Goal: Information Seeking & Learning: Learn about a topic

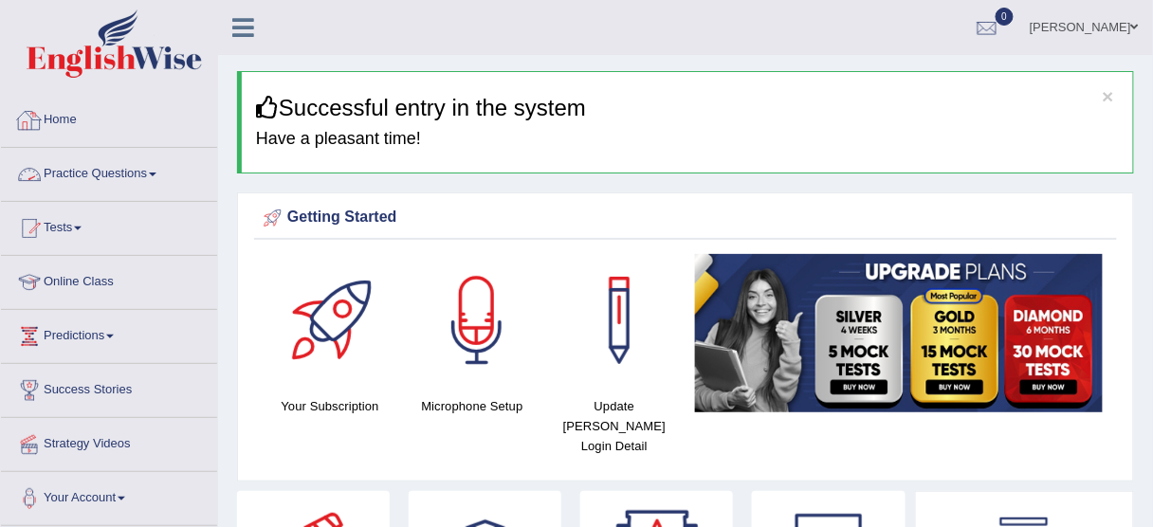
click at [119, 157] on link "Practice Questions" at bounding box center [109, 171] width 216 height 47
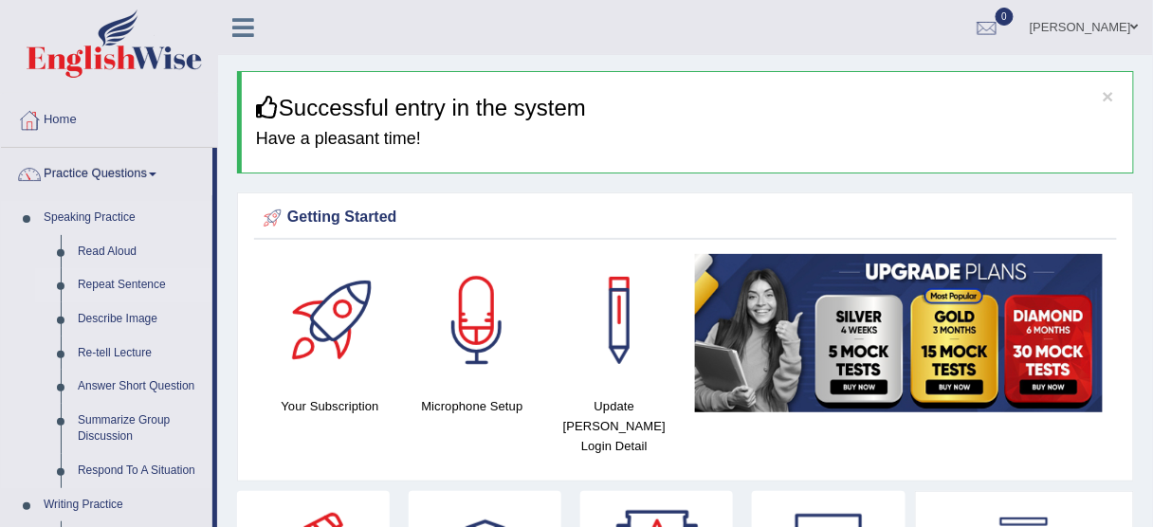
click at [137, 284] on link "Repeat Sentence" at bounding box center [140, 285] width 143 height 34
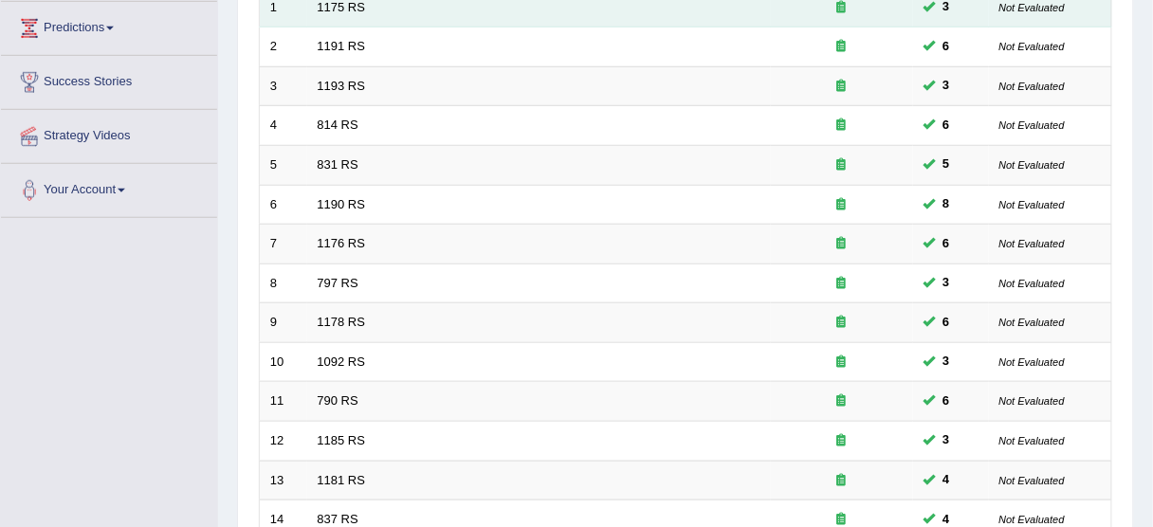
scroll to position [189, 0]
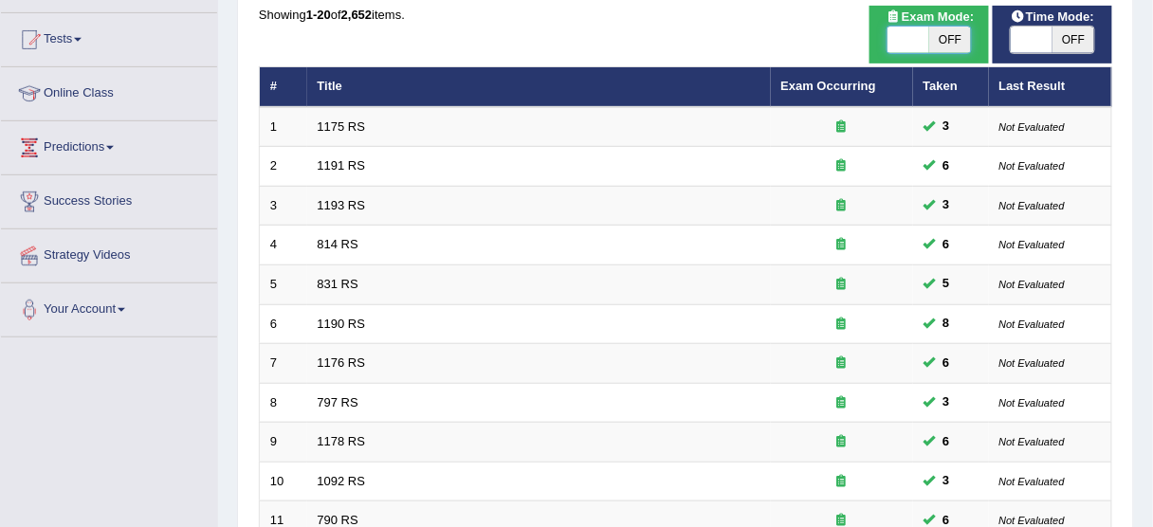
click at [894, 31] on span at bounding box center [909, 40] width 42 height 27
checkbox input "true"
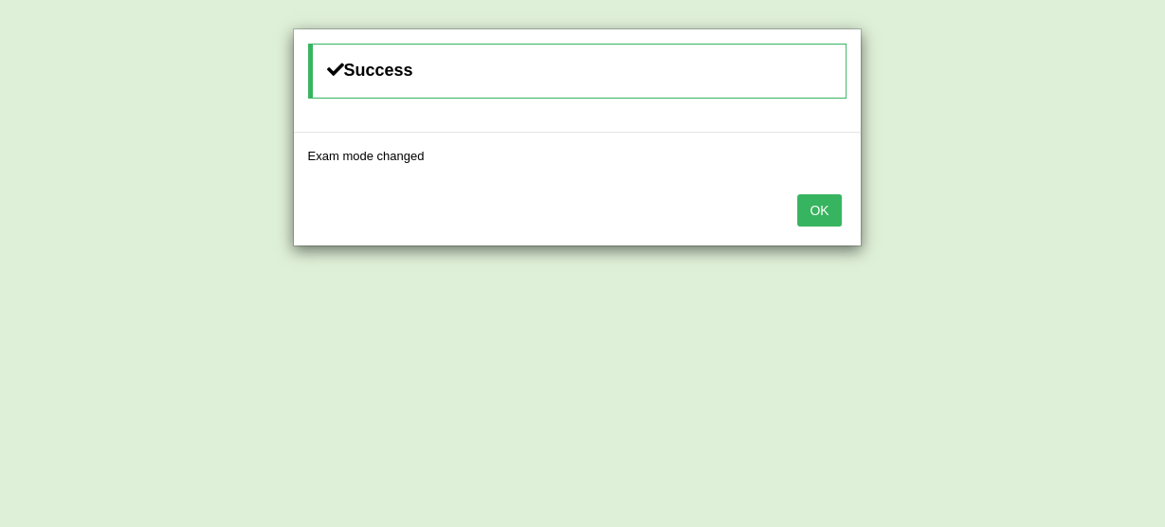
click at [811, 211] on button "OK" at bounding box center [820, 210] width 44 height 32
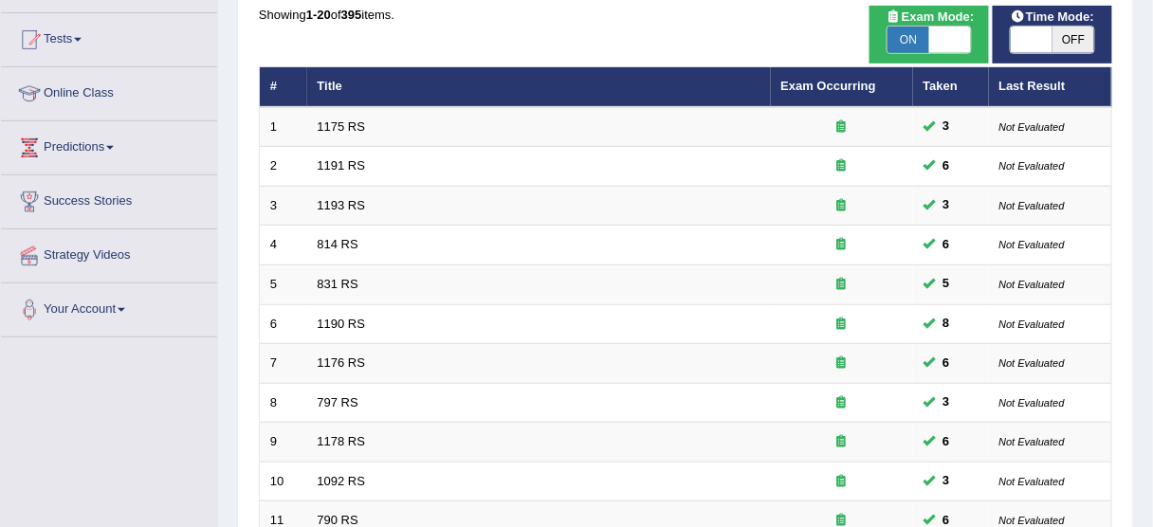
click at [1021, 40] on span at bounding box center [1032, 40] width 42 height 27
checkbox input "true"
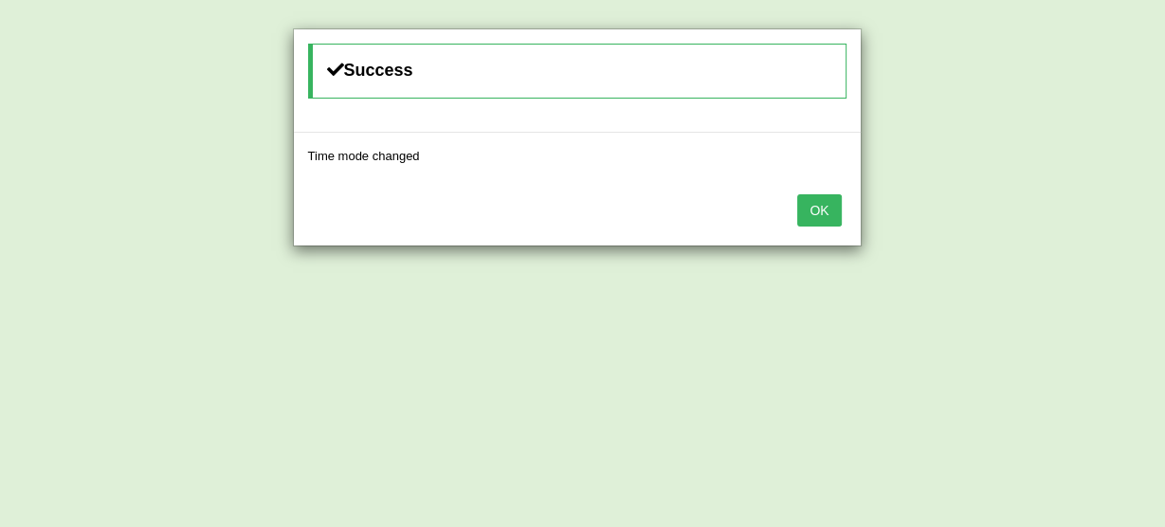
click at [830, 208] on button "OK" at bounding box center [820, 210] width 44 height 32
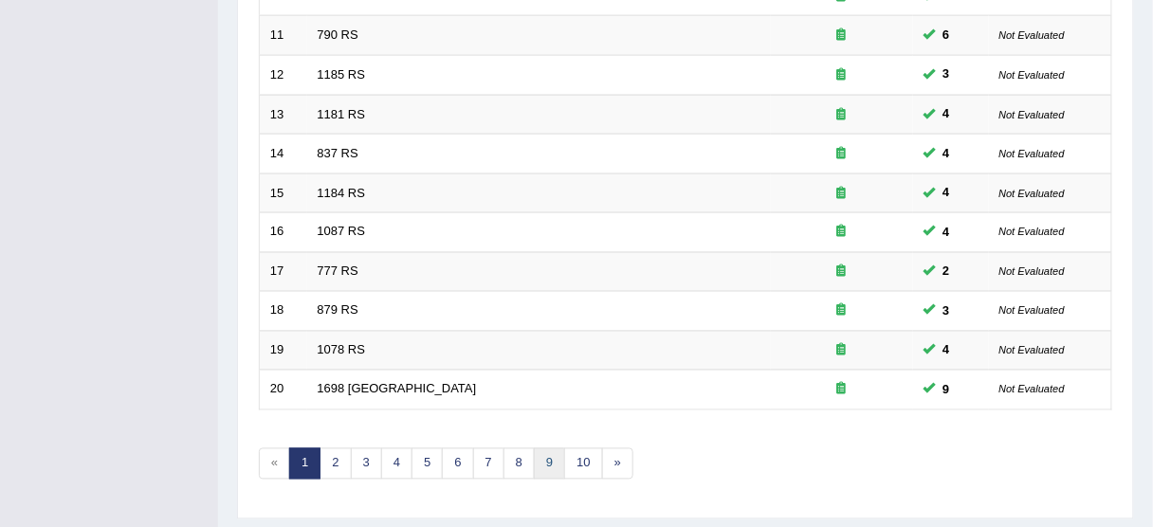
scroll to position [720, 0]
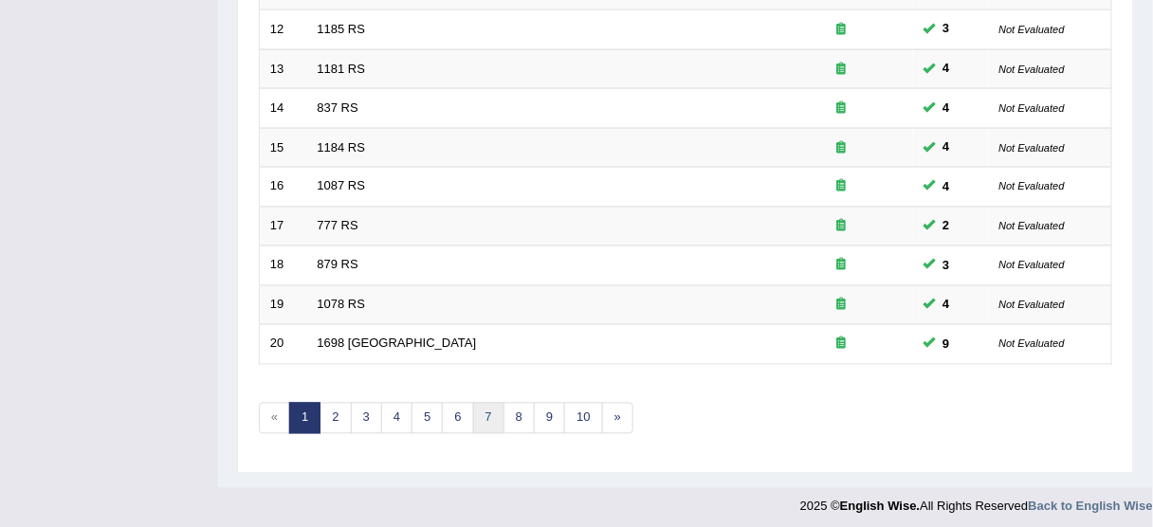
click at [481, 406] on link "7" at bounding box center [488, 418] width 31 height 31
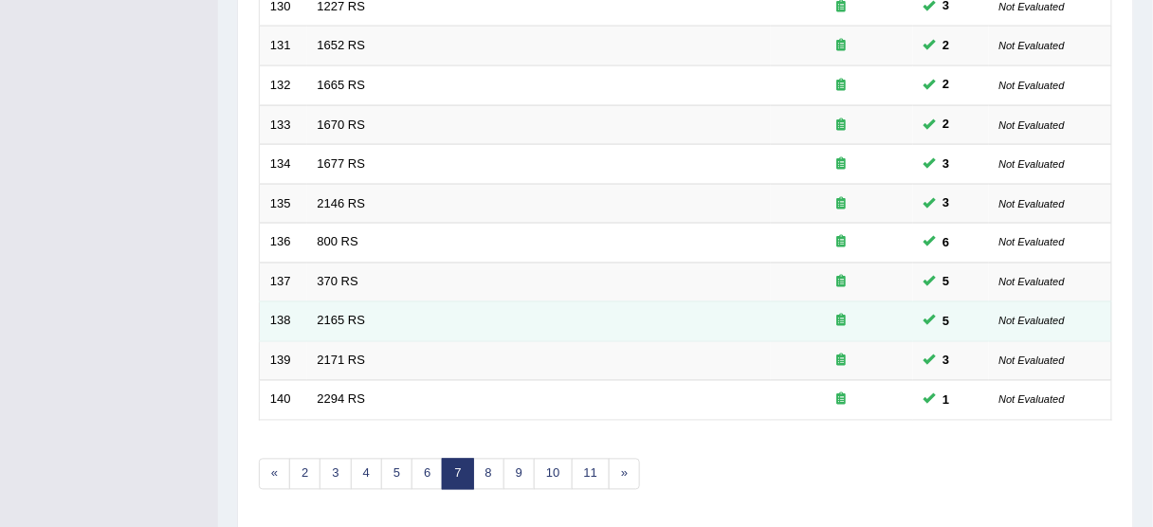
scroll to position [720, 0]
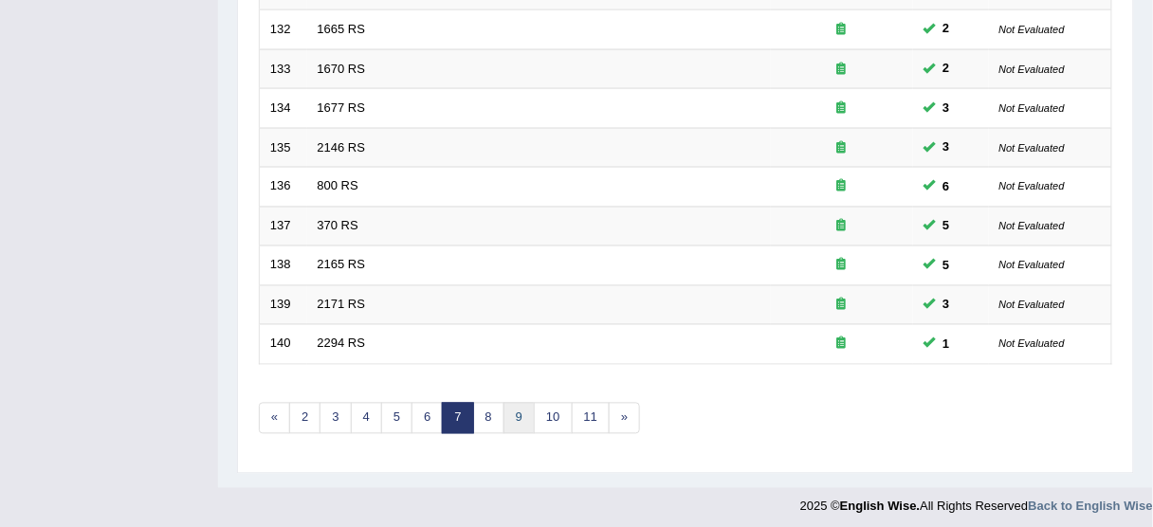
click at [509, 415] on link "9" at bounding box center [519, 418] width 31 height 31
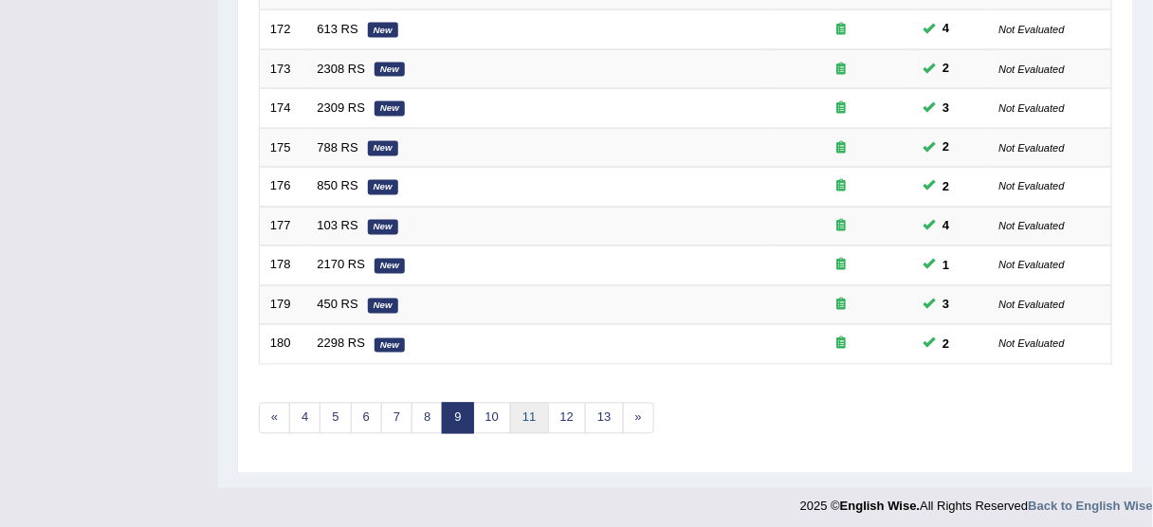
click at [516, 406] on link "11" at bounding box center [529, 418] width 38 height 31
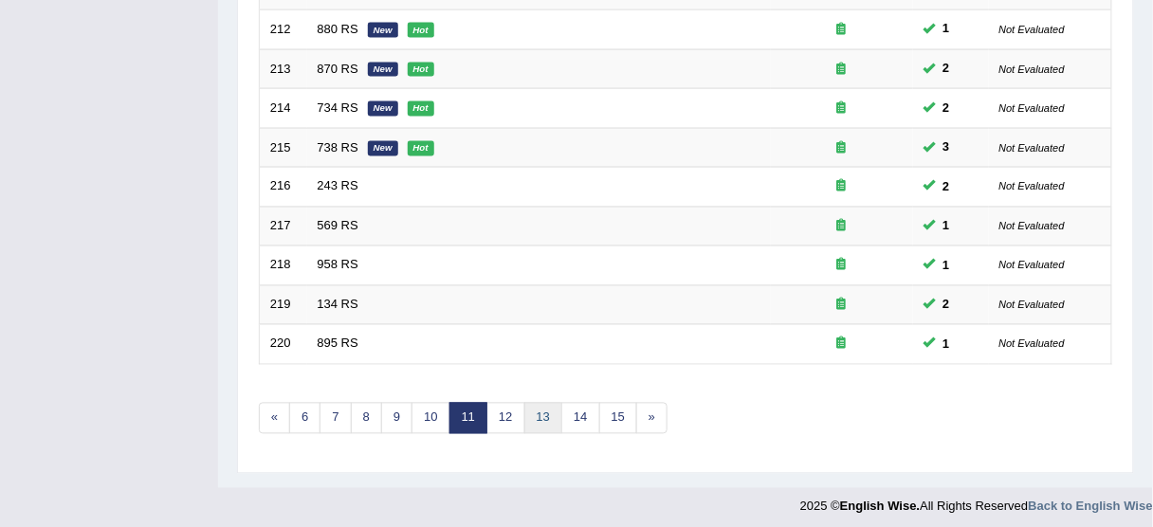
click at [538, 410] on link "13" at bounding box center [543, 418] width 38 height 31
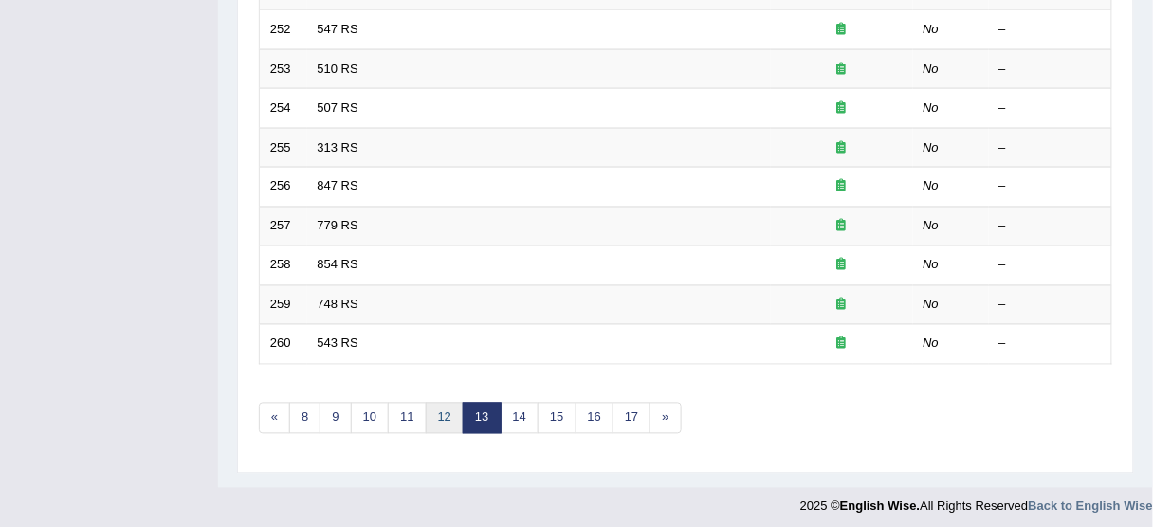
click at [443, 407] on link "12" at bounding box center [445, 418] width 38 height 31
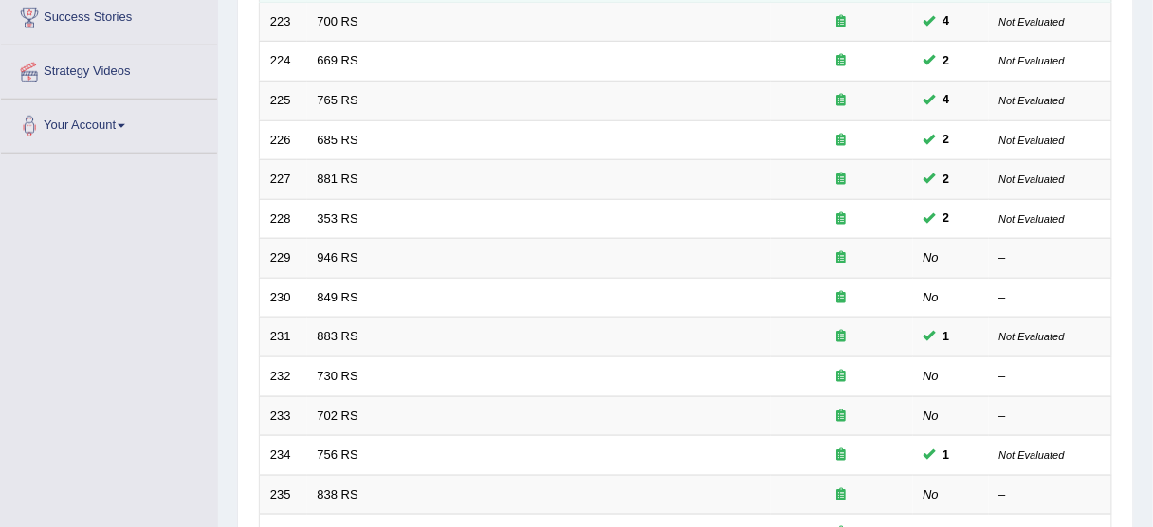
scroll to position [416, 0]
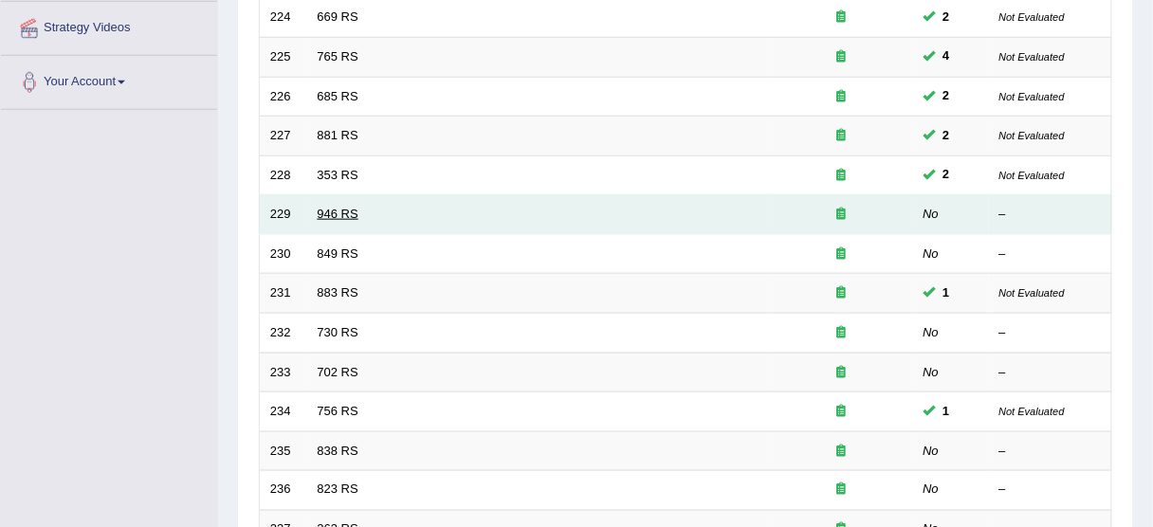
click at [352, 207] on link "946 RS" at bounding box center [338, 214] width 41 height 14
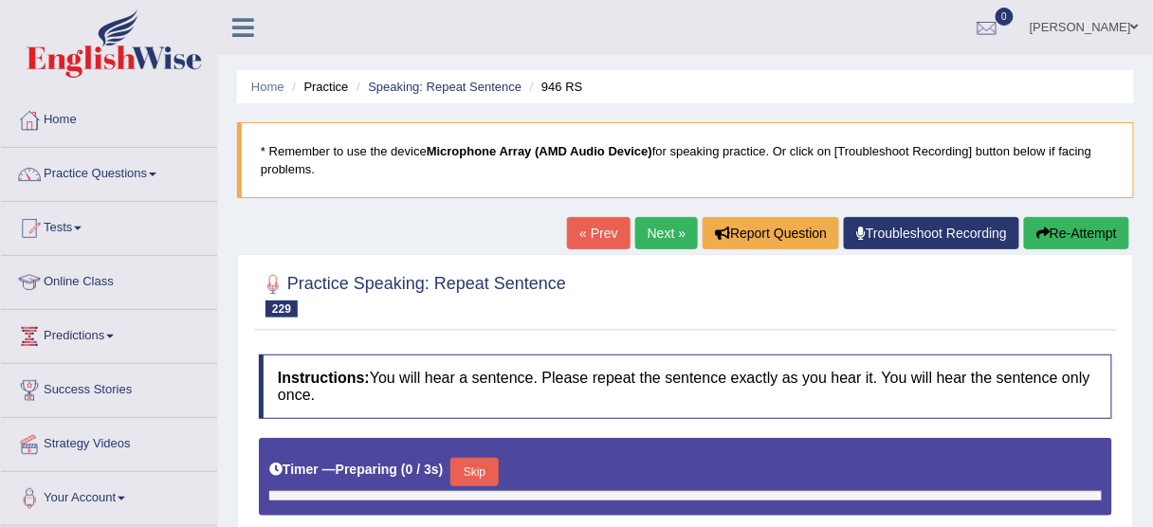
type input "0.85"
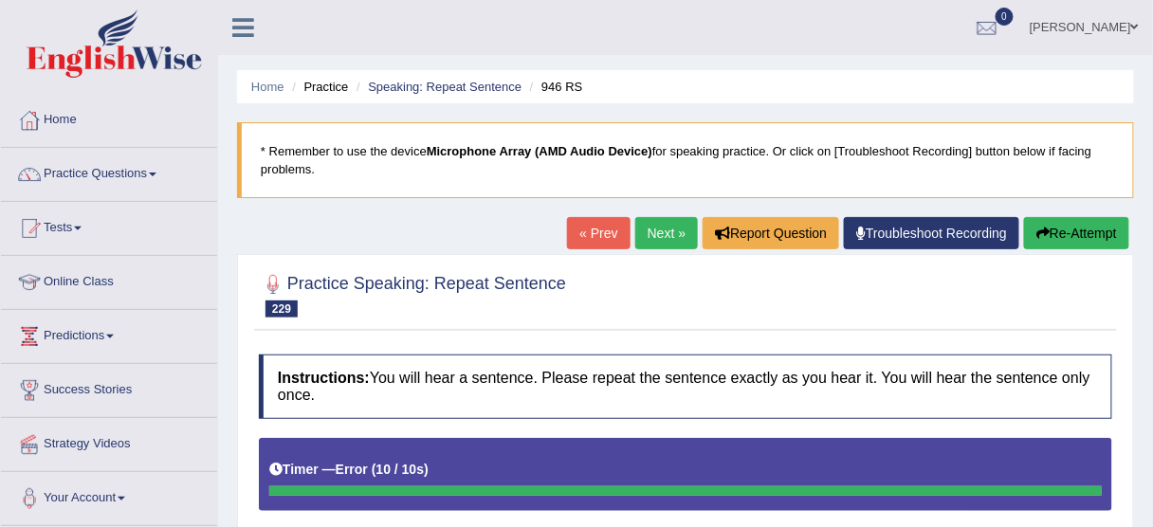
click at [632, 88] on ul "Home Practice Speaking: Repeat Sentence 946 RS" at bounding box center [685, 86] width 897 height 33
click at [1050, 230] on button "Re-Attempt" at bounding box center [1076, 233] width 105 height 32
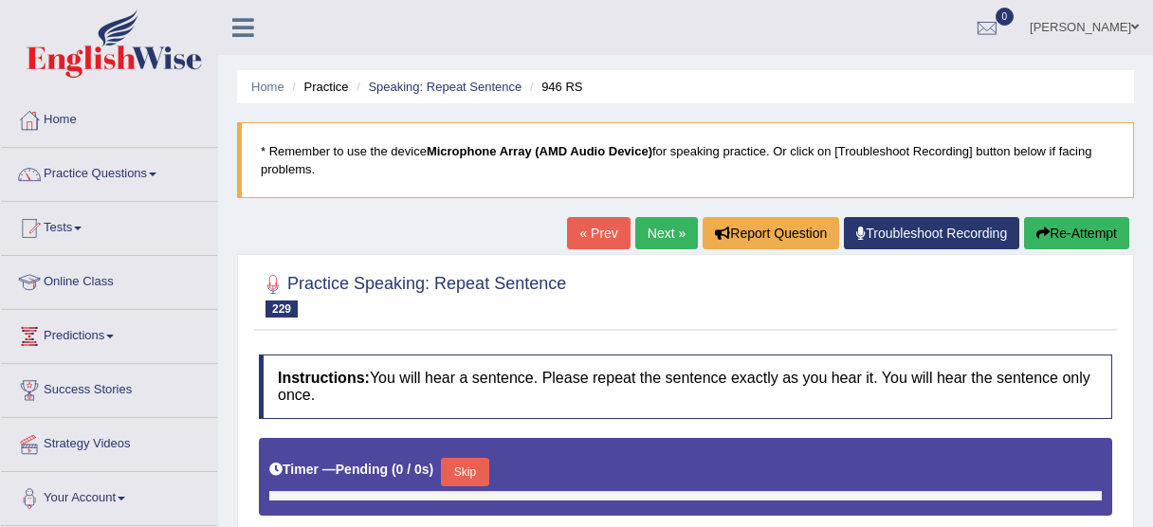
type input "0.85"
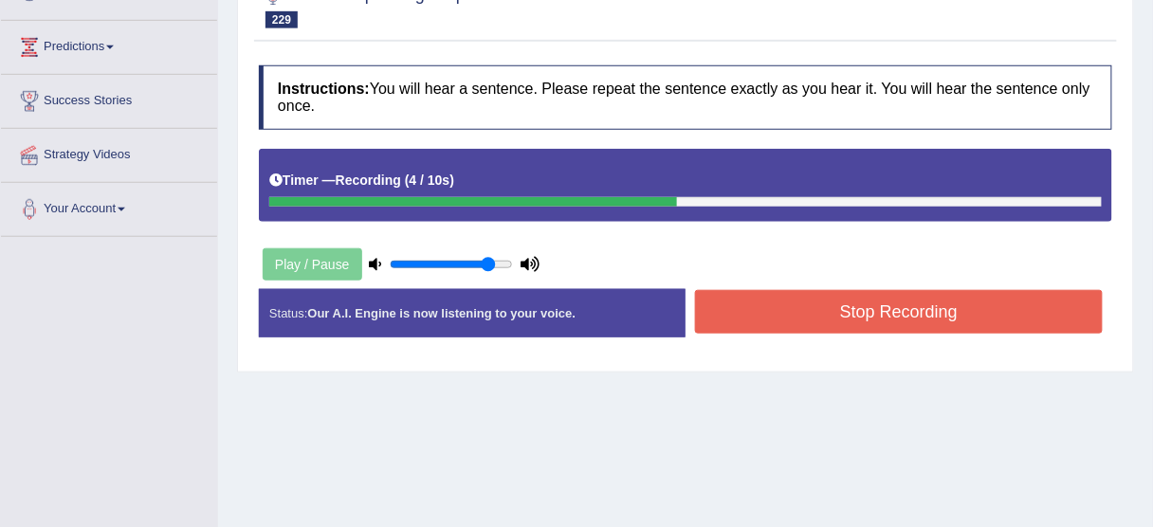
scroll to position [303, 0]
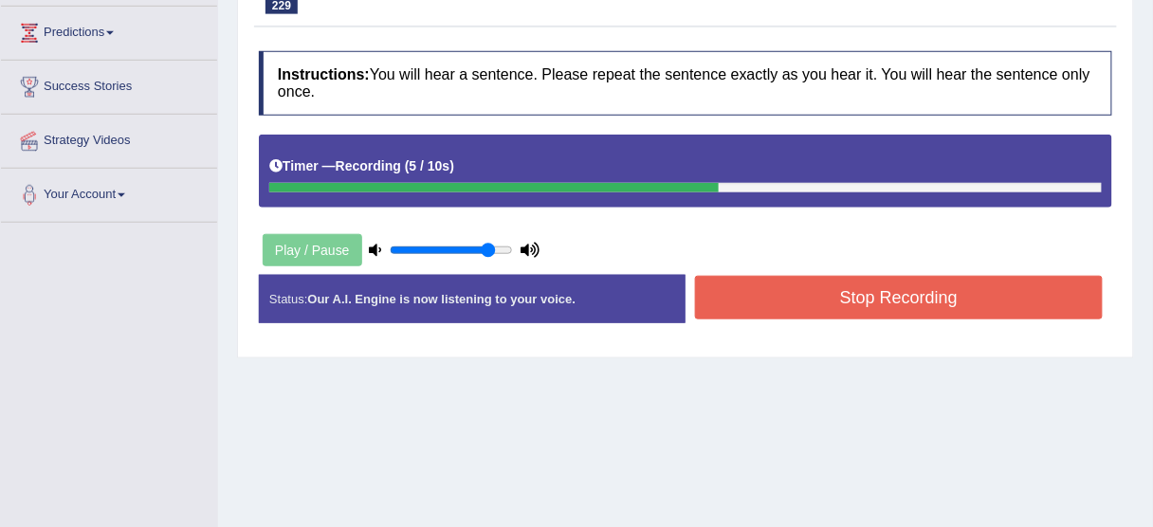
click at [913, 286] on button "Stop Recording" at bounding box center [899, 298] width 408 height 44
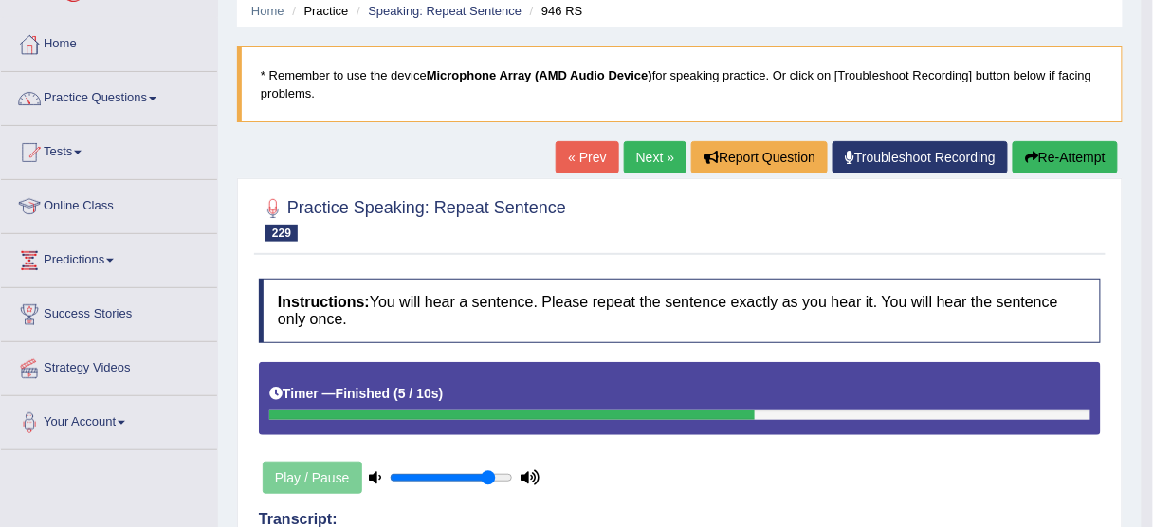
scroll to position [76, 0]
click at [1073, 155] on button "Re-Attempt" at bounding box center [1065, 157] width 105 height 32
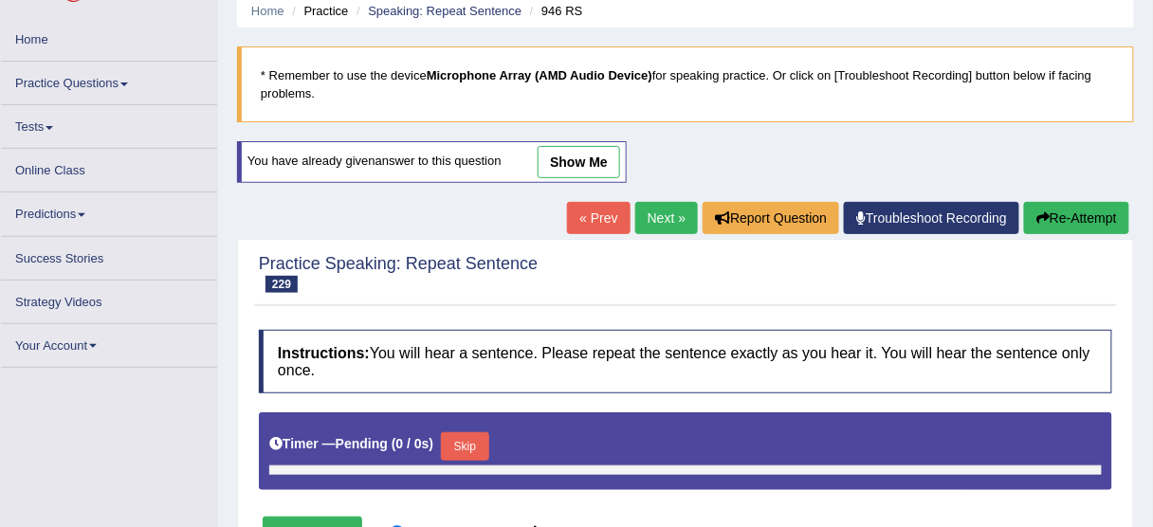
type input "0.85"
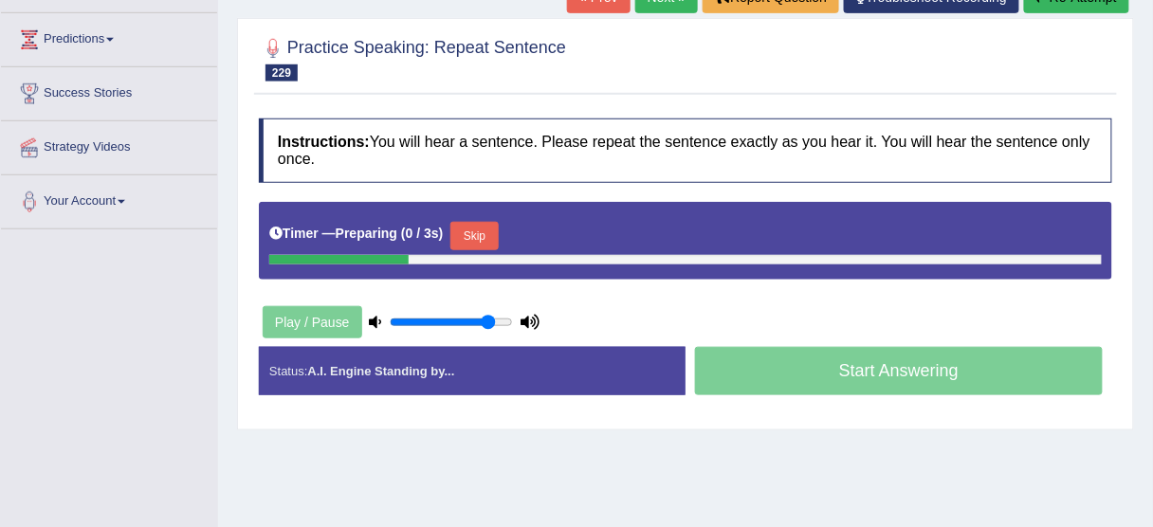
scroll to position [303, 0]
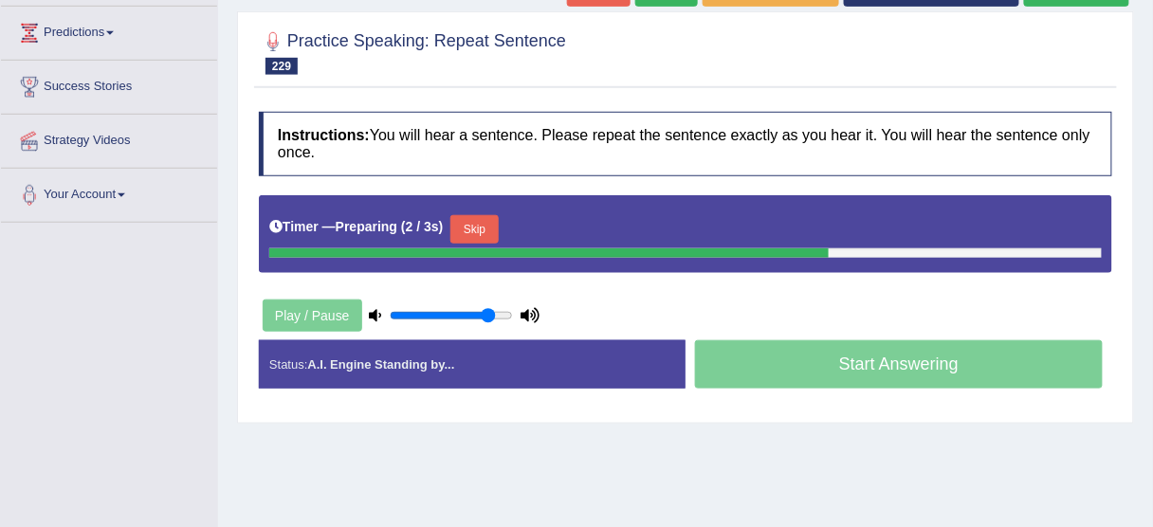
click at [497, 224] on button "Skip" at bounding box center [473, 229] width 47 height 28
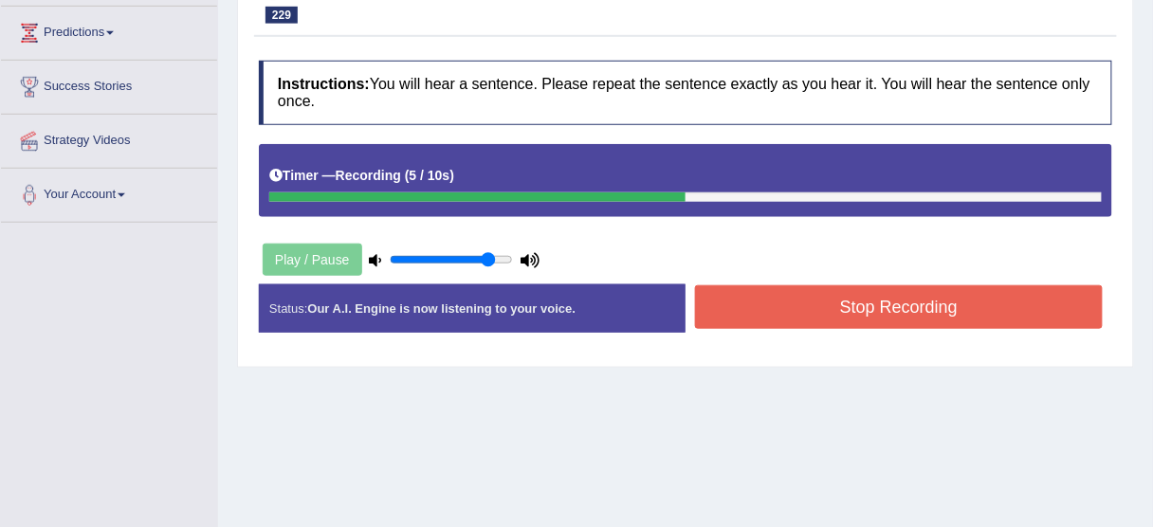
click at [795, 300] on button "Stop Recording" at bounding box center [899, 307] width 408 height 44
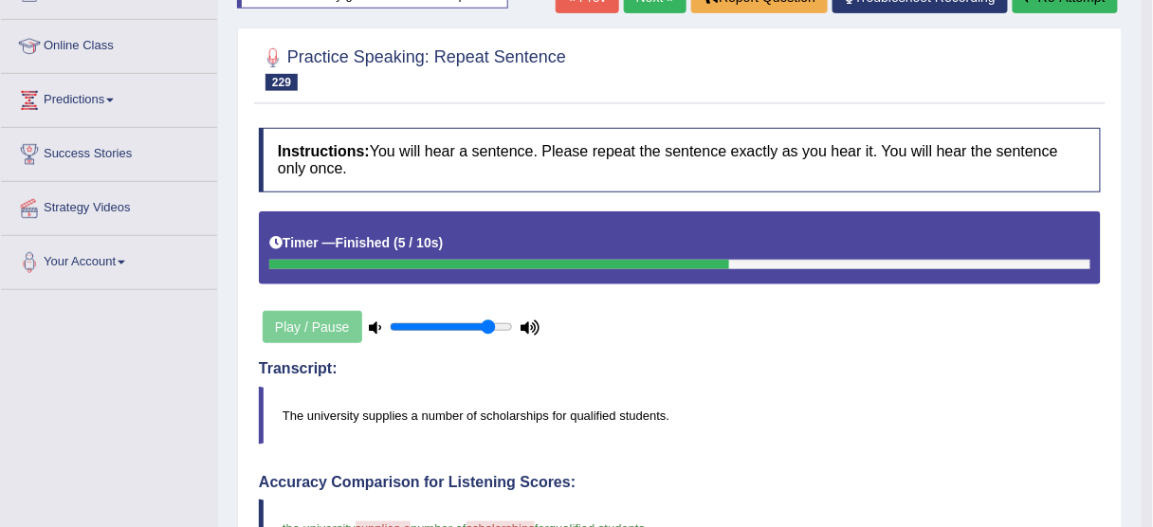
scroll to position [0, 0]
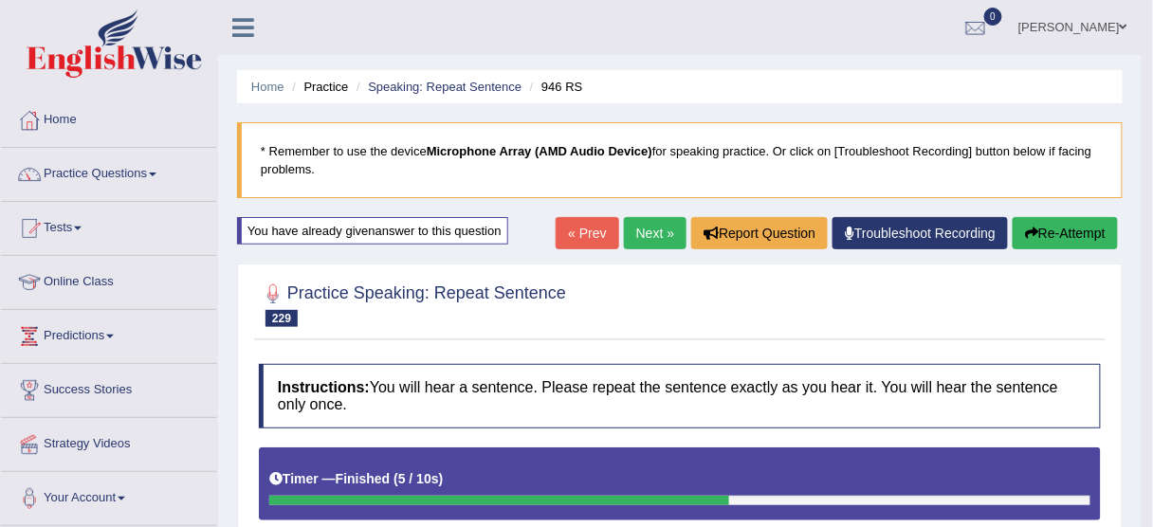
click at [652, 223] on link "Next »" at bounding box center [655, 233] width 63 height 32
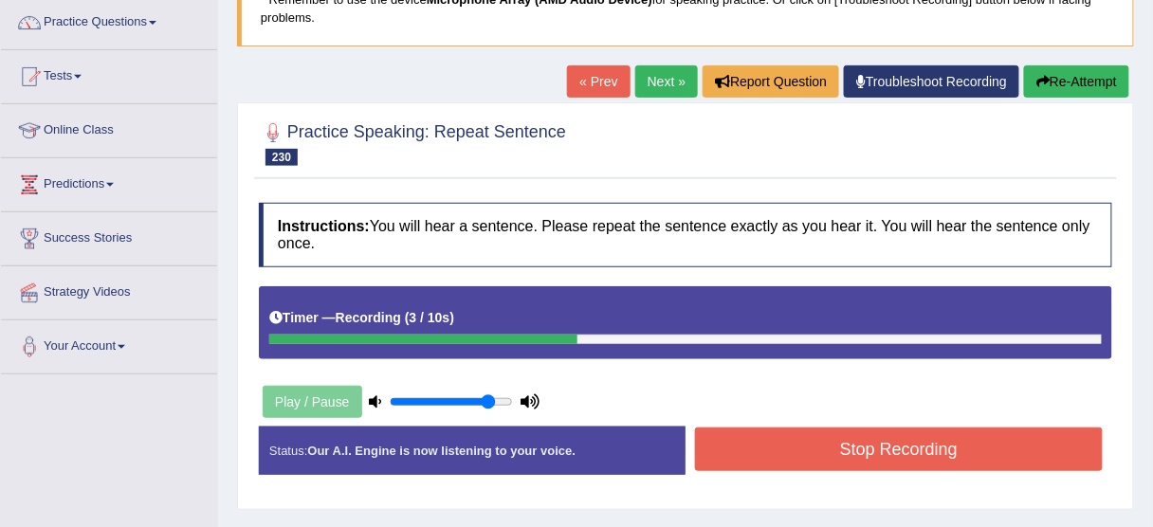
click at [875, 459] on button "Stop Recording" at bounding box center [899, 450] width 408 height 44
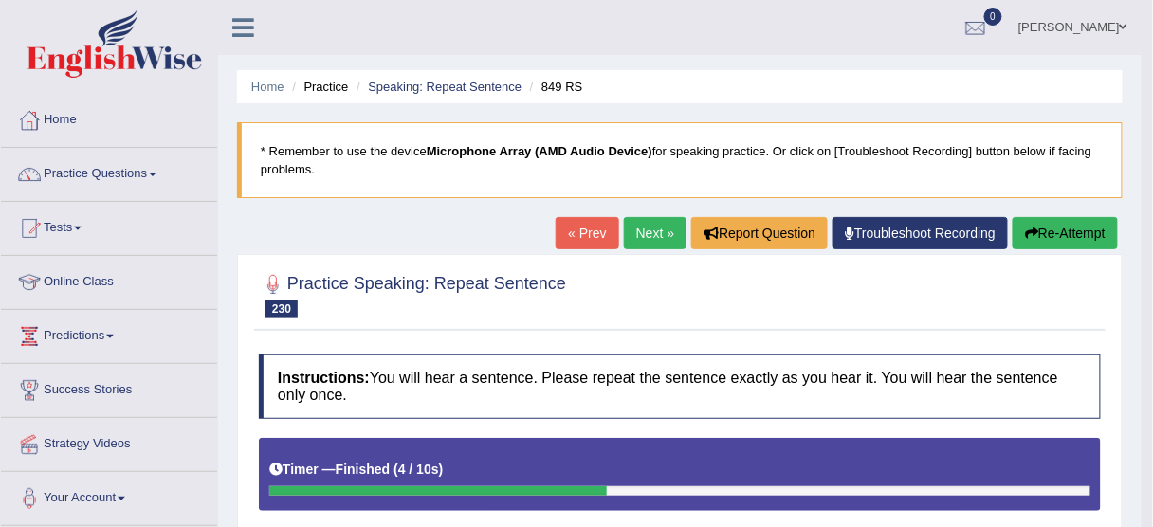
click at [654, 226] on link "Next »" at bounding box center [655, 233] width 63 height 32
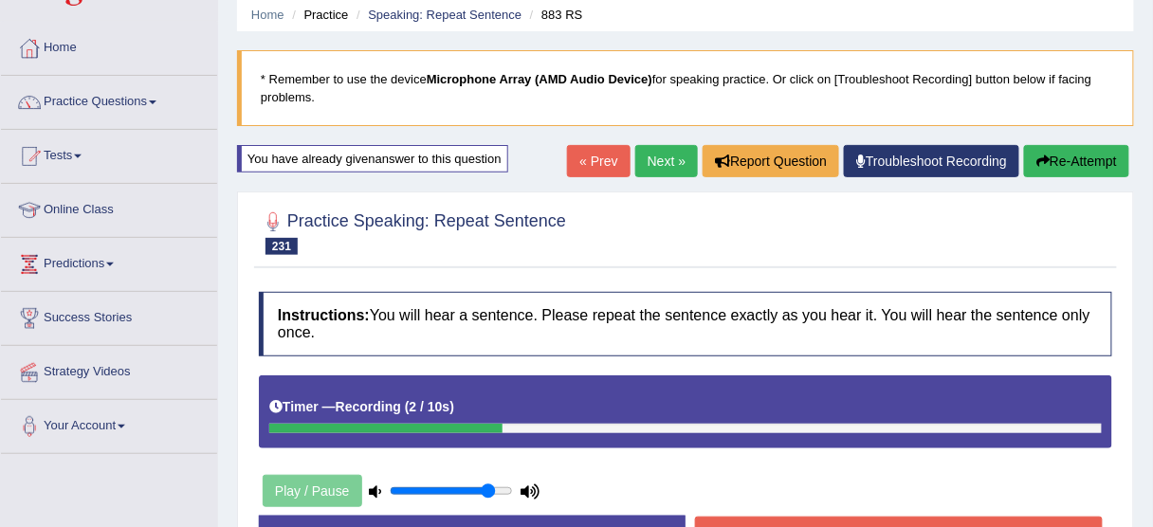
scroll to position [152, 0]
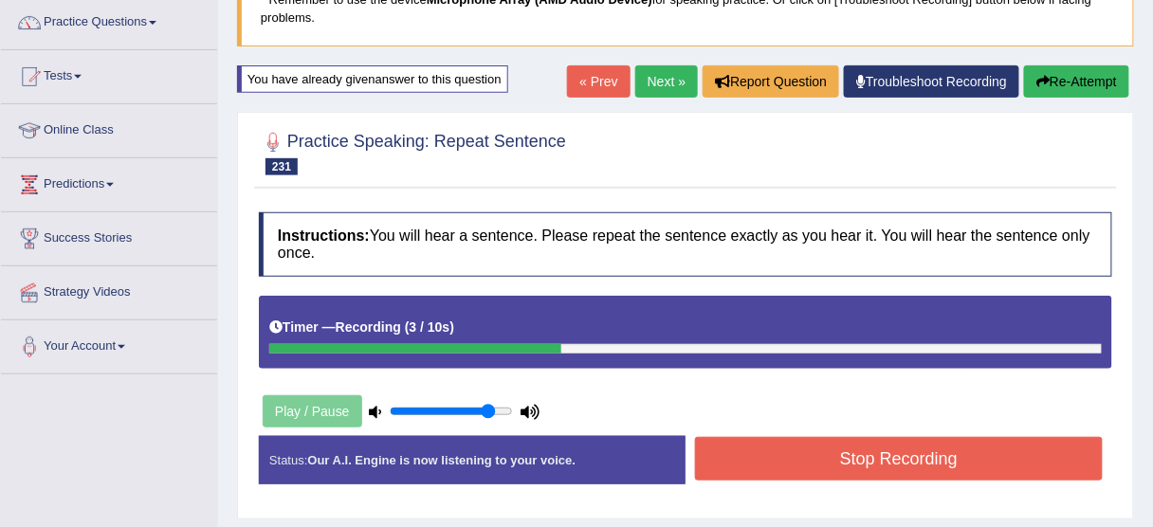
click at [790, 437] on button "Stop Recording" at bounding box center [899, 459] width 408 height 44
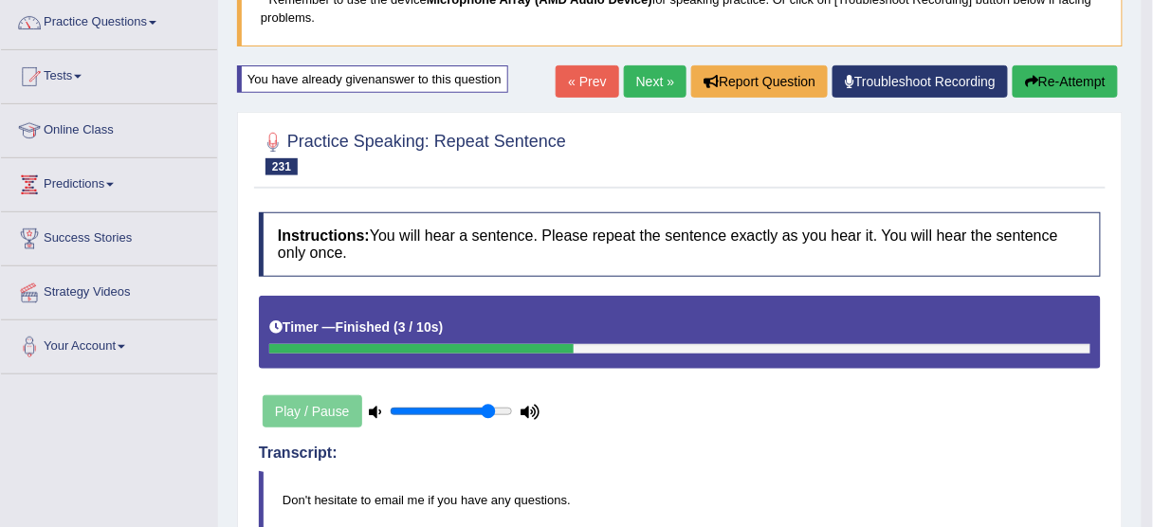
click at [644, 80] on link "Next »" at bounding box center [655, 81] width 63 height 32
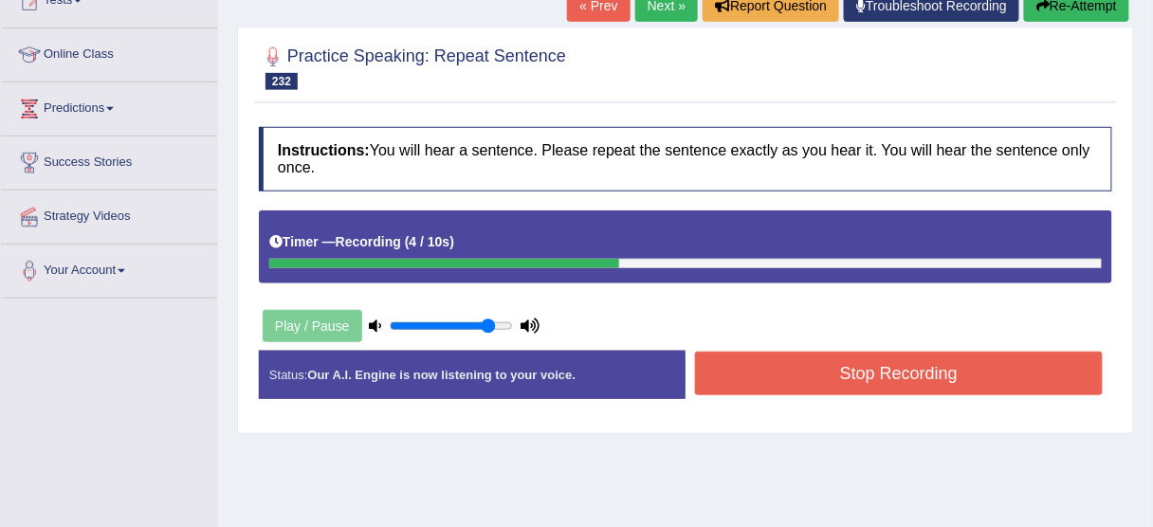
click at [913, 365] on button "Stop Recording" at bounding box center [899, 374] width 408 height 44
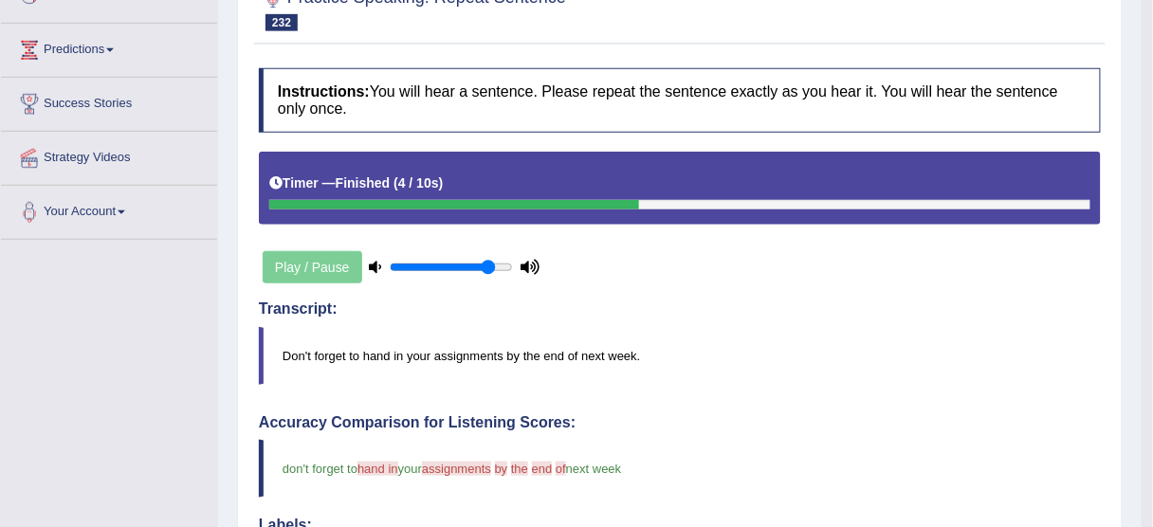
scroll to position [76, 0]
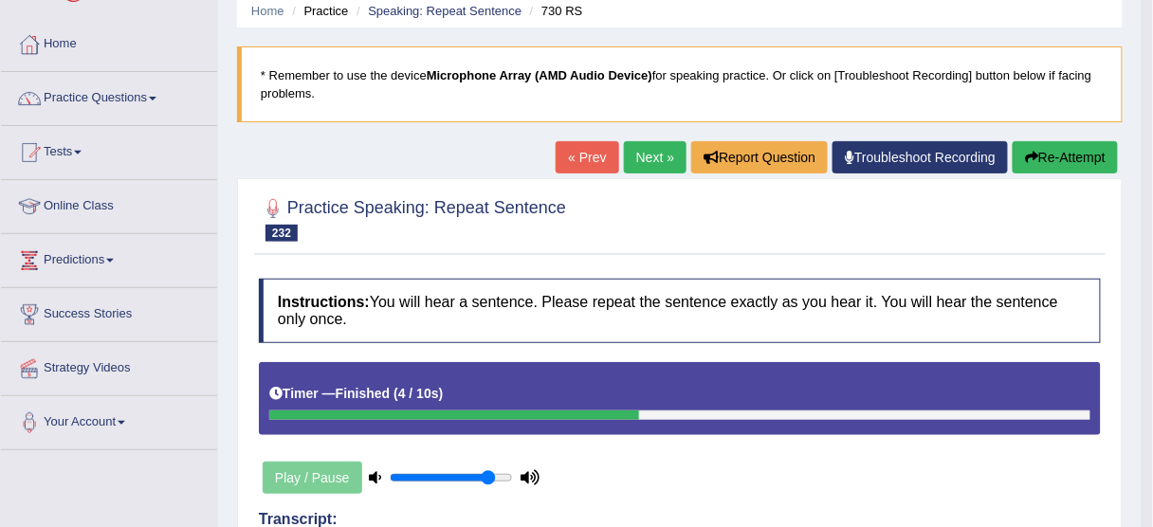
click at [1060, 152] on button "Re-Attempt" at bounding box center [1065, 157] width 105 height 32
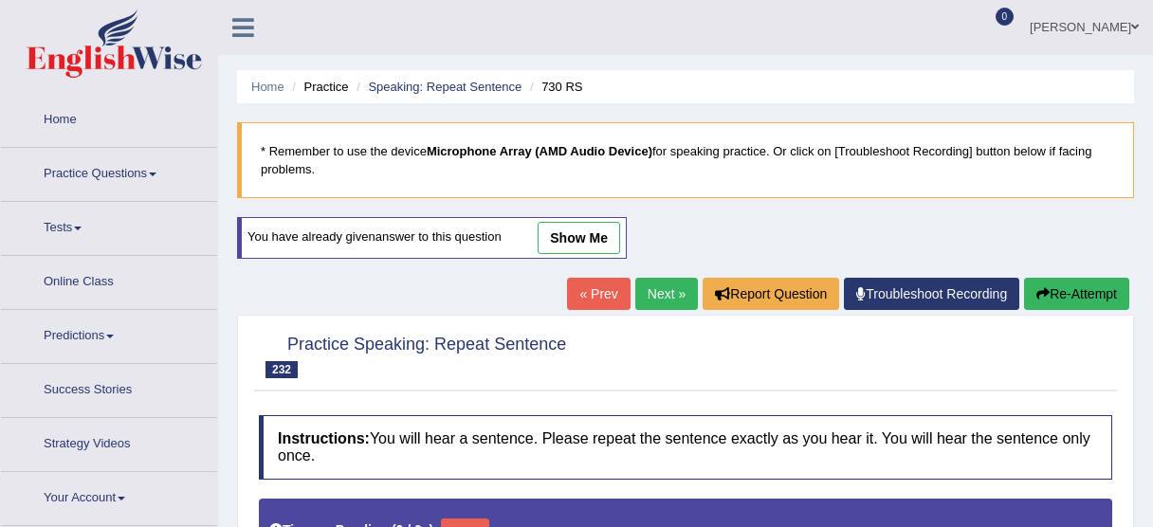
type input "0.85"
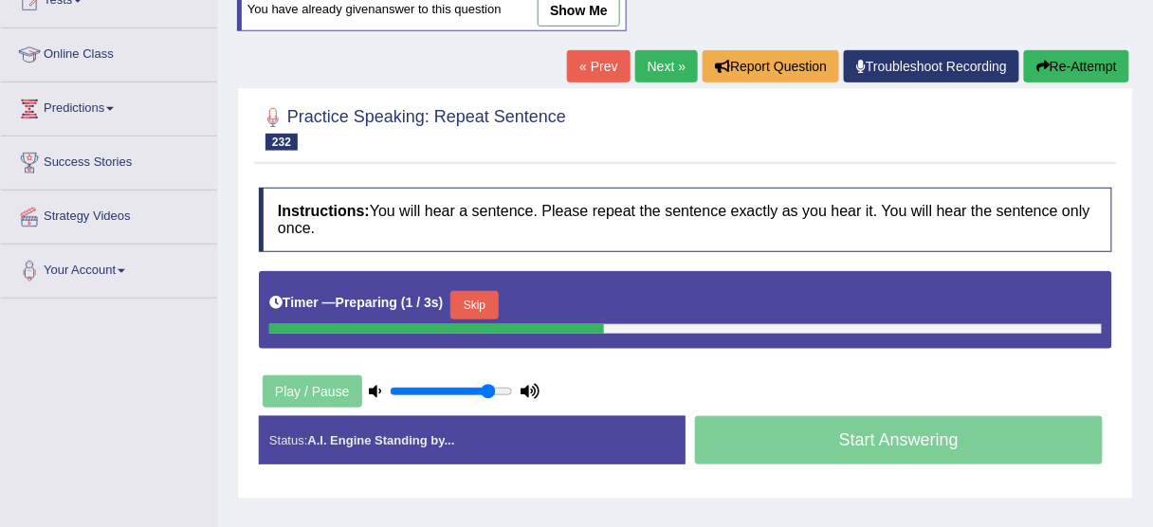
click at [475, 303] on button "Skip" at bounding box center [473, 305] width 47 height 28
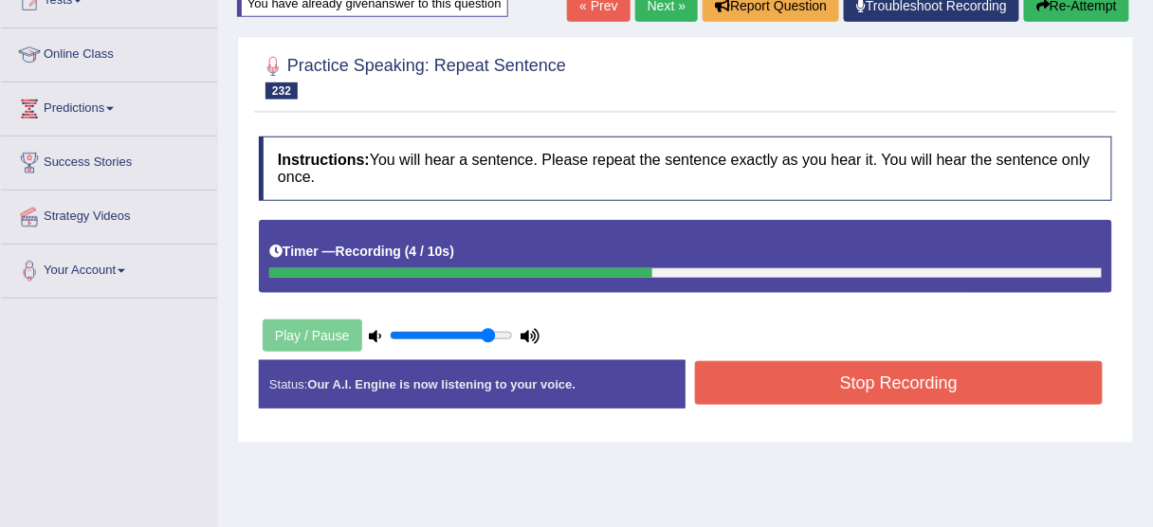
click at [757, 391] on button "Stop Recording" at bounding box center [899, 383] width 408 height 44
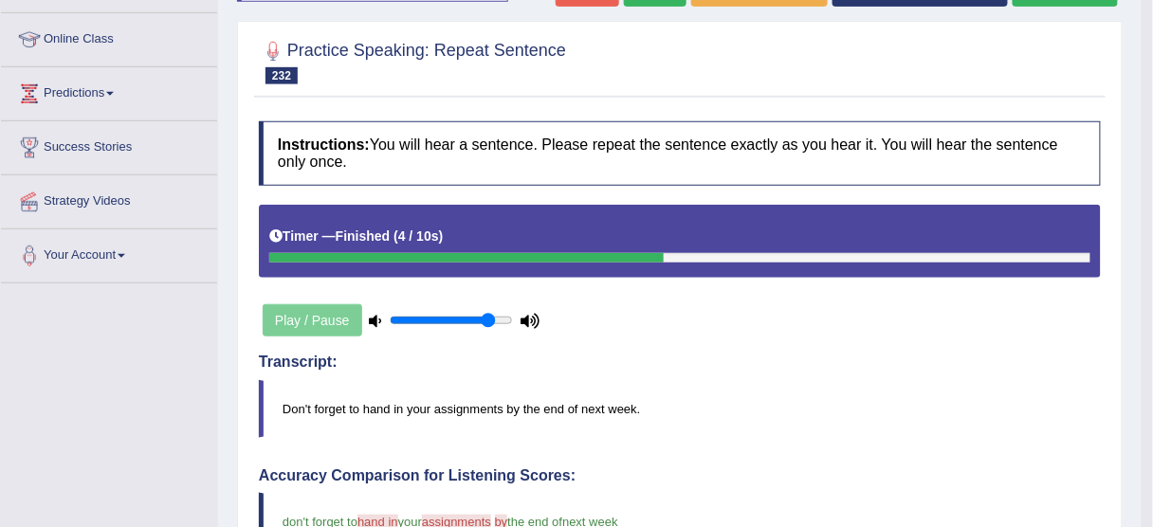
scroll to position [76, 0]
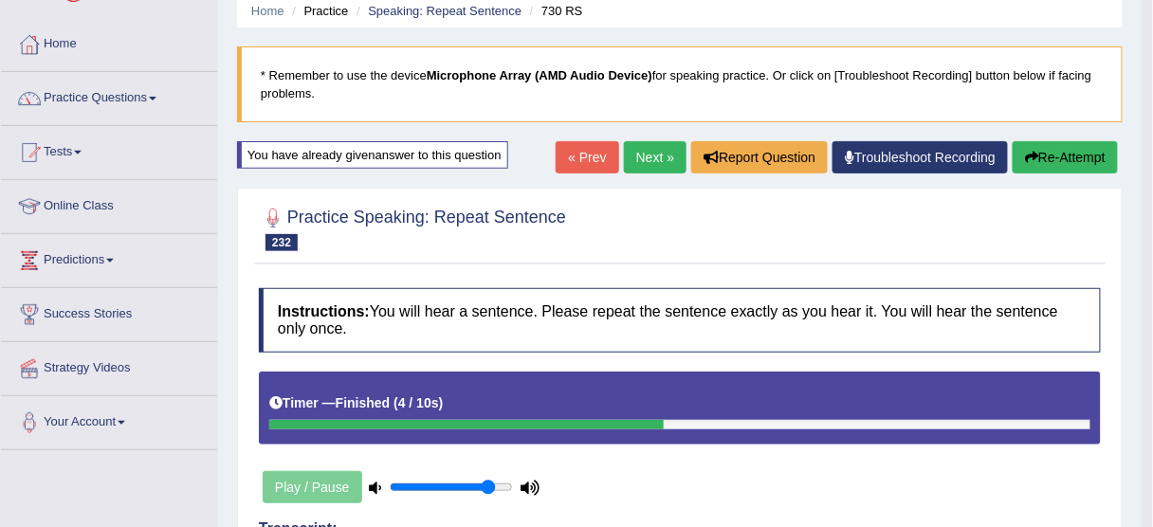
click at [1052, 152] on button "Re-Attempt" at bounding box center [1065, 157] width 105 height 32
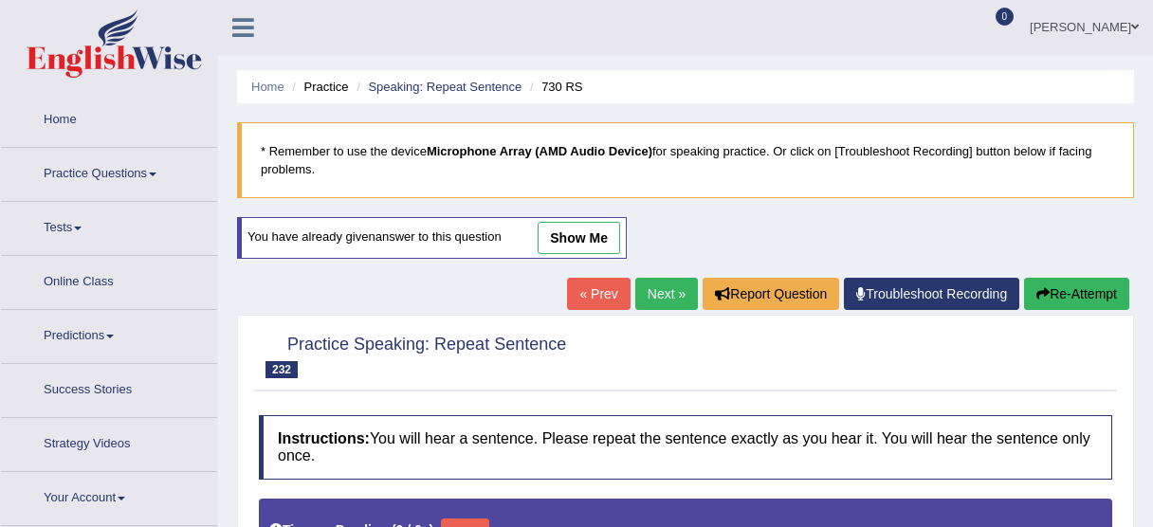
type input "0.85"
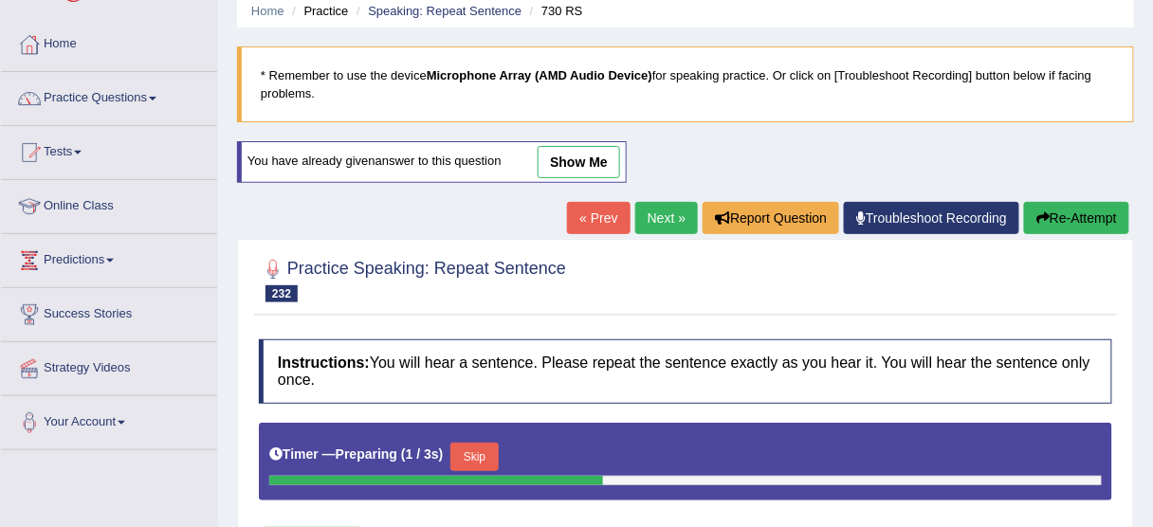
click at [486, 454] on button "Skip" at bounding box center [473, 457] width 47 height 28
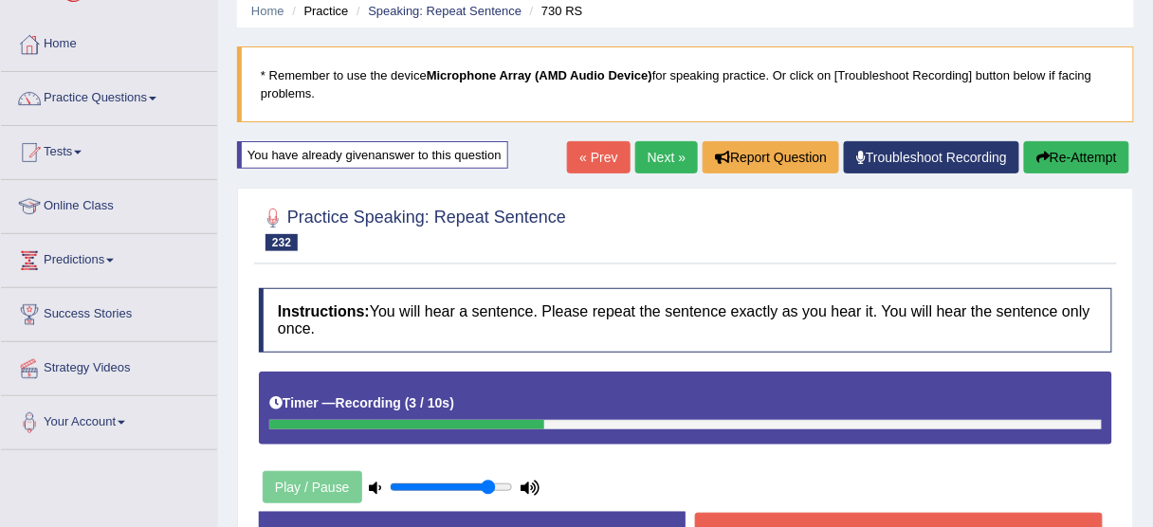
scroll to position [303, 0]
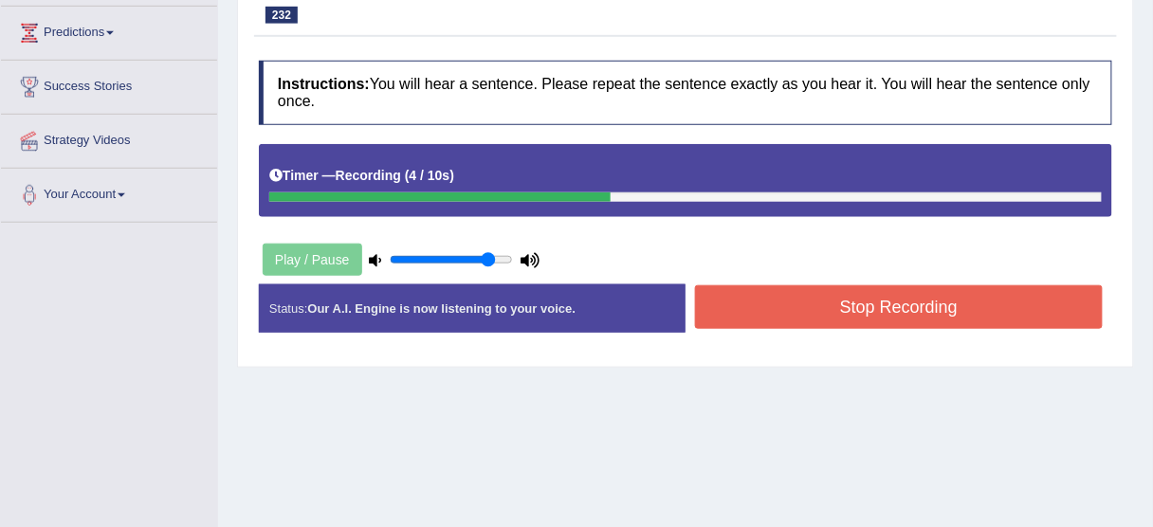
click at [767, 304] on button "Stop Recording" at bounding box center [899, 307] width 408 height 44
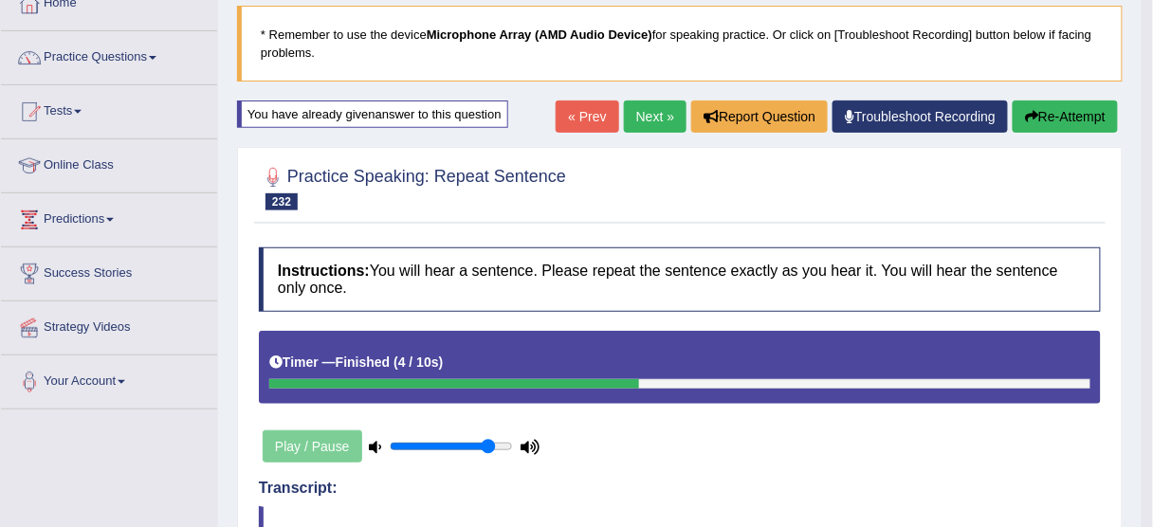
scroll to position [76, 0]
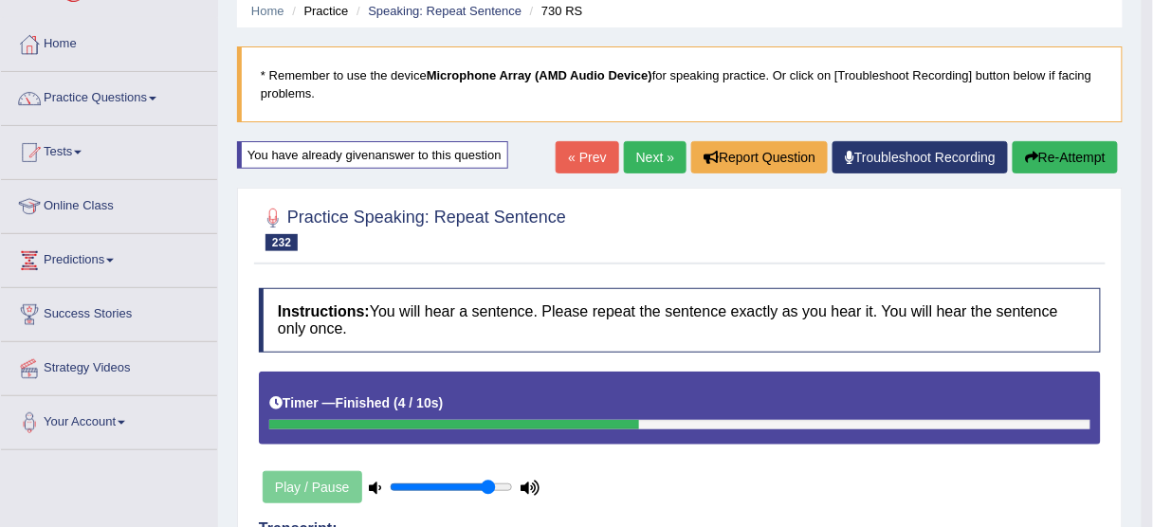
click at [651, 157] on link "Next »" at bounding box center [655, 157] width 63 height 32
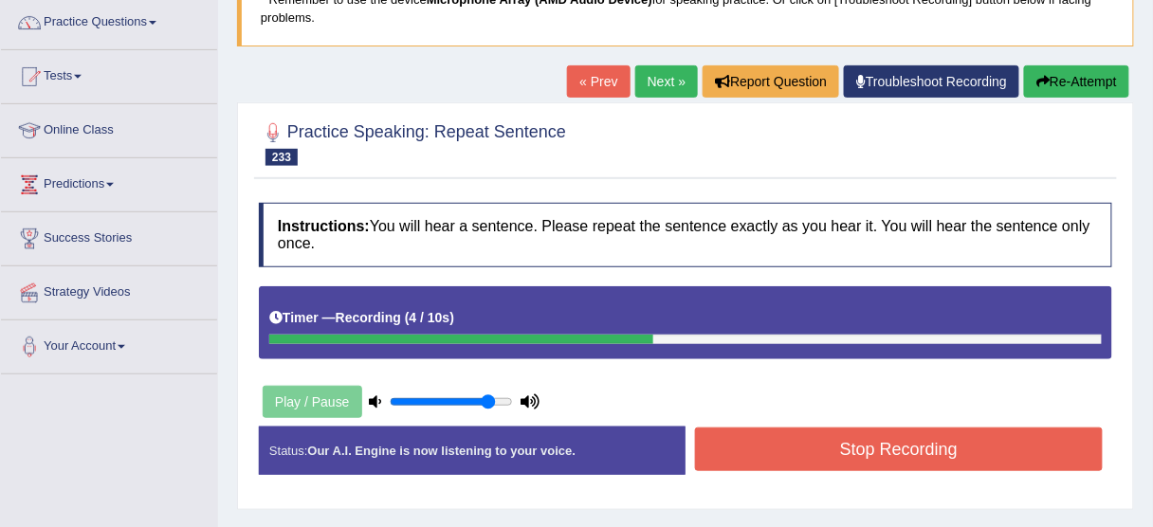
click at [820, 450] on button "Stop Recording" at bounding box center [899, 450] width 408 height 44
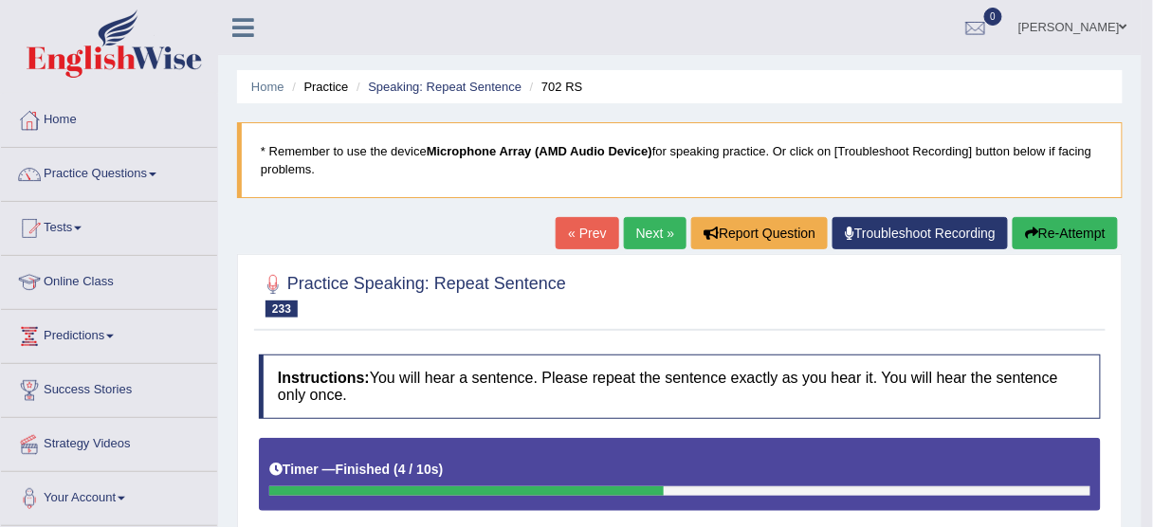
click at [660, 227] on link "Next »" at bounding box center [655, 233] width 63 height 32
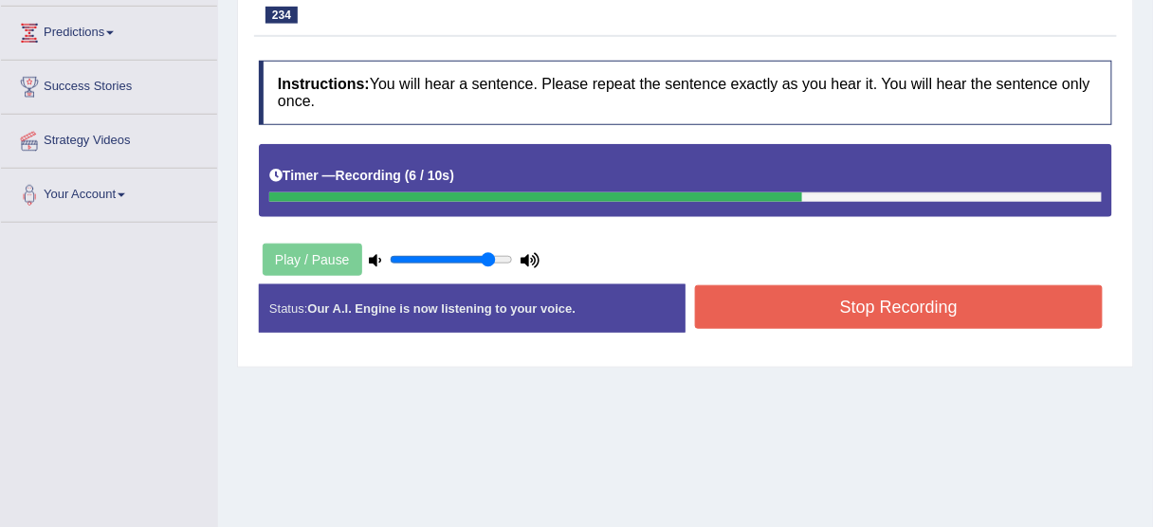
click at [797, 317] on button "Stop Recording" at bounding box center [899, 307] width 408 height 44
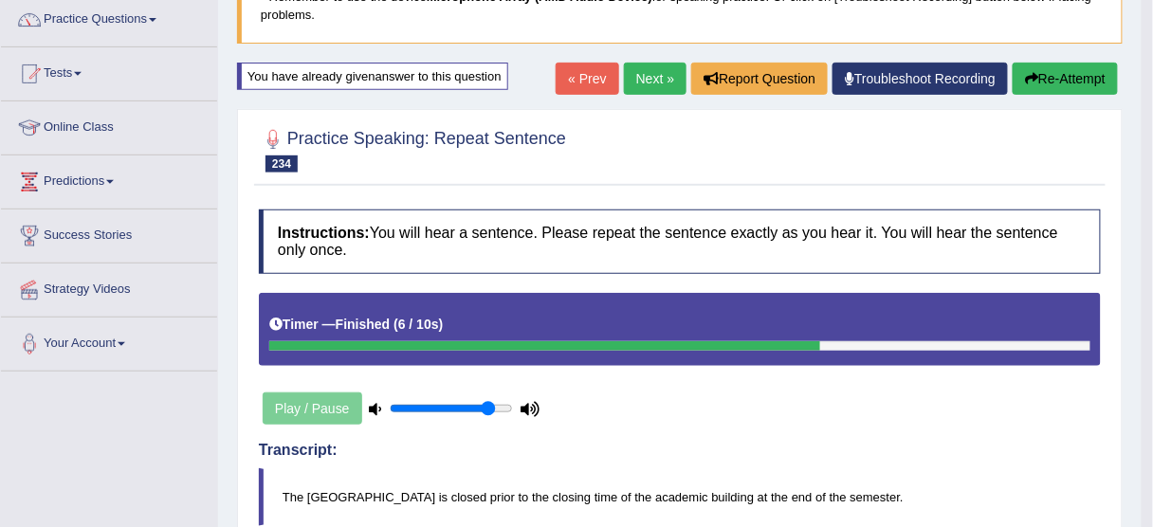
scroll to position [3, 0]
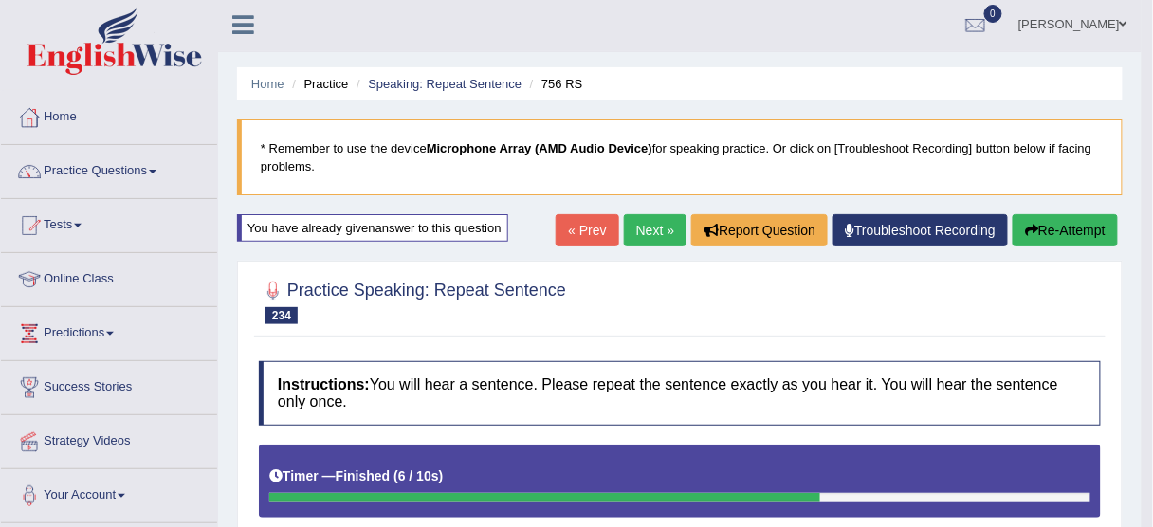
click at [652, 240] on link "Next »" at bounding box center [655, 230] width 63 height 32
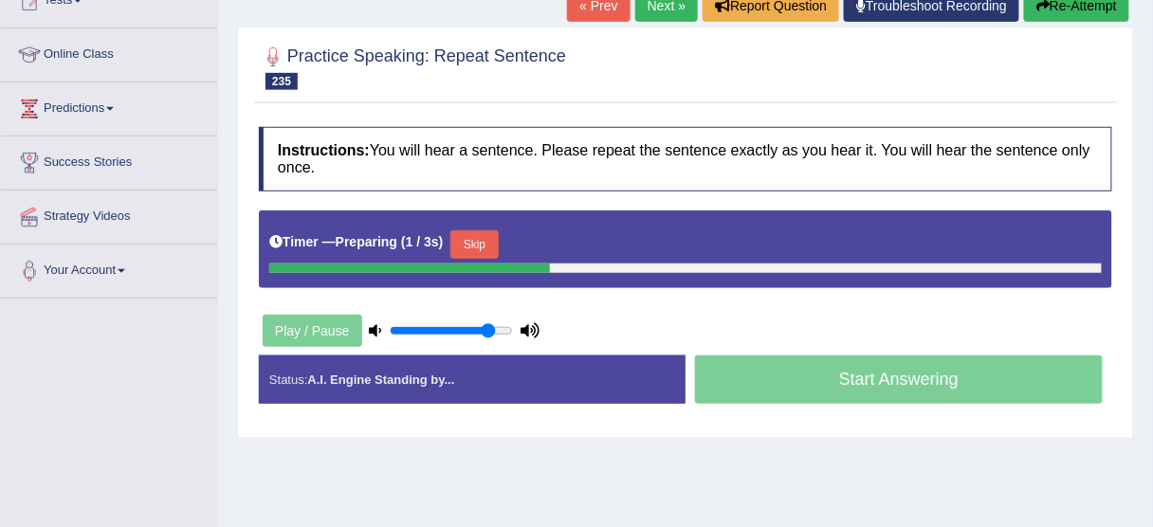
click at [470, 242] on button "Skip" at bounding box center [473, 244] width 47 height 28
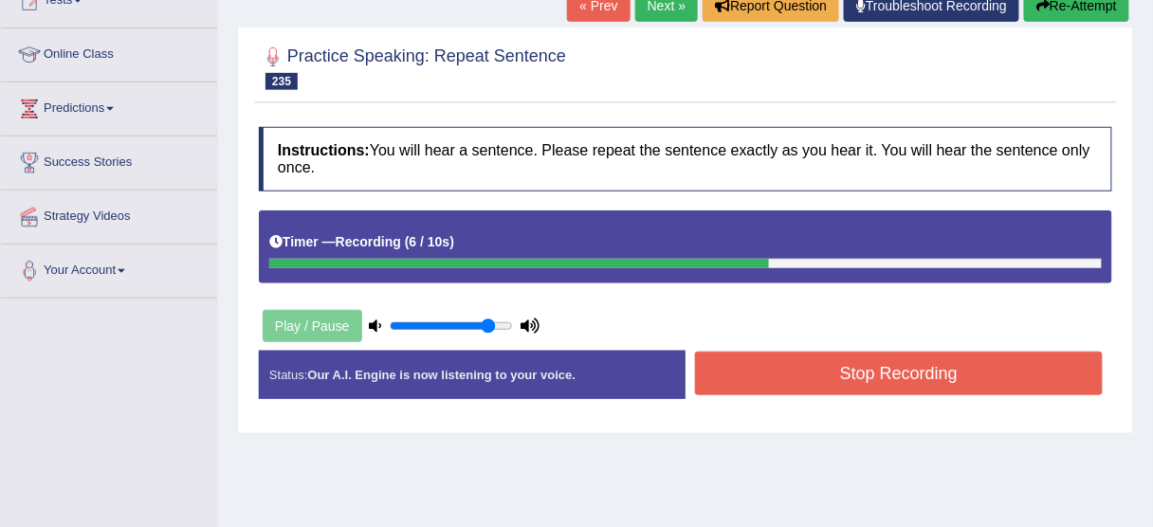
click at [749, 366] on button "Stop Recording" at bounding box center [899, 374] width 408 height 44
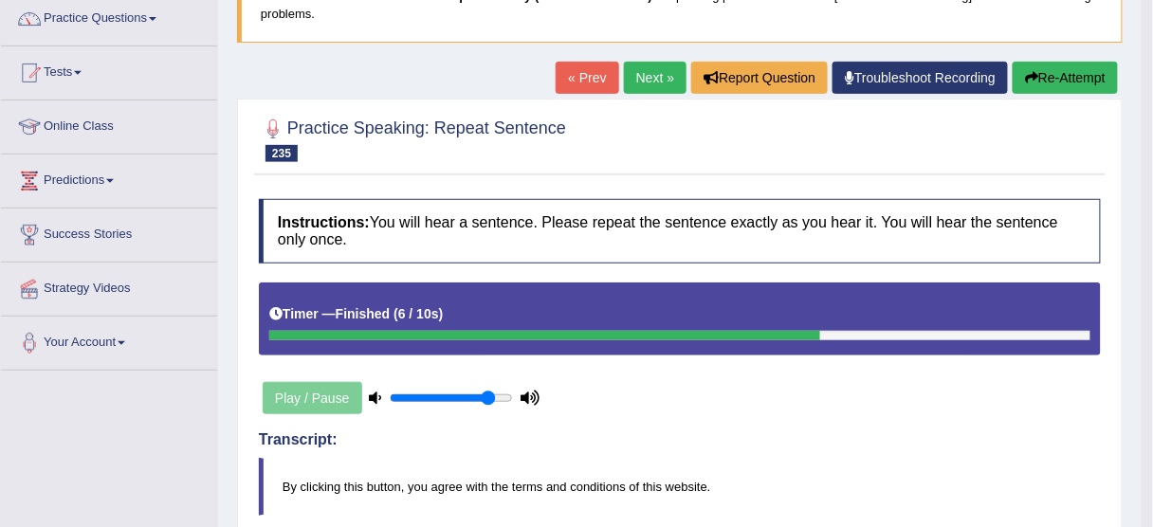
scroll to position [152, 0]
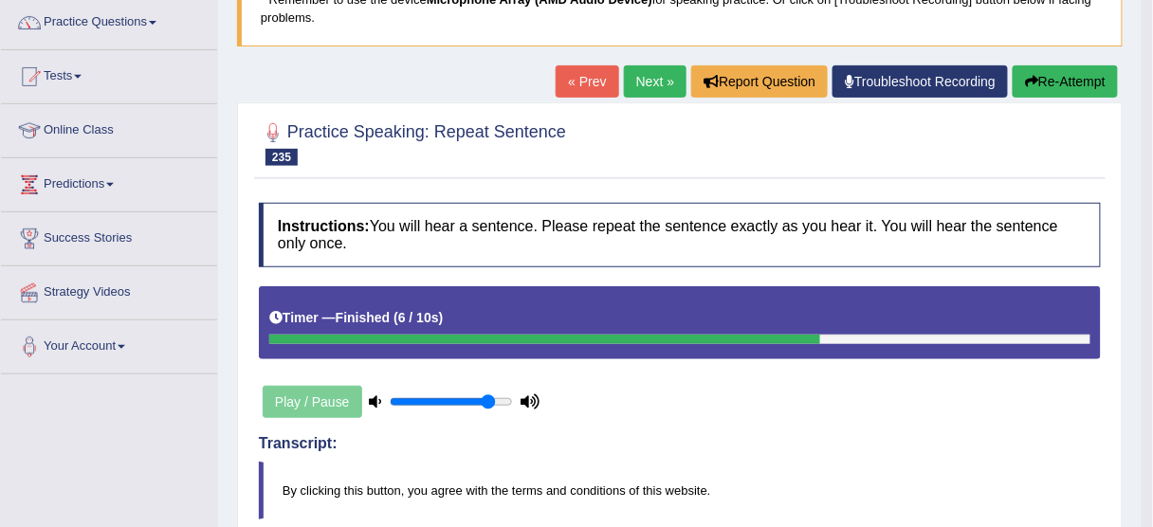
click at [1069, 79] on button "Re-Attempt" at bounding box center [1065, 81] width 105 height 32
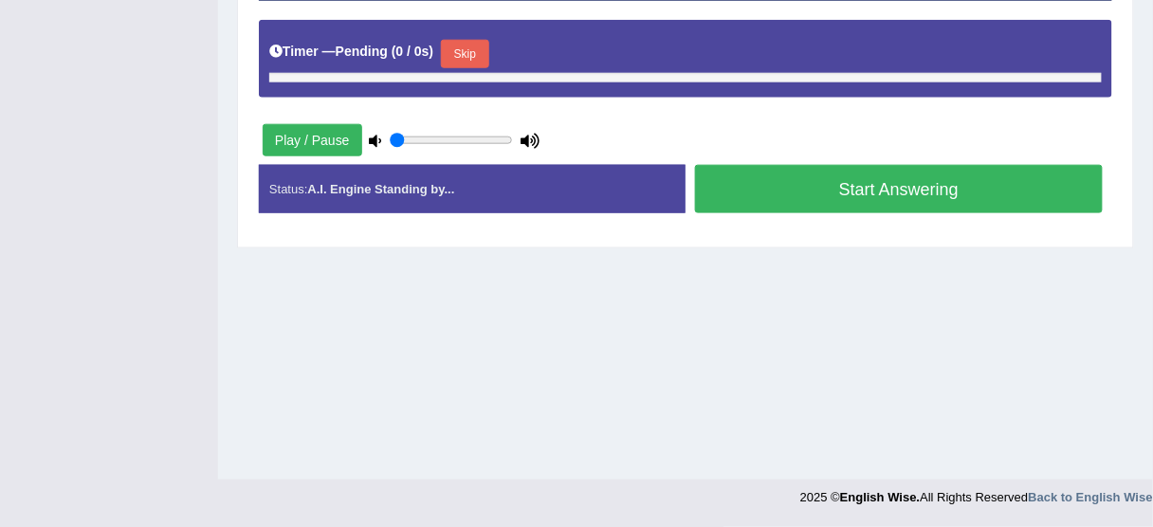
type input "0.85"
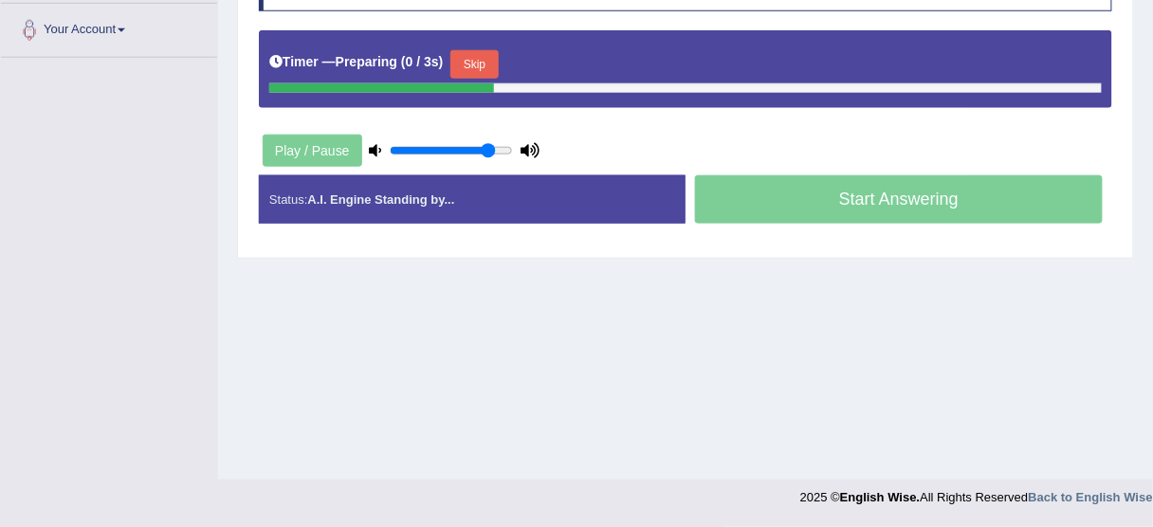
click at [475, 50] on button "Skip" at bounding box center [473, 64] width 47 height 28
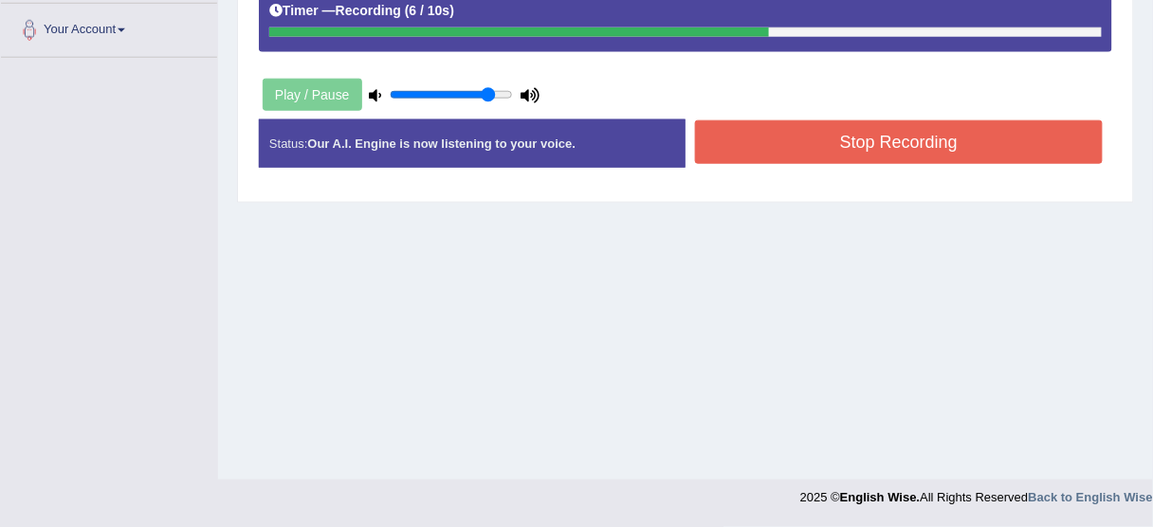
click at [805, 164] on div "Stop Recording" at bounding box center [899, 144] width 427 height 48
click at [805, 144] on button "Stop Recording" at bounding box center [899, 142] width 408 height 44
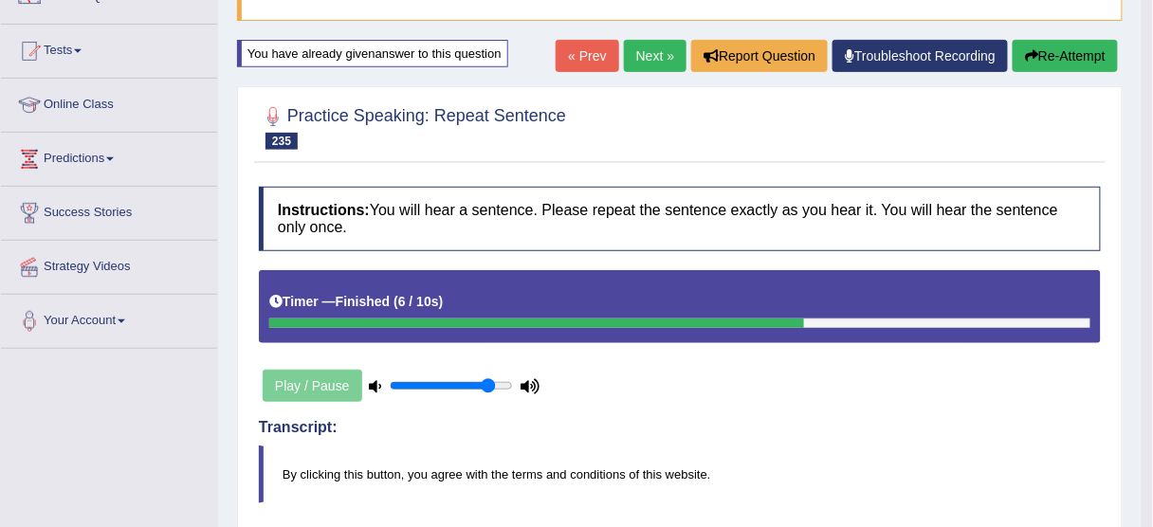
scroll to position [165, 0]
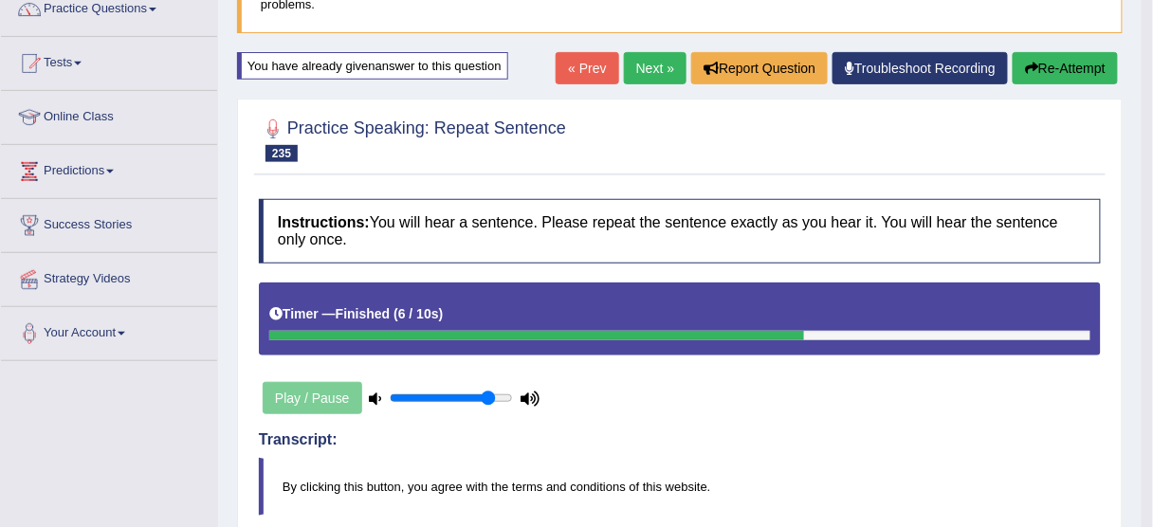
click at [661, 73] on link "Next »" at bounding box center [655, 68] width 63 height 32
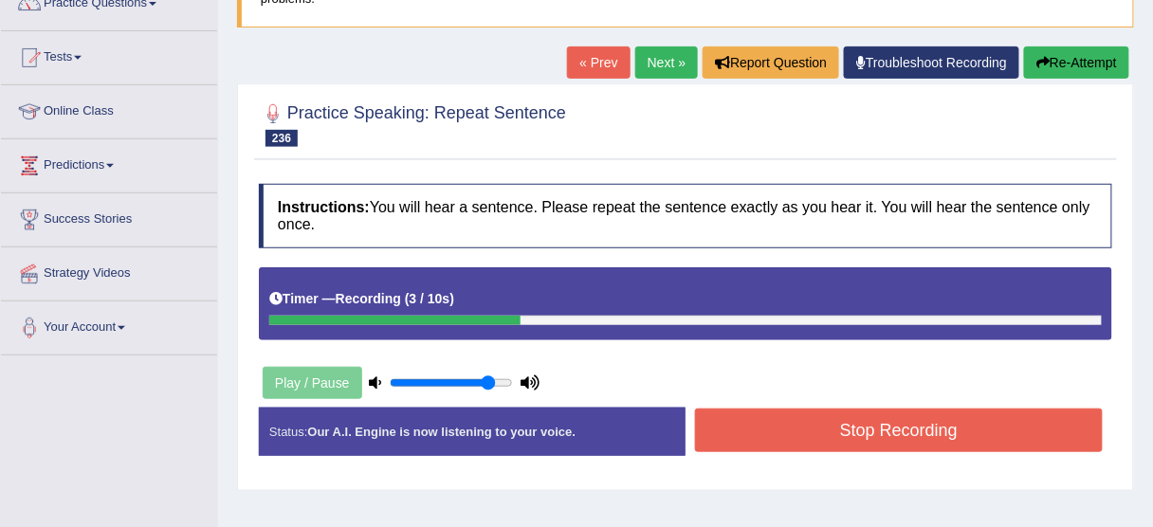
scroll to position [303, 0]
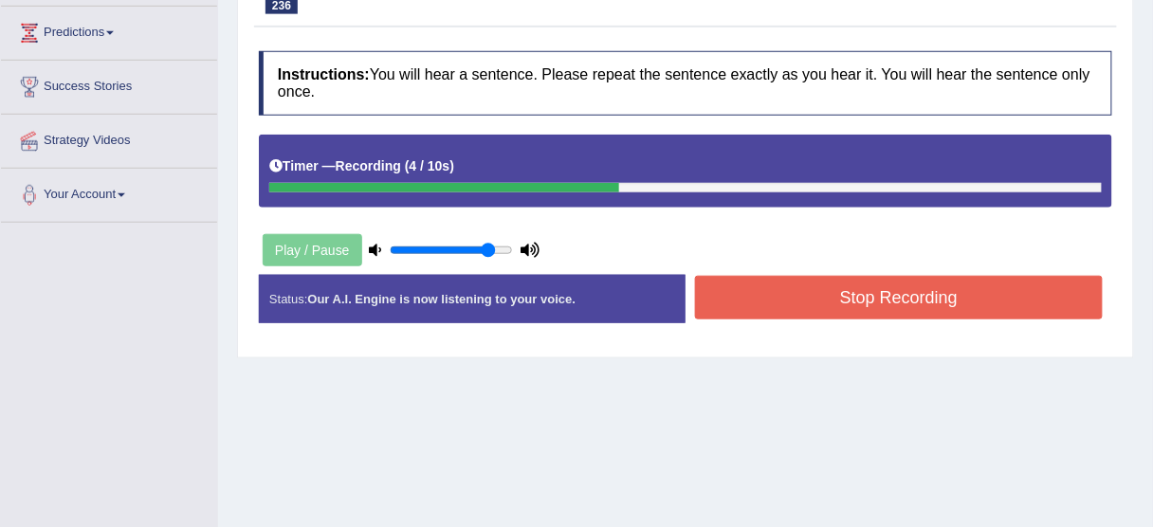
click at [817, 285] on button "Stop Recording" at bounding box center [899, 298] width 408 height 44
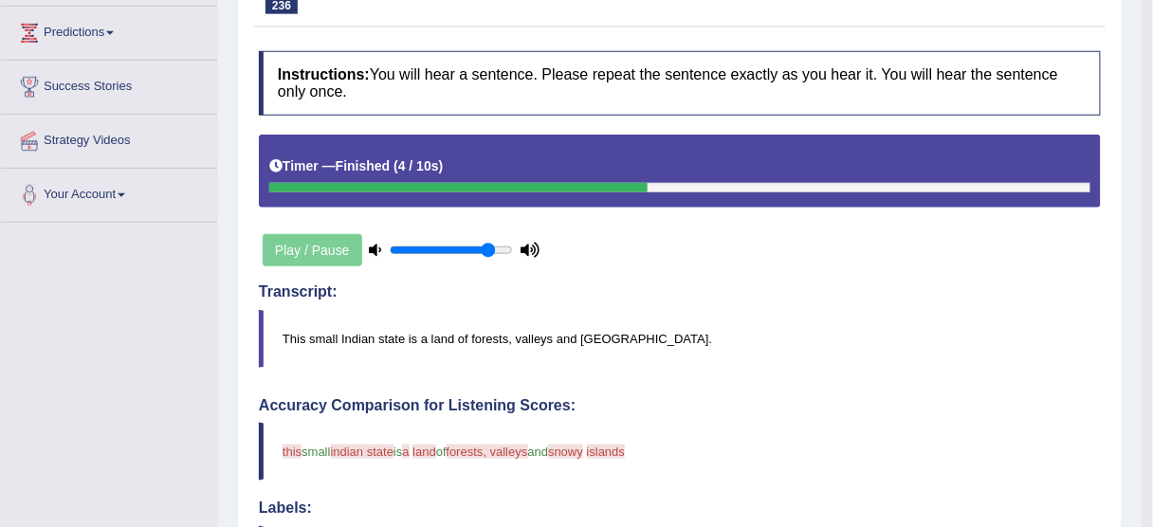
scroll to position [0, 0]
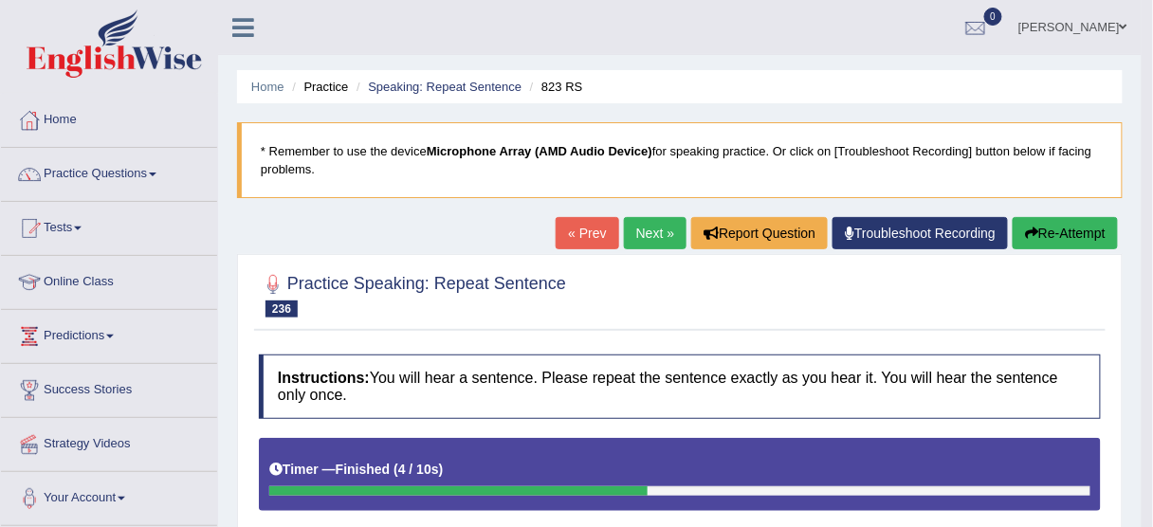
click at [1066, 217] on button "Re-Attempt" at bounding box center [1065, 233] width 105 height 32
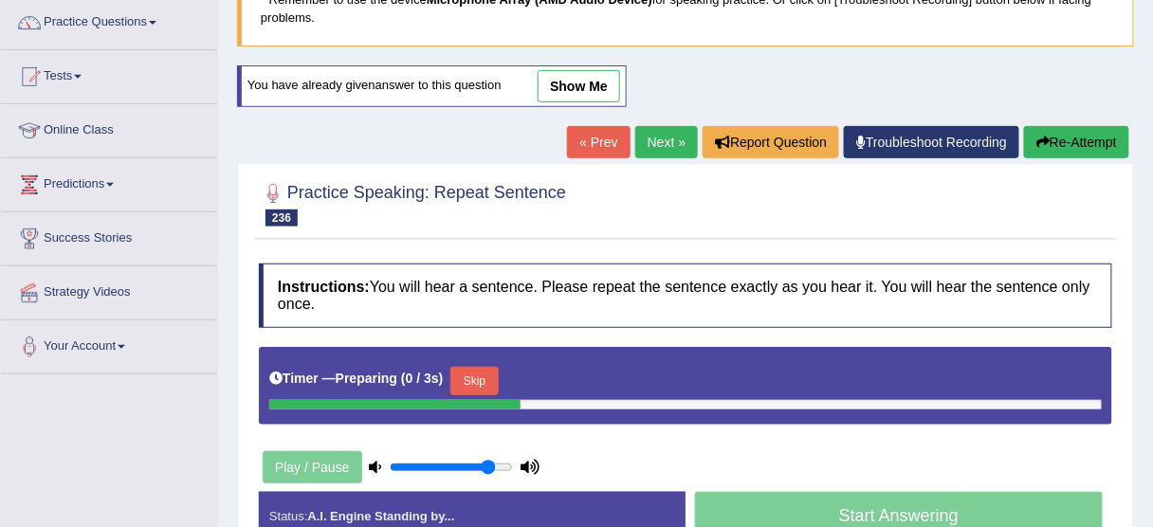
click at [497, 369] on button "Skip" at bounding box center [473, 381] width 47 height 28
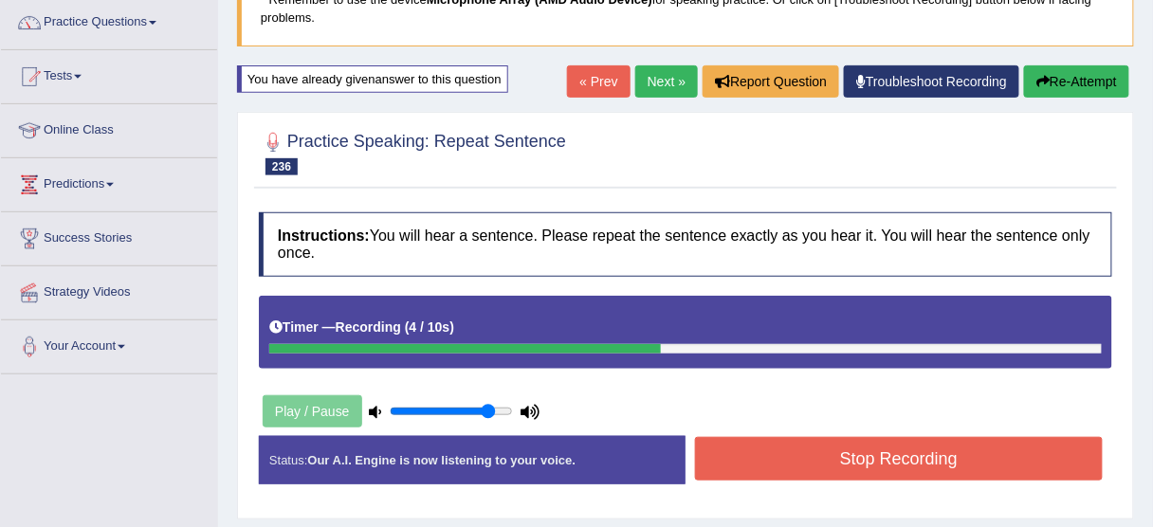
click at [772, 449] on button "Stop Recording" at bounding box center [899, 459] width 408 height 44
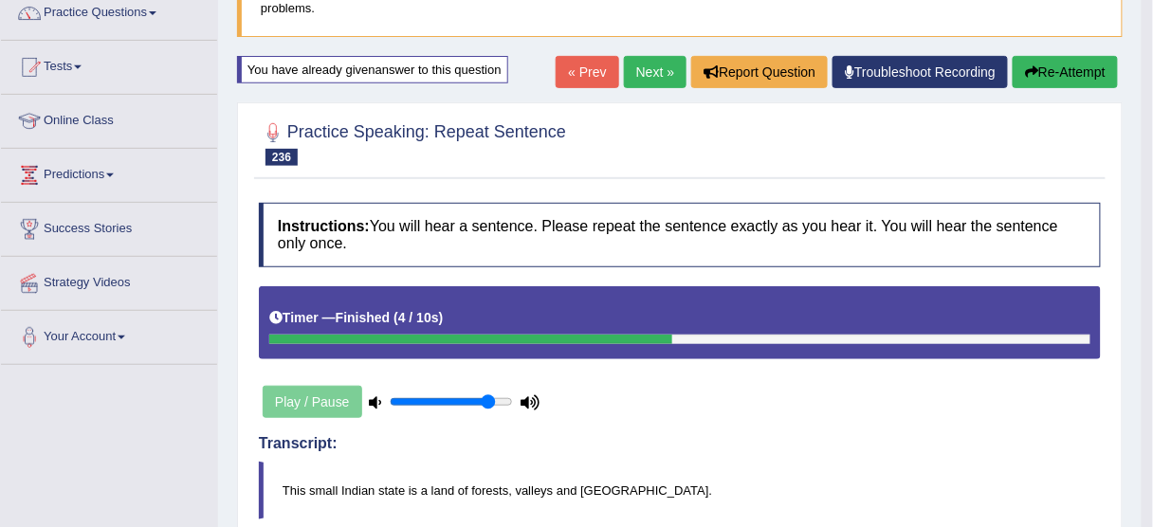
scroll to position [152, 0]
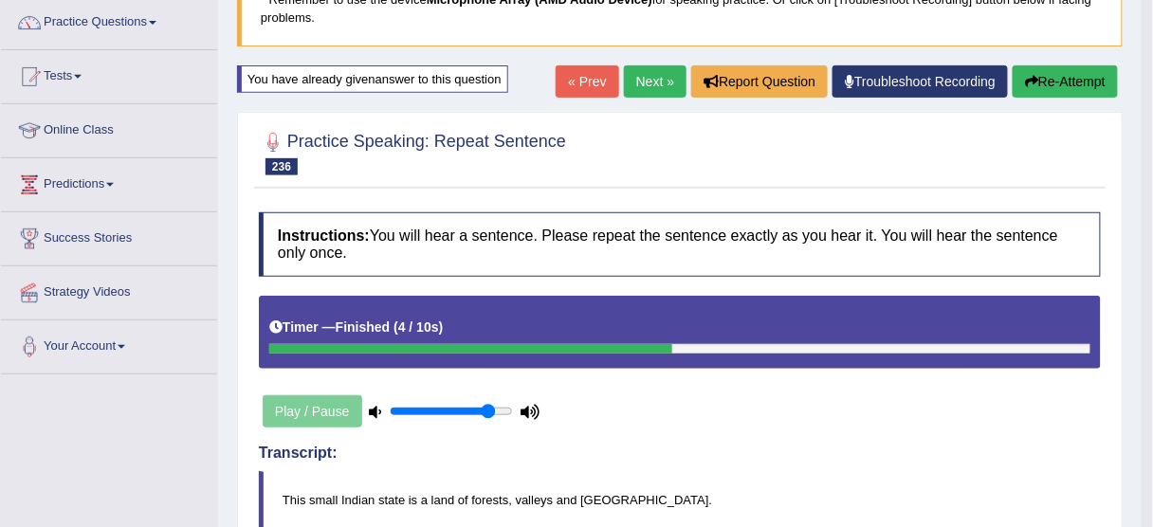
click at [653, 70] on link "Next »" at bounding box center [655, 81] width 63 height 32
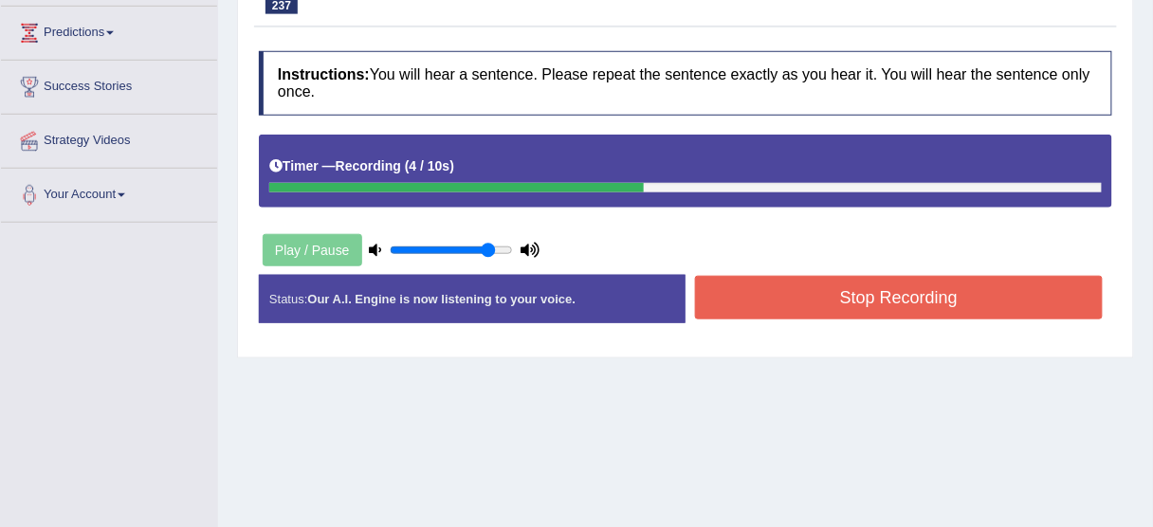
click at [789, 290] on button "Stop Recording" at bounding box center [899, 298] width 408 height 44
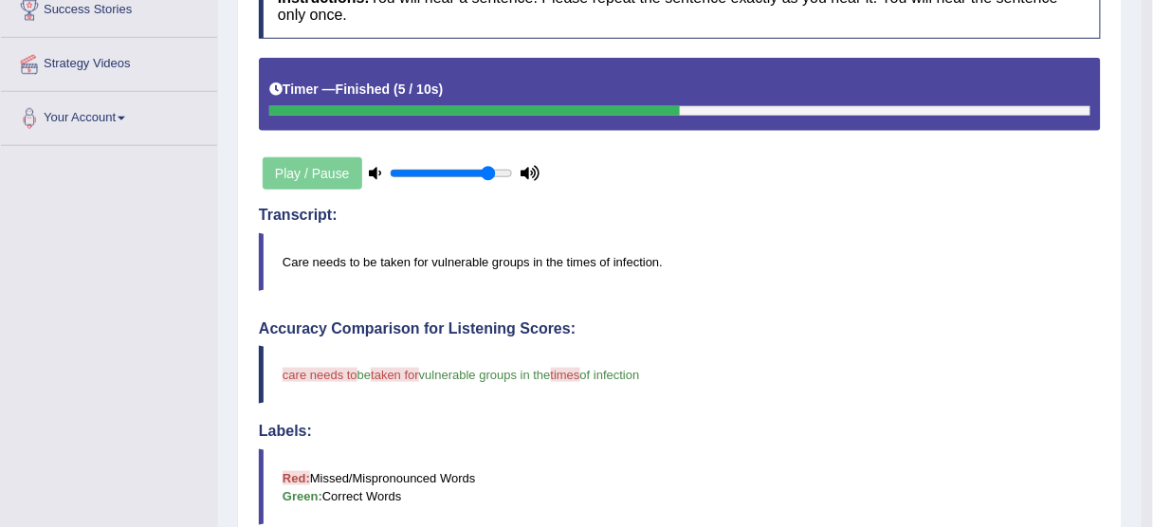
scroll to position [145, 0]
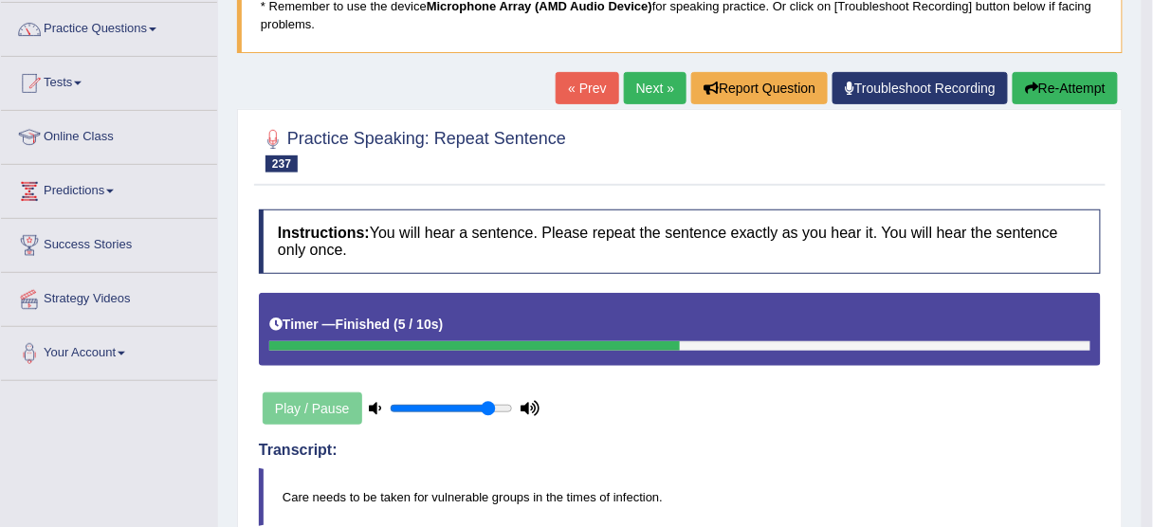
click at [1066, 101] on button "Re-Attempt" at bounding box center [1065, 88] width 105 height 32
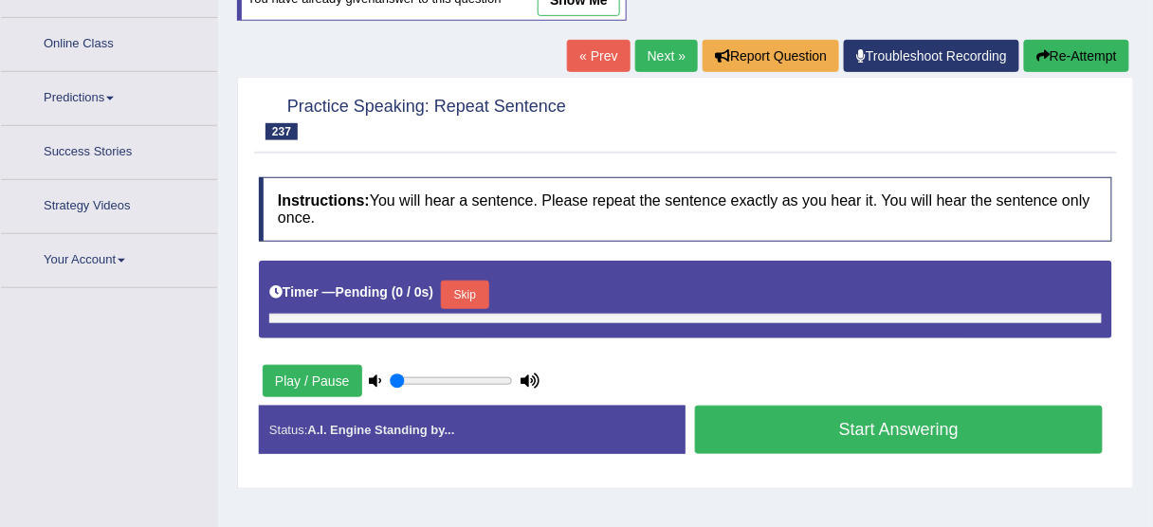
type input "0.85"
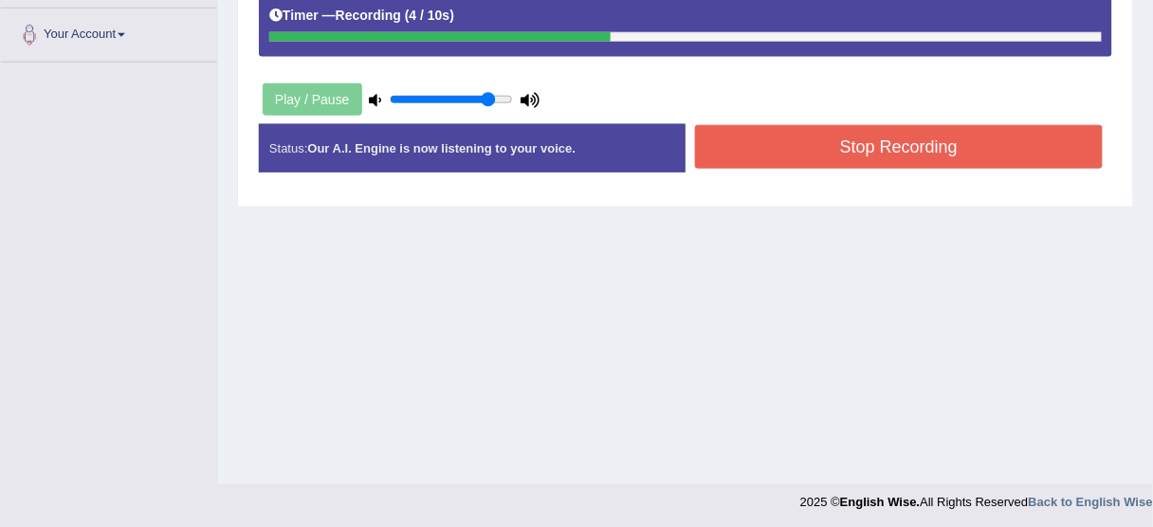
click at [832, 151] on button "Stop Recording" at bounding box center [899, 147] width 408 height 44
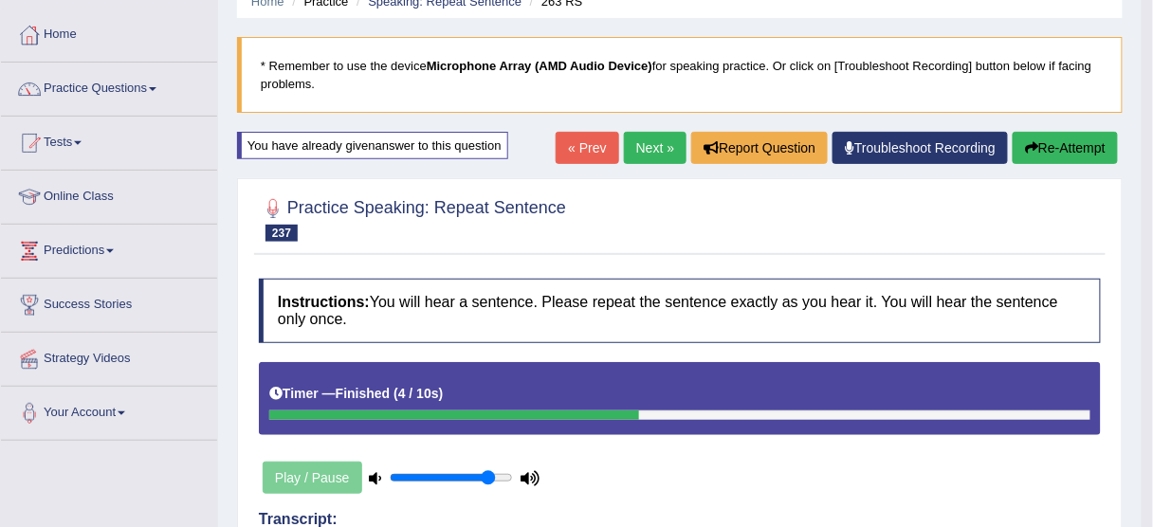
scroll to position [84, 0]
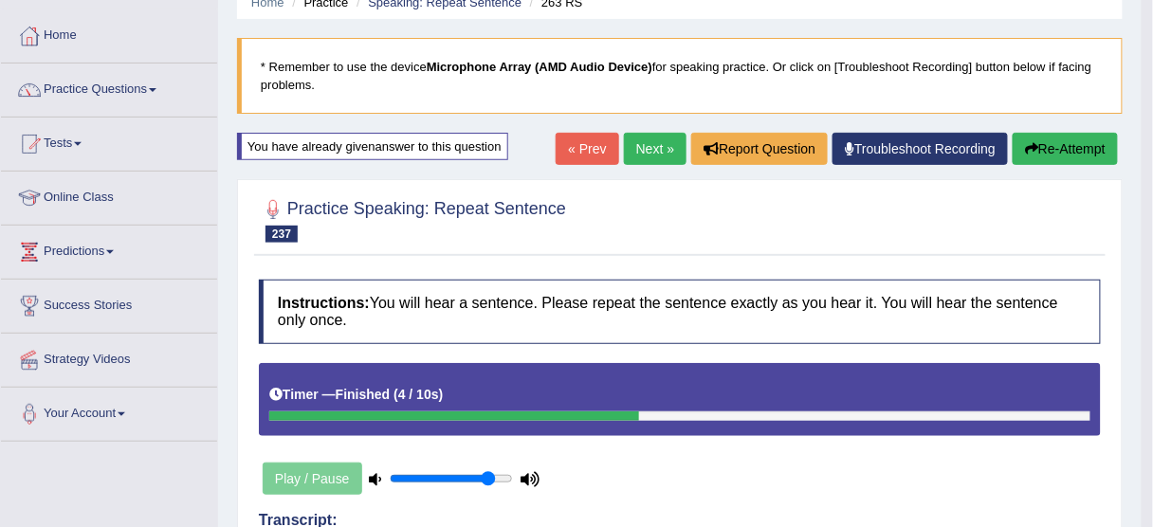
click at [1085, 151] on button "Re-Attempt" at bounding box center [1065, 149] width 105 height 32
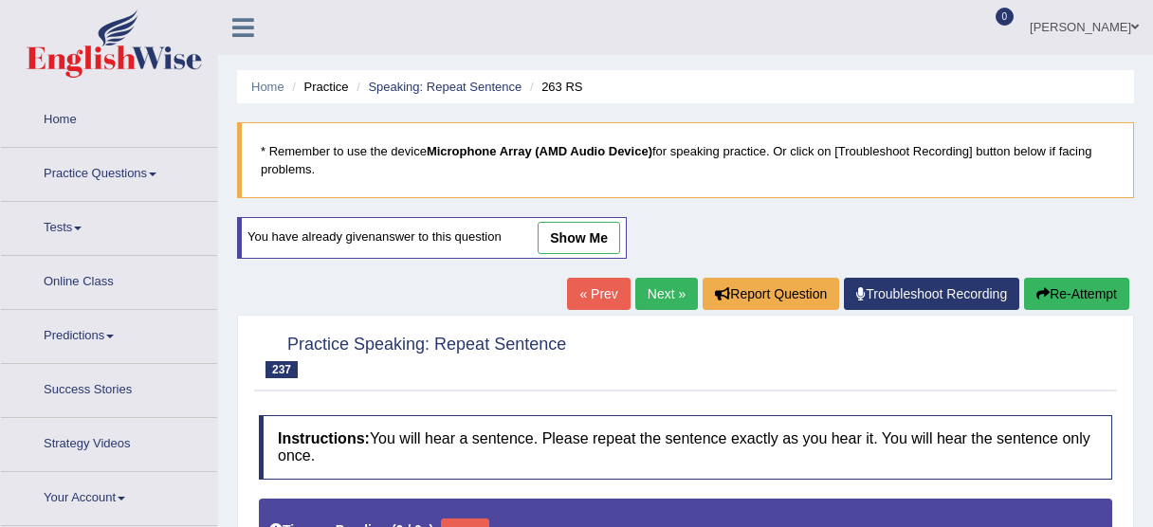
type input "0.85"
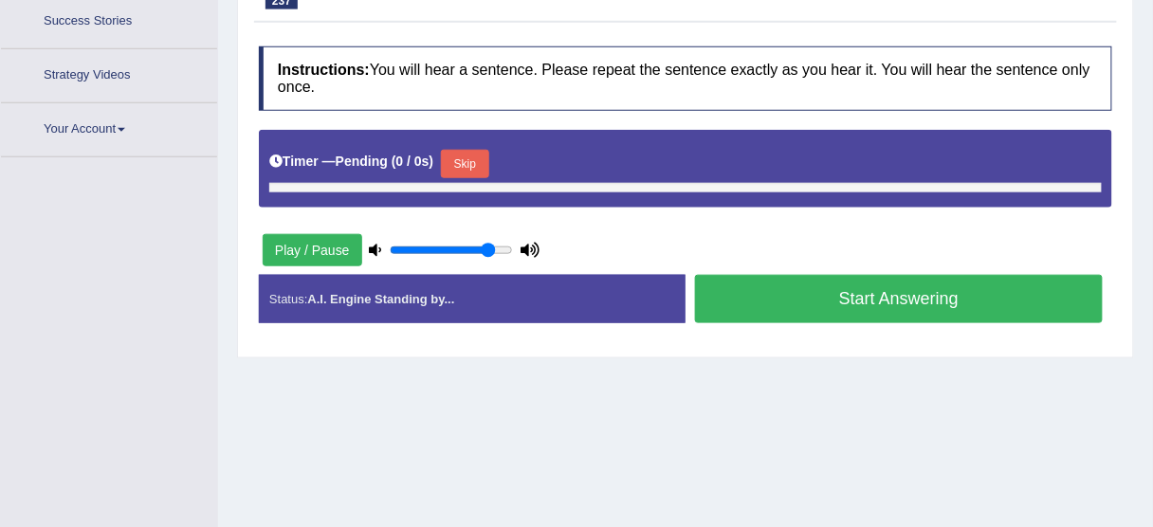
scroll to position [369, 0]
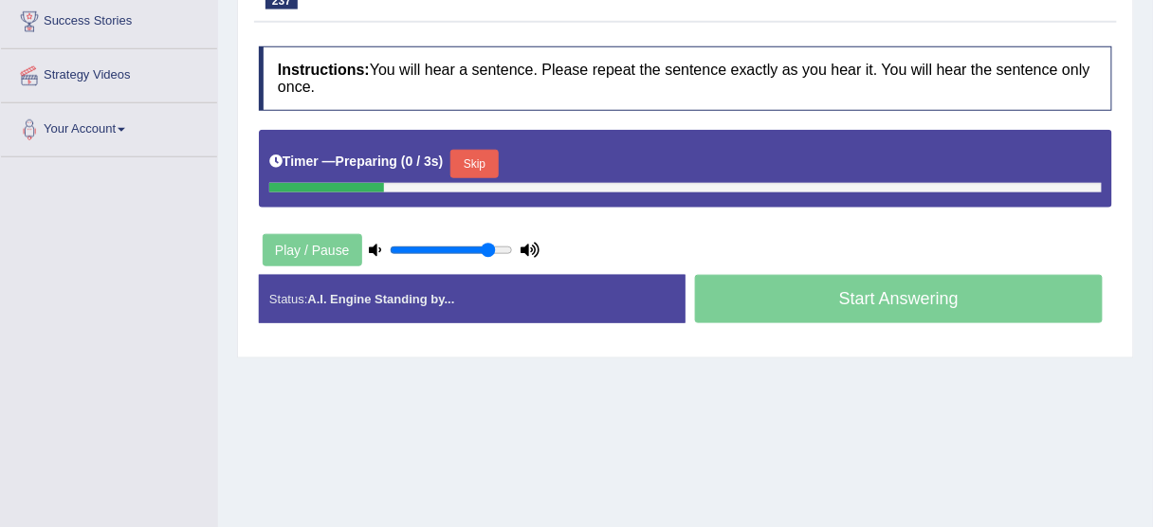
click at [495, 156] on button "Skip" at bounding box center [473, 164] width 47 height 28
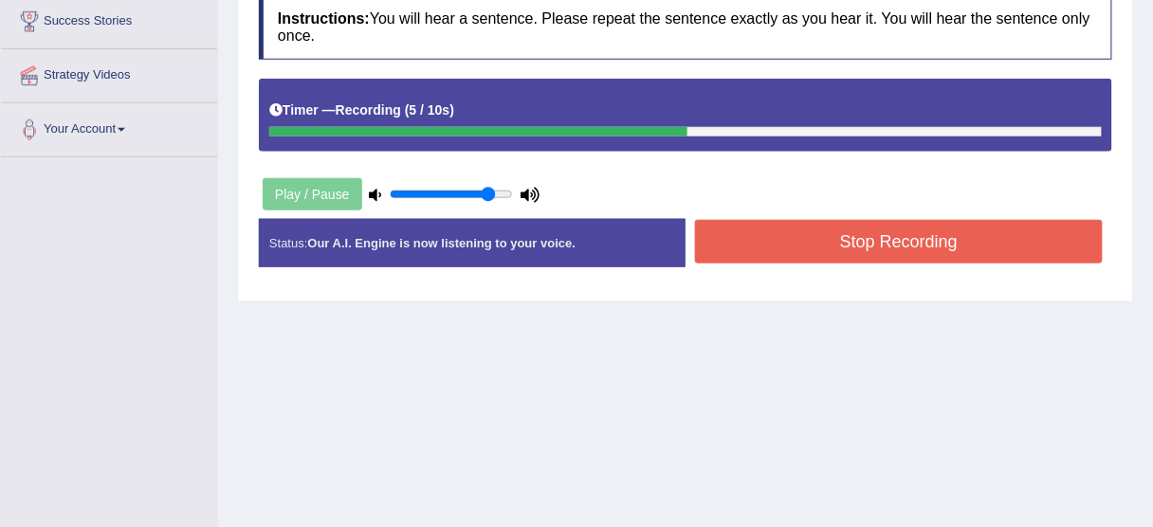
click at [763, 233] on button "Stop Recording" at bounding box center [899, 242] width 408 height 44
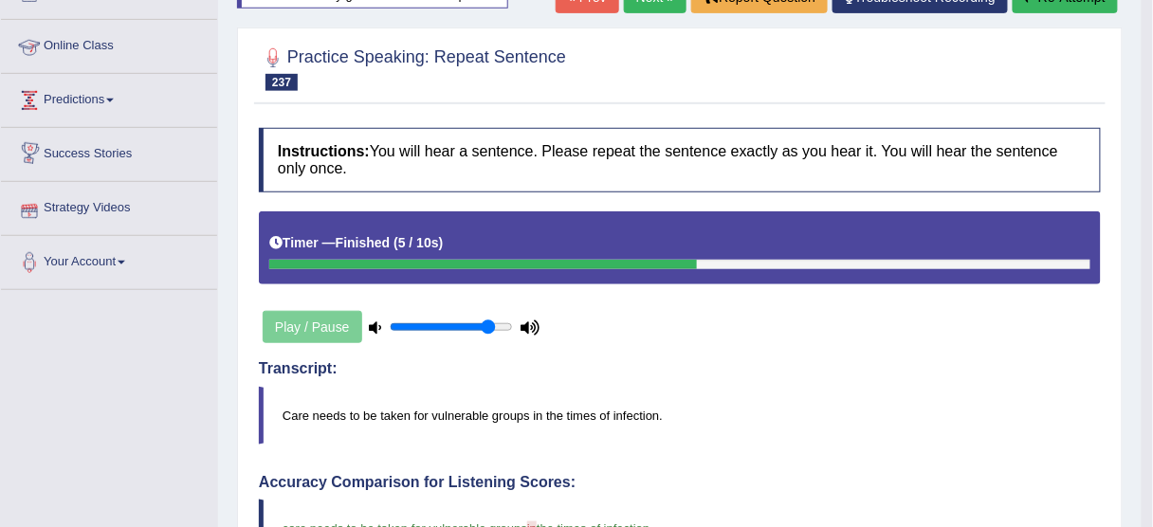
scroll to position [141, 0]
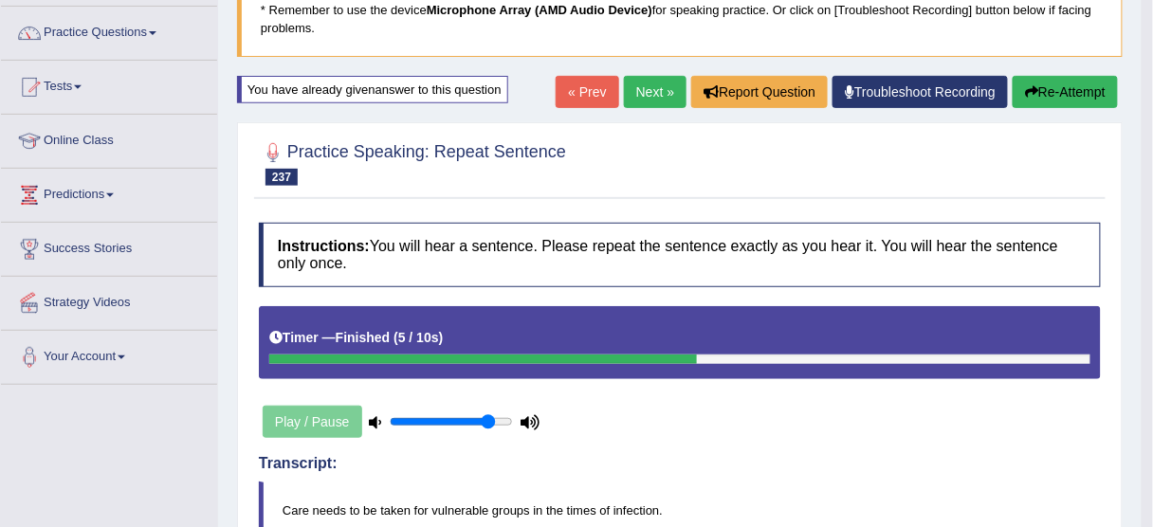
click at [648, 97] on link "Next »" at bounding box center [655, 92] width 63 height 32
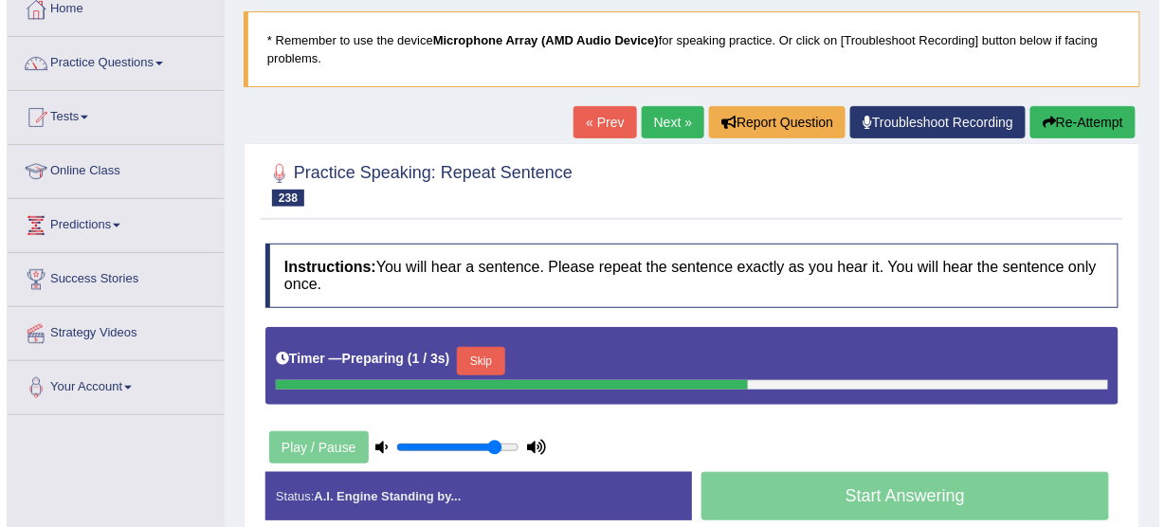
scroll to position [303, 0]
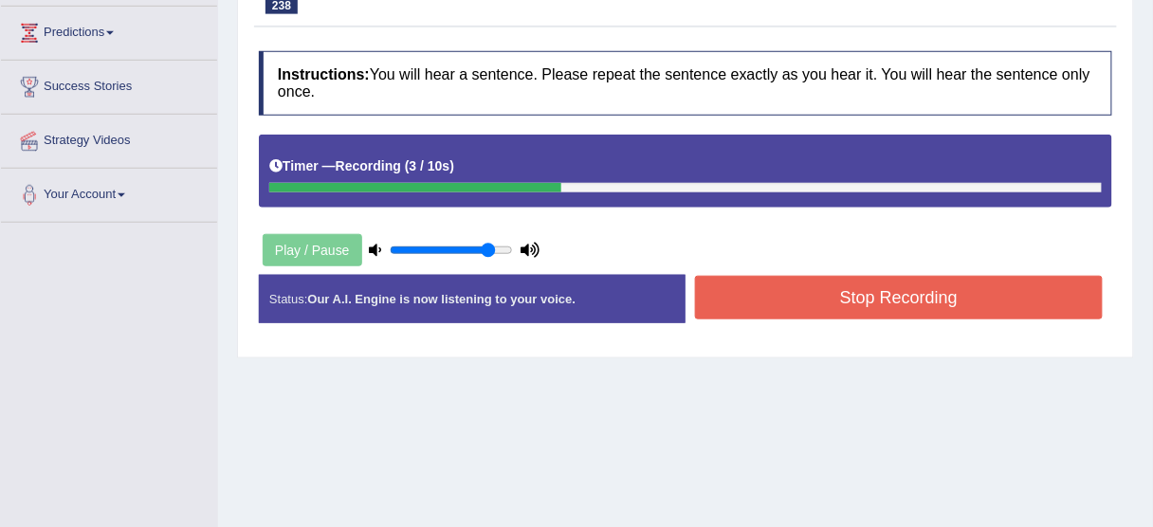
click at [760, 303] on button "Stop Recording" at bounding box center [899, 298] width 408 height 44
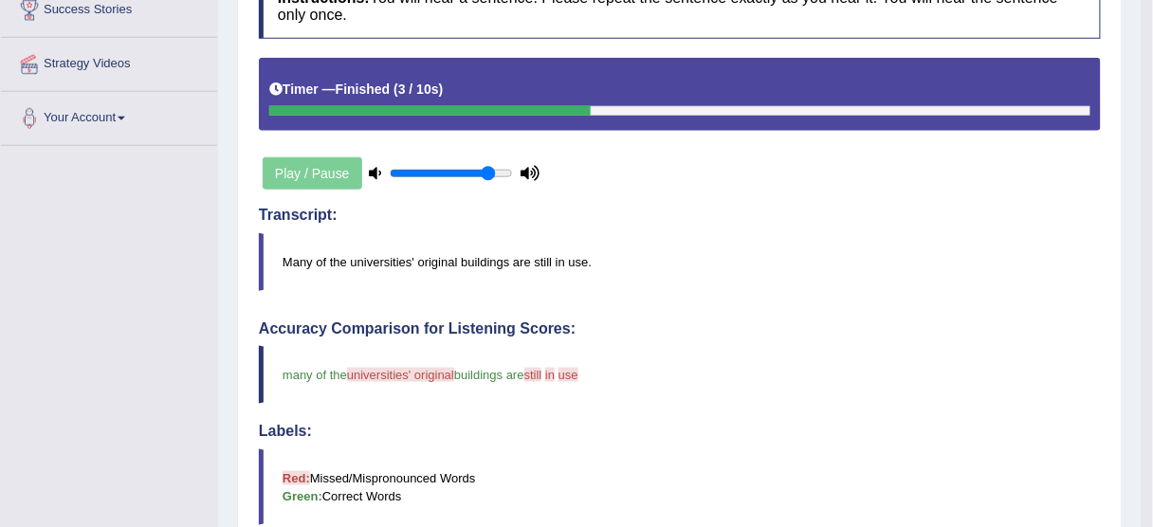
scroll to position [152, 0]
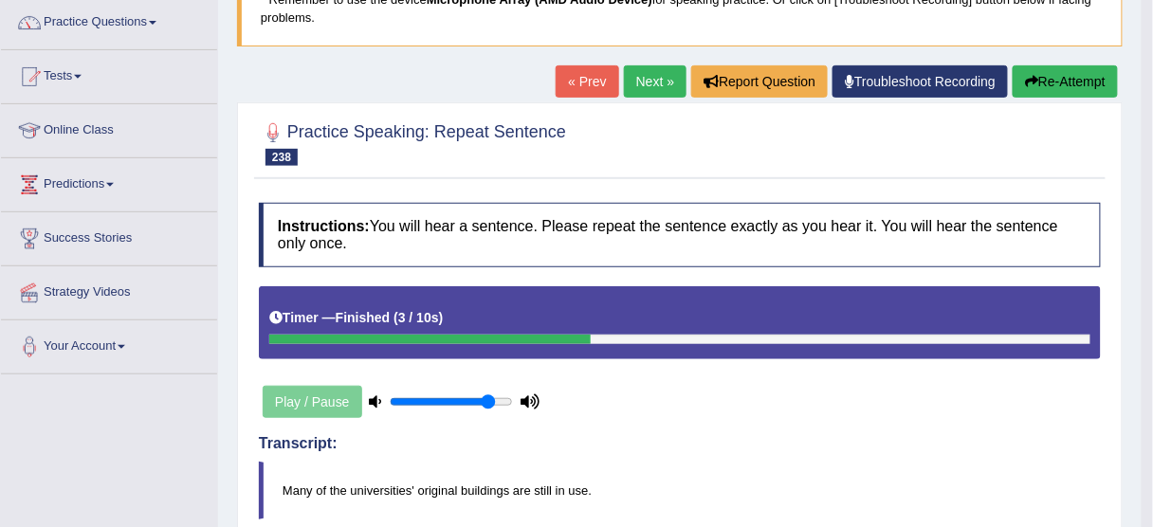
click at [1066, 78] on button "Re-Attempt" at bounding box center [1065, 81] width 105 height 32
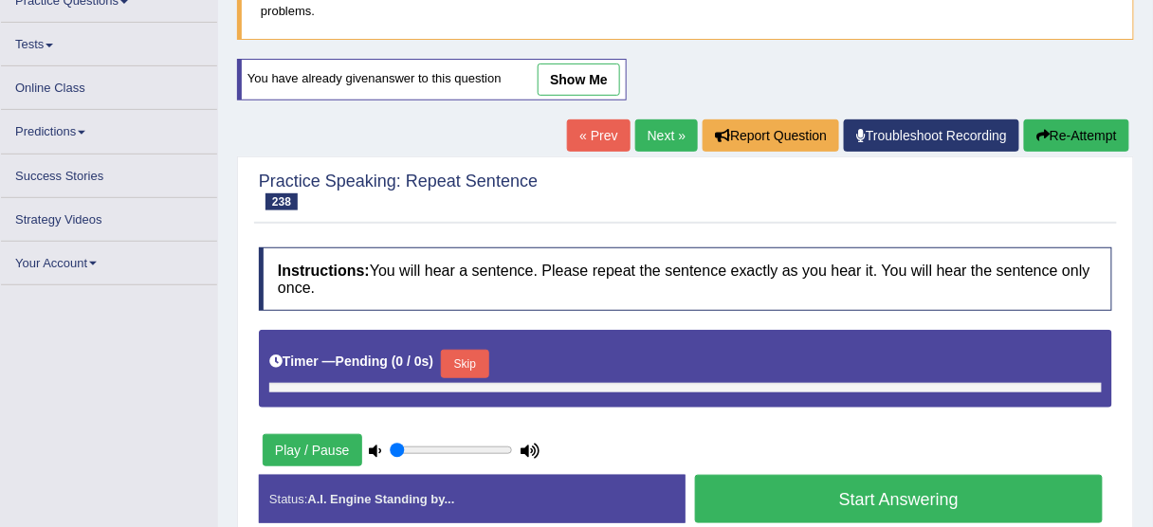
type input "0.85"
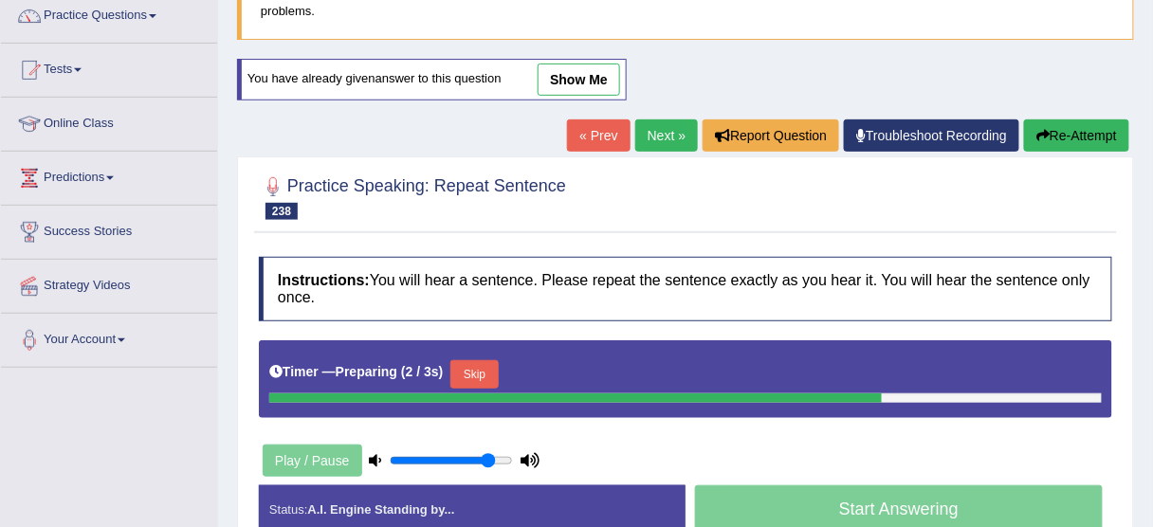
scroll to position [310, 0]
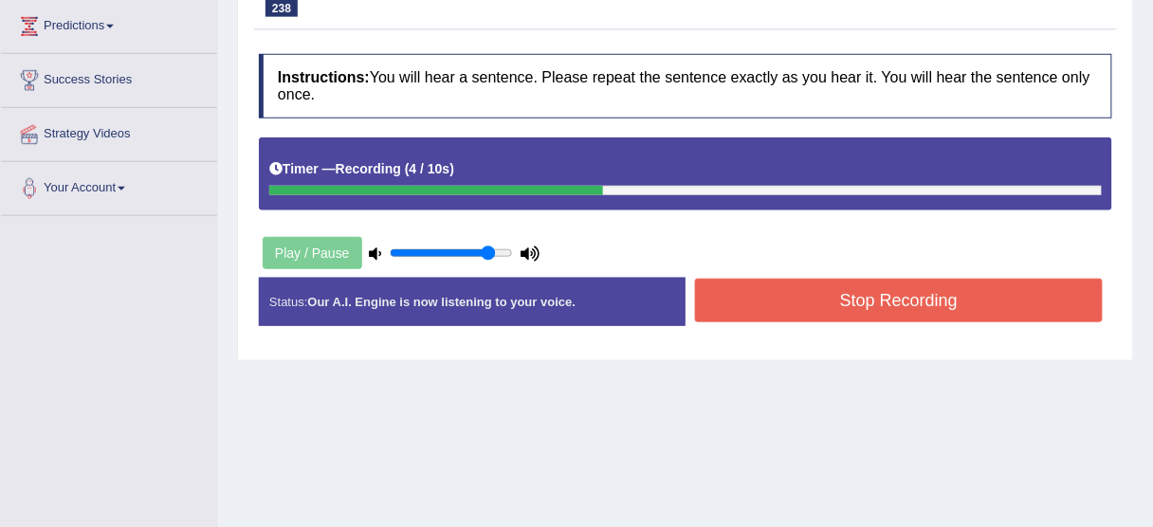
click at [963, 288] on button "Stop Recording" at bounding box center [899, 301] width 408 height 44
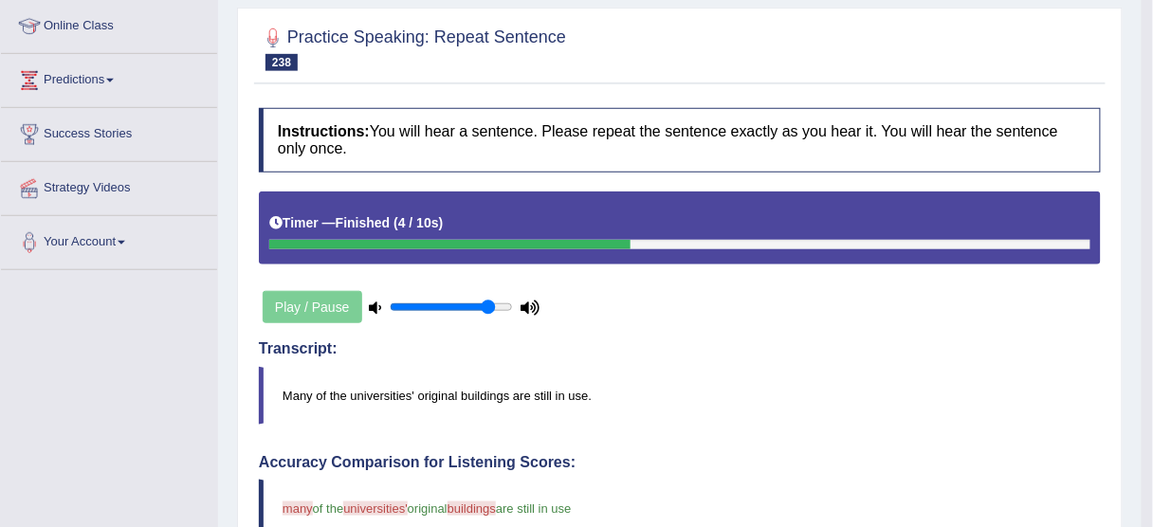
scroll to position [83, 0]
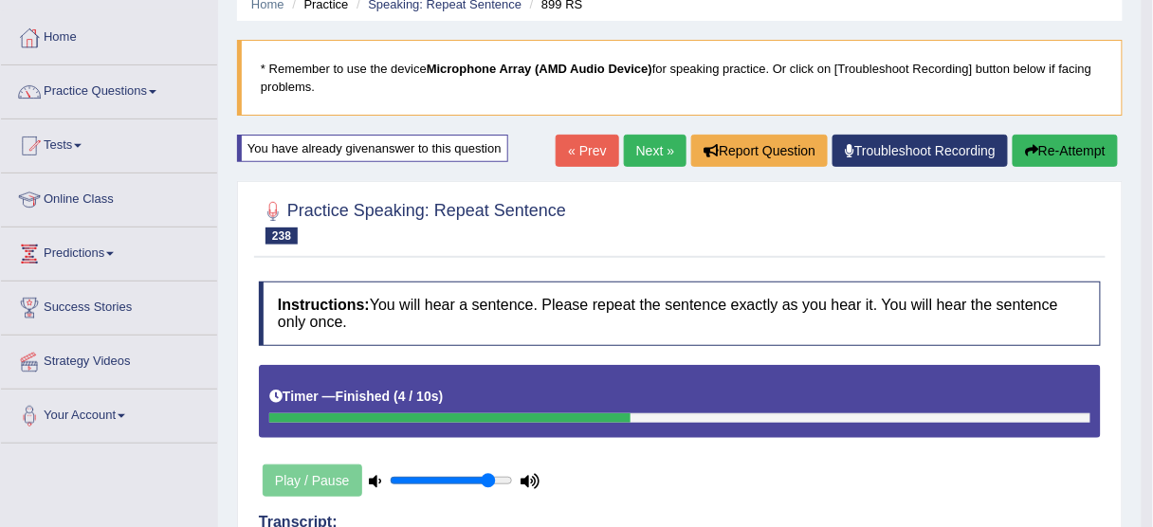
click at [633, 156] on link "Next »" at bounding box center [655, 151] width 63 height 32
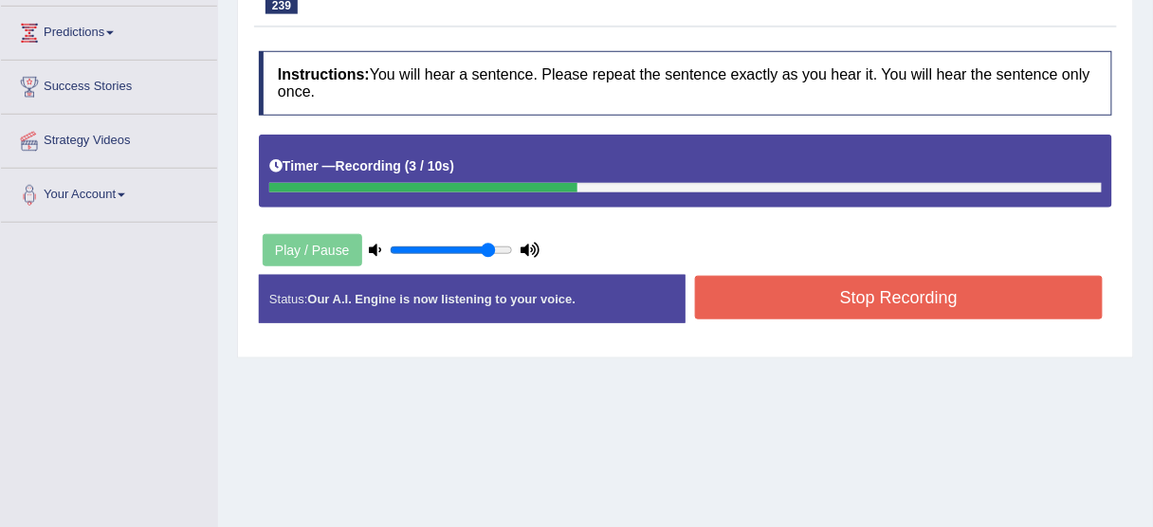
click at [829, 313] on button "Stop Recording" at bounding box center [899, 298] width 408 height 44
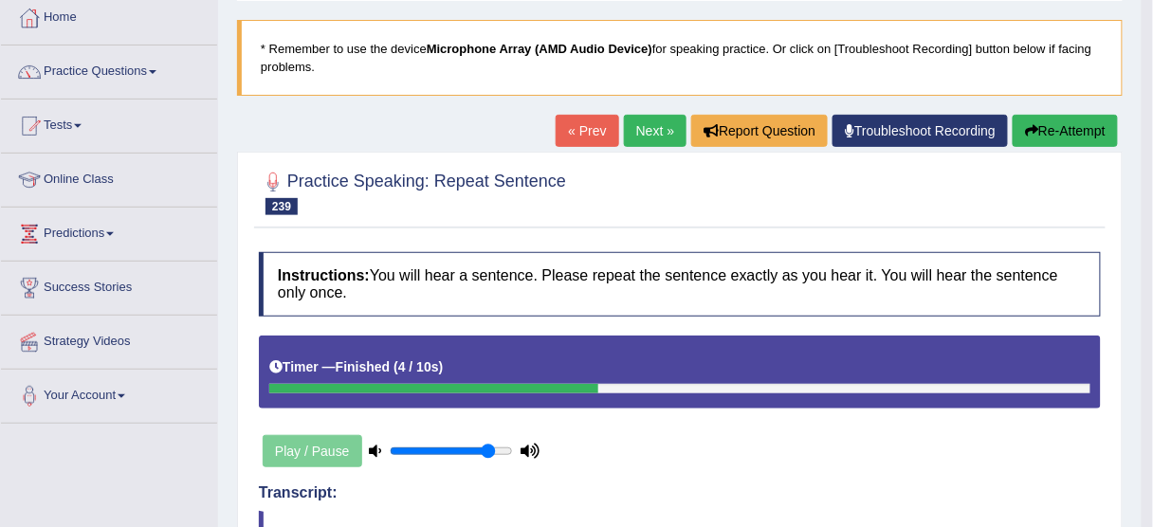
scroll to position [76, 0]
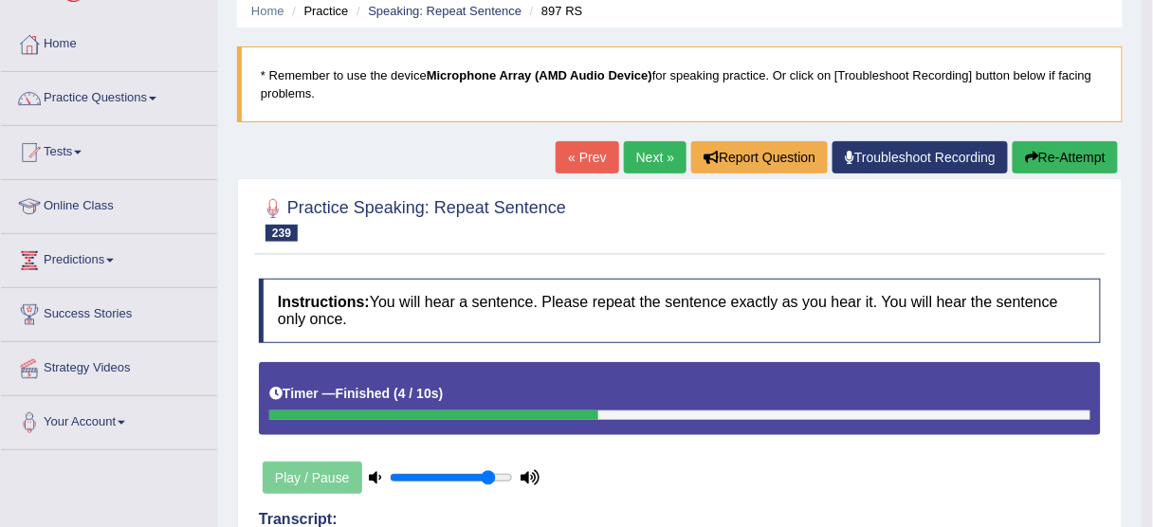
click at [1076, 164] on button "Re-Attempt" at bounding box center [1065, 157] width 105 height 32
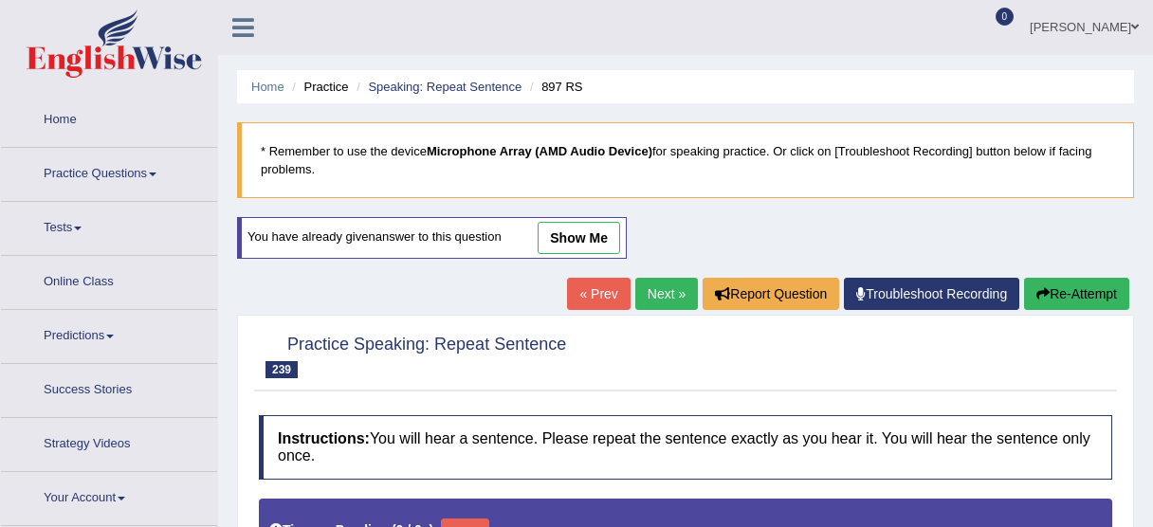
type input "0.85"
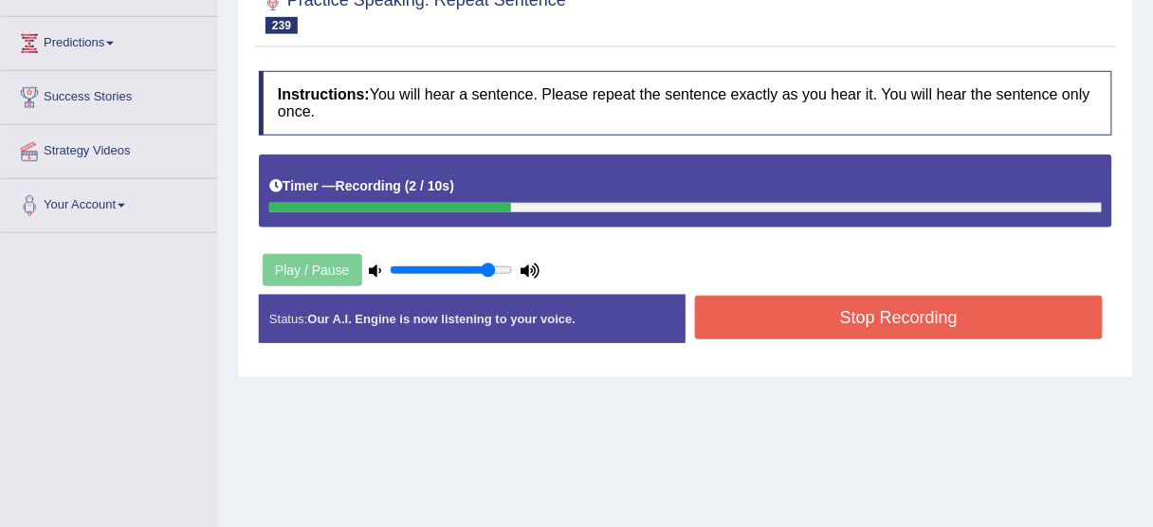
scroll to position [303, 0]
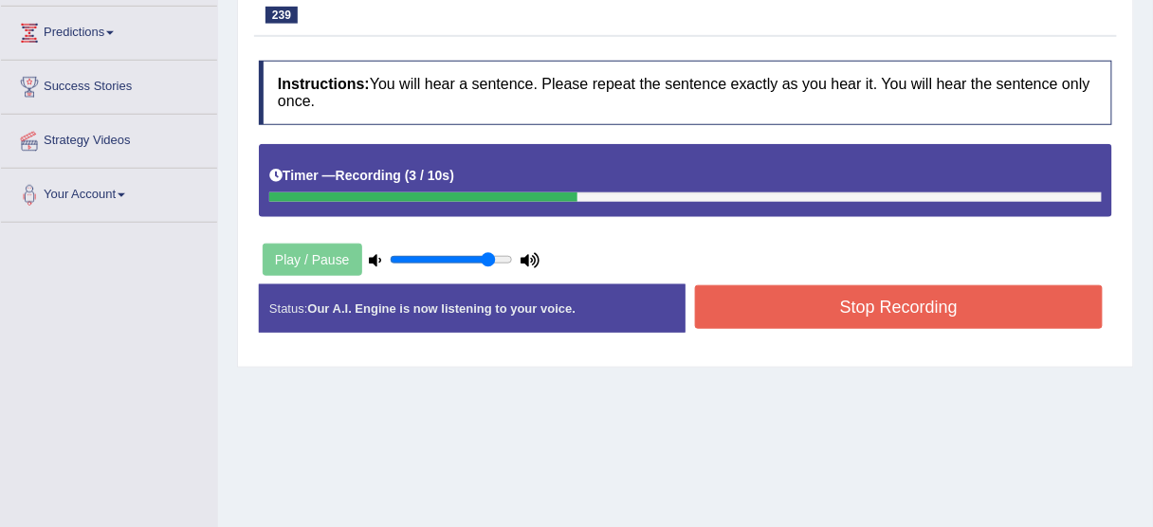
click at [895, 278] on div "Instructions: You will hear a sentence. Please repeat the sentence exactly as y…" at bounding box center [685, 204] width 863 height 306
click at [893, 322] on button "Stop Recording" at bounding box center [899, 307] width 408 height 44
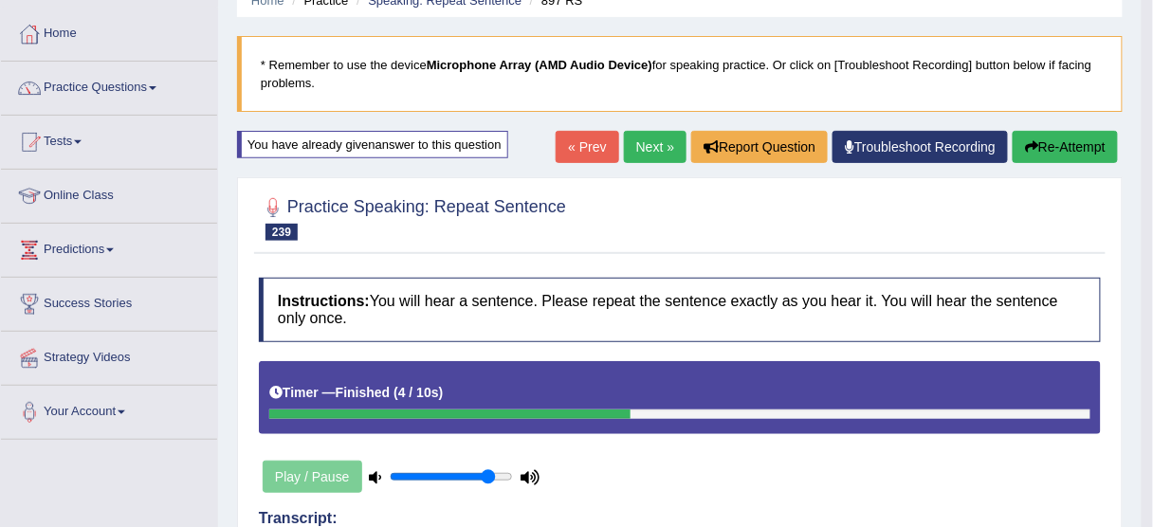
scroll to position [76, 0]
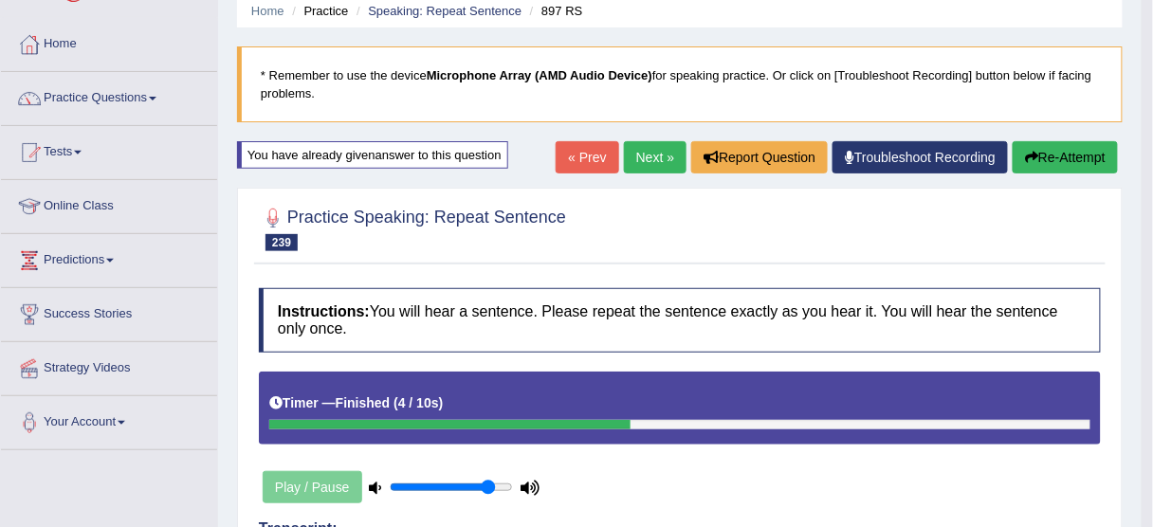
click at [1060, 157] on button "Re-Attempt" at bounding box center [1065, 157] width 105 height 32
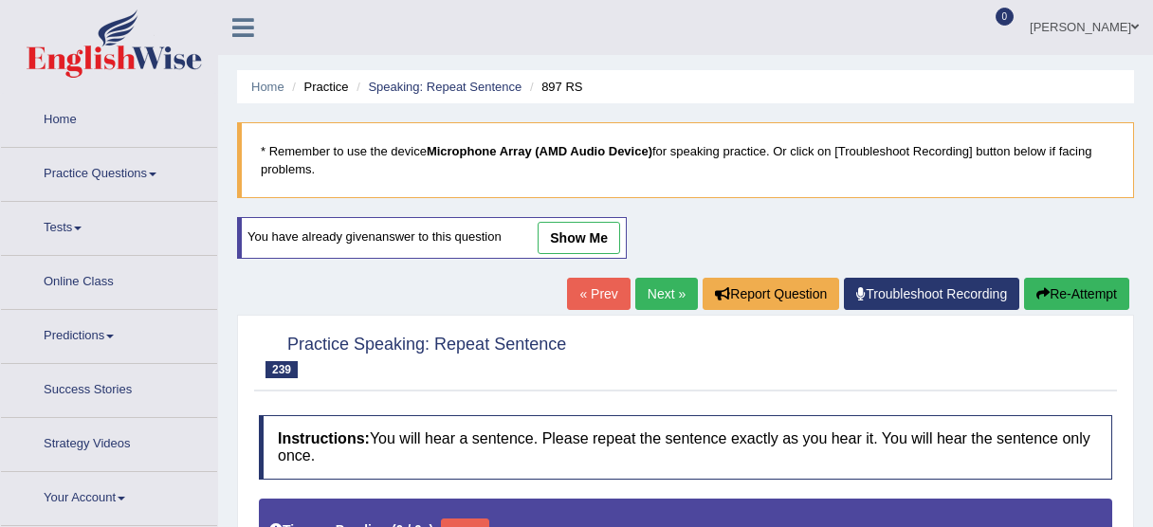
type input "0.85"
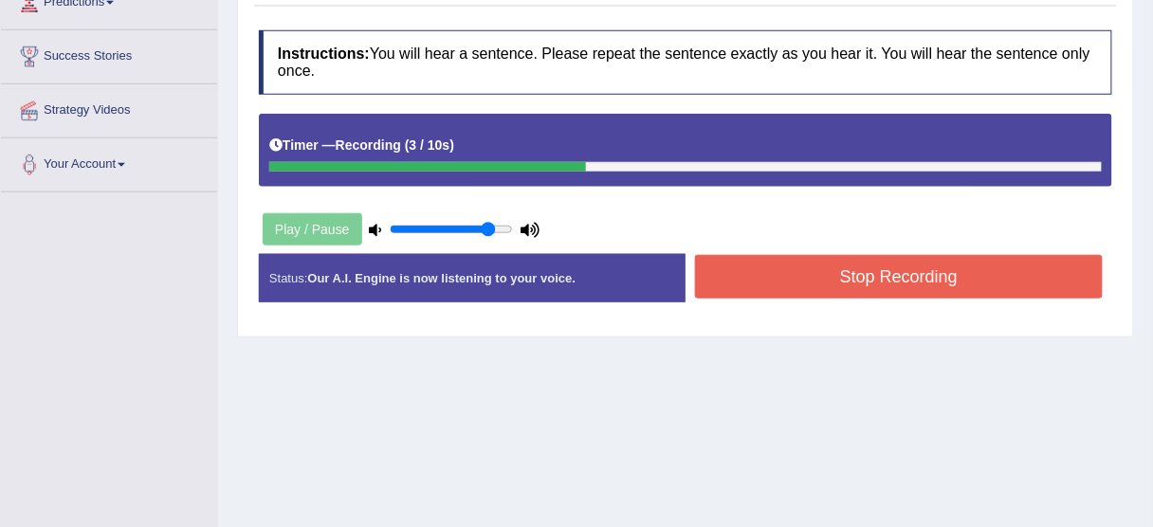
click at [862, 266] on button "Stop Recording" at bounding box center [899, 277] width 408 height 44
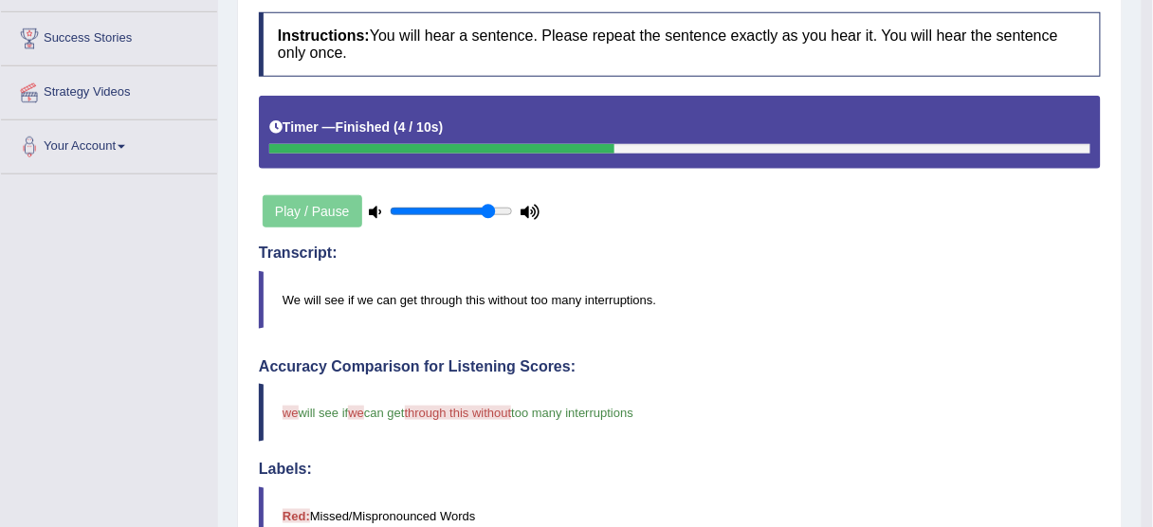
scroll to position [152, 0]
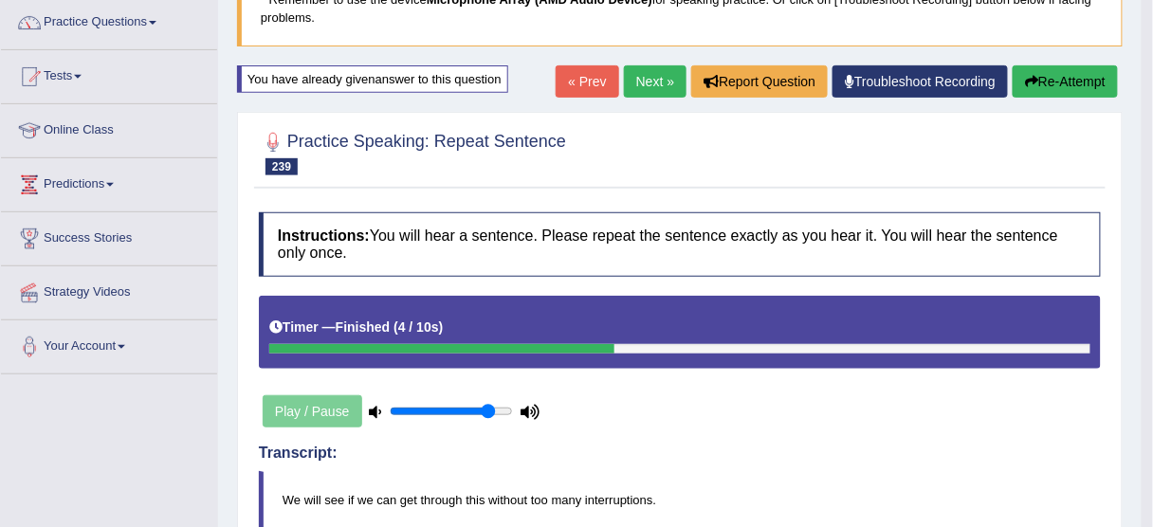
click at [660, 75] on link "Next »" at bounding box center [655, 81] width 63 height 32
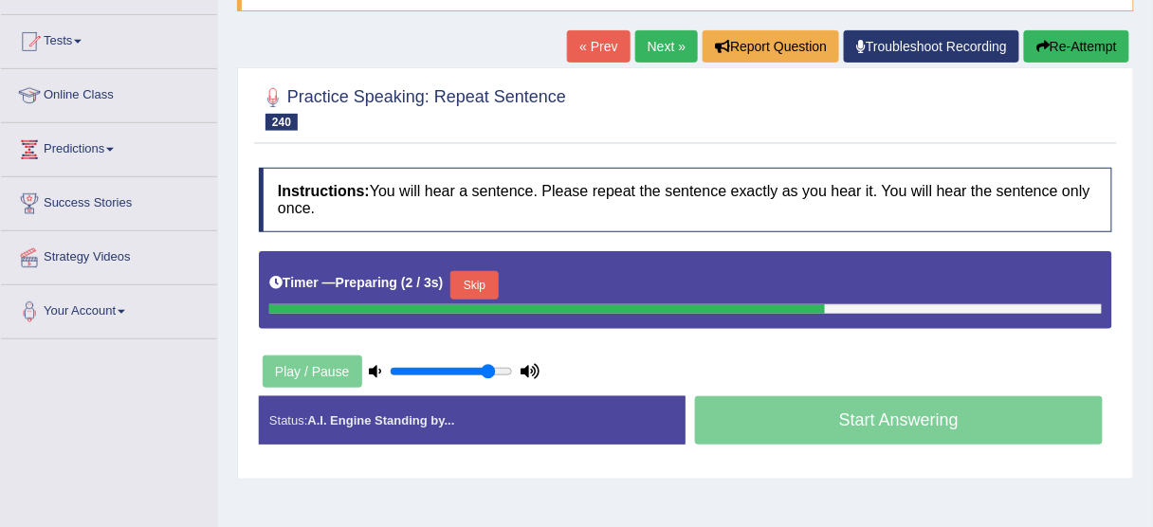
scroll to position [228, 0]
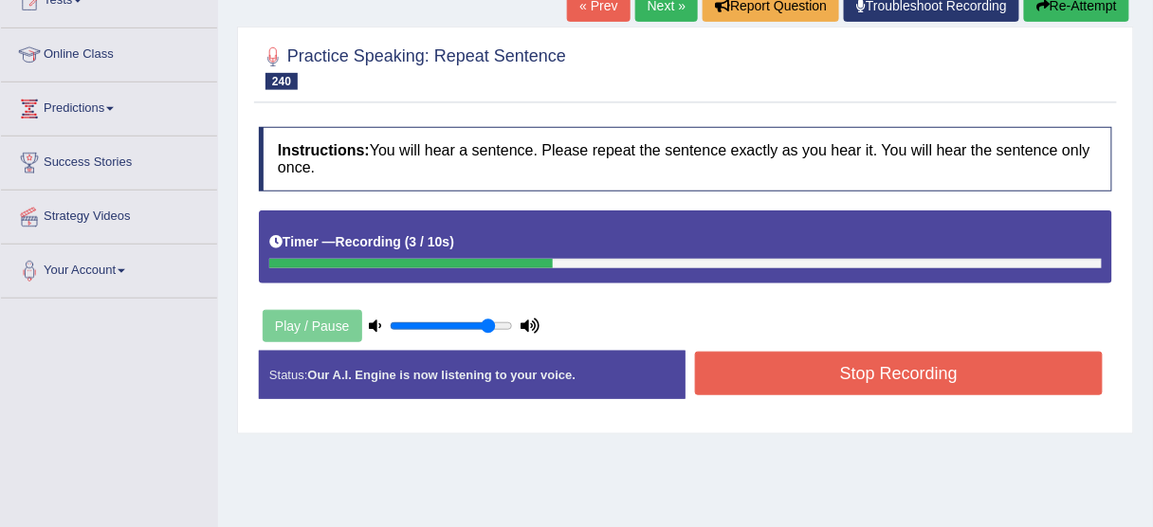
click at [1004, 368] on button "Stop Recording" at bounding box center [899, 374] width 408 height 44
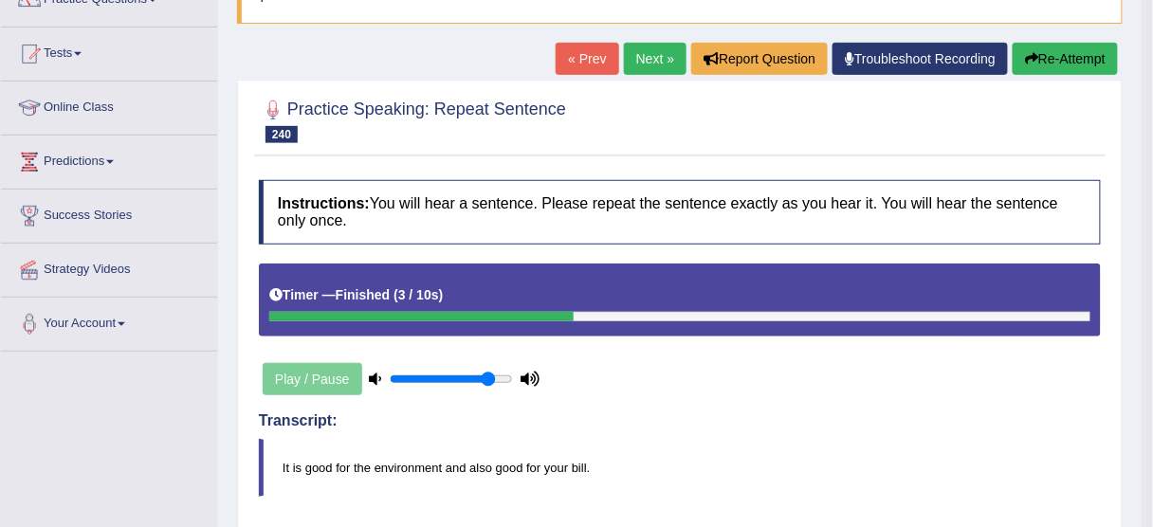
scroll to position [76, 0]
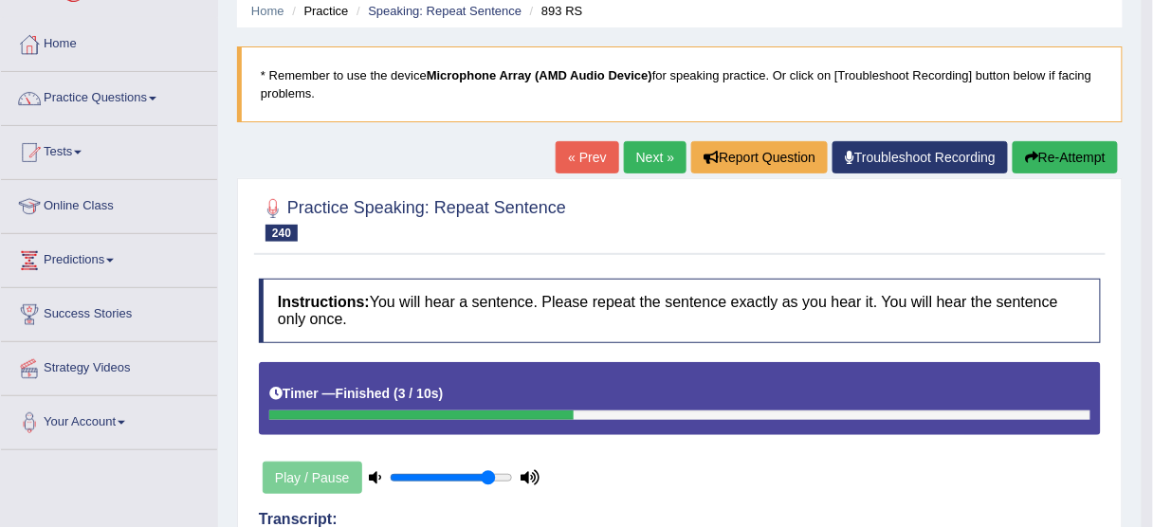
click at [1067, 146] on button "Re-Attempt" at bounding box center [1065, 157] width 105 height 32
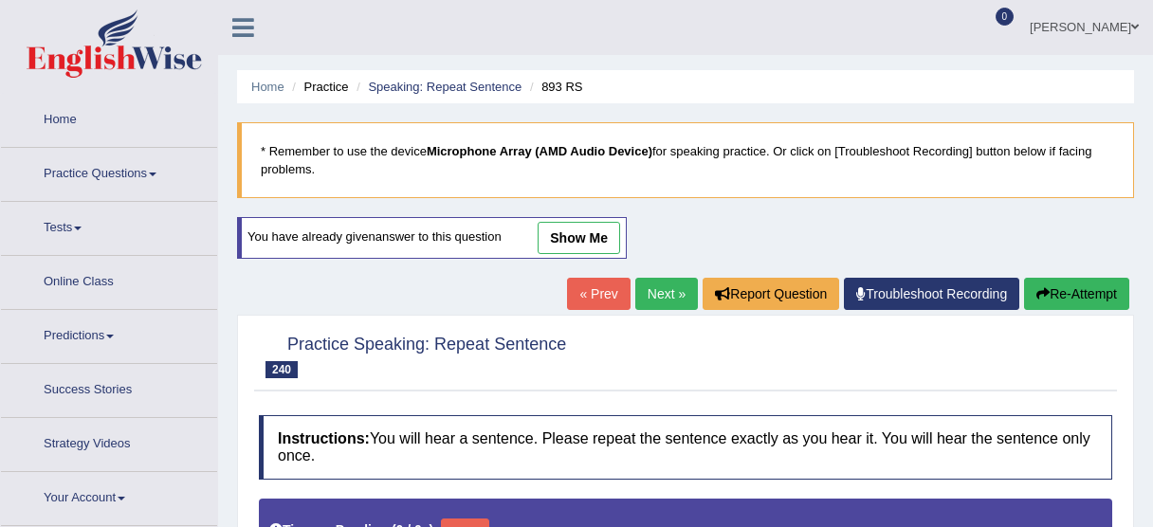
scroll to position [76, 0]
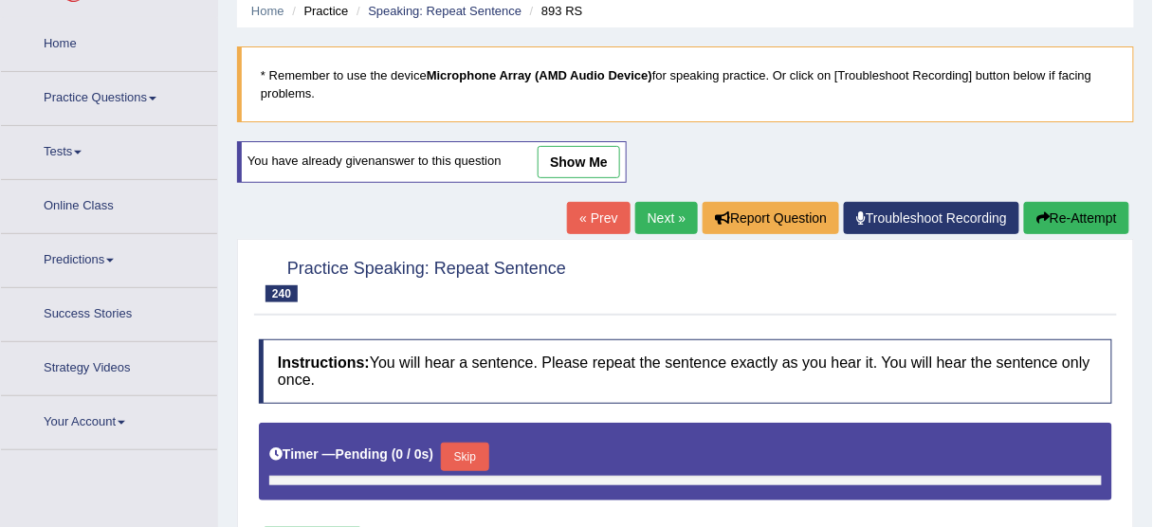
type input "0.85"
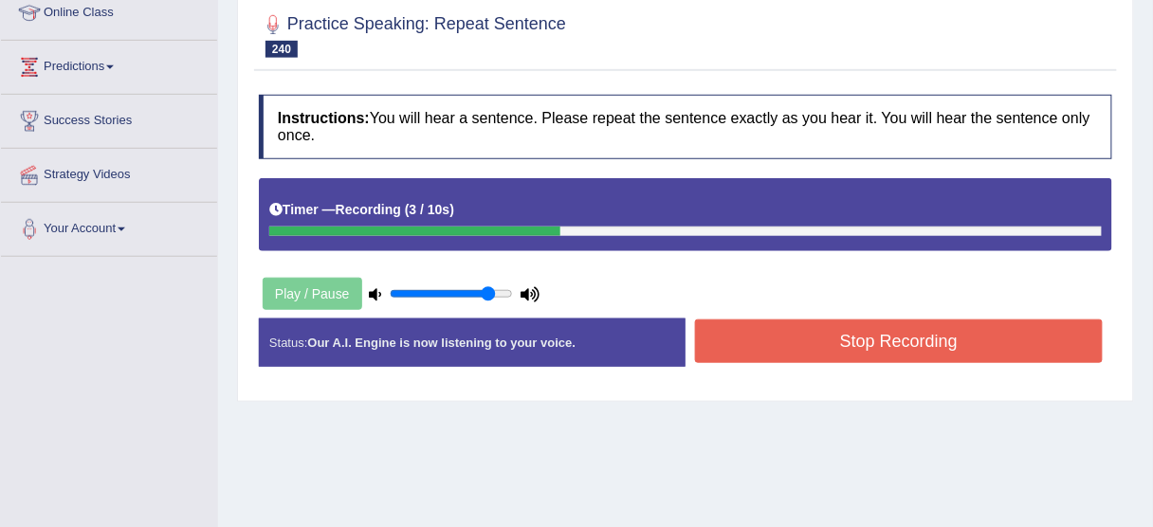
scroll to position [303, 0]
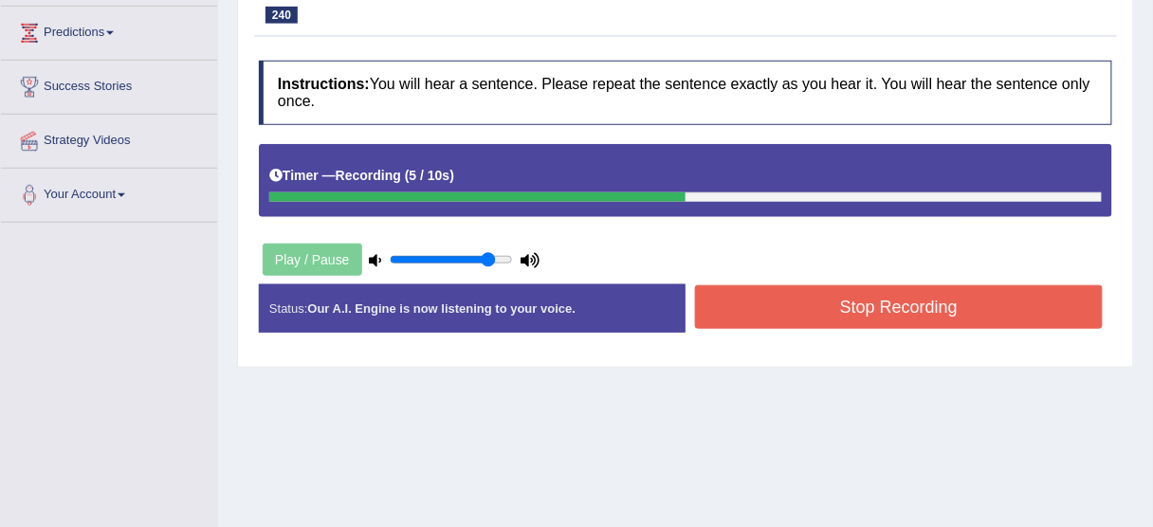
click at [952, 301] on button "Stop Recording" at bounding box center [899, 307] width 408 height 44
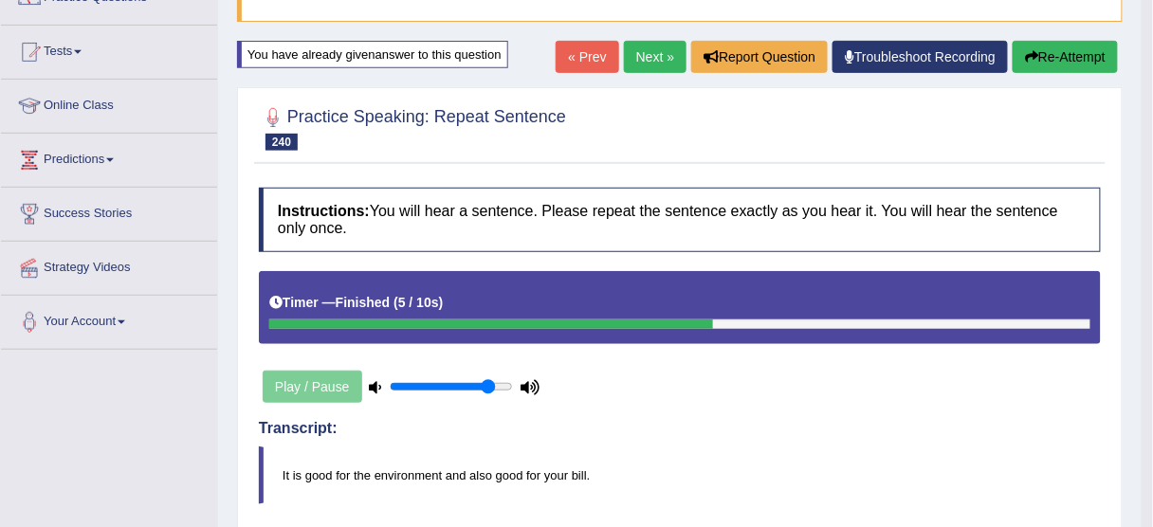
scroll to position [0, 0]
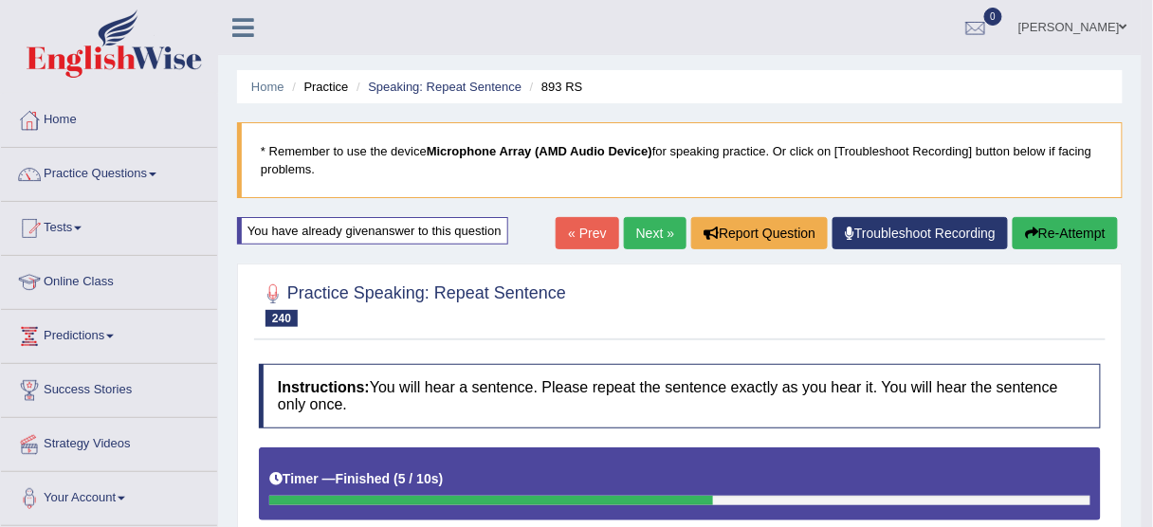
click at [654, 224] on link "Next »" at bounding box center [655, 233] width 63 height 32
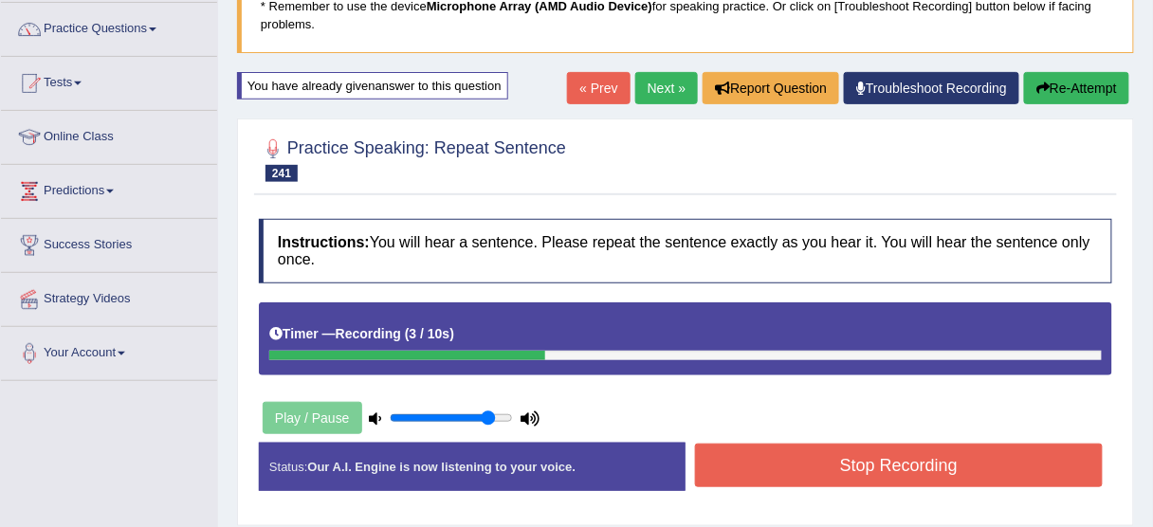
scroll to position [303, 0]
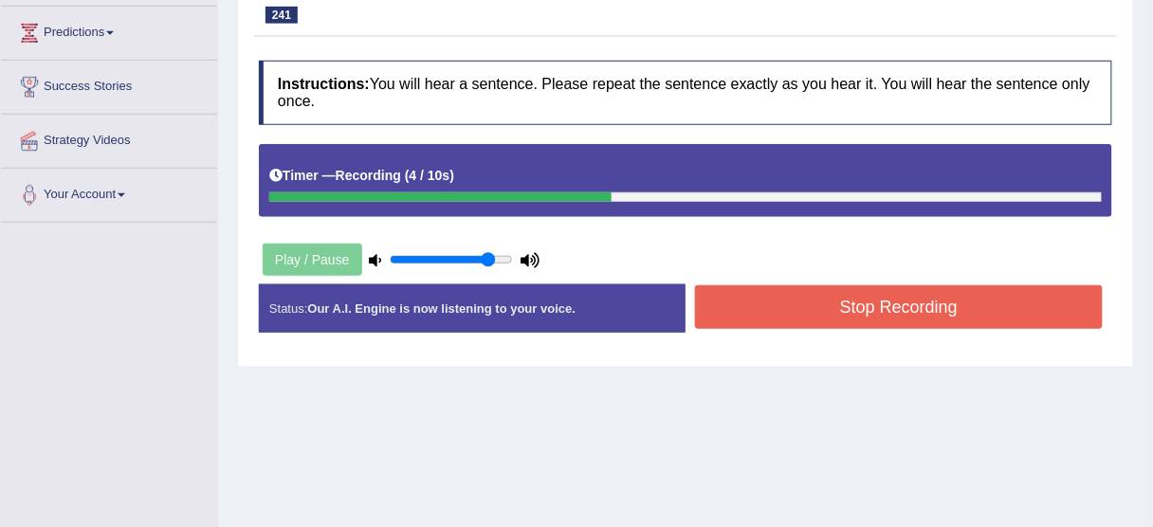
click at [881, 301] on button "Stop Recording" at bounding box center [899, 307] width 408 height 44
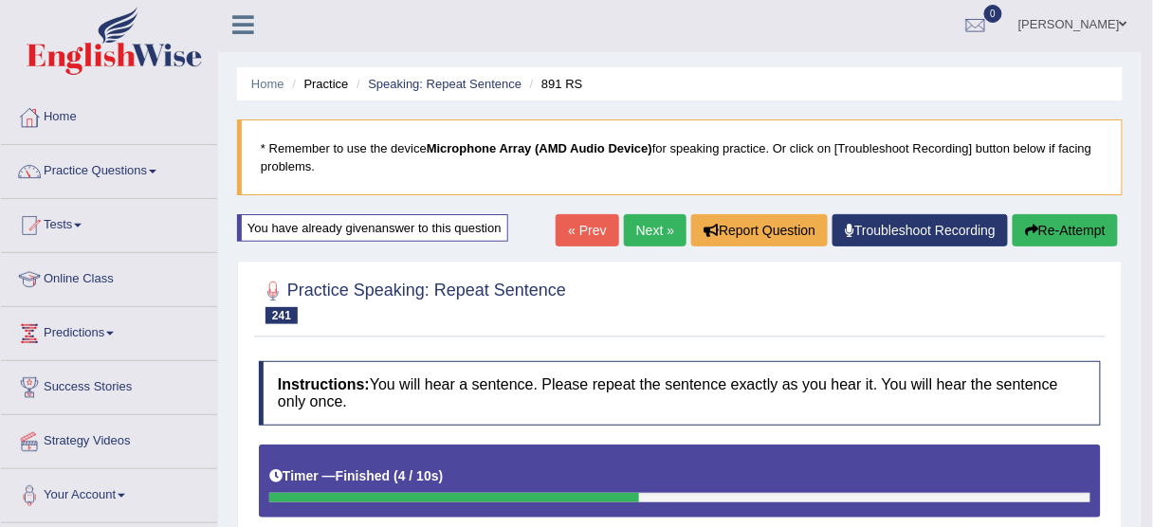
scroll to position [0, 0]
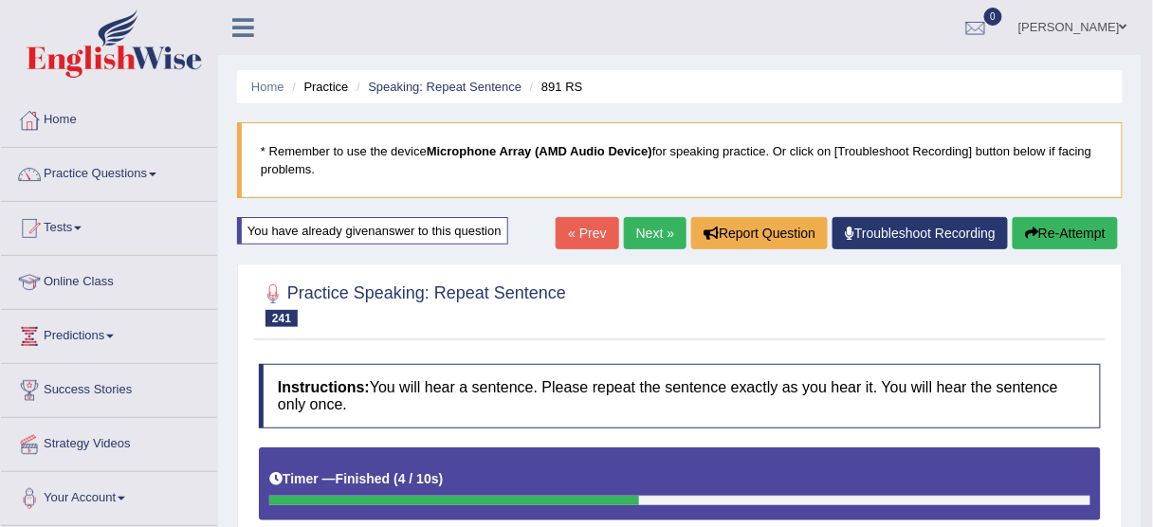
click at [1082, 230] on button "Re-Attempt" at bounding box center [1065, 233] width 105 height 32
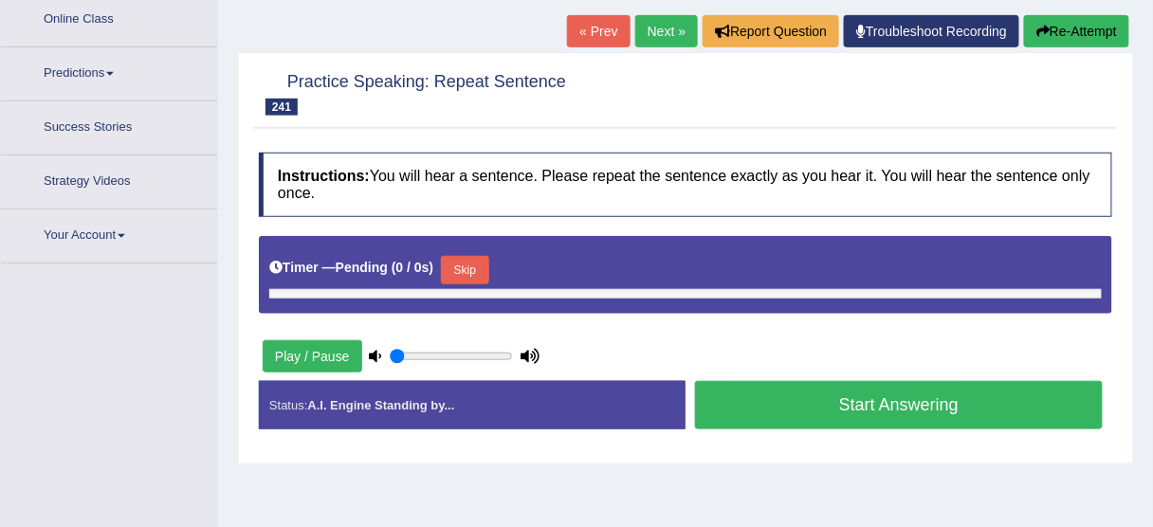
type input "0.85"
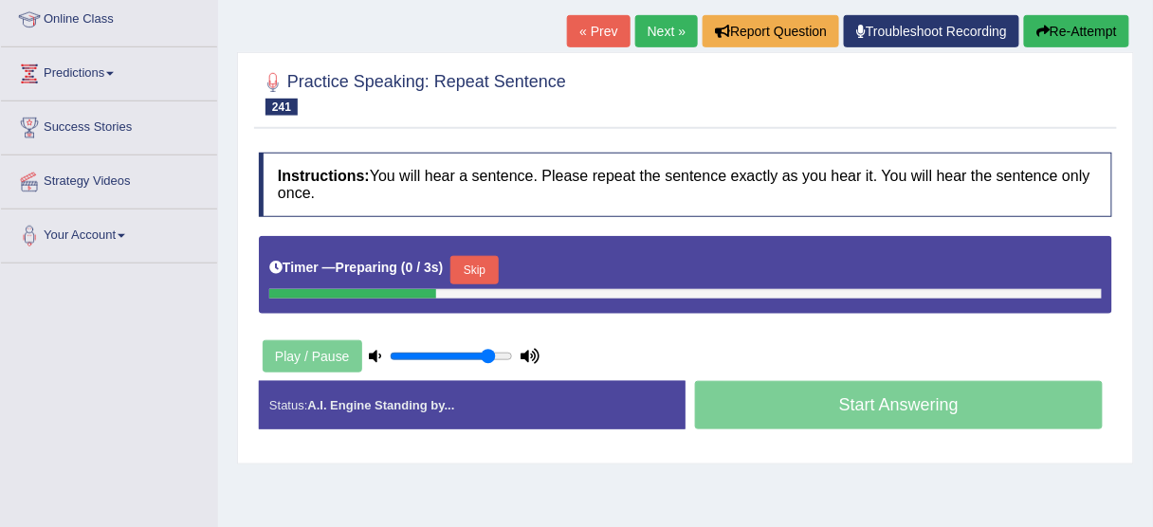
drag, startPoint x: 476, startPoint y: 259, endPoint x: 489, endPoint y: 274, distance: 20.2
click at [475, 259] on button "Skip" at bounding box center [473, 270] width 47 height 28
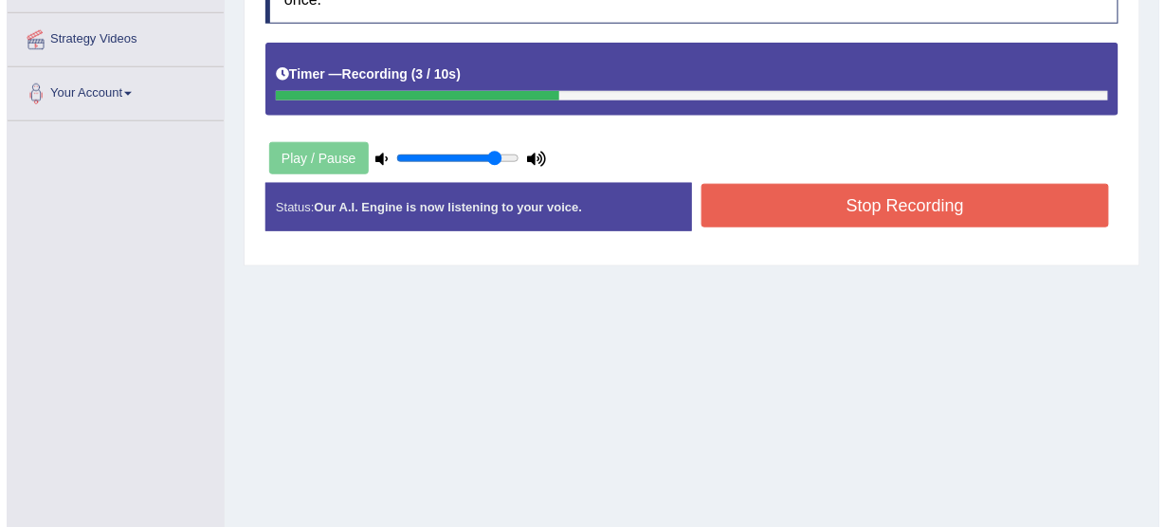
scroll to position [414, 0]
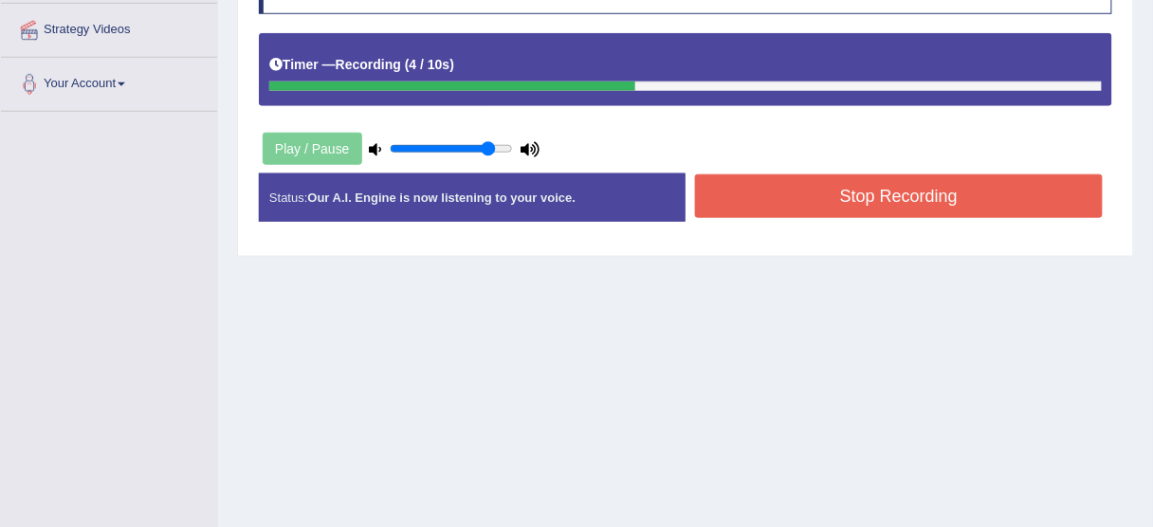
click at [797, 189] on button "Stop Recording" at bounding box center [899, 196] width 408 height 44
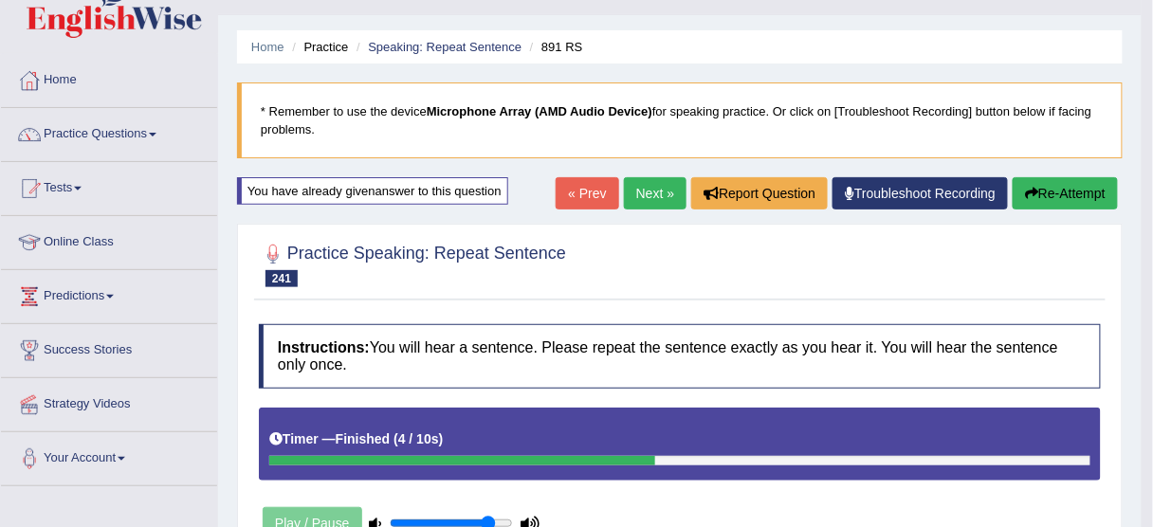
scroll to position [35, 0]
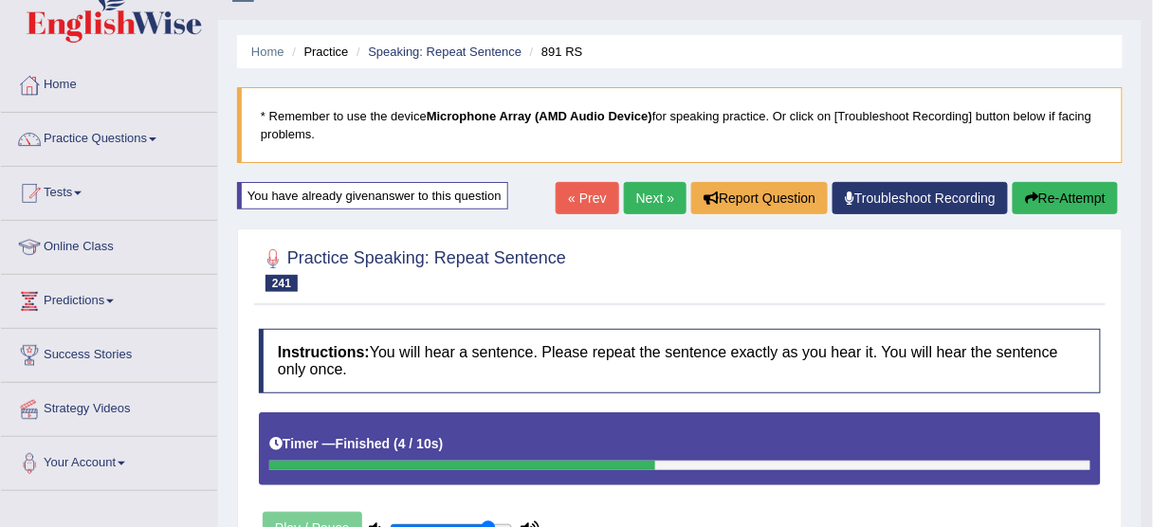
click at [1069, 200] on button "Re-Attempt" at bounding box center [1065, 198] width 105 height 32
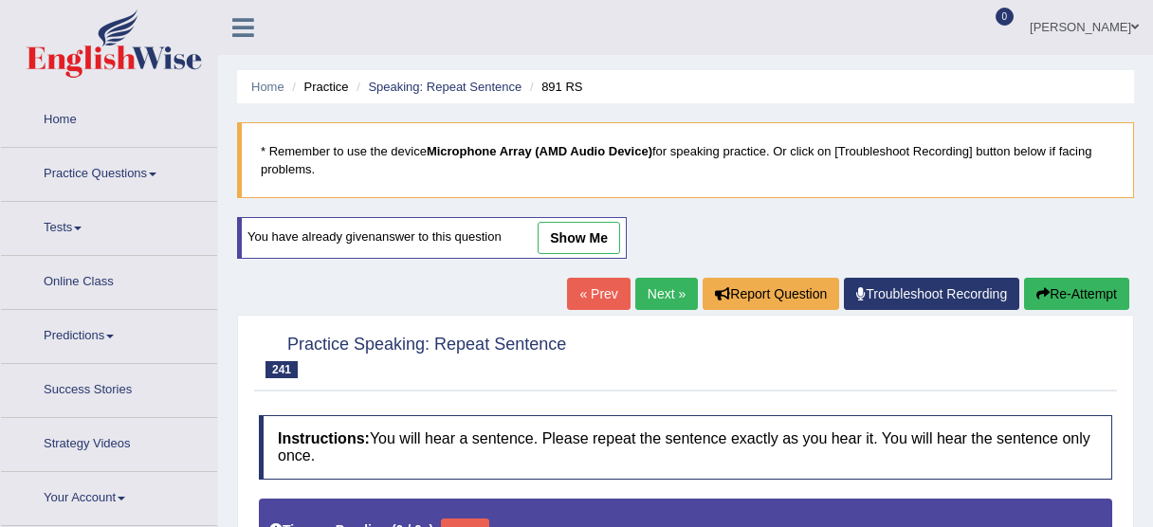
type input "0.85"
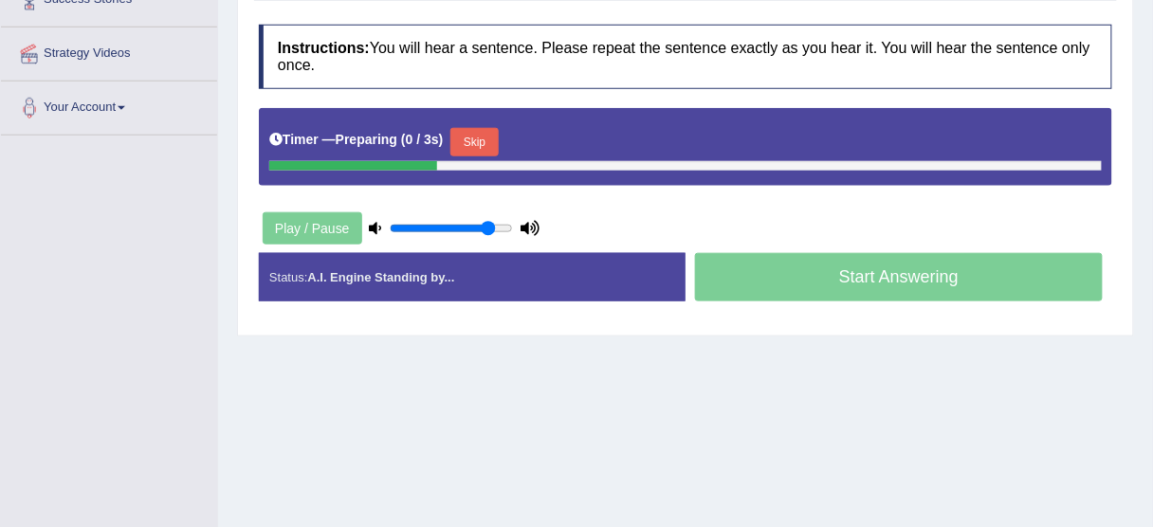
click at [493, 131] on button "Skip" at bounding box center [473, 142] width 47 height 28
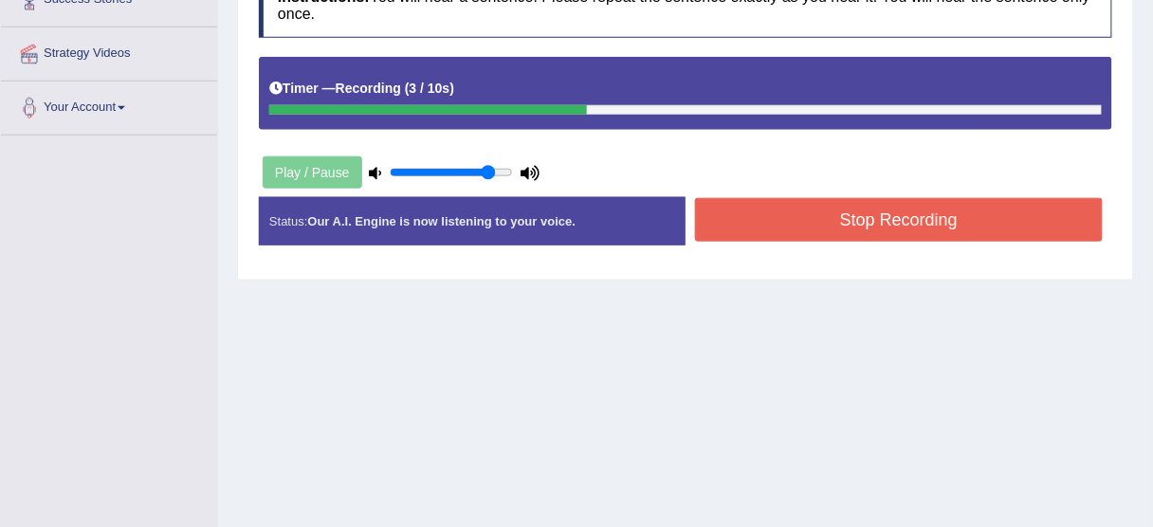
click at [745, 208] on button "Stop Recording" at bounding box center [899, 220] width 408 height 44
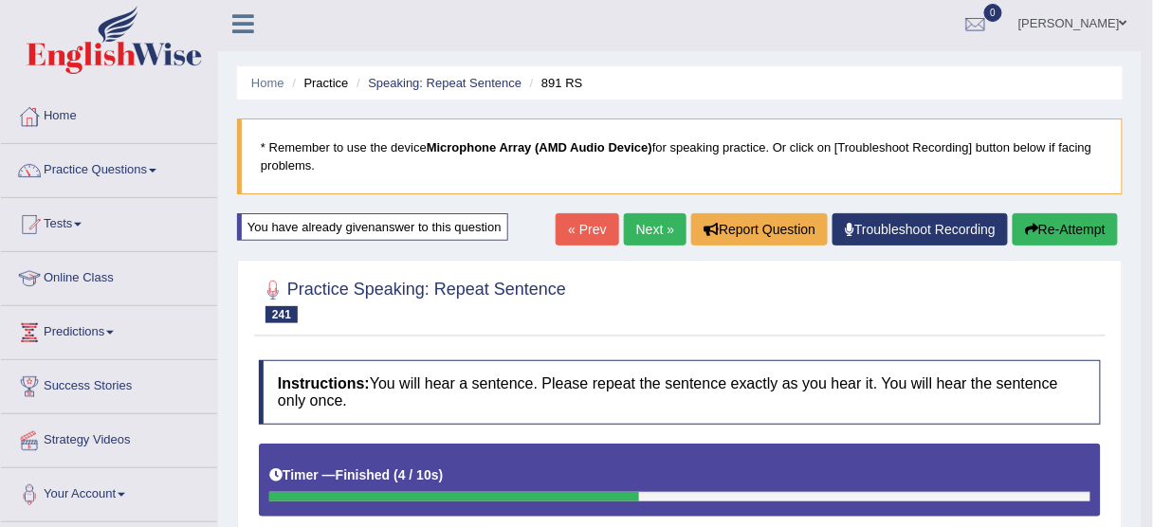
scroll to position [3, 0]
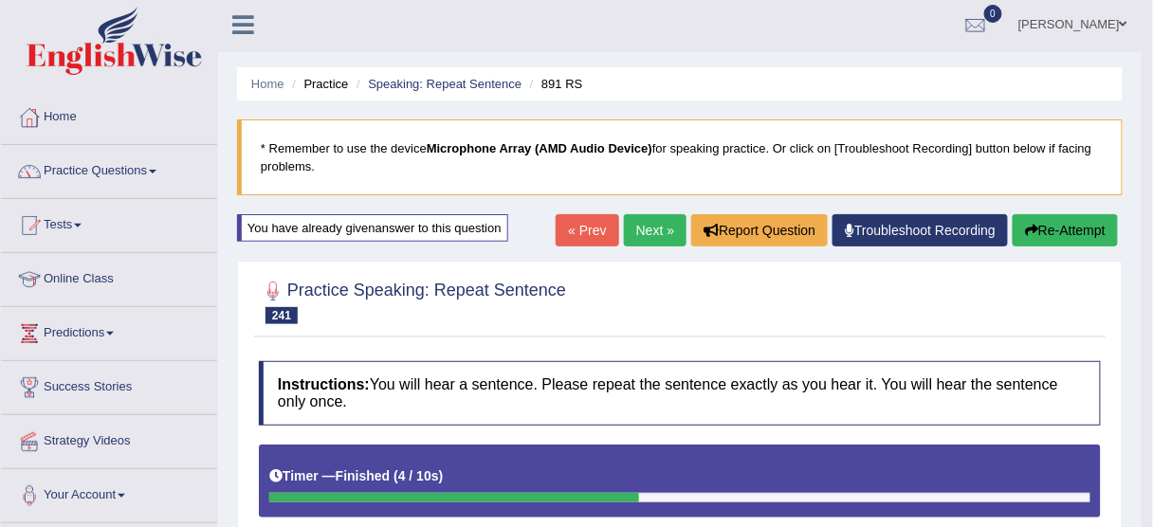
click at [650, 231] on link "Next »" at bounding box center [655, 230] width 63 height 32
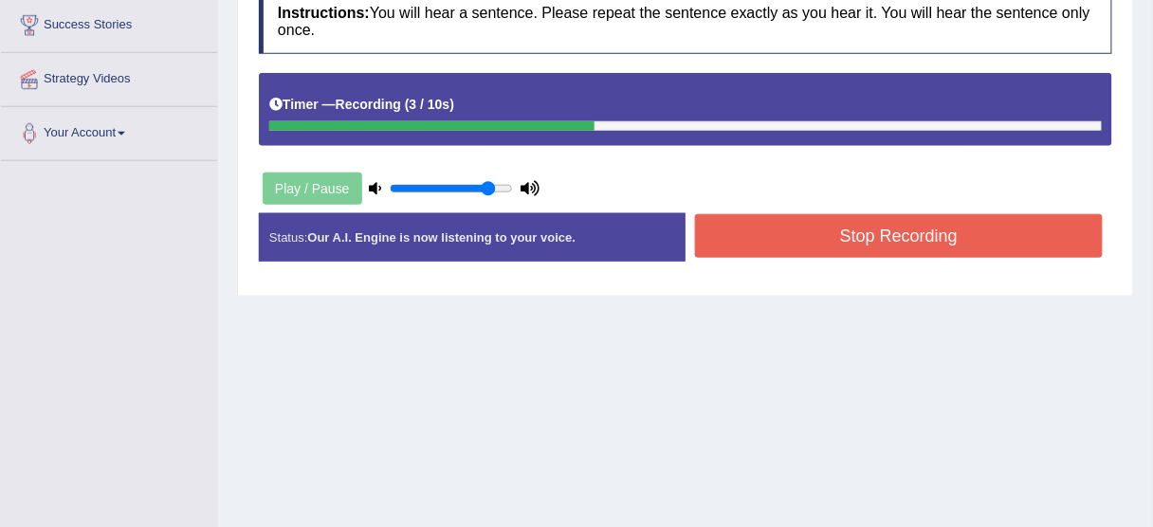
scroll to position [379, 0]
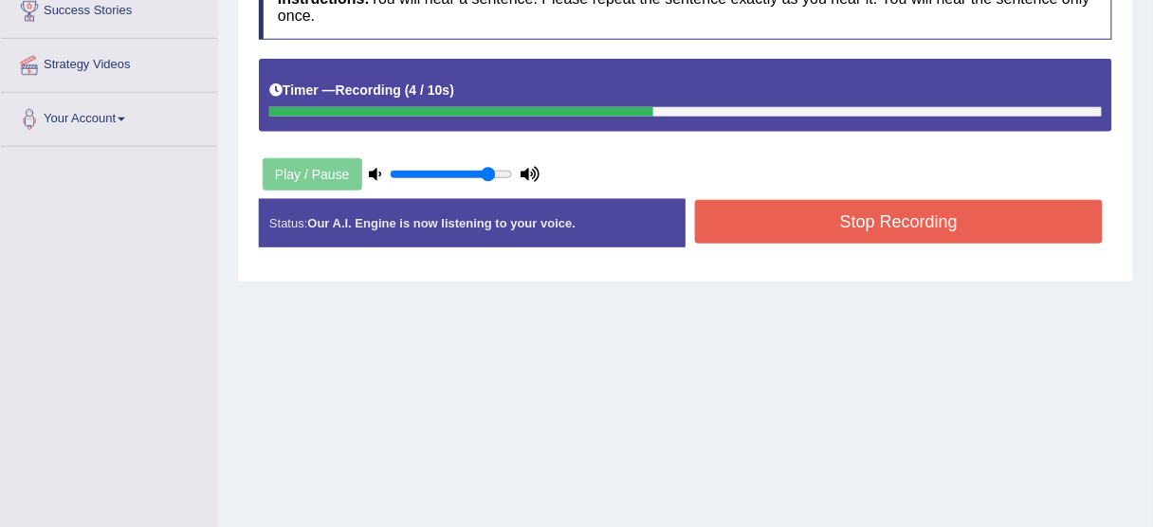
click at [857, 231] on button "Stop Recording" at bounding box center [899, 222] width 408 height 44
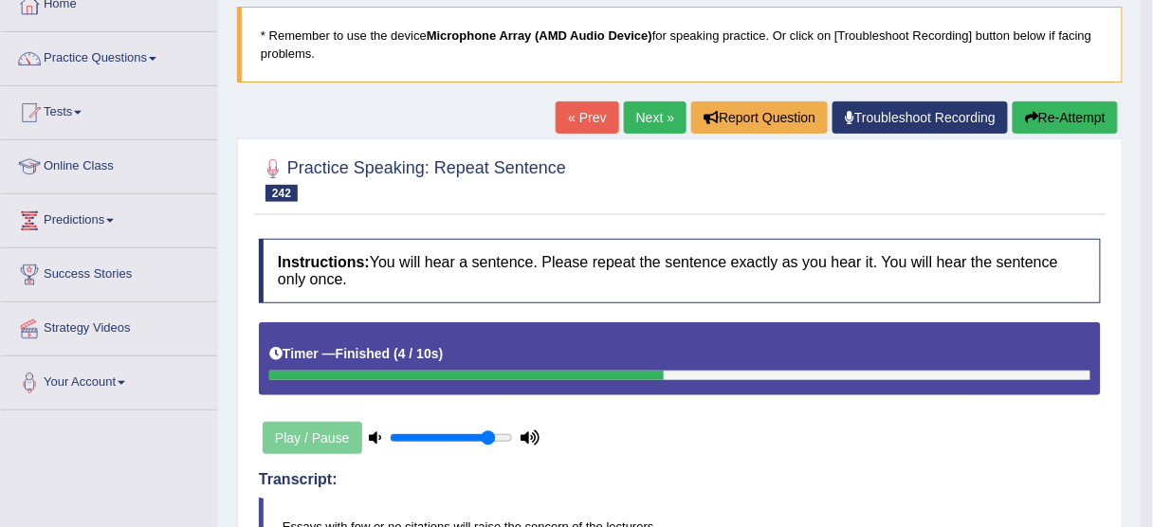
scroll to position [0, 0]
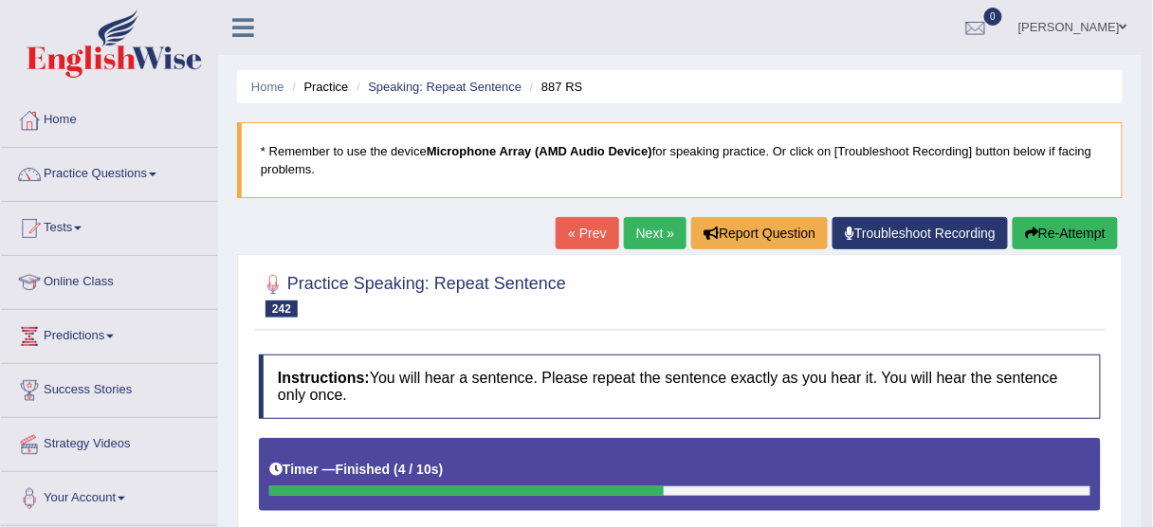
click at [1039, 245] on button "Re-Attempt" at bounding box center [1065, 233] width 105 height 32
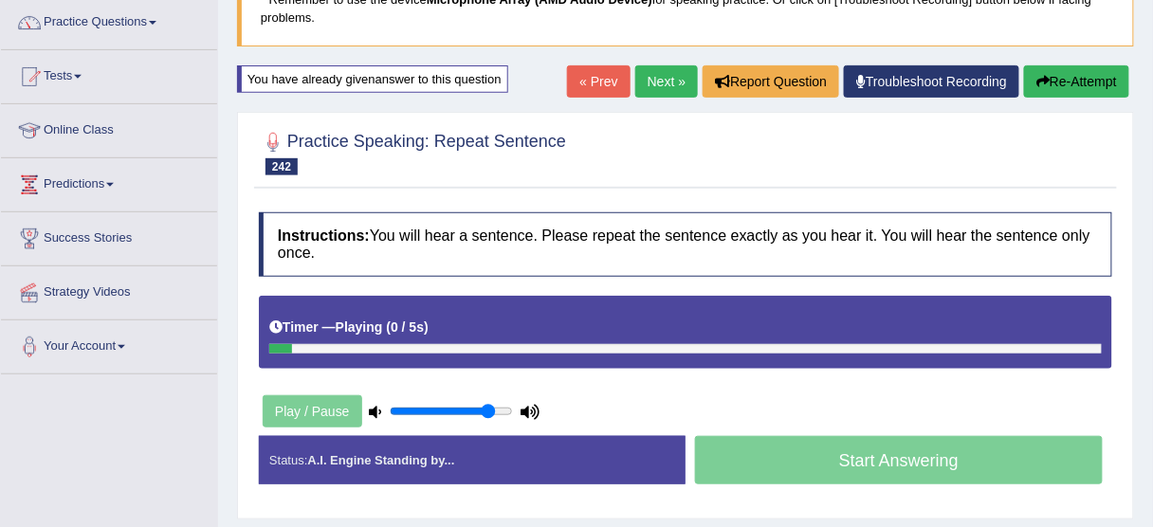
click at [483, 388] on div "Play / Pause" at bounding box center [401, 411] width 284 height 47
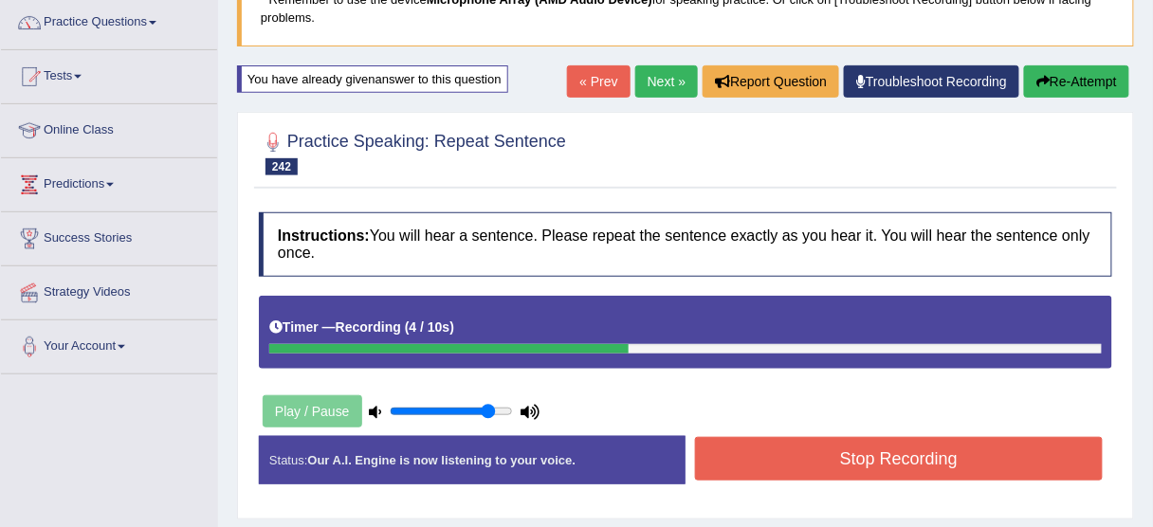
click at [794, 453] on button "Stop Recording" at bounding box center [899, 459] width 408 height 44
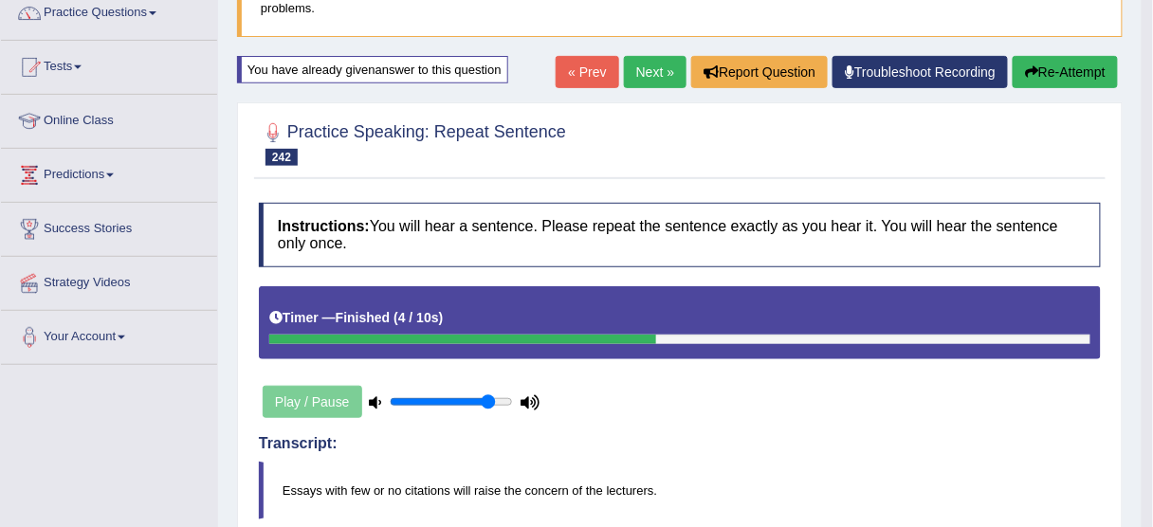
scroll to position [152, 0]
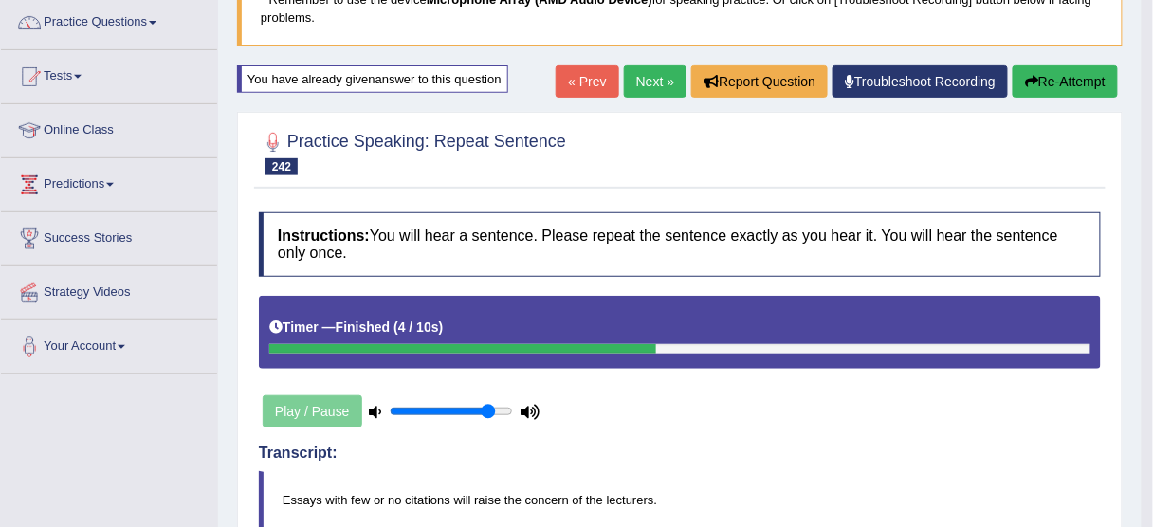
click at [1073, 88] on button "Re-Attempt" at bounding box center [1065, 81] width 105 height 32
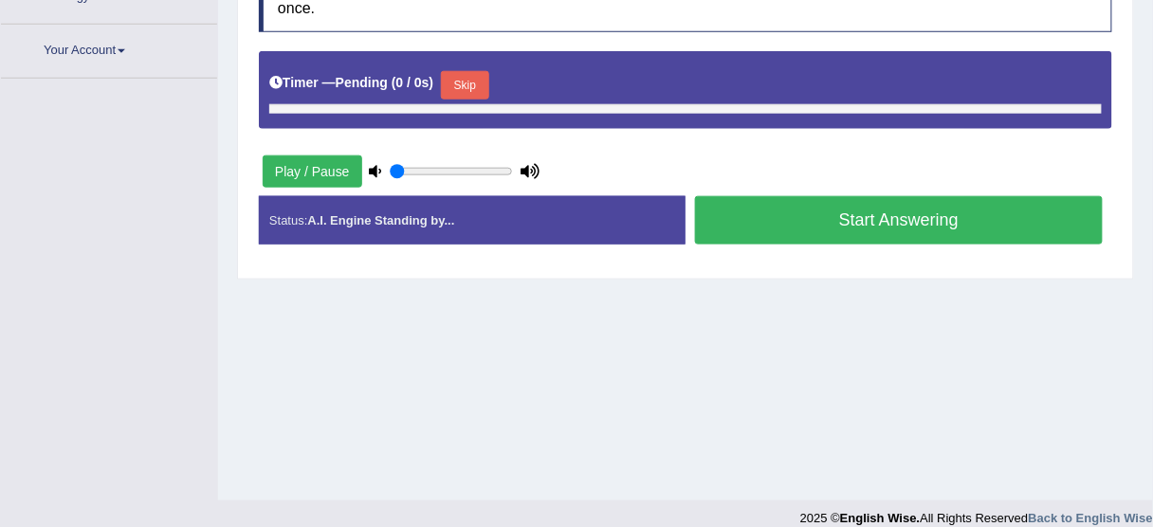
type input "0.85"
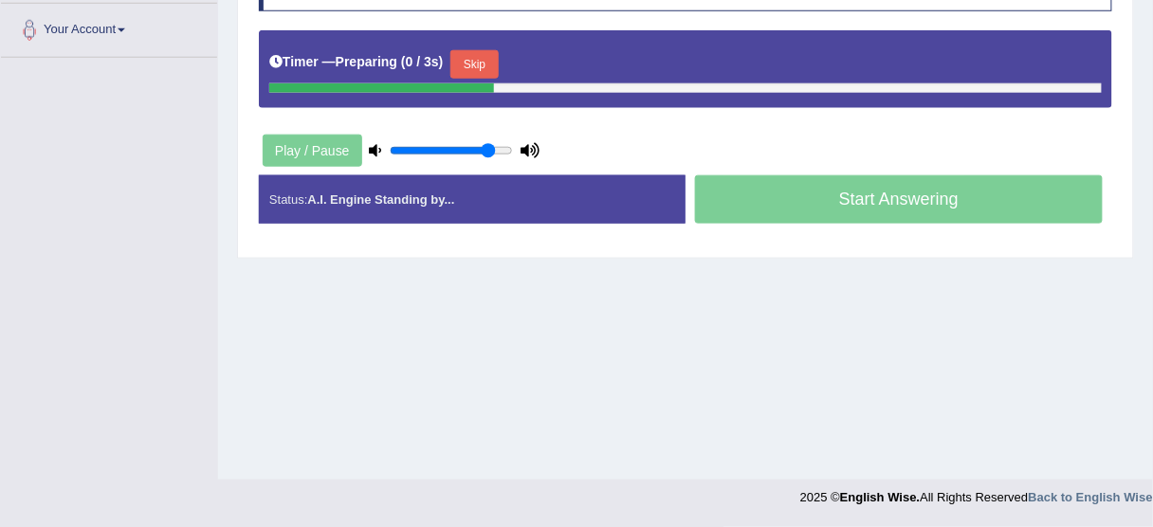
click at [468, 52] on button "Skip" at bounding box center [473, 64] width 47 height 28
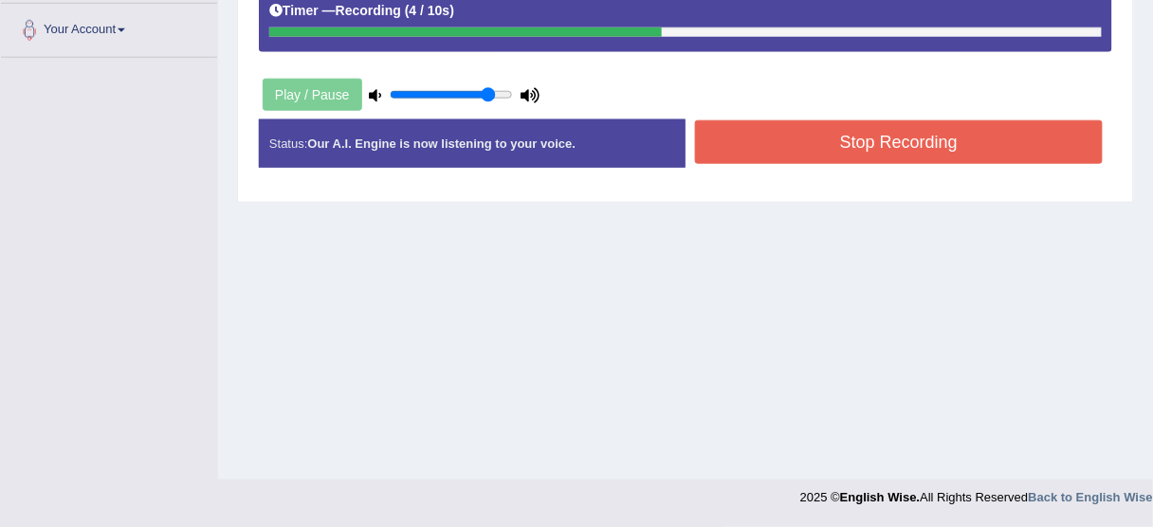
click at [742, 142] on button "Stop Recording" at bounding box center [899, 142] width 408 height 44
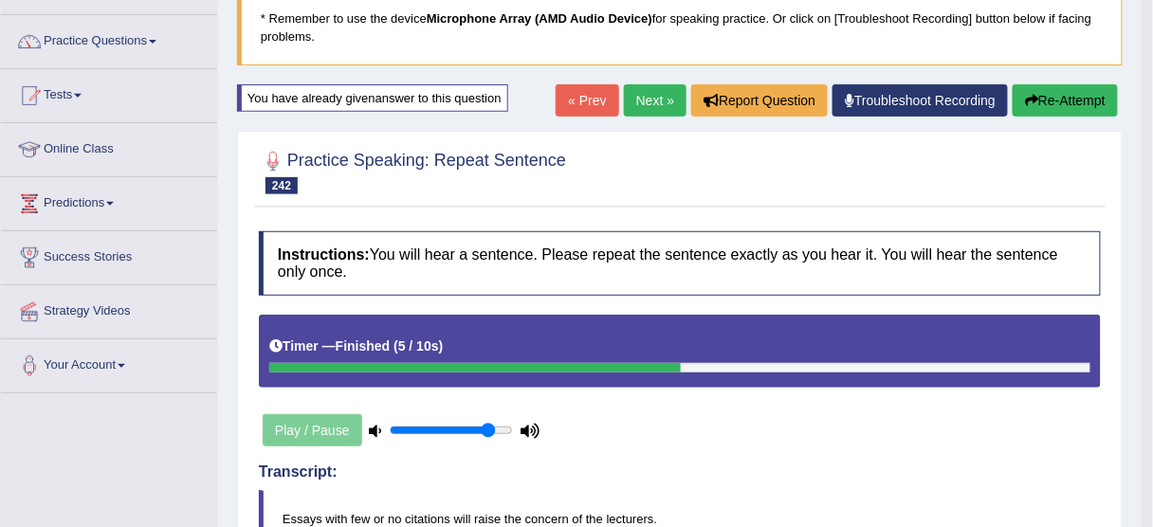
scroll to position [114, 0]
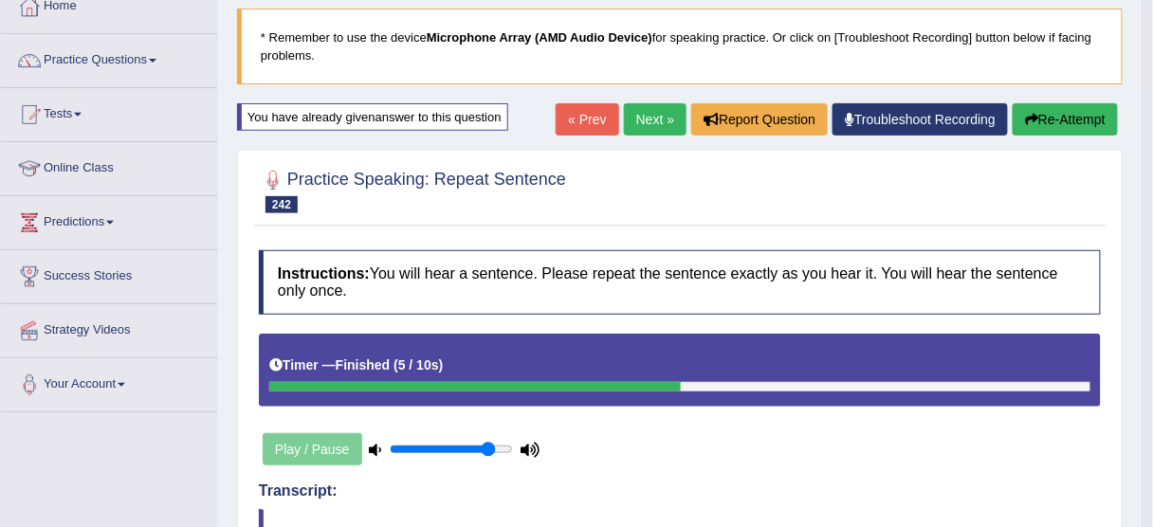
click at [1035, 123] on icon "button" at bounding box center [1031, 119] width 13 height 13
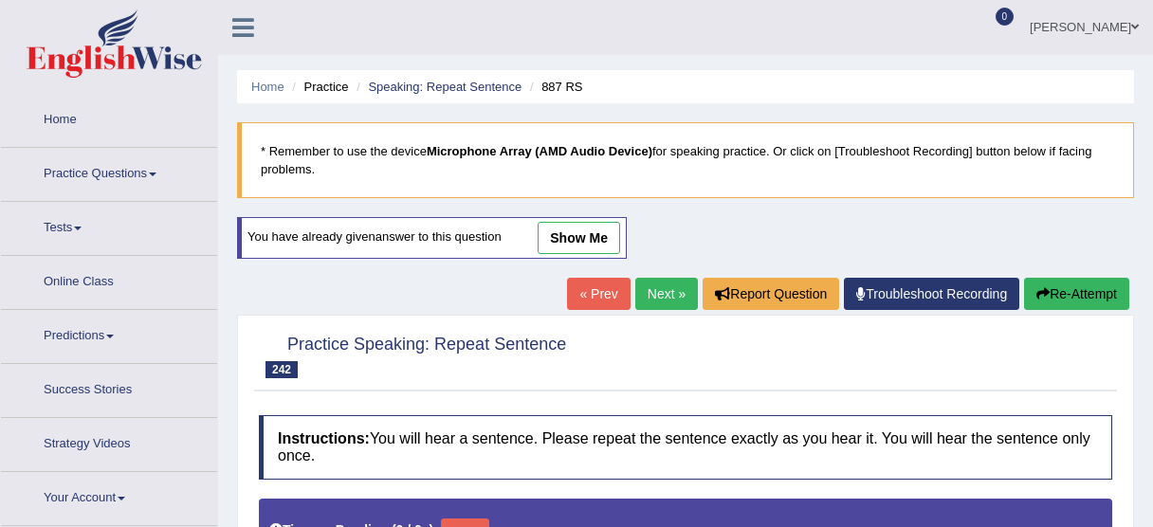
type input "0.85"
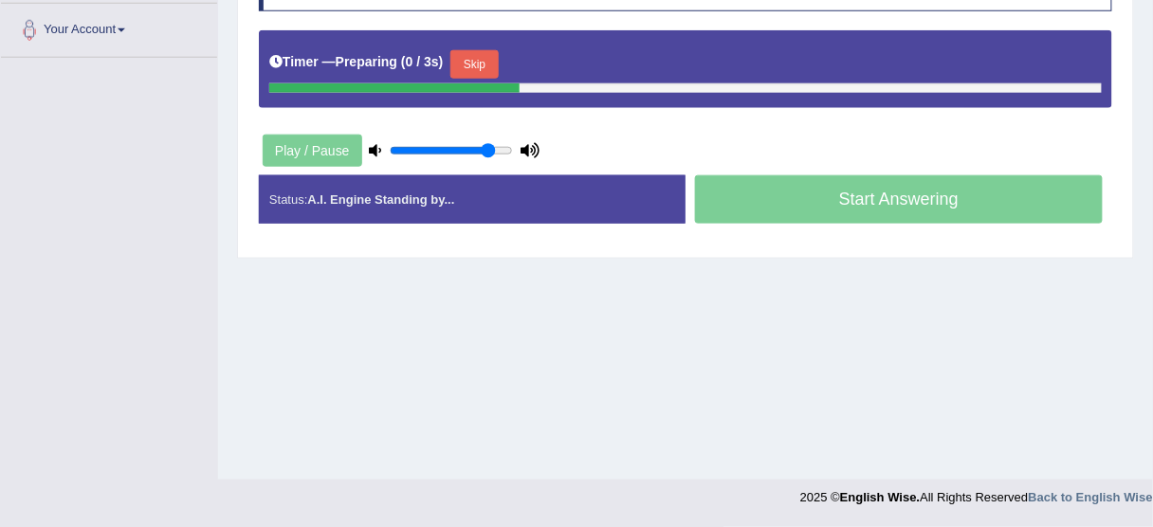
click at [488, 54] on button "Skip" at bounding box center [473, 64] width 47 height 28
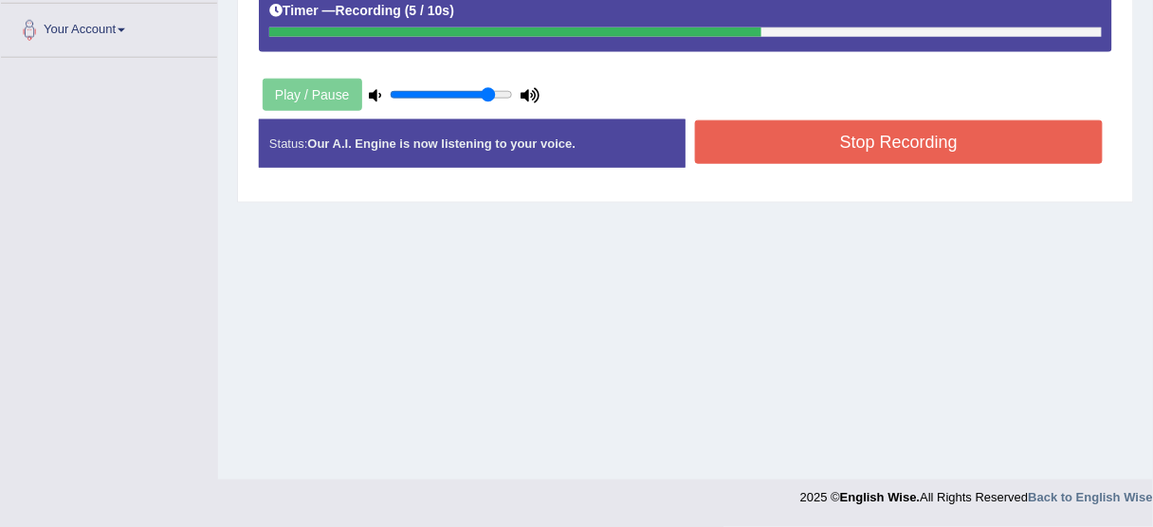
click at [856, 135] on button "Stop Recording" at bounding box center [899, 142] width 408 height 44
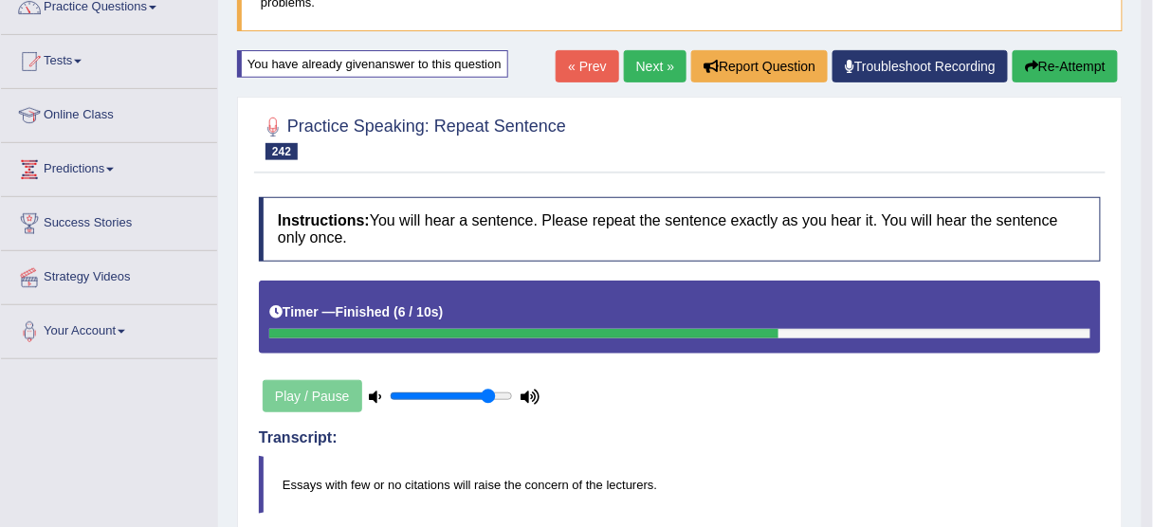
scroll to position [165, 0]
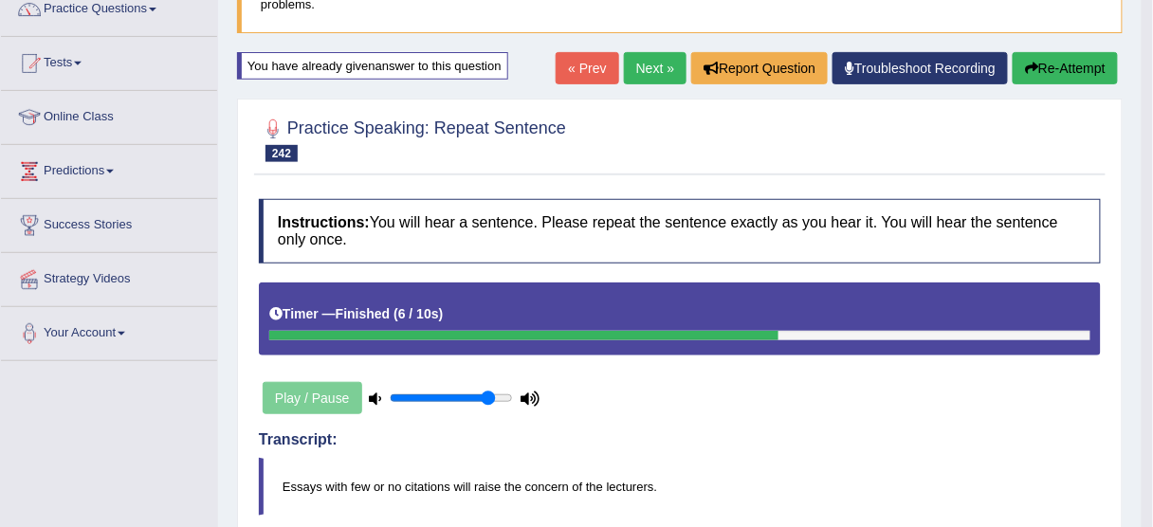
click at [1085, 66] on button "Re-Attempt" at bounding box center [1065, 68] width 105 height 32
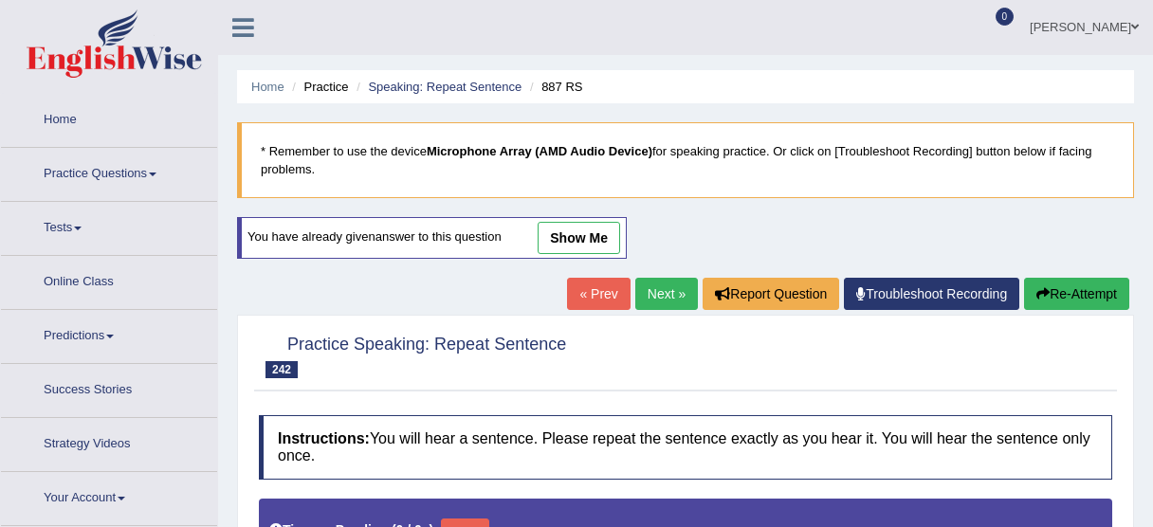
type input "0.85"
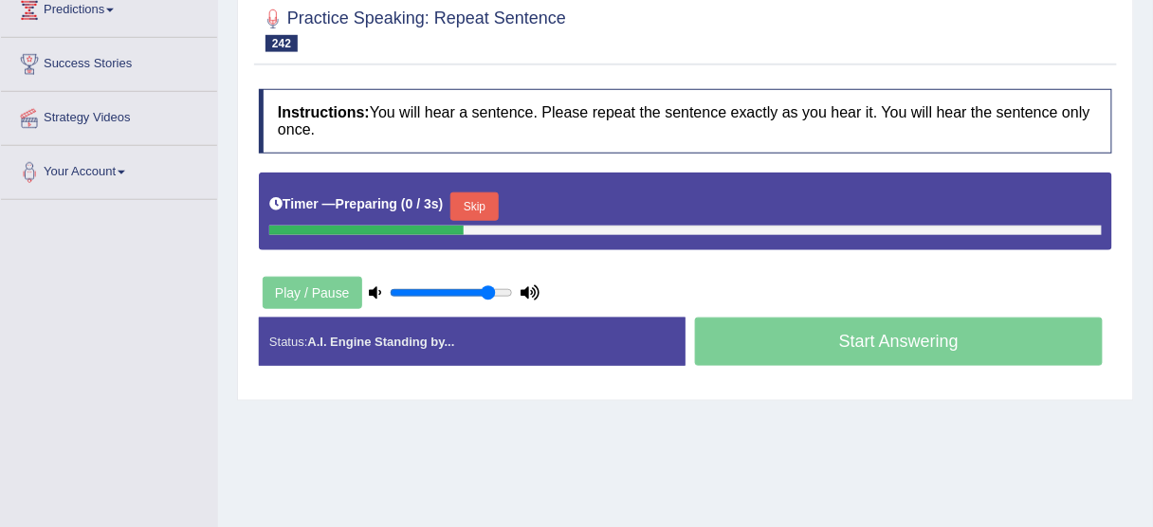
click at [474, 207] on button "Skip" at bounding box center [473, 207] width 47 height 28
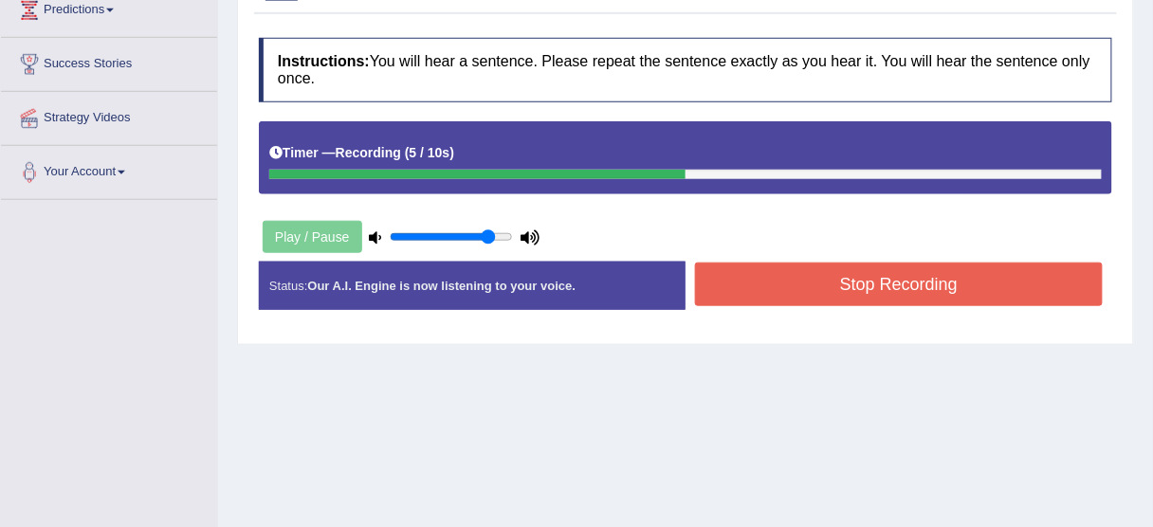
click at [814, 287] on button "Stop Recording" at bounding box center [899, 285] width 408 height 44
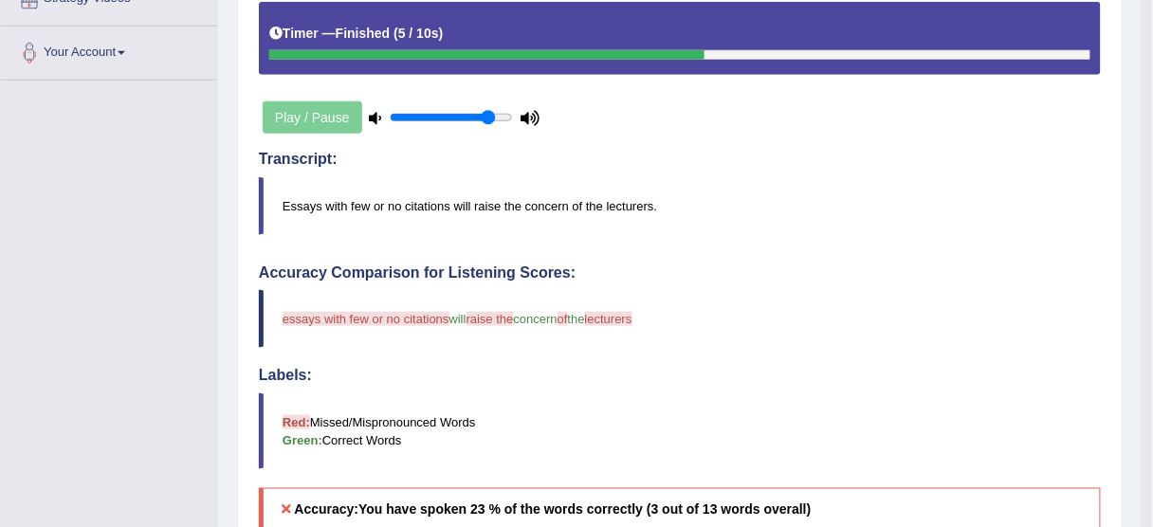
scroll to position [174, 0]
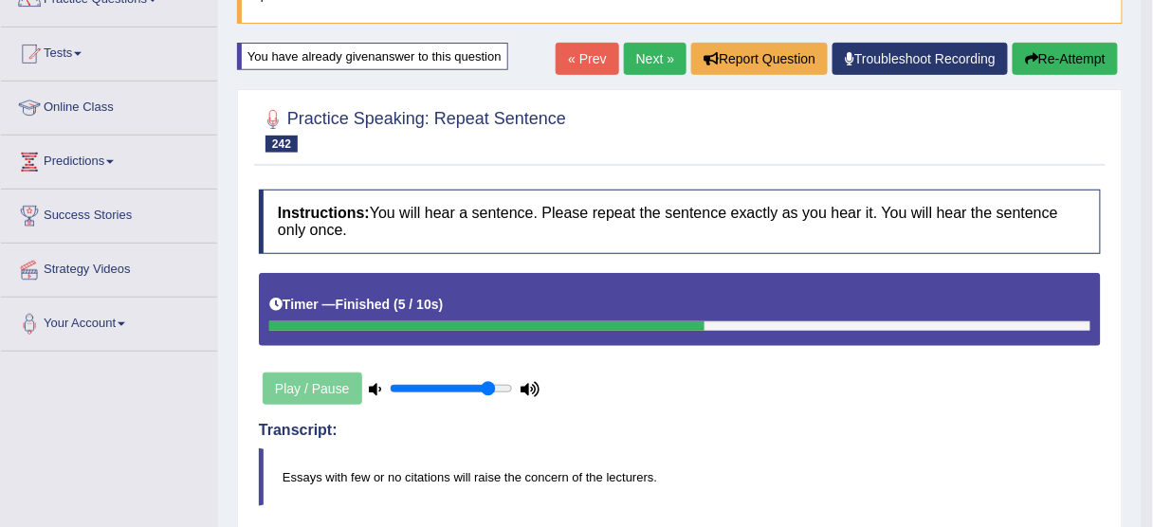
click at [658, 44] on link "Next »" at bounding box center [655, 59] width 63 height 32
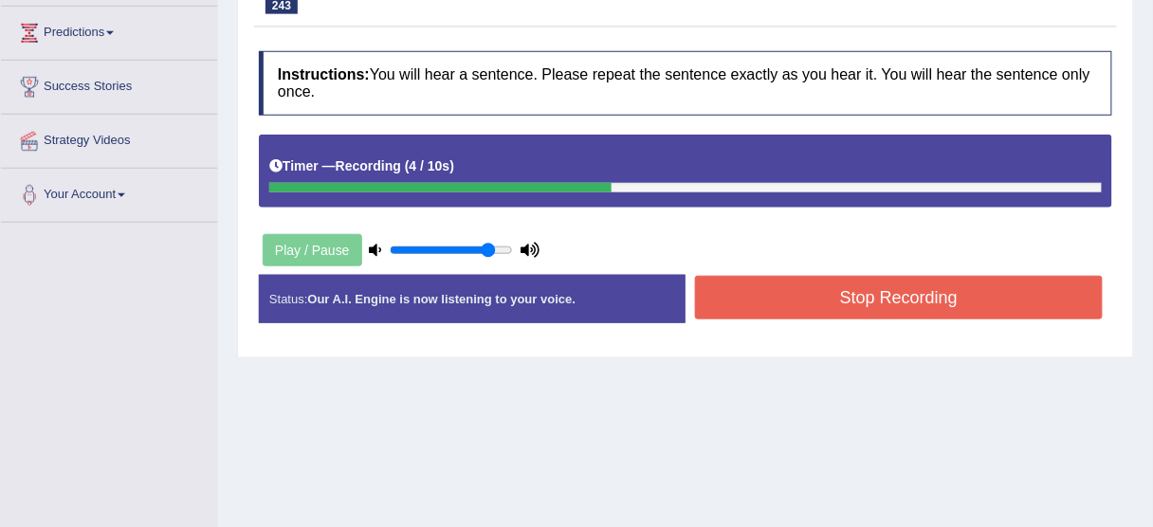
click at [799, 290] on button "Stop Recording" at bounding box center [899, 298] width 408 height 44
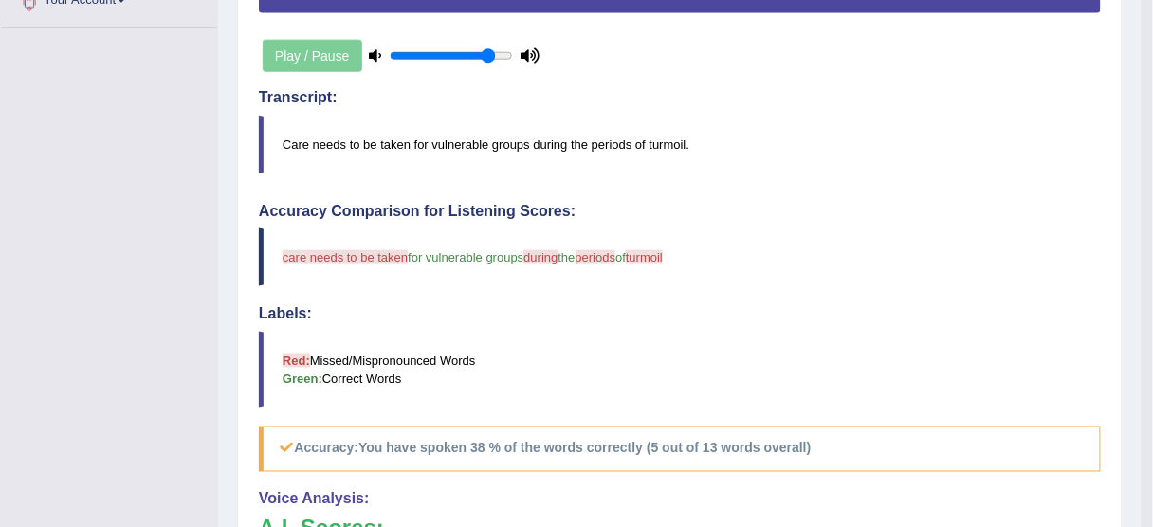
scroll to position [228, 0]
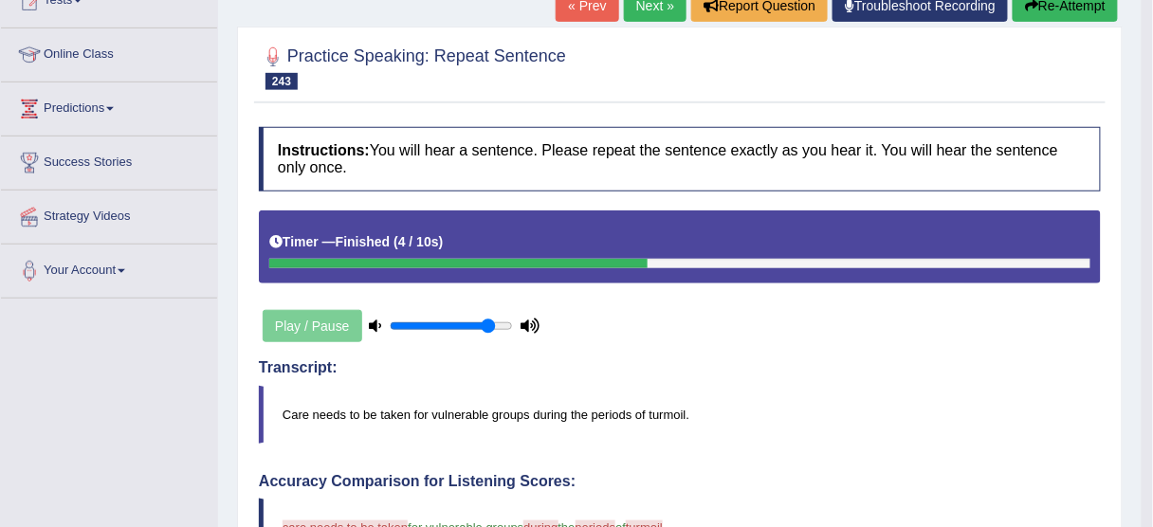
click at [1076, 8] on button "Re-Attempt" at bounding box center [1065, 6] width 105 height 32
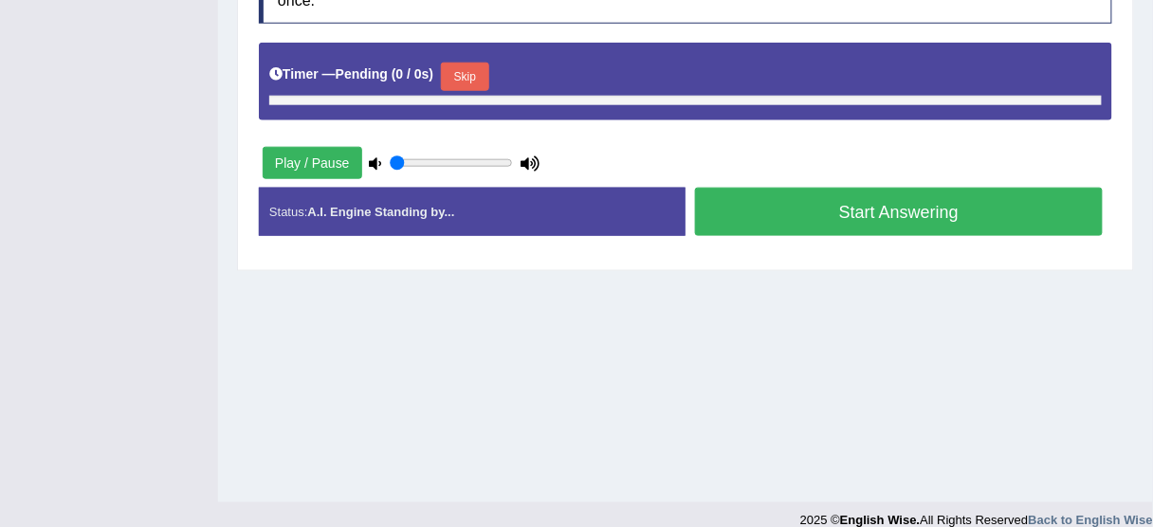
type input "0.85"
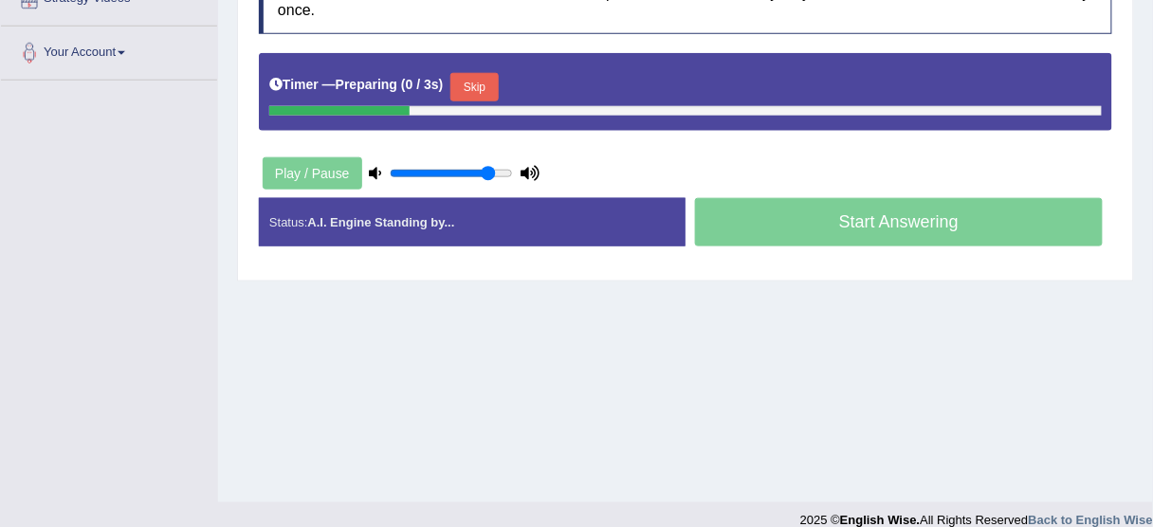
click at [484, 83] on button "Skip" at bounding box center [473, 87] width 47 height 28
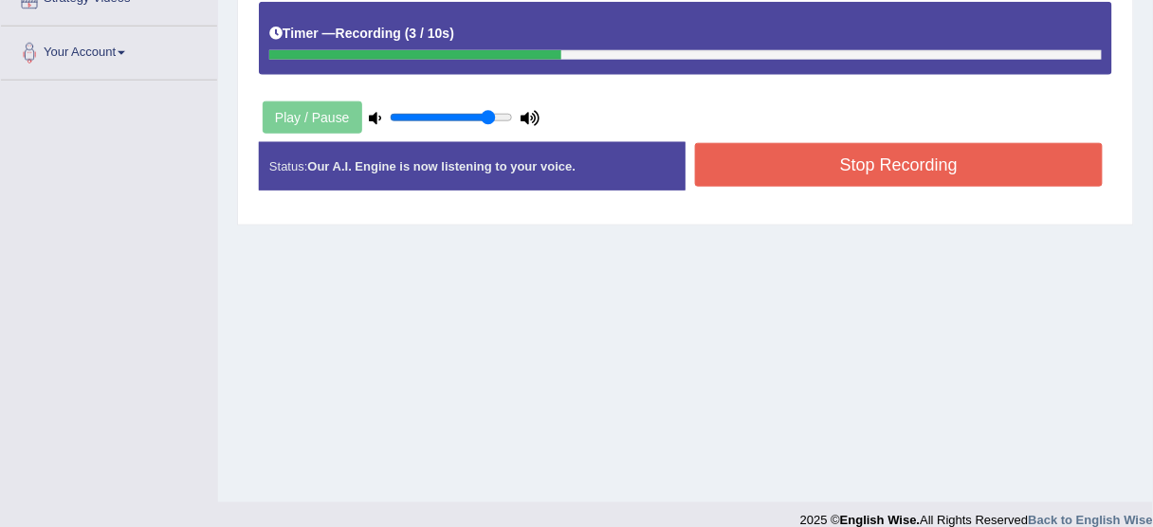
click at [853, 151] on button "Stop Recording" at bounding box center [899, 165] width 408 height 44
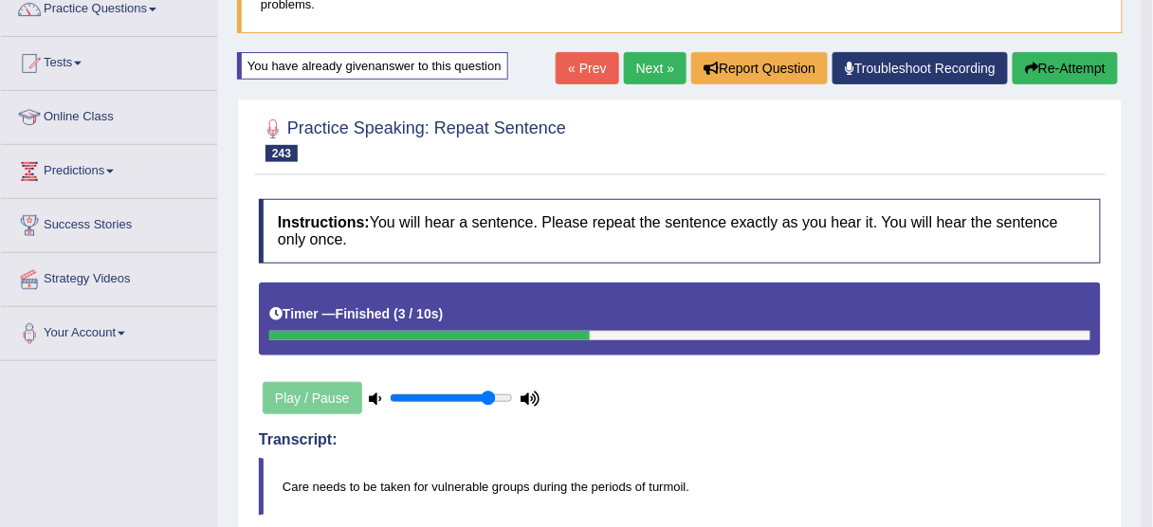
scroll to position [142, 0]
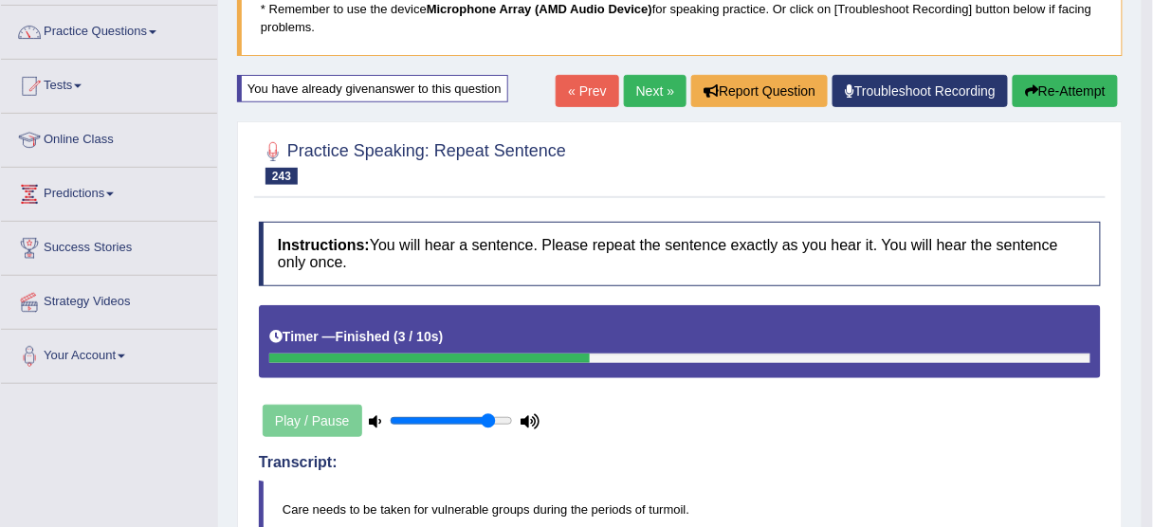
click at [1063, 97] on button "Re-Attempt" at bounding box center [1065, 91] width 105 height 32
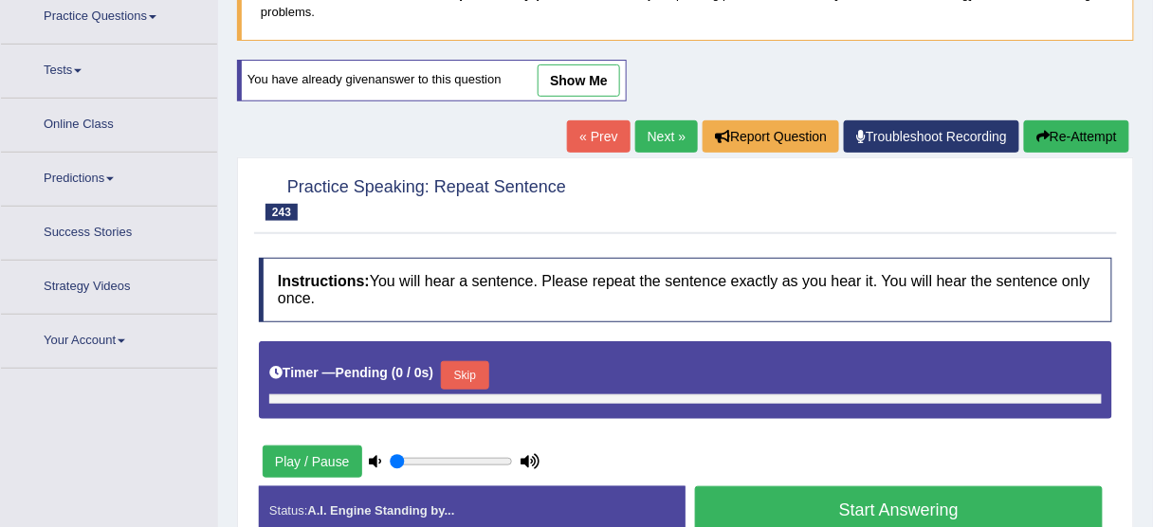
type input "0.85"
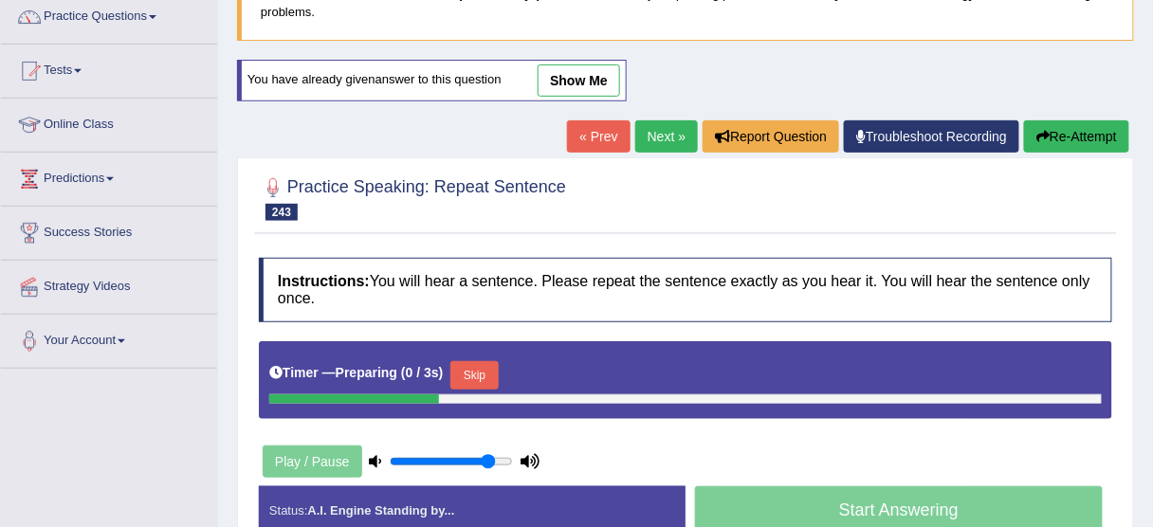
click at [477, 373] on button "Skip" at bounding box center [473, 375] width 47 height 28
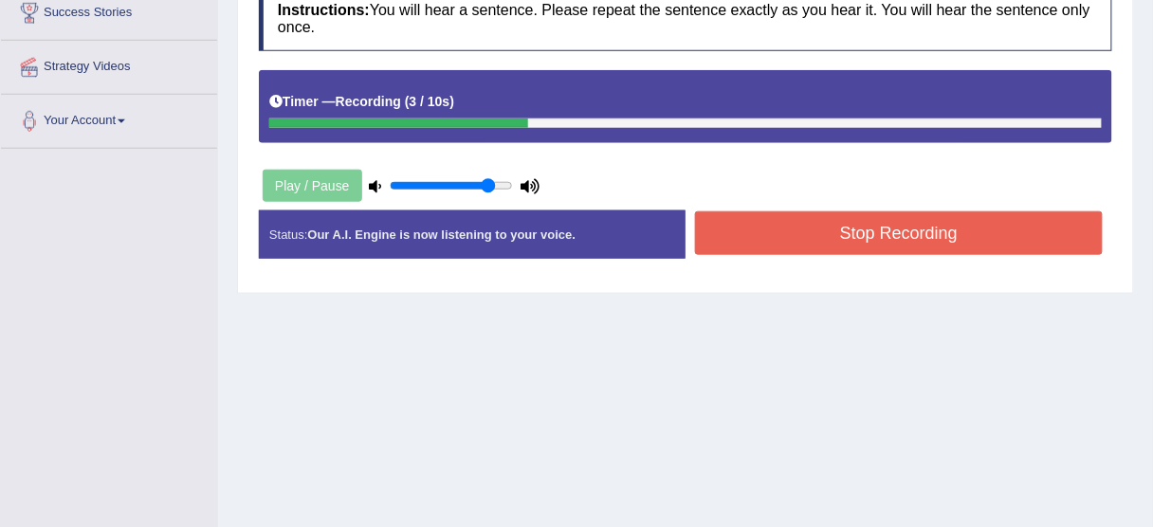
scroll to position [385, 0]
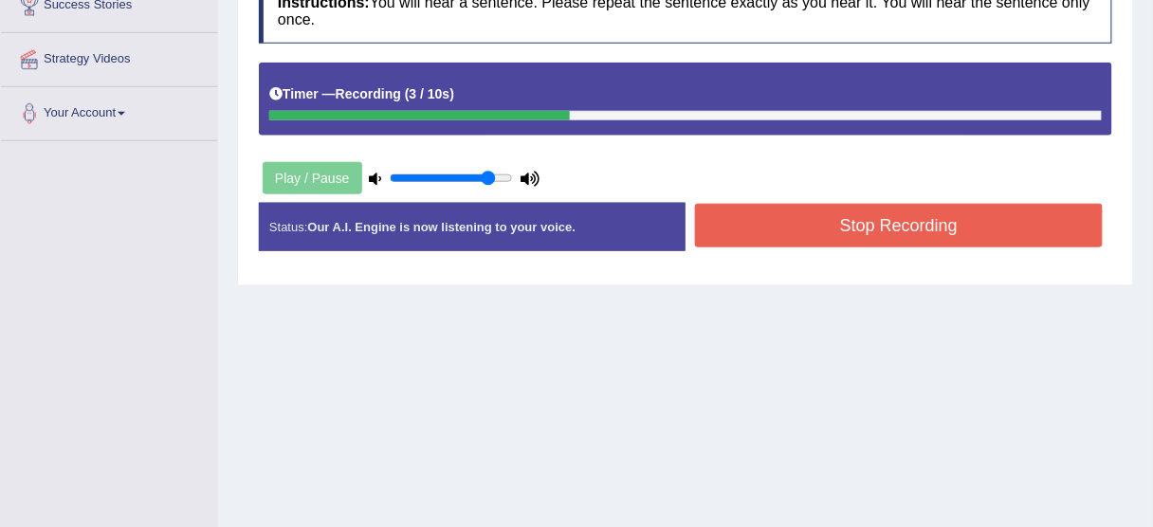
click at [746, 220] on button "Stop Recording" at bounding box center [899, 226] width 408 height 44
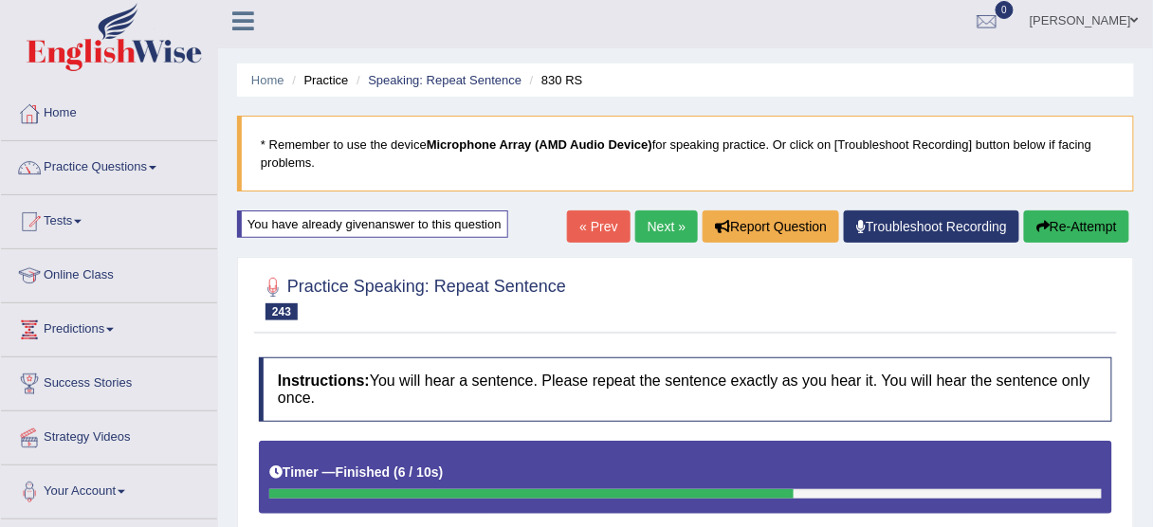
scroll to position [6, 0]
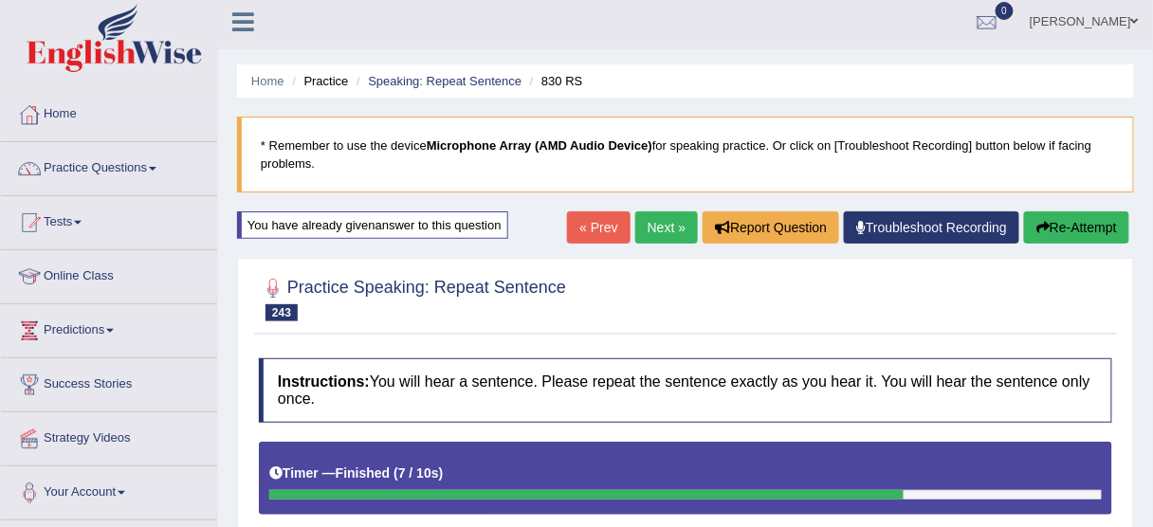
click at [1046, 221] on icon "button" at bounding box center [1042, 227] width 13 height 13
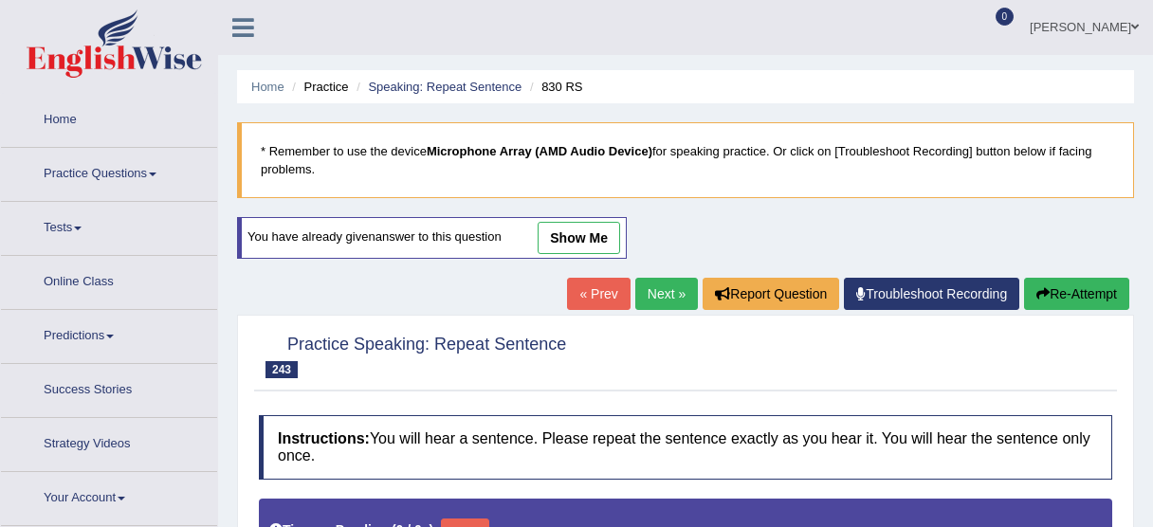
type input "0.85"
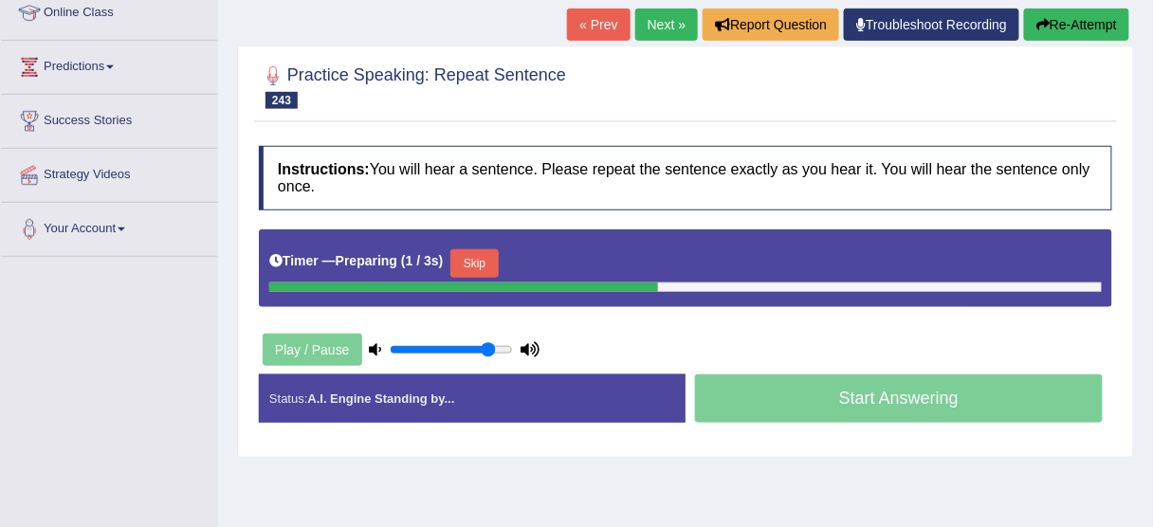
click at [493, 259] on button "Skip" at bounding box center [473, 263] width 47 height 28
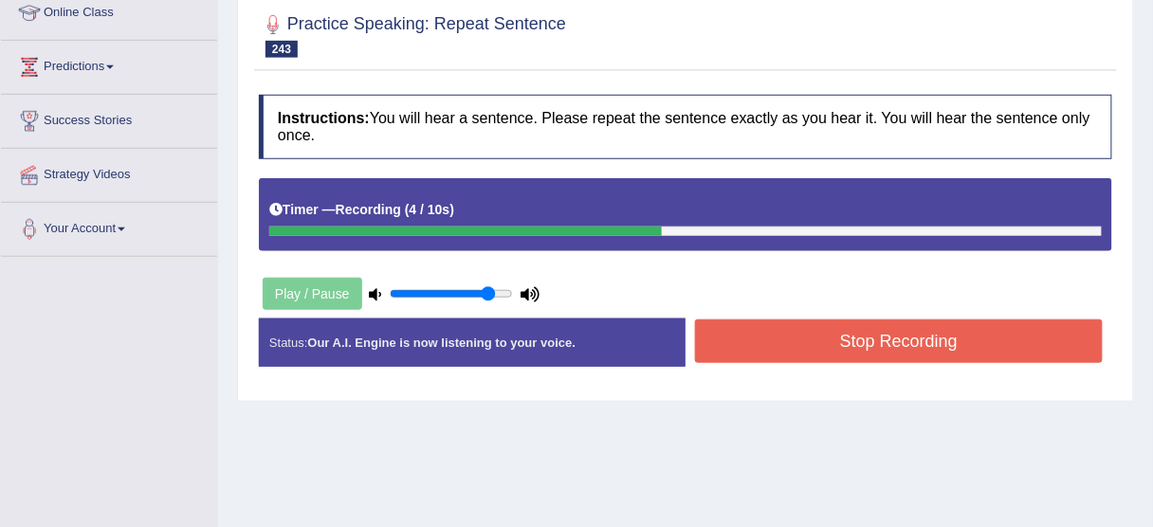
click at [770, 338] on button "Stop Recording" at bounding box center [899, 342] width 408 height 44
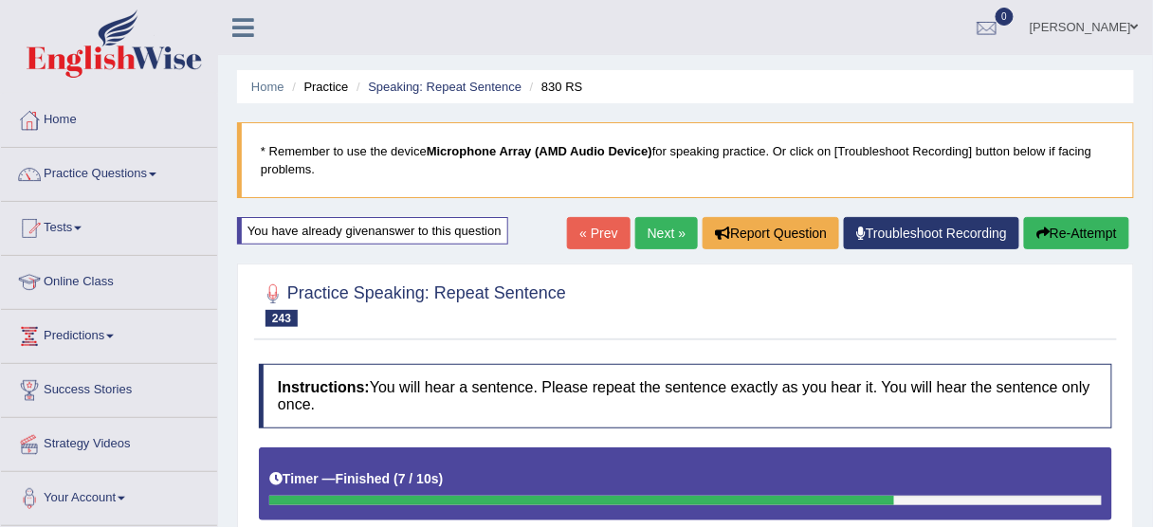
click at [667, 225] on link "Next »" at bounding box center [666, 233] width 63 height 32
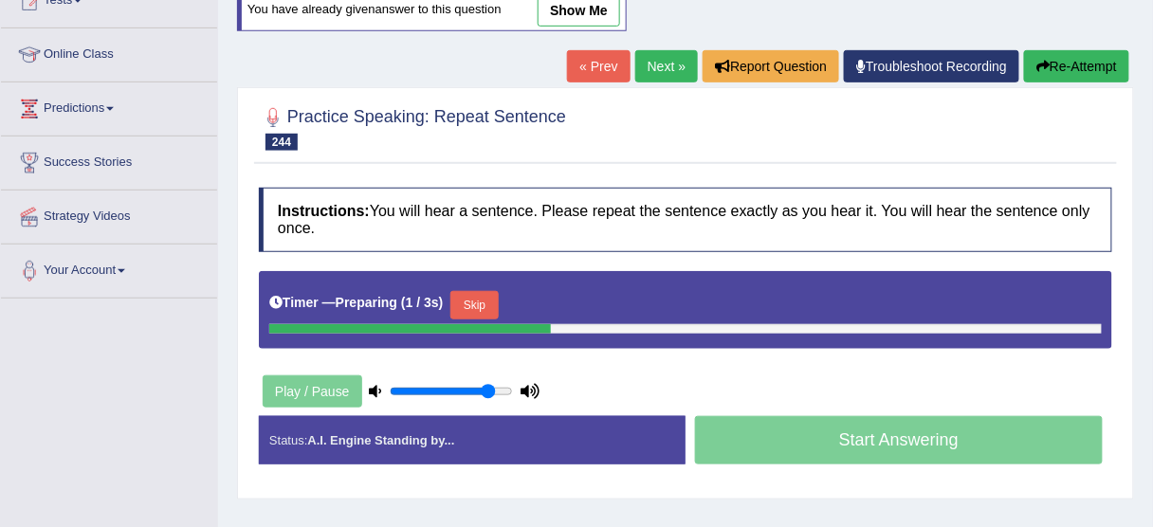
click at [462, 304] on button "Skip" at bounding box center [473, 305] width 47 height 28
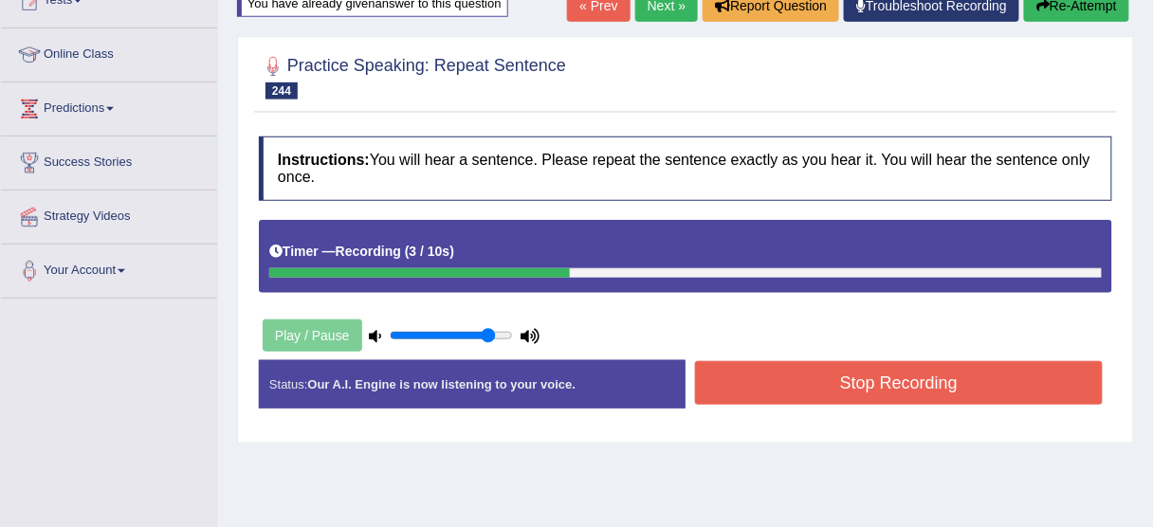
click at [770, 378] on button "Stop Recording" at bounding box center [899, 383] width 408 height 44
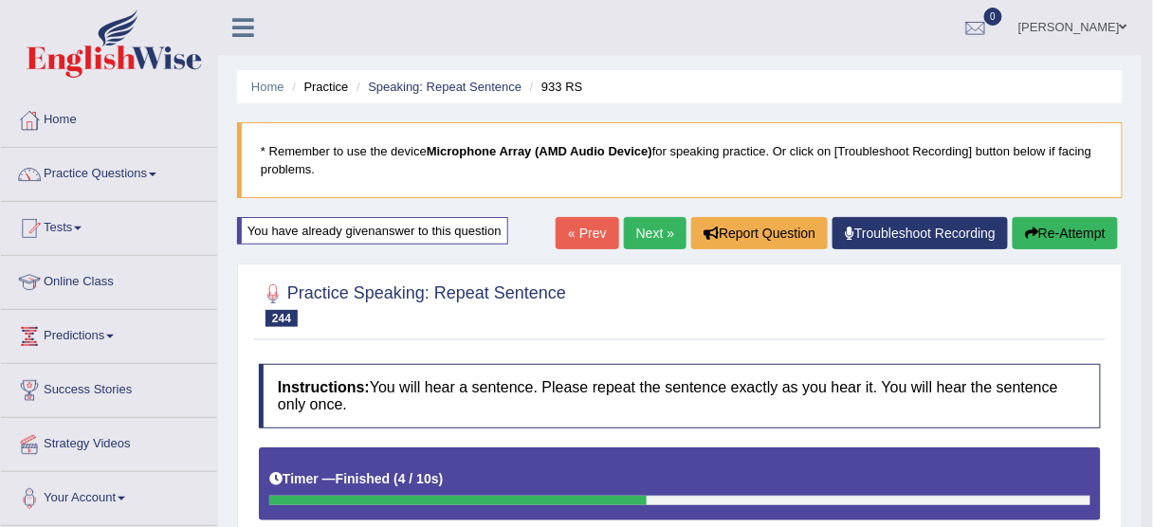
click at [1070, 231] on button "Re-Attempt" at bounding box center [1065, 233] width 105 height 32
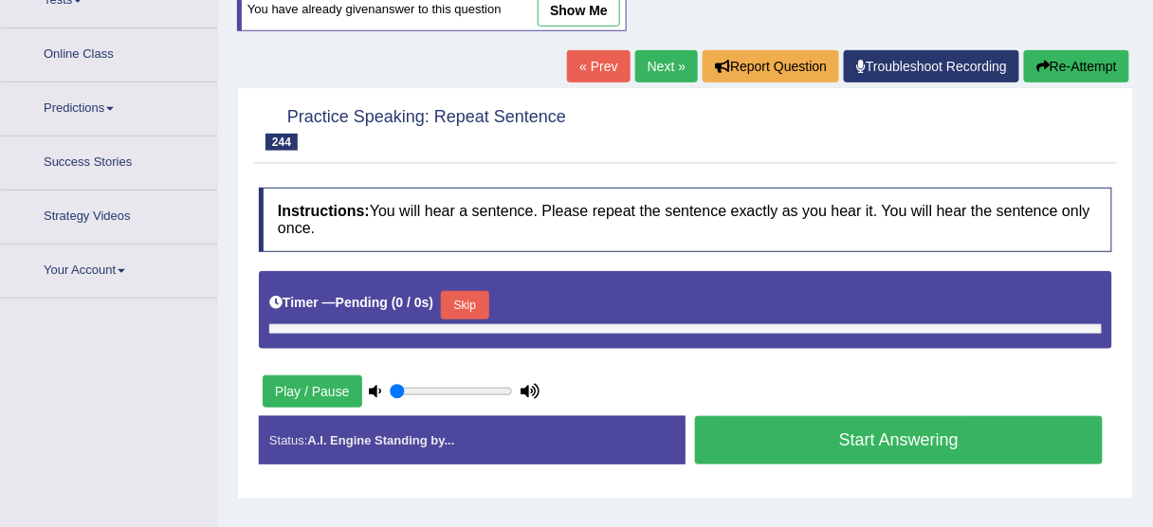
type input "0.85"
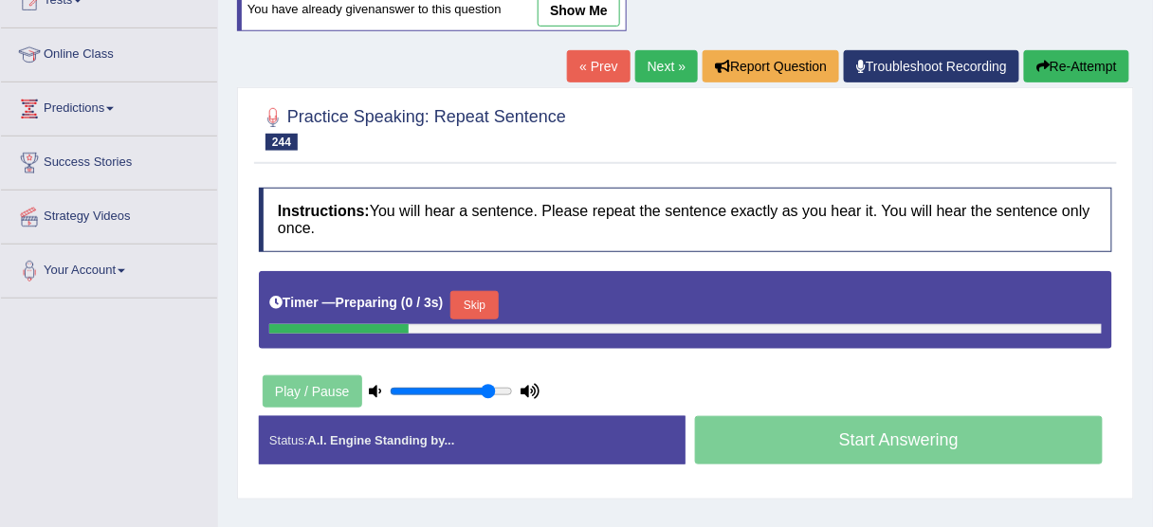
click at [484, 301] on button "Skip" at bounding box center [473, 305] width 47 height 28
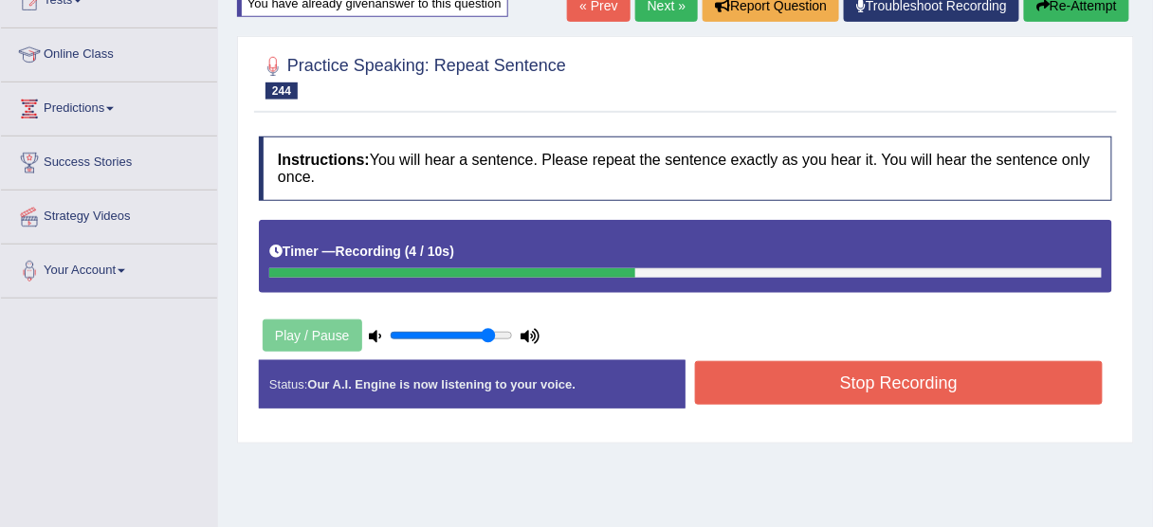
click at [780, 376] on button "Stop Recording" at bounding box center [899, 383] width 408 height 44
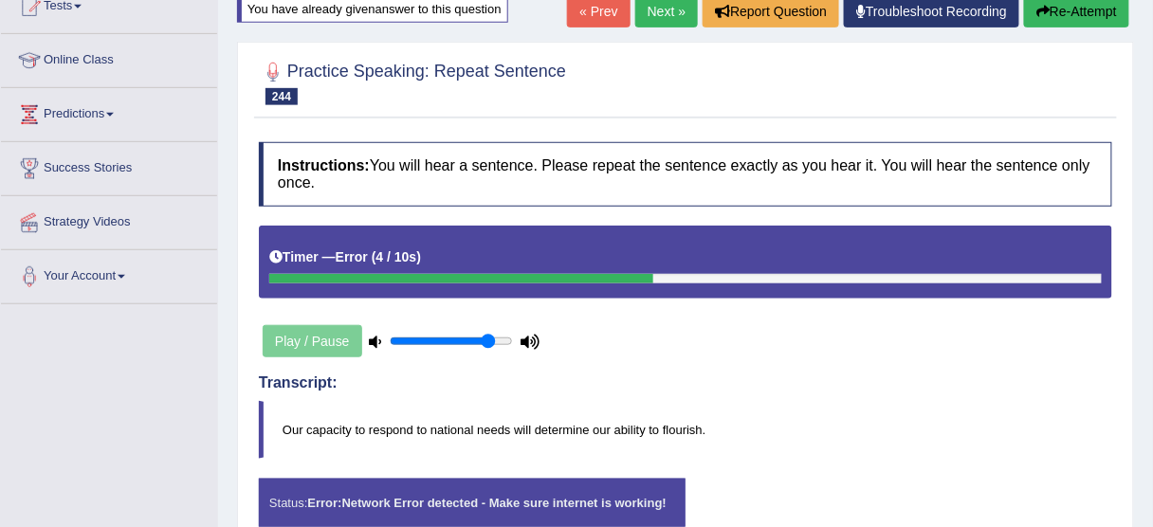
scroll to position [165, 0]
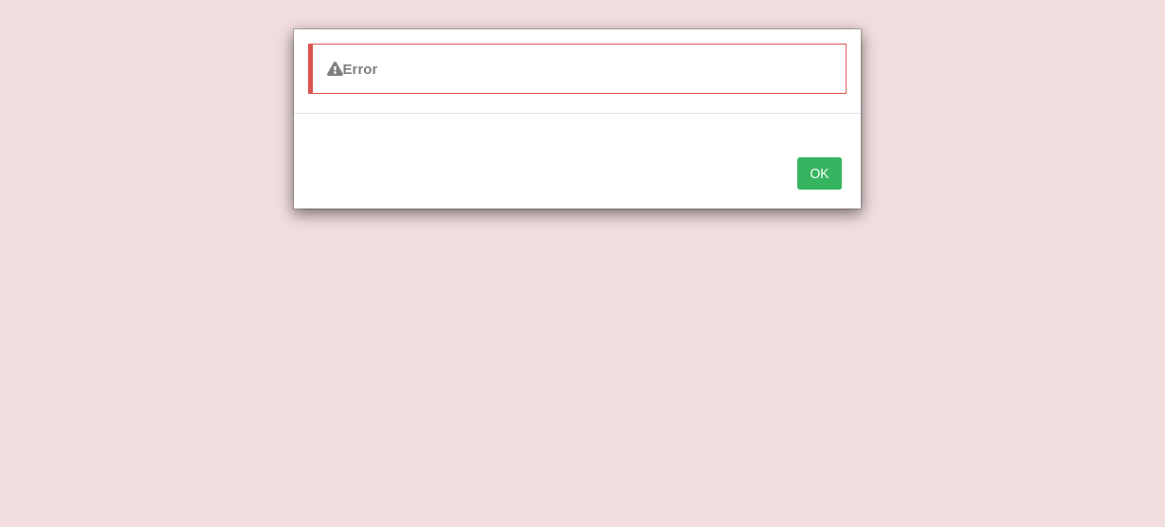
click at [815, 171] on button "OK" at bounding box center [820, 173] width 44 height 32
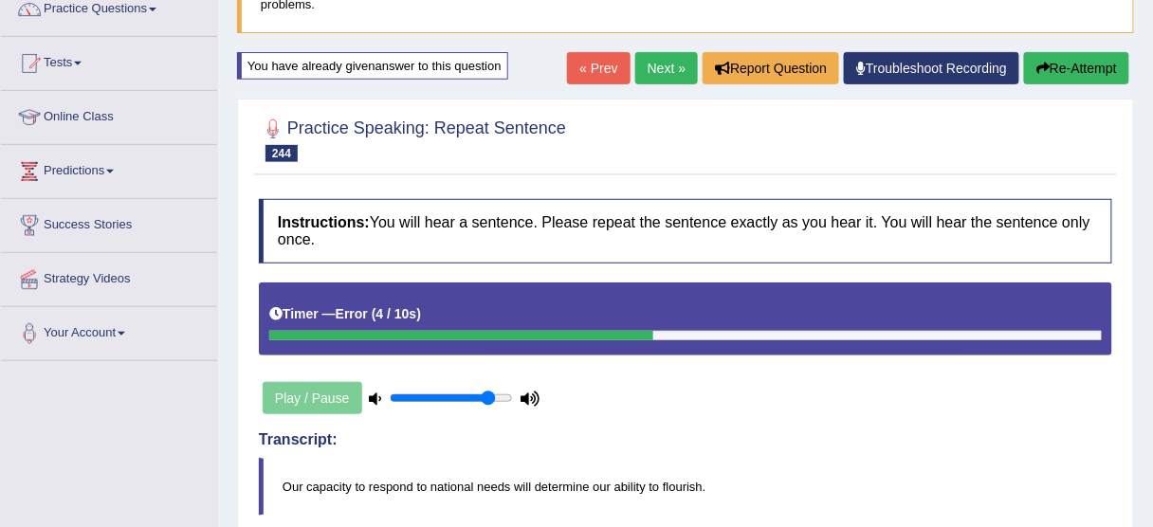
click at [1073, 83] on div "« Prev Next » Report Question Troubleshoot Recording Re-Attempt" at bounding box center [850, 70] width 567 height 37
click at [1073, 61] on button "Re-Attempt" at bounding box center [1076, 68] width 105 height 32
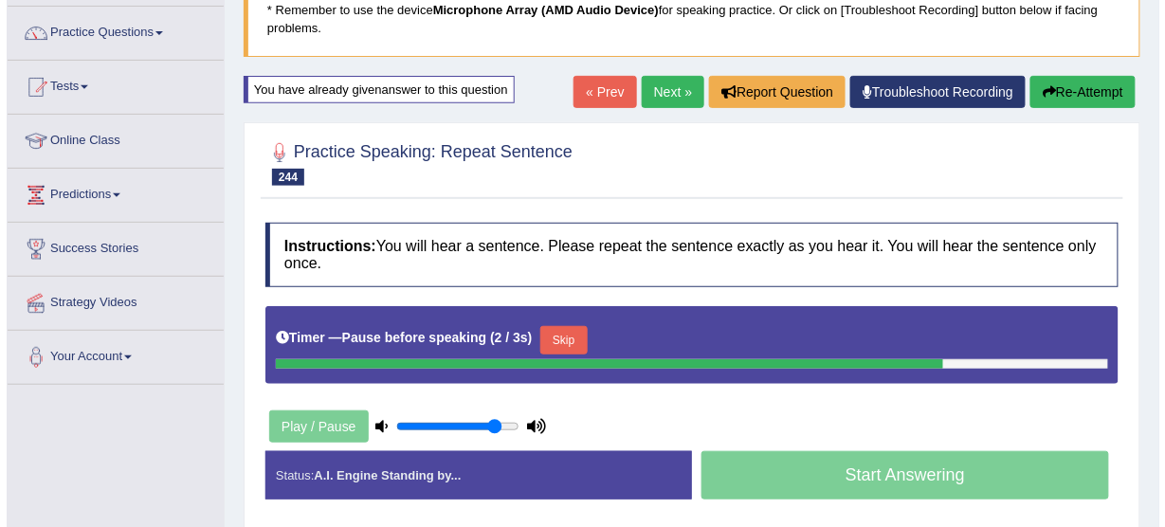
scroll to position [152, 0]
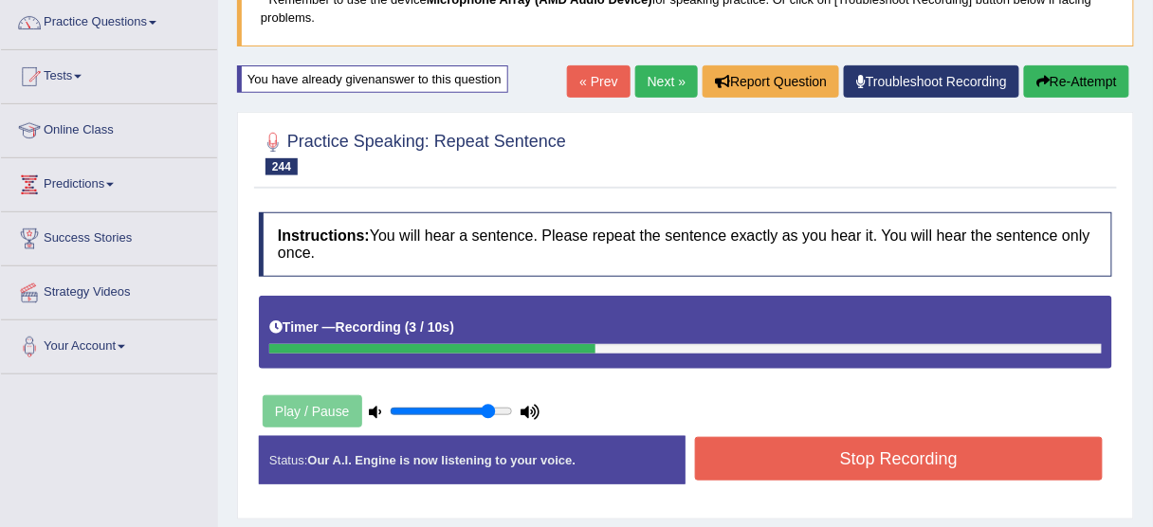
click at [908, 445] on button "Stop Recording" at bounding box center [899, 459] width 408 height 44
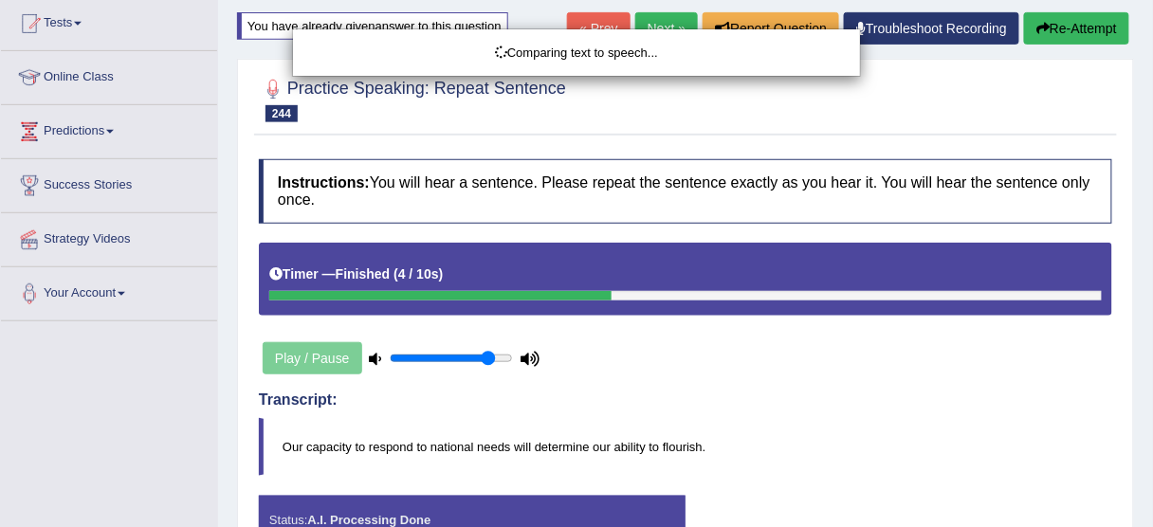
scroll to position [468, 0]
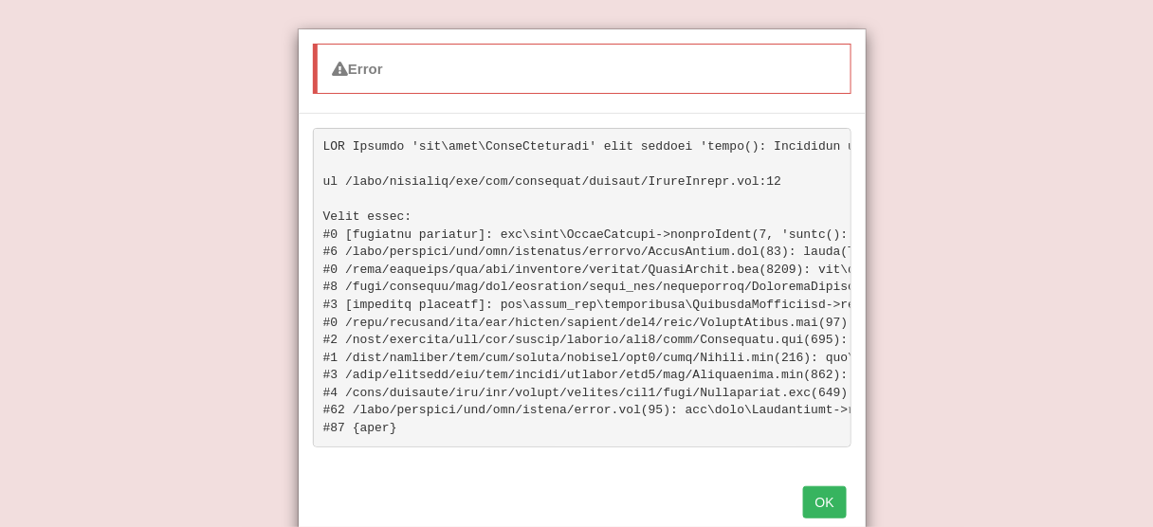
click at [825, 510] on button "OK" at bounding box center [825, 502] width 44 height 32
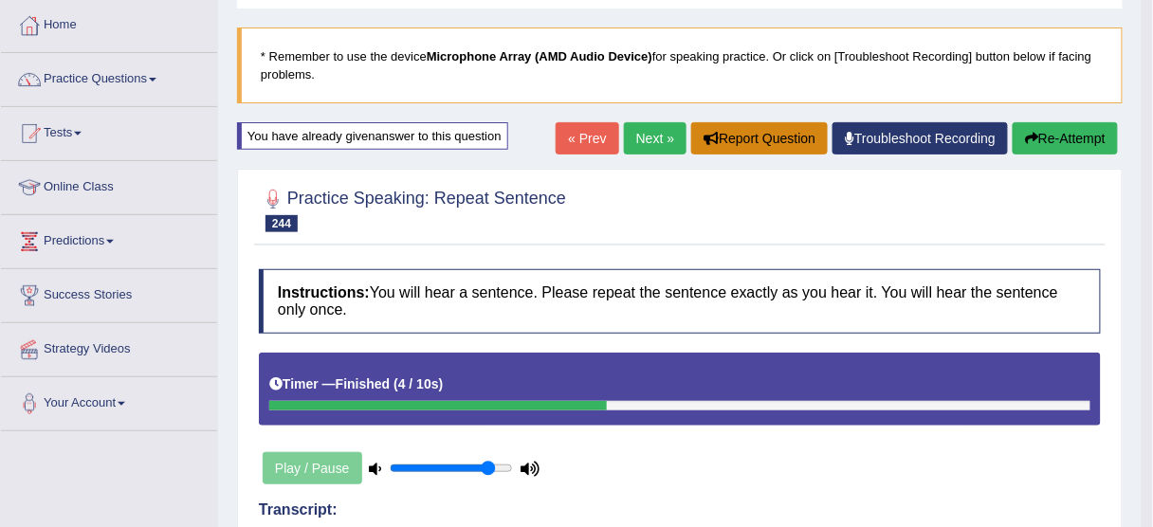
scroll to position [13, 0]
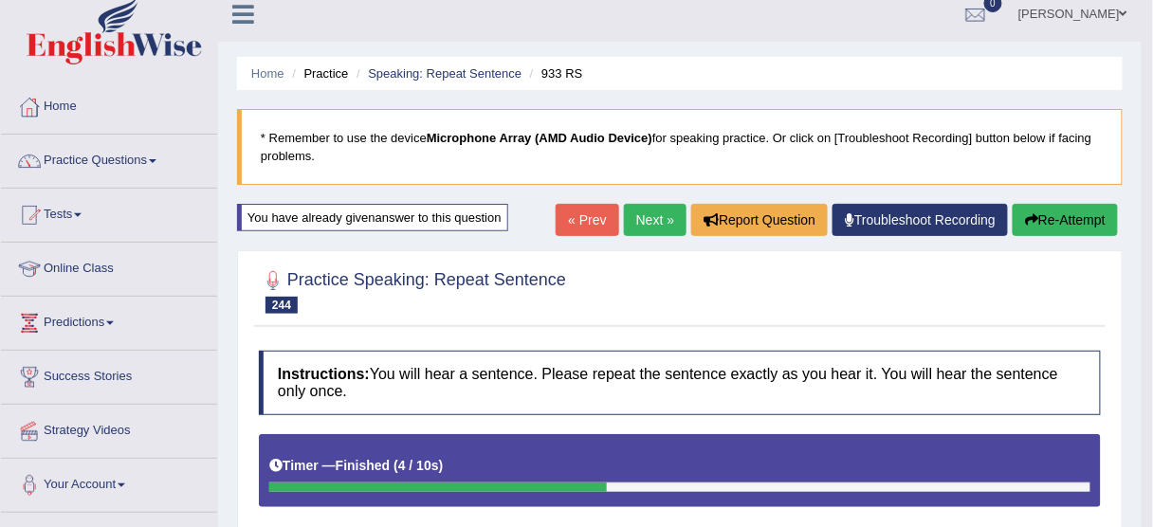
click at [1063, 211] on button "Re-Attempt" at bounding box center [1065, 220] width 105 height 32
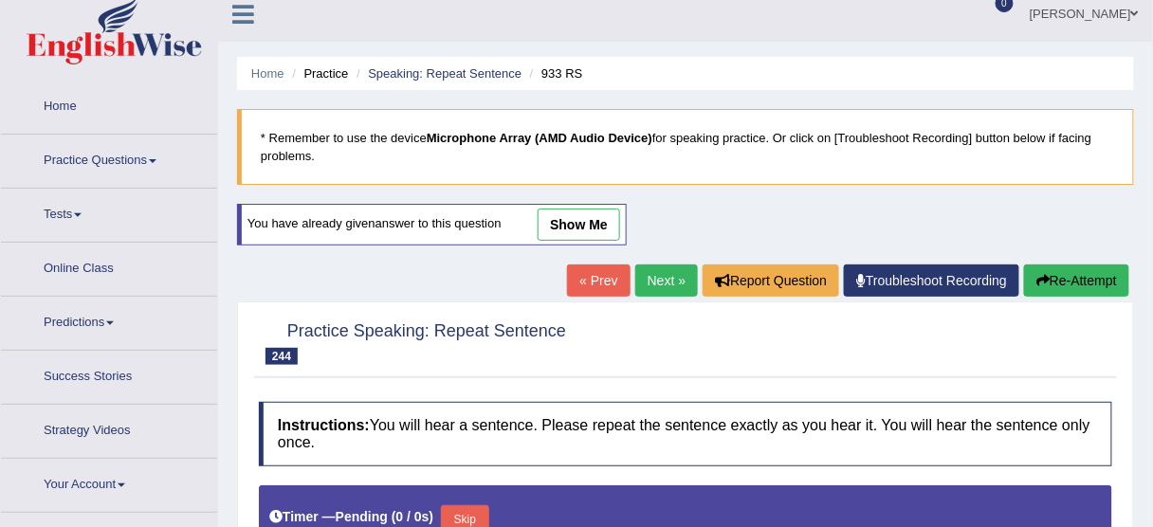
type input "0.85"
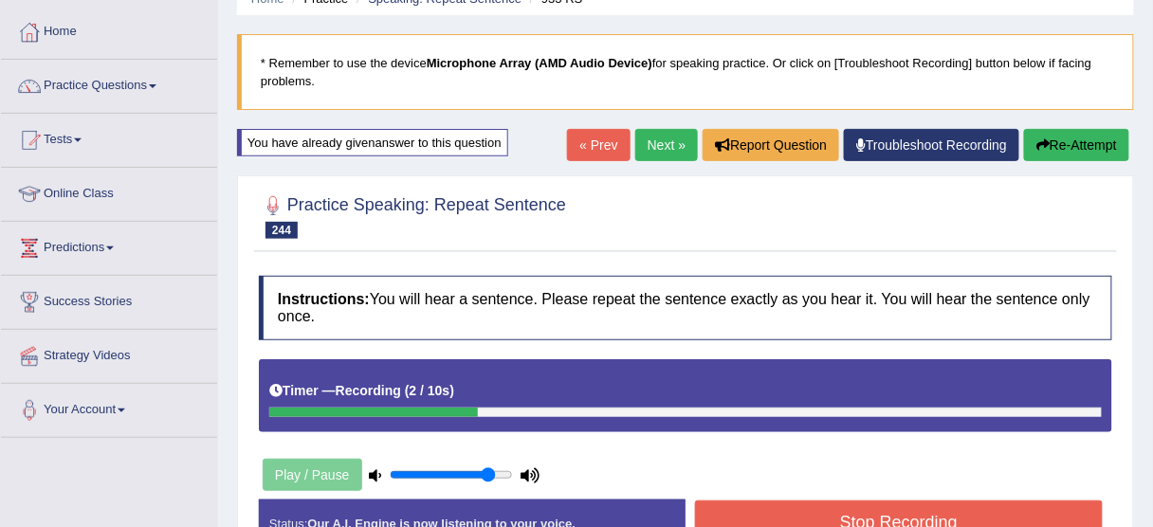
scroll to position [241, 0]
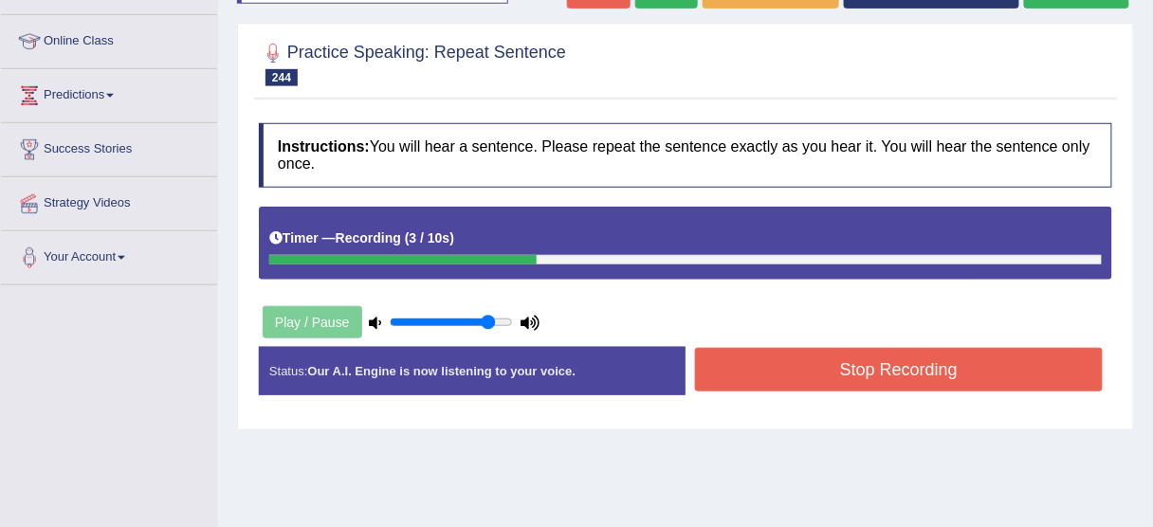
click at [931, 339] on div "Instructions: You will hear a sentence. Please repeat the sentence exactly as y…" at bounding box center [685, 267] width 863 height 306
click at [926, 367] on button "Stop Recording" at bounding box center [899, 370] width 408 height 44
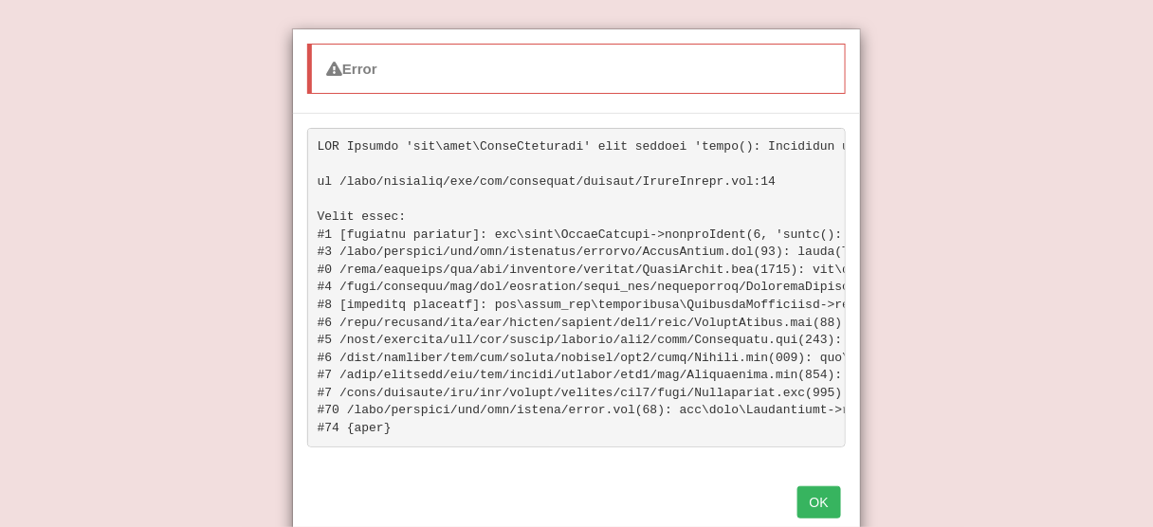
click at [824, 510] on button "OK" at bounding box center [820, 502] width 44 height 32
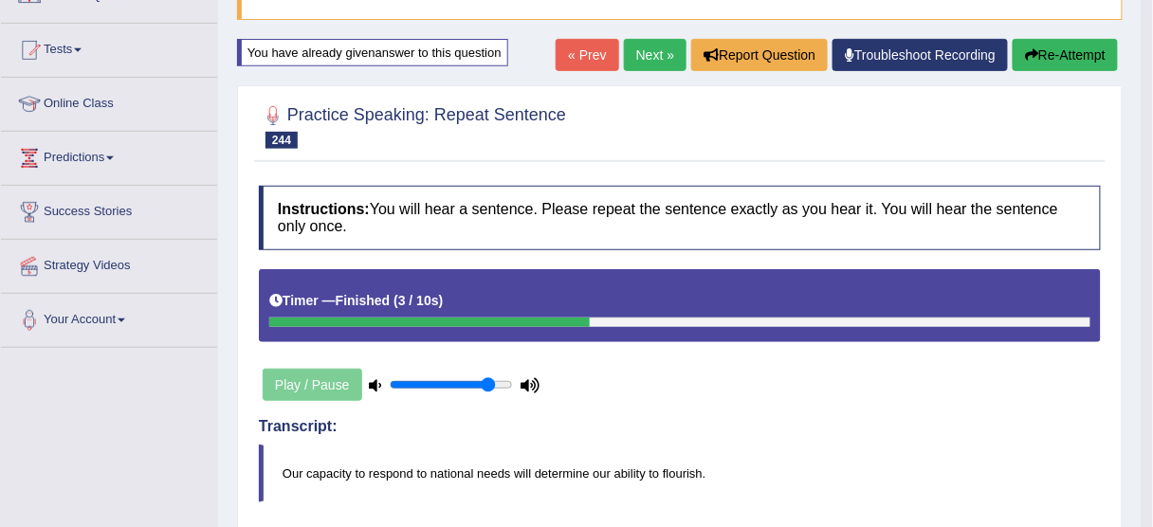
scroll to position [89, 0]
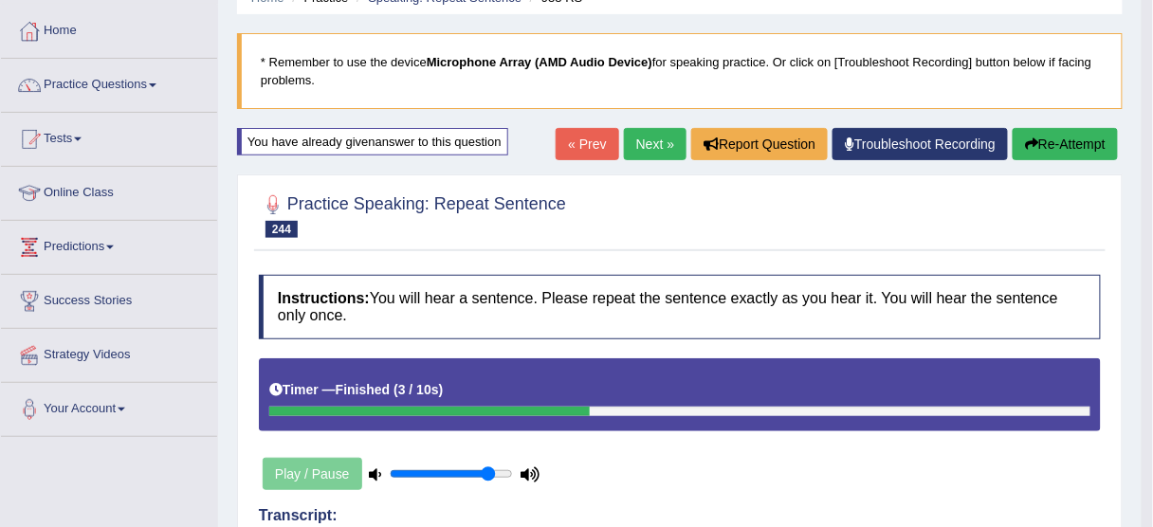
click at [647, 124] on div "Home Practice Speaking: Repeat Sentence 933 RS * Remember to use the device Mic…" at bounding box center [680, 459] width 924 height 1096
click at [826, 232] on div at bounding box center [680, 215] width 842 height 58
click at [1071, 146] on button "Re-Attempt" at bounding box center [1065, 144] width 105 height 32
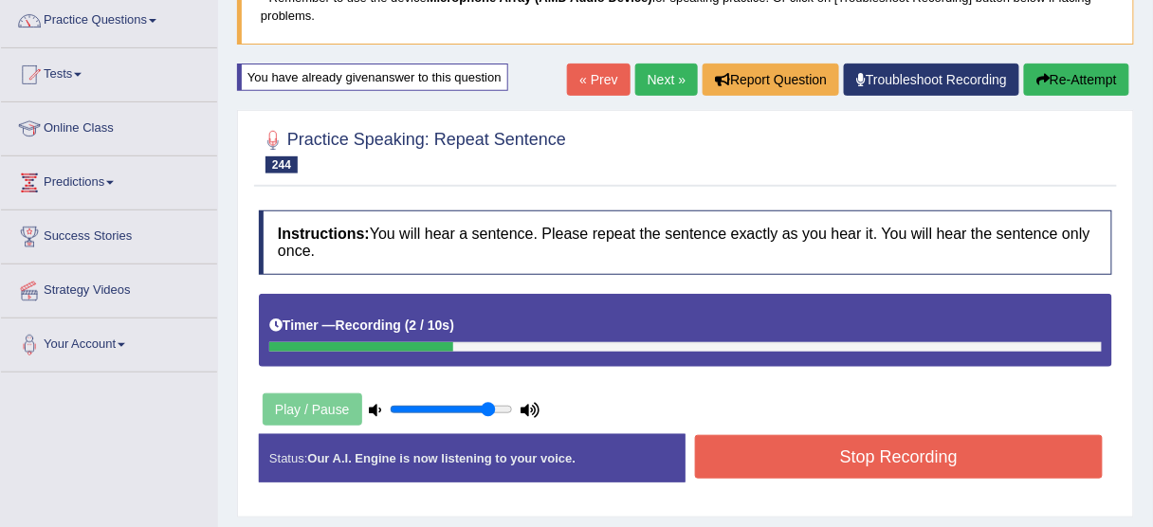
scroll to position [241, 0]
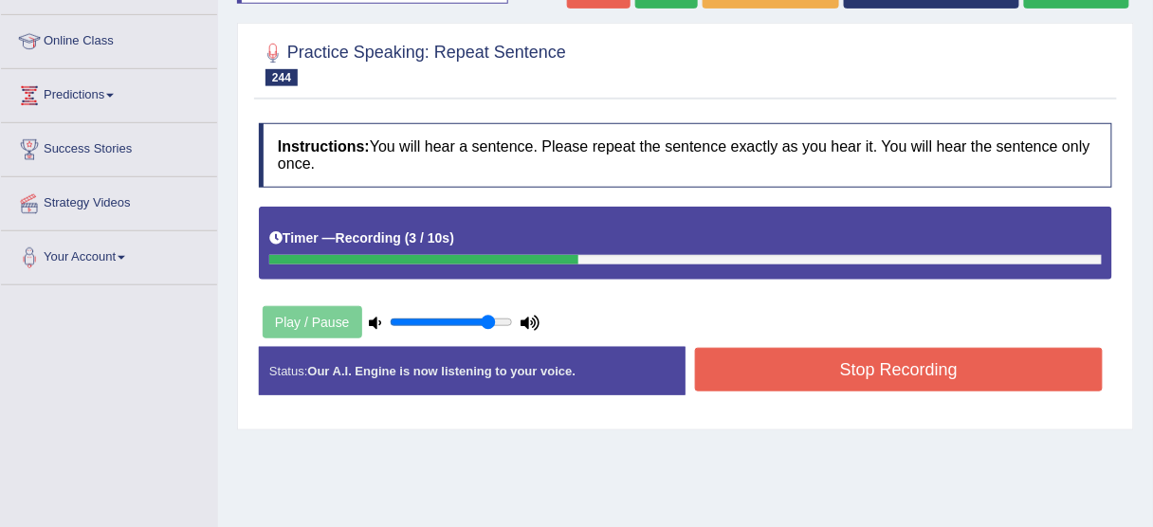
click at [945, 374] on button "Stop Recording" at bounding box center [899, 370] width 408 height 44
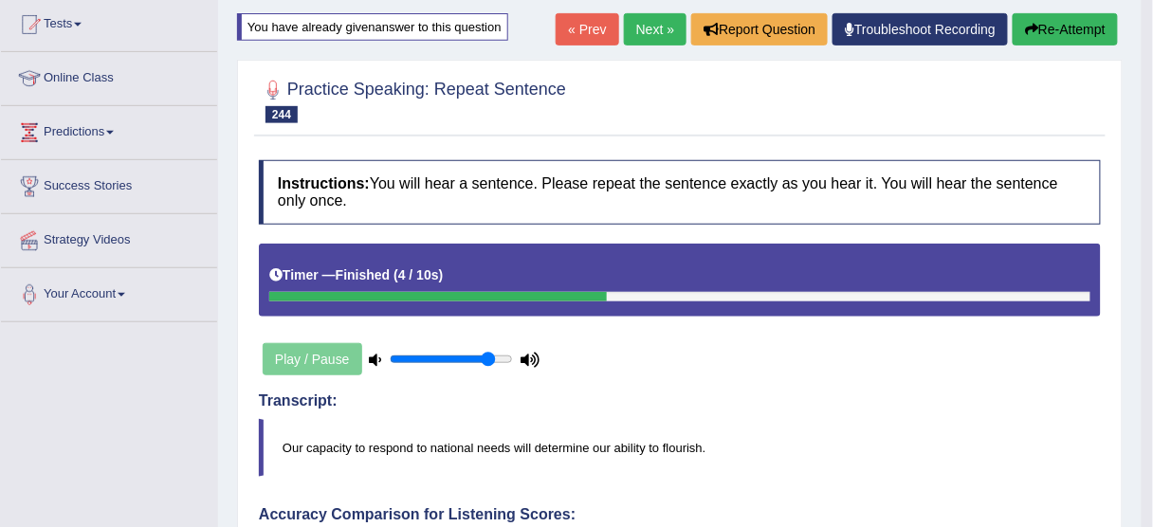
scroll to position [165, 0]
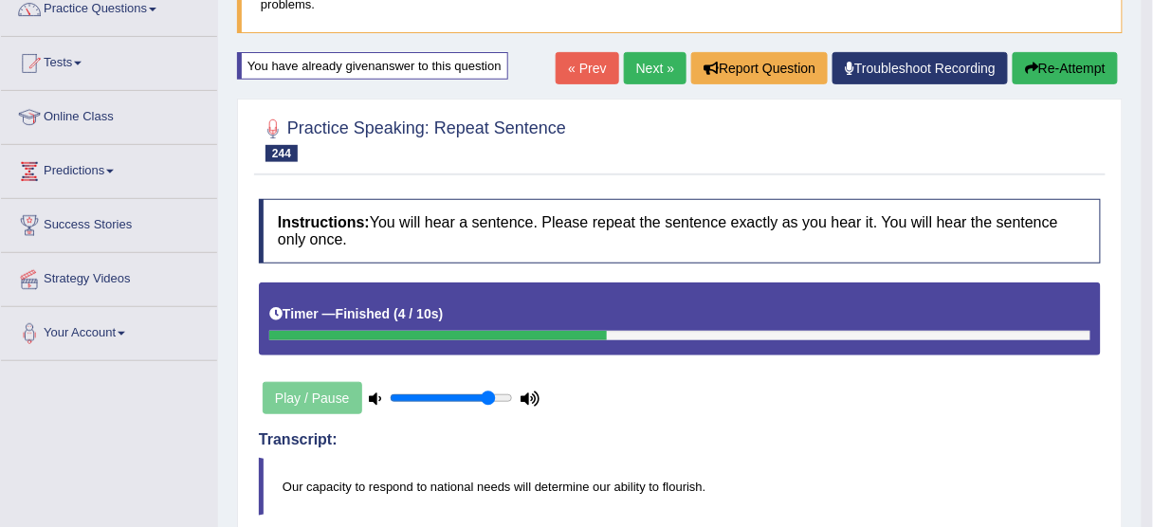
click at [634, 46] on div "Home Practice Speaking: Repeat Sentence 933 RS * Remember to use the device Mic…" at bounding box center [680, 514] width 924 height 1358
click at [1073, 68] on button "Re-Attempt" at bounding box center [1065, 68] width 105 height 32
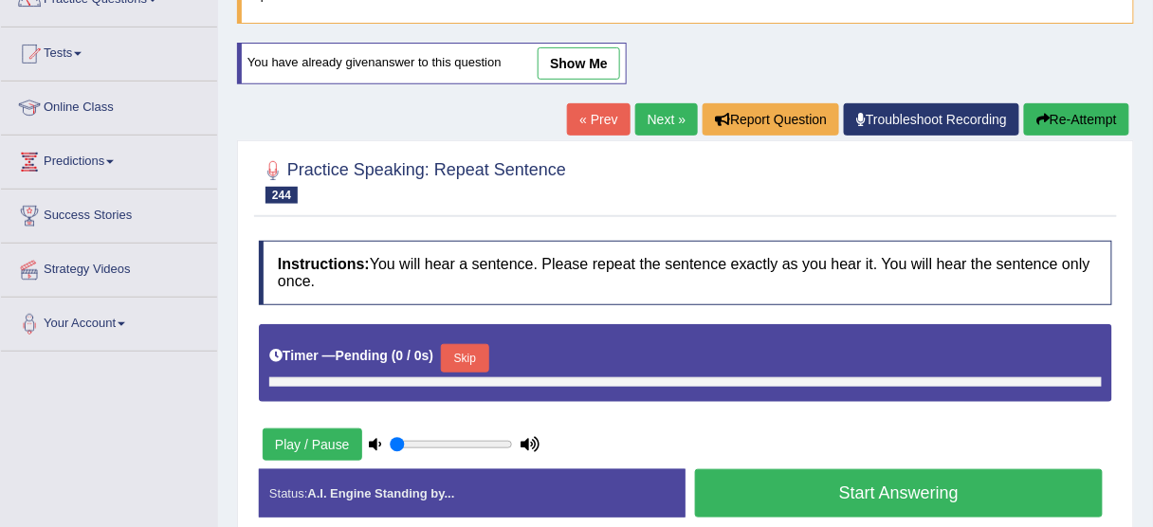
type input "0.85"
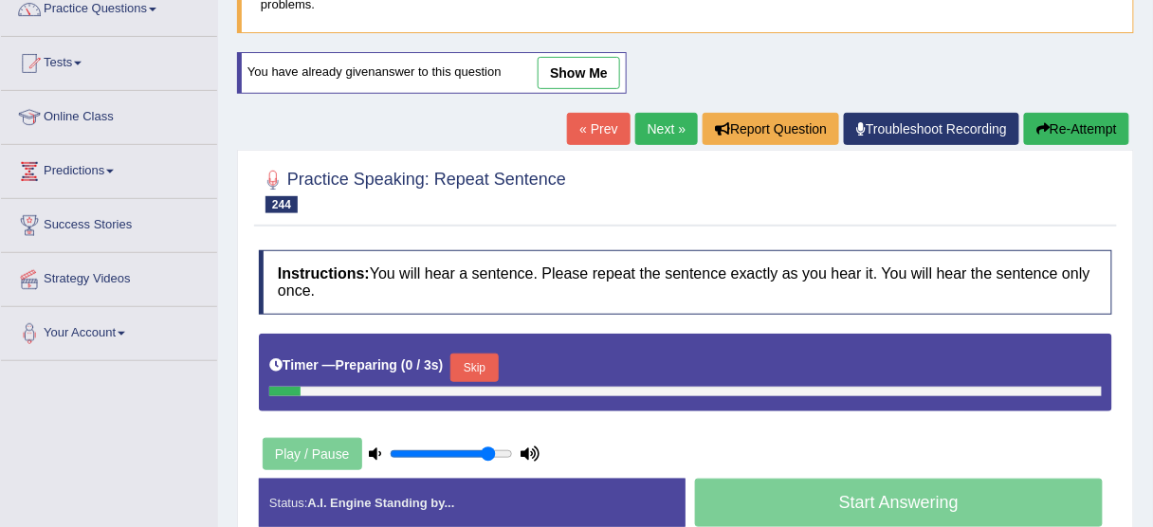
click at [469, 349] on div "Timer — Preparing ( 0 / 3s ) Skip" at bounding box center [685, 368] width 833 height 38
click at [478, 357] on button "Skip" at bounding box center [473, 368] width 47 height 28
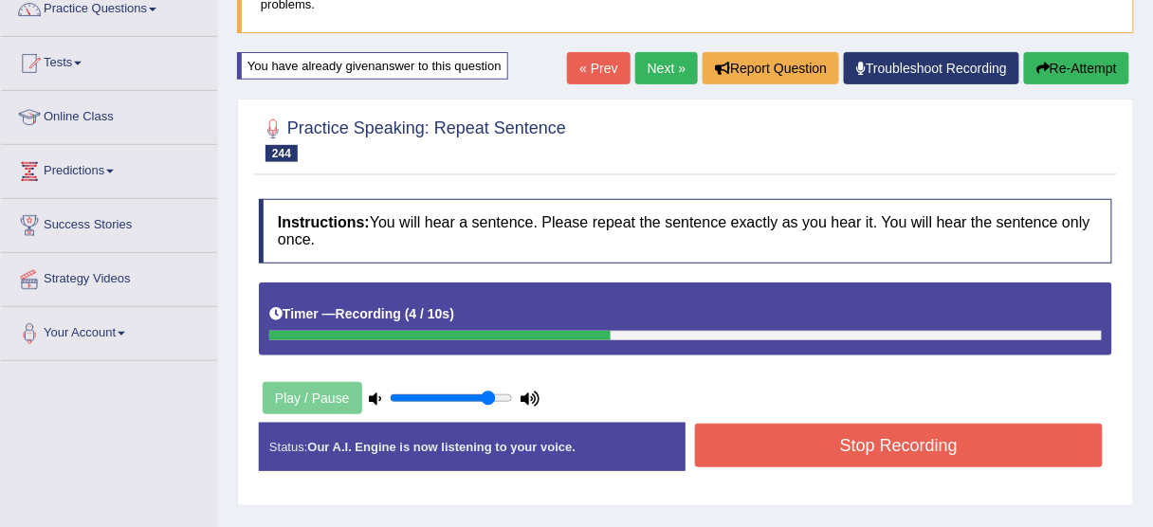
click at [770, 441] on button "Stop Recording" at bounding box center [899, 446] width 408 height 44
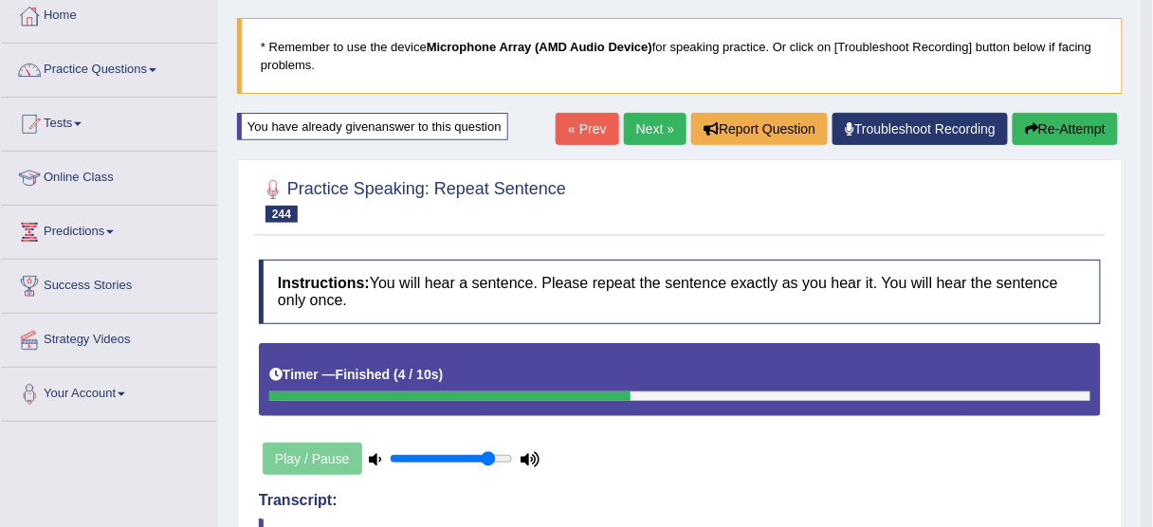
scroll to position [13, 0]
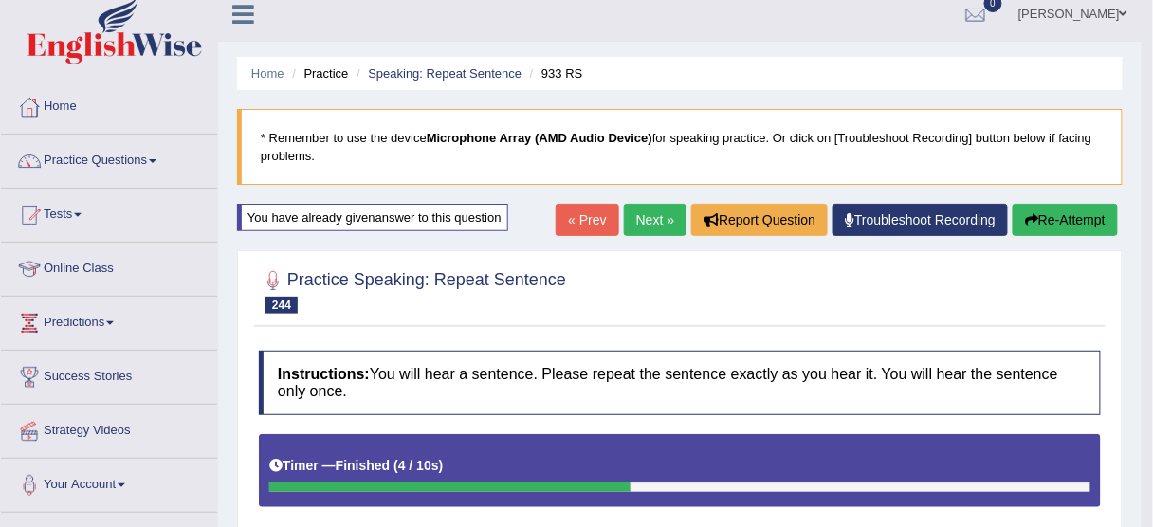
click at [648, 211] on link "Next »" at bounding box center [655, 220] width 63 height 32
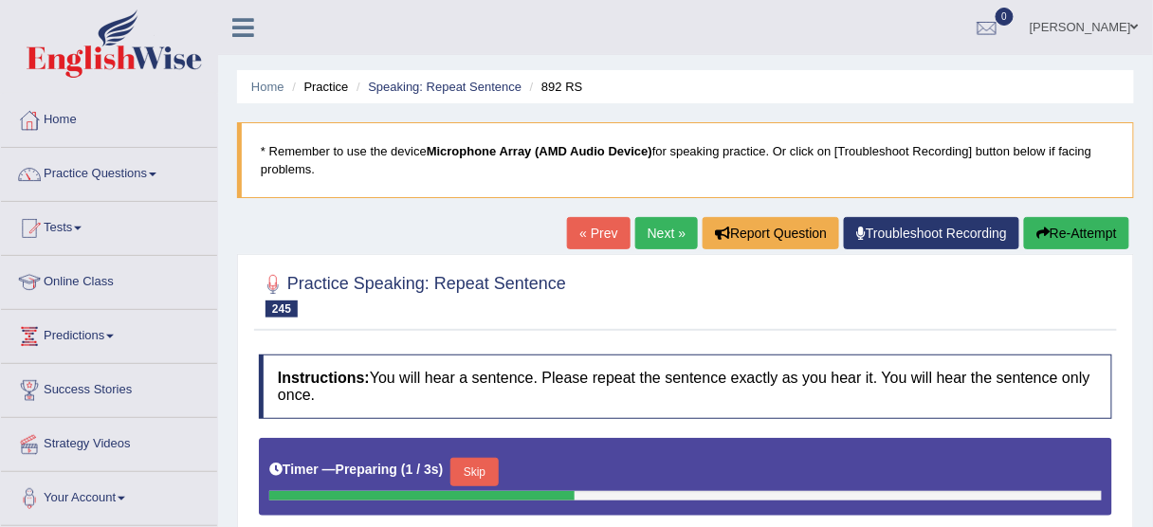
click at [486, 475] on button "Skip" at bounding box center [473, 472] width 47 height 28
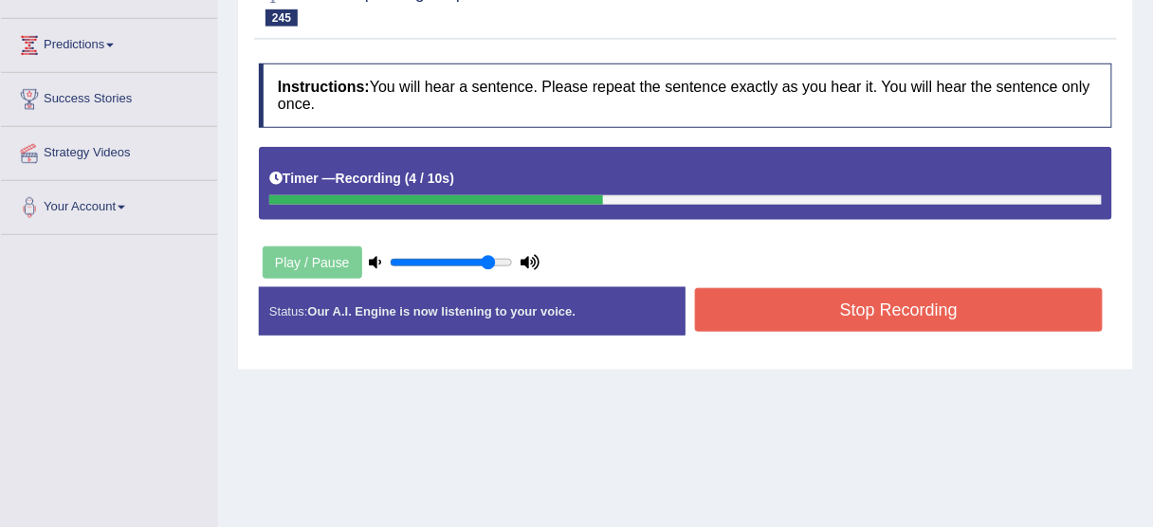
scroll to position [303, 0]
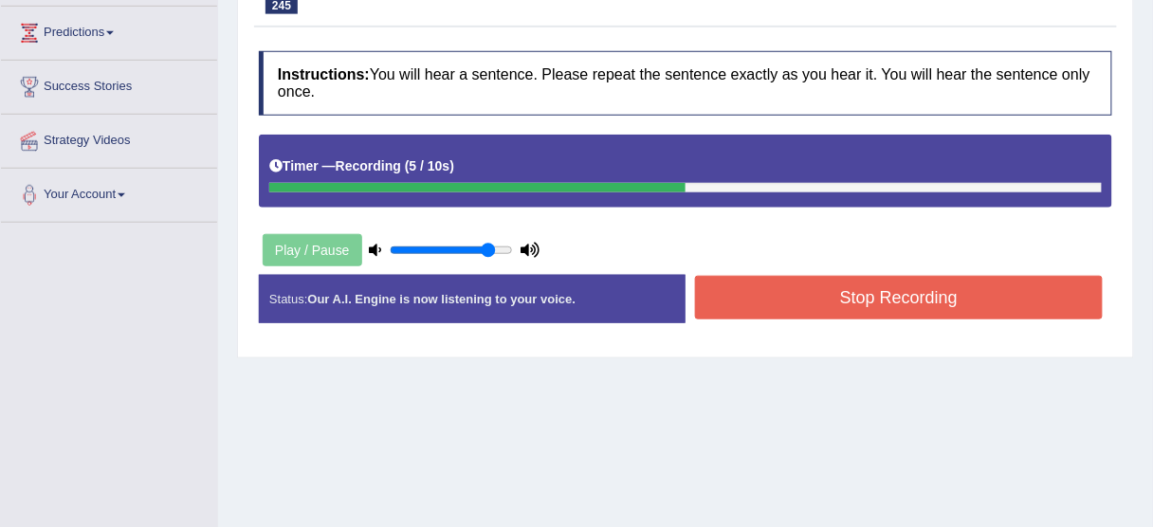
click at [801, 283] on button "Stop Recording" at bounding box center [899, 298] width 408 height 44
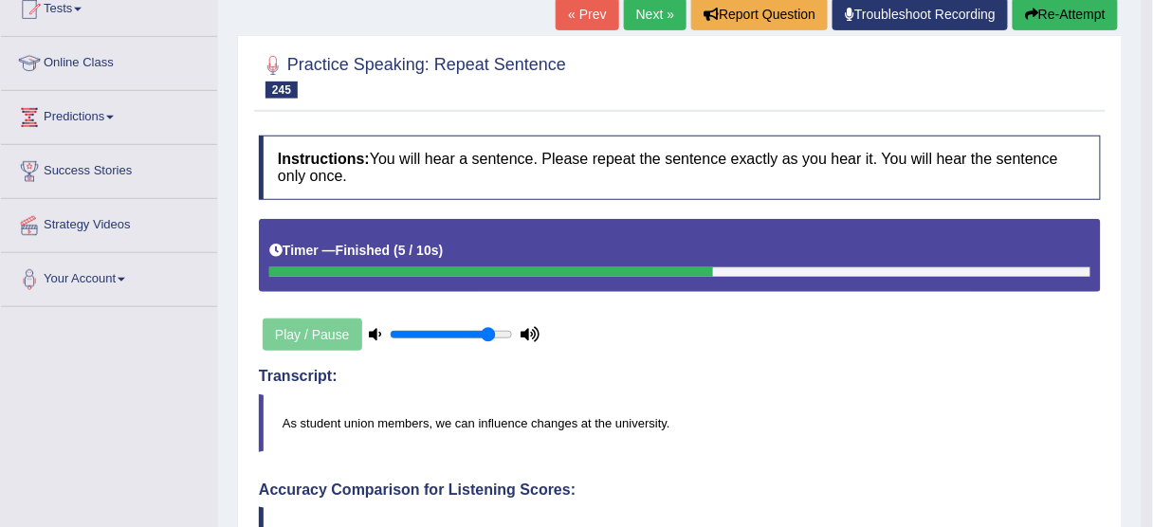
scroll to position [0, 0]
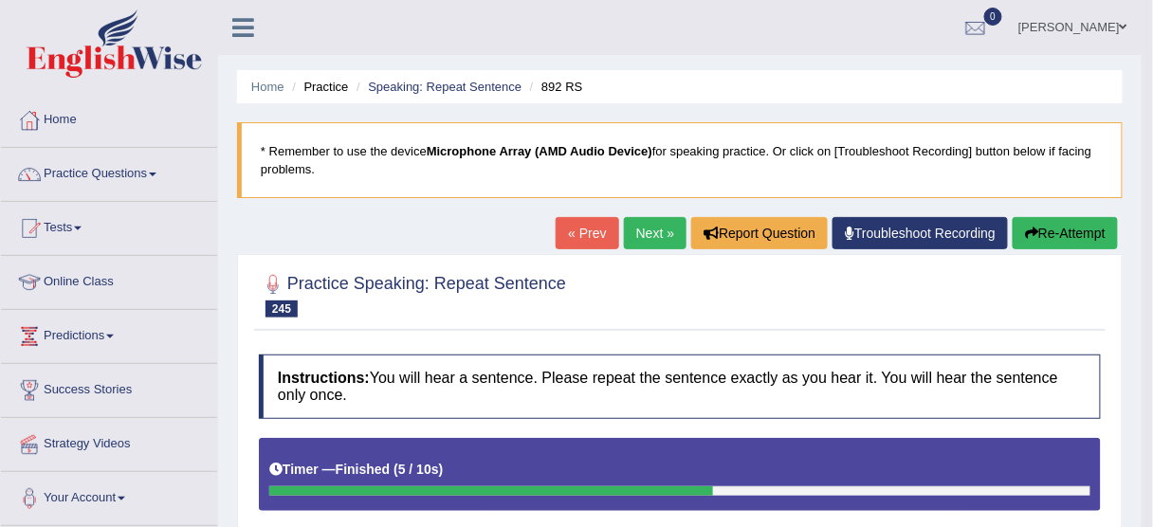
click at [1058, 227] on button "Re-Attempt" at bounding box center [1065, 233] width 105 height 32
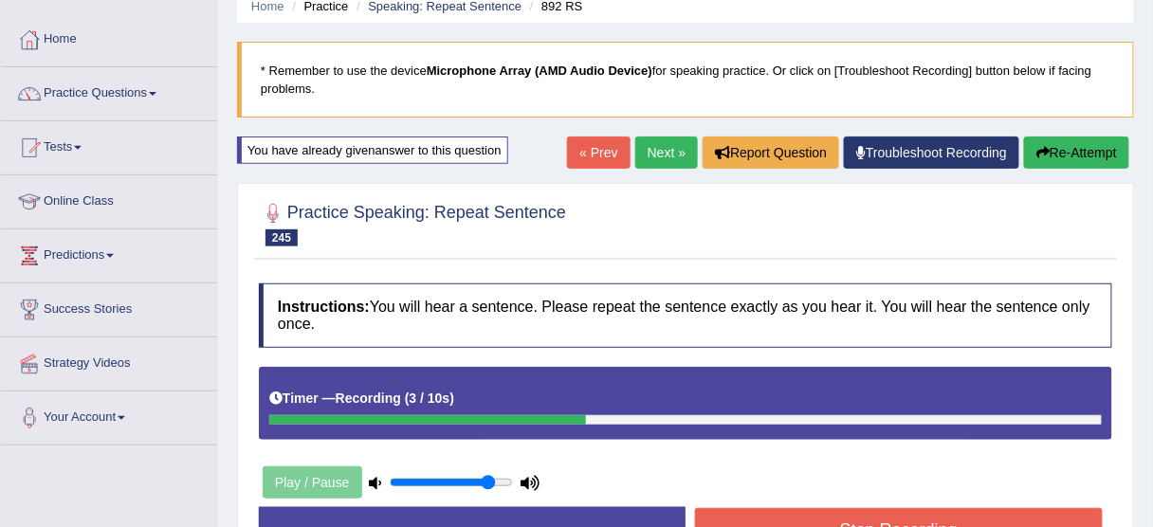
scroll to position [228, 0]
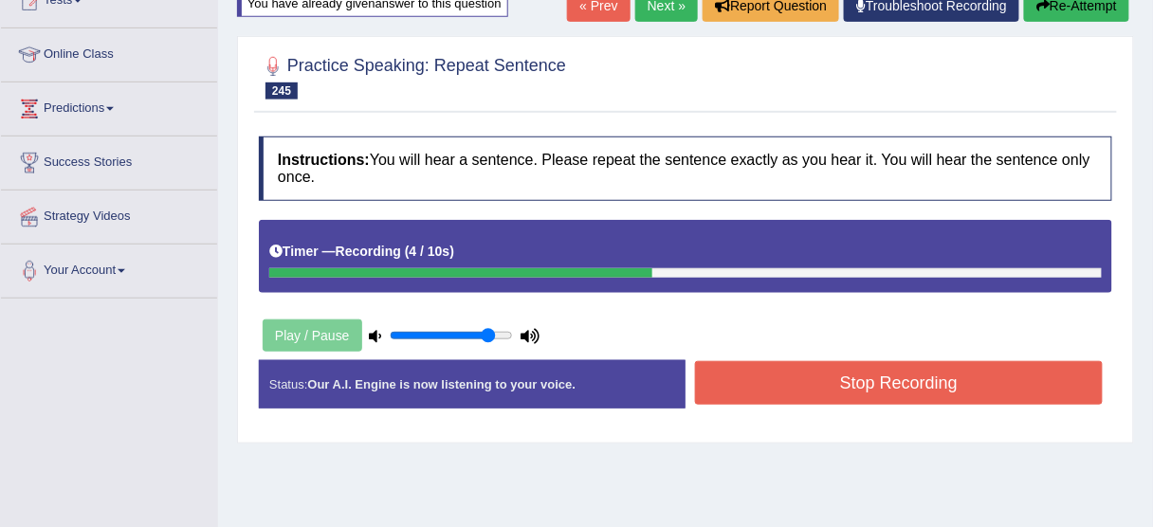
click at [910, 383] on button "Stop Recording" at bounding box center [899, 383] width 408 height 44
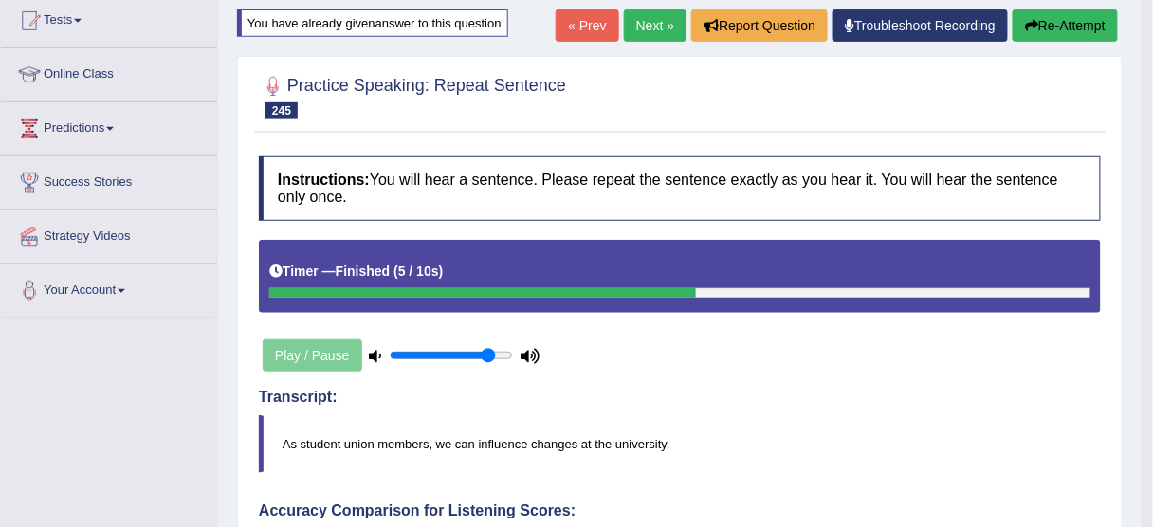
scroll to position [152, 0]
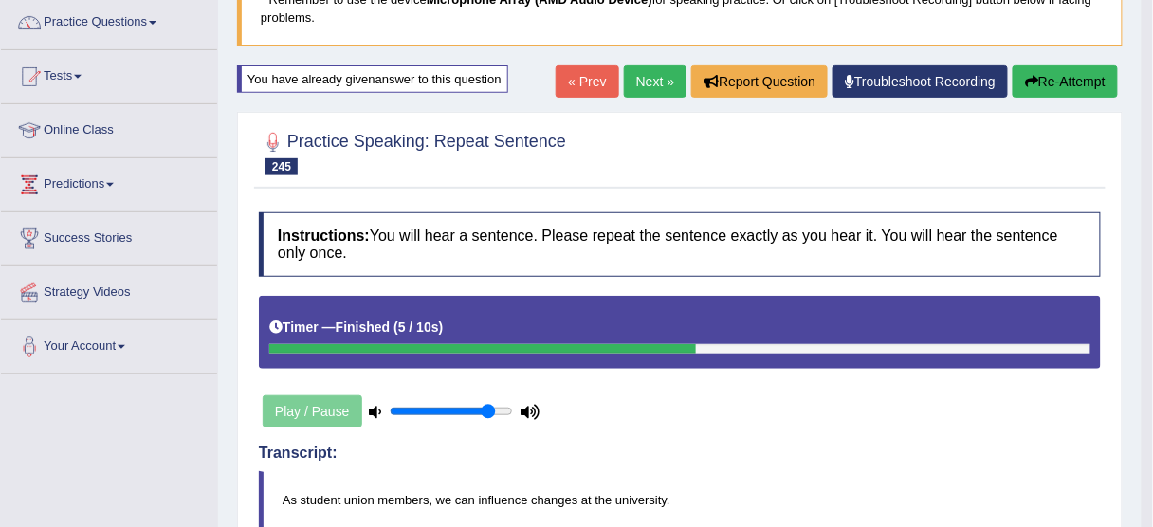
click at [1055, 83] on button "Re-Attempt" at bounding box center [1065, 81] width 105 height 32
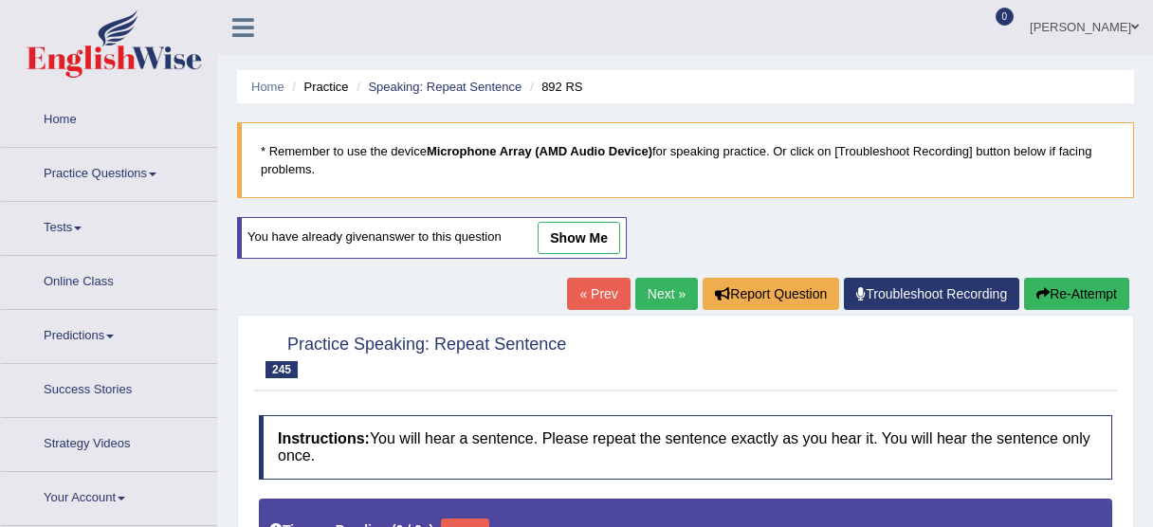
scroll to position [158, 0]
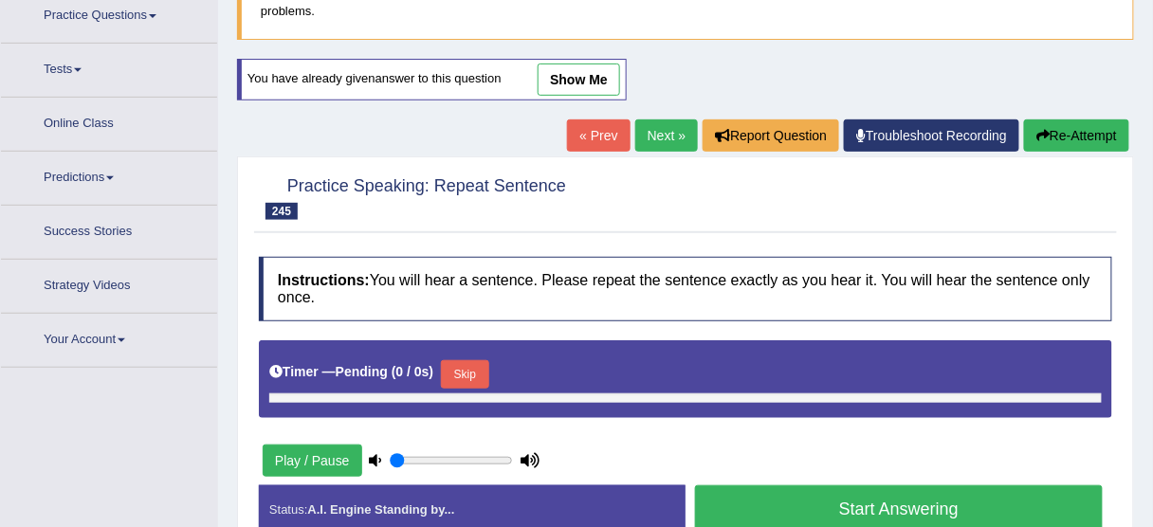
type input "0.85"
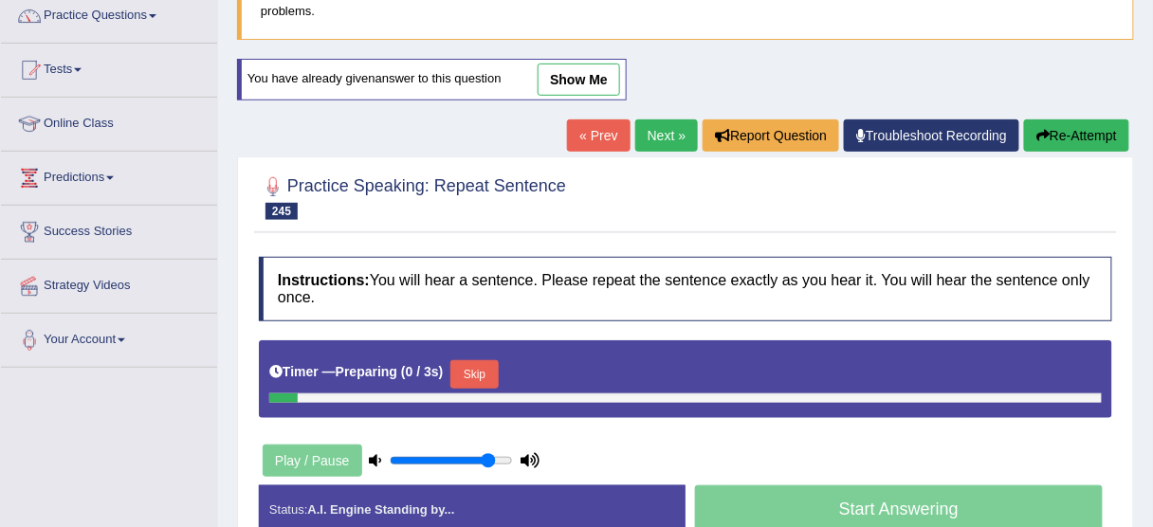
scroll to position [0, 0]
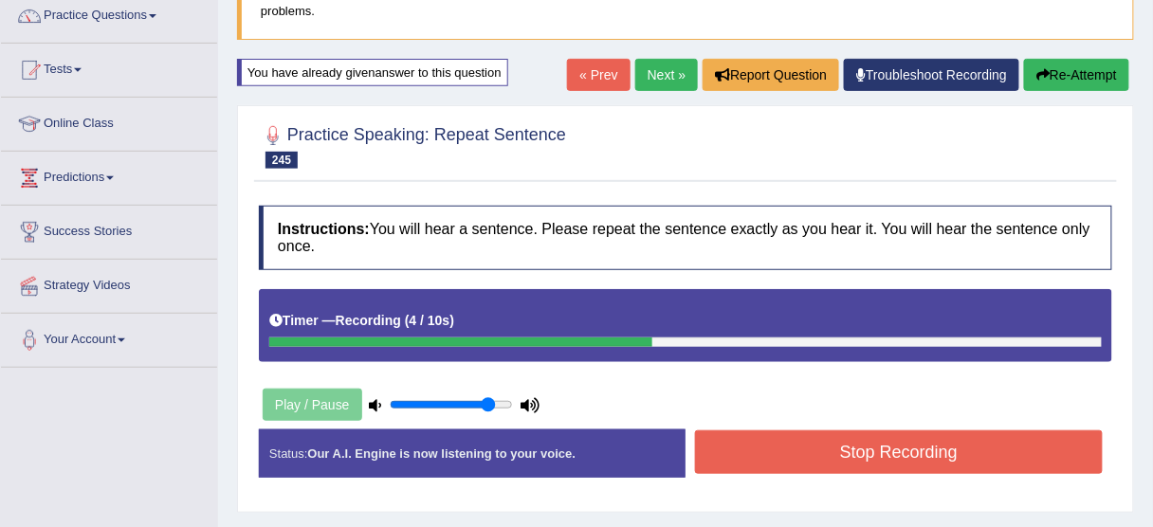
click at [909, 452] on button "Stop Recording" at bounding box center [899, 453] width 408 height 44
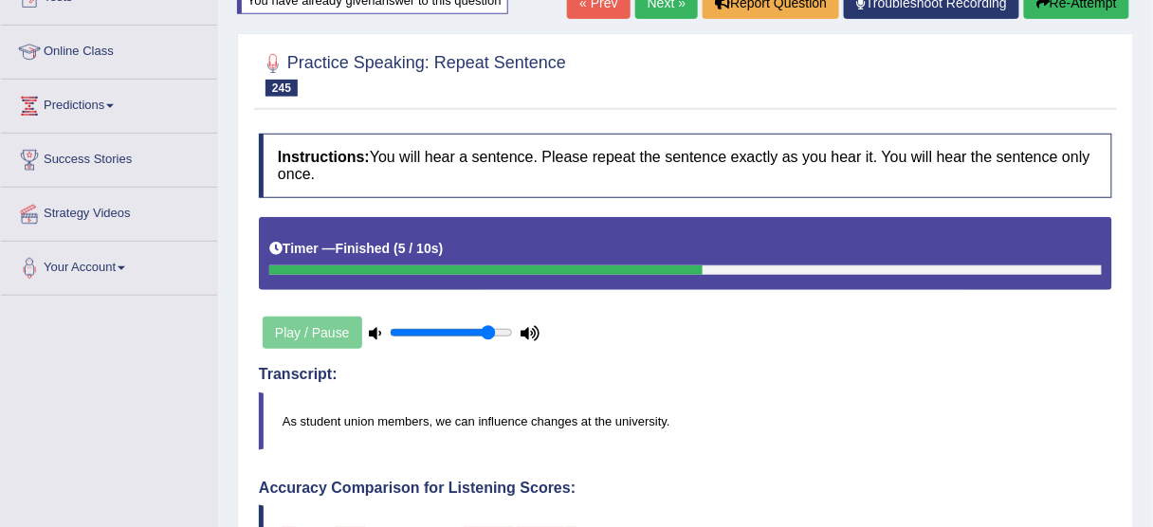
scroll to position [3, 0]
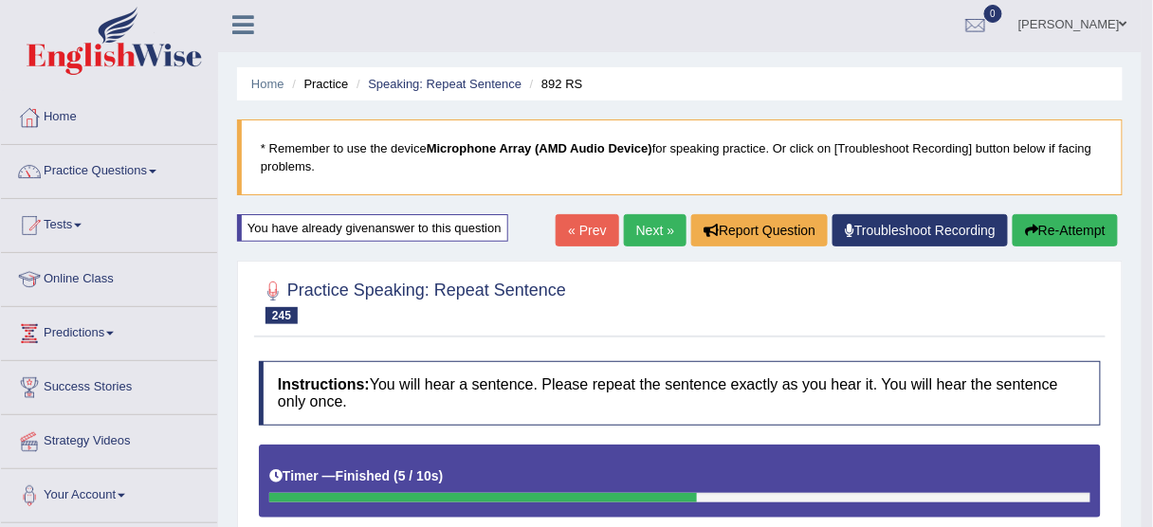
click at [651, 229] on link "Next »" at bounding box center [655, 230] width 63 height 32
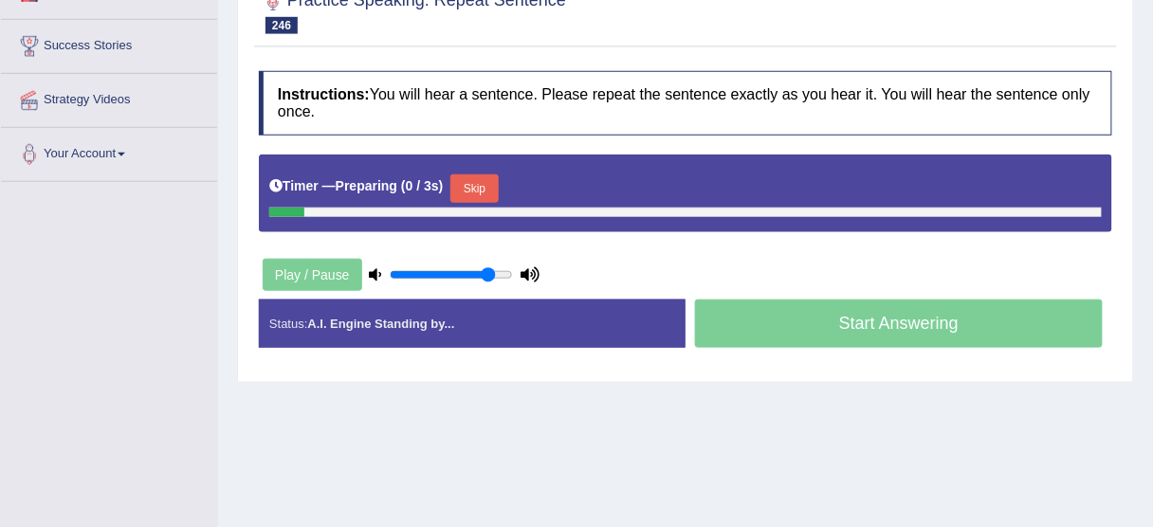
scroll to position [344, 0]
click at [480, 180] on button "Skip" at bounding box center [473, 188] width 47 height 28
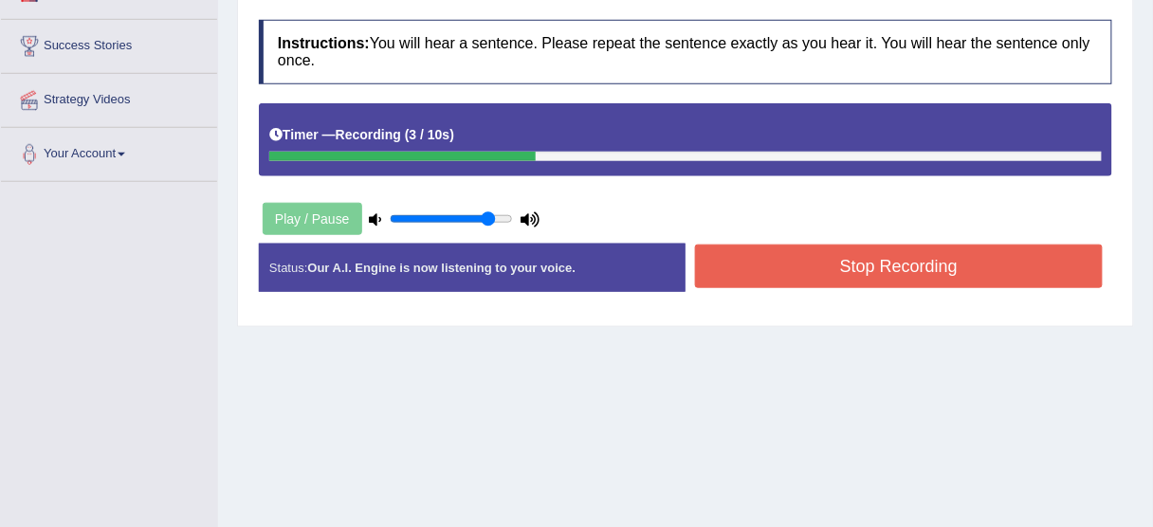
click at [846, 250] on button "Stop Recording" at bounding box center [899, 267] width 408 height 44
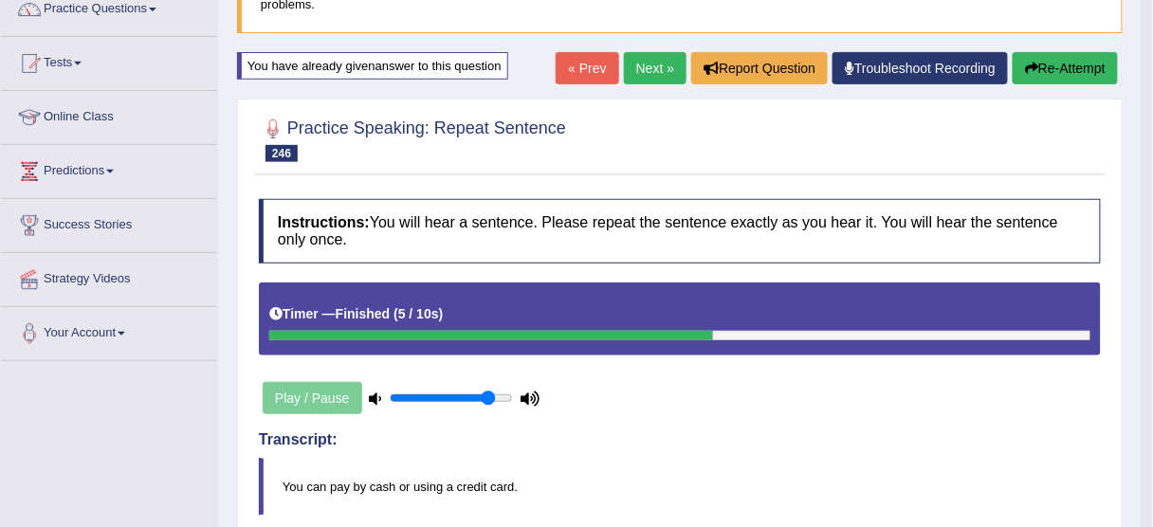
scroll to position [38, 0]
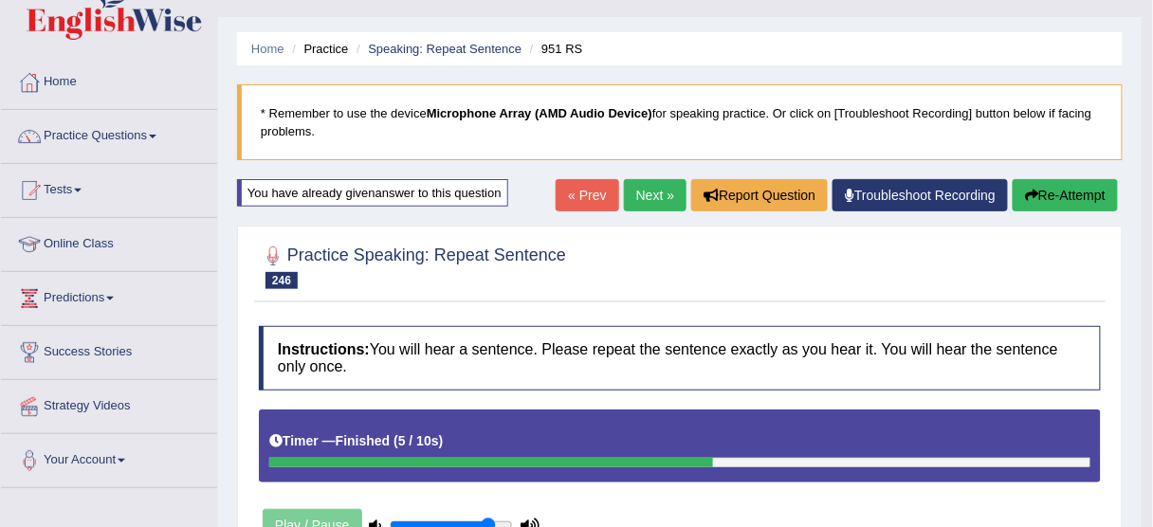
click at [1045, 201] on button "Re-Attempt" at bounding box center [1065, 195] width 105 height 32
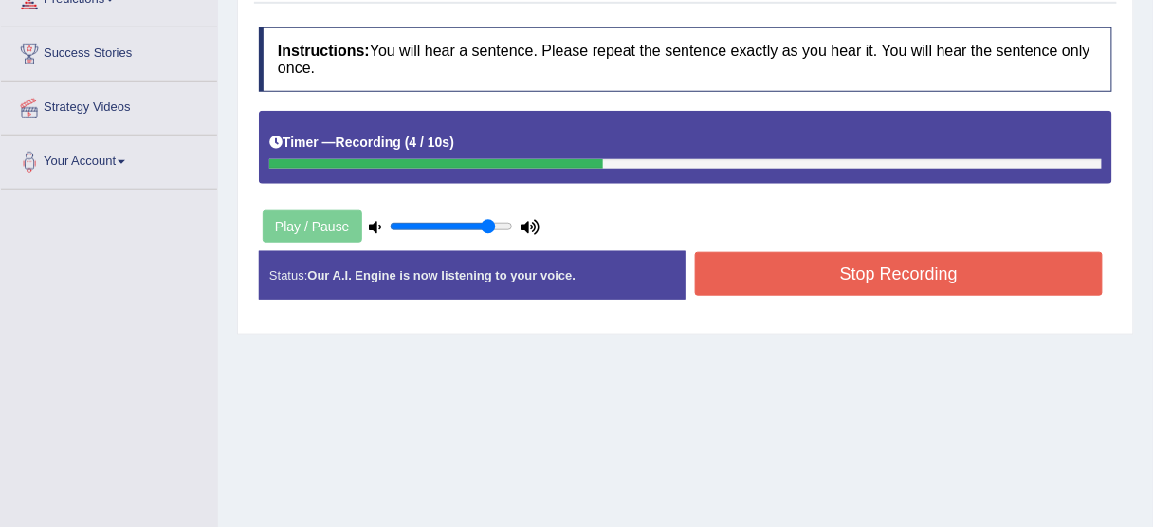
scroll to position [341, 0]
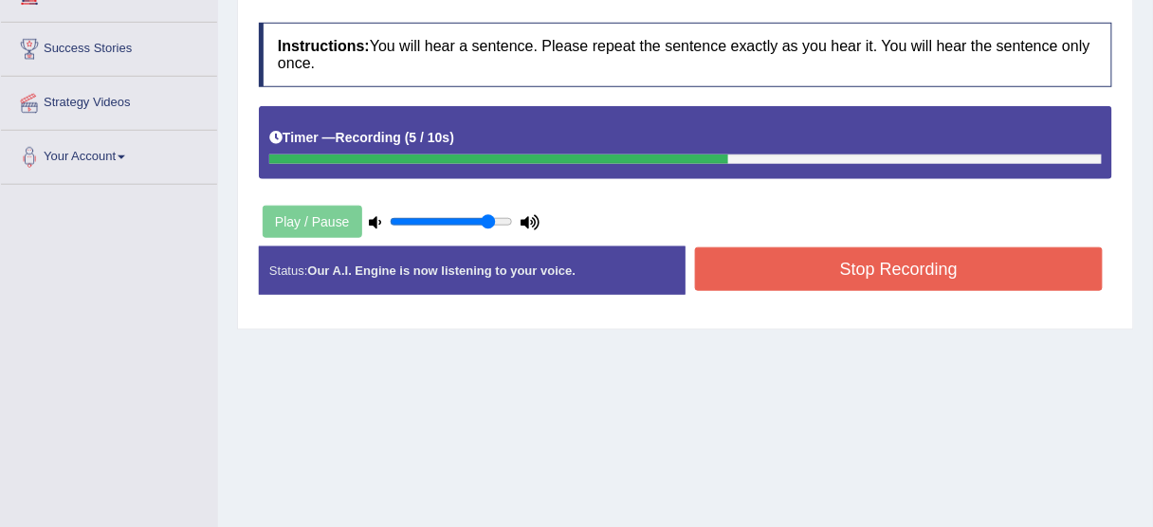
click at [872, 270] on button "Stop Recording" at bounding box center [899, 270] width 408 height 44
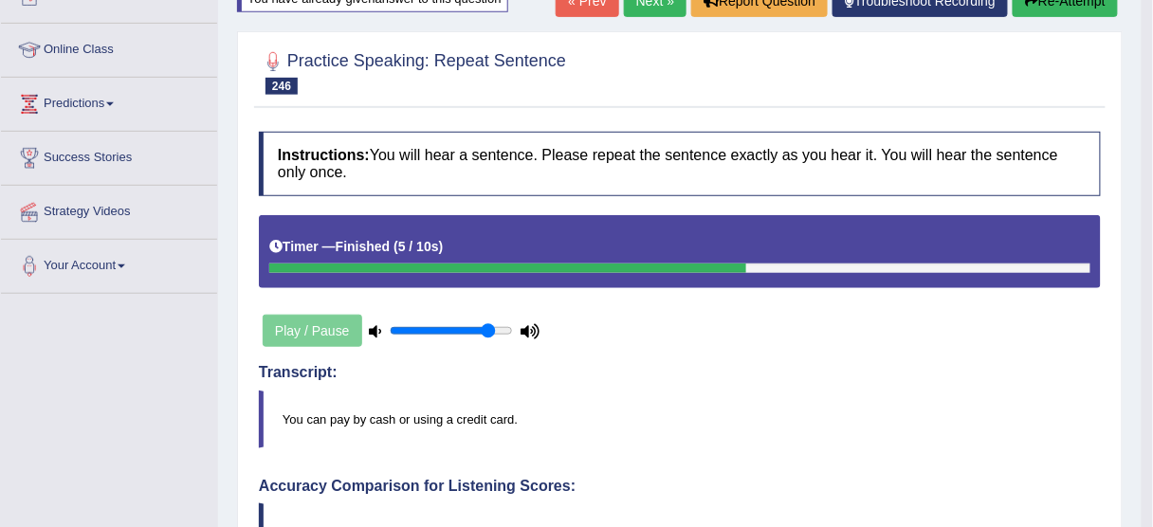
scroll to position [190, 0]
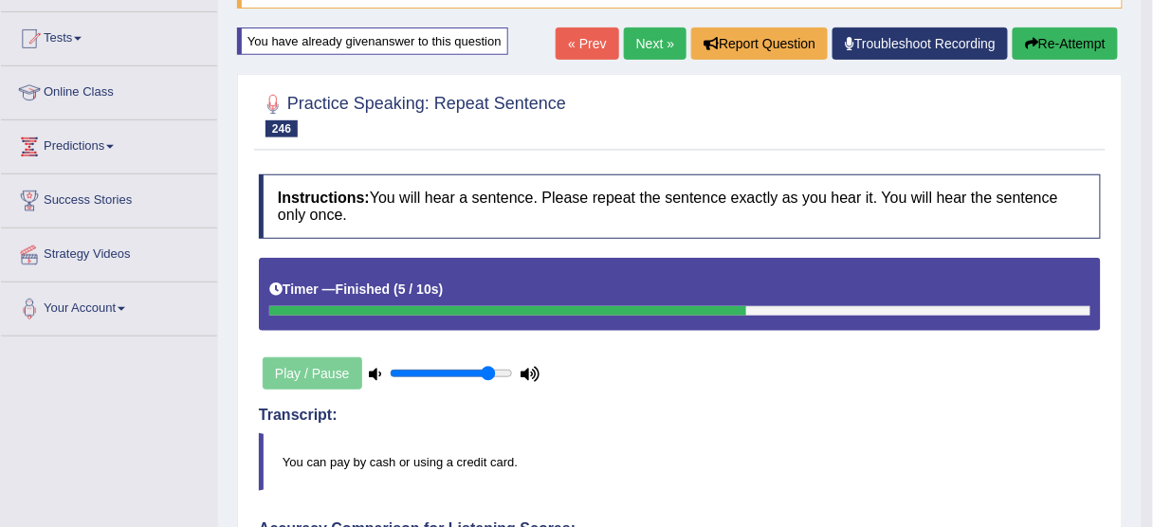
click at [636, 42] on link "Next »" at bounding box center [655, 44] width 63 height 32
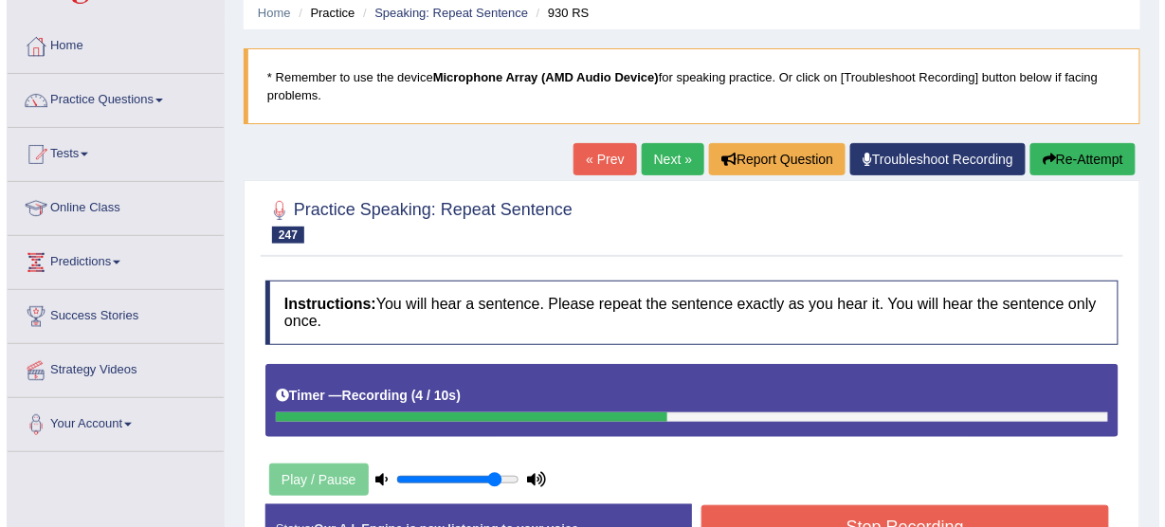
scroll to position [228, 0]
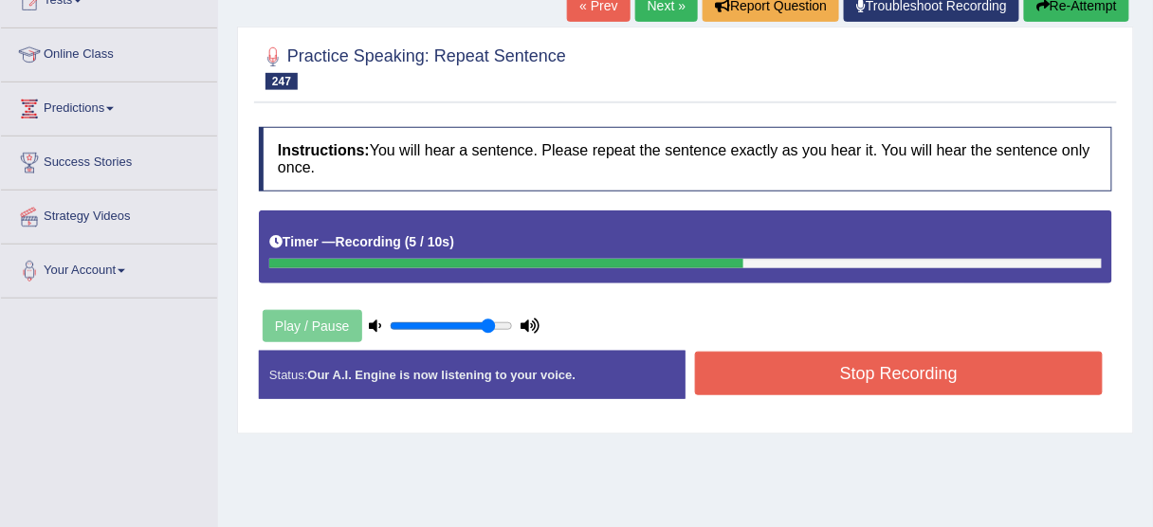
click at [858, 389] on button "Stop Recording" at bounding box center [899, 374] width 408 height 44
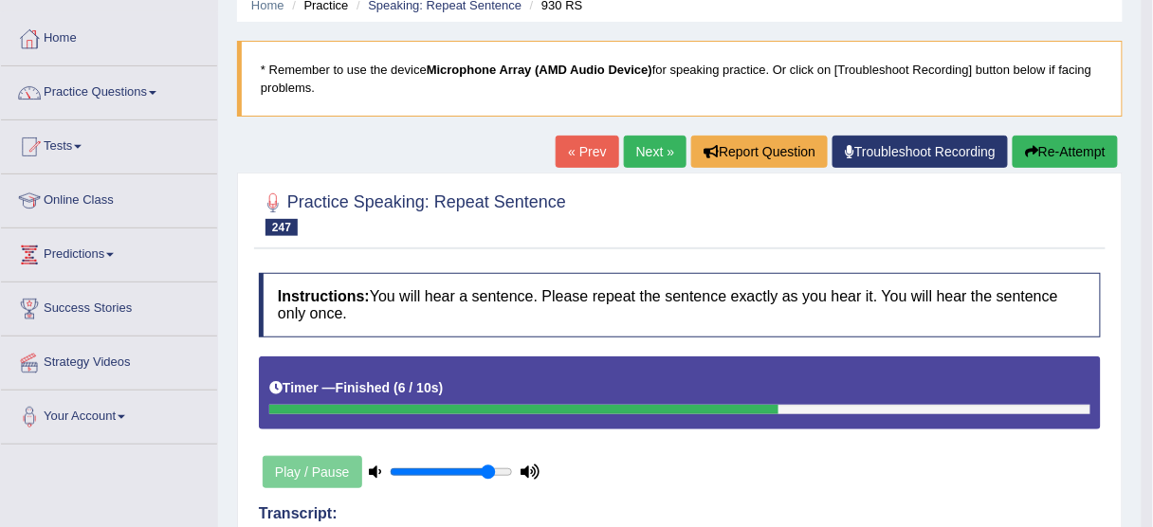
scroll to position [69, 0]
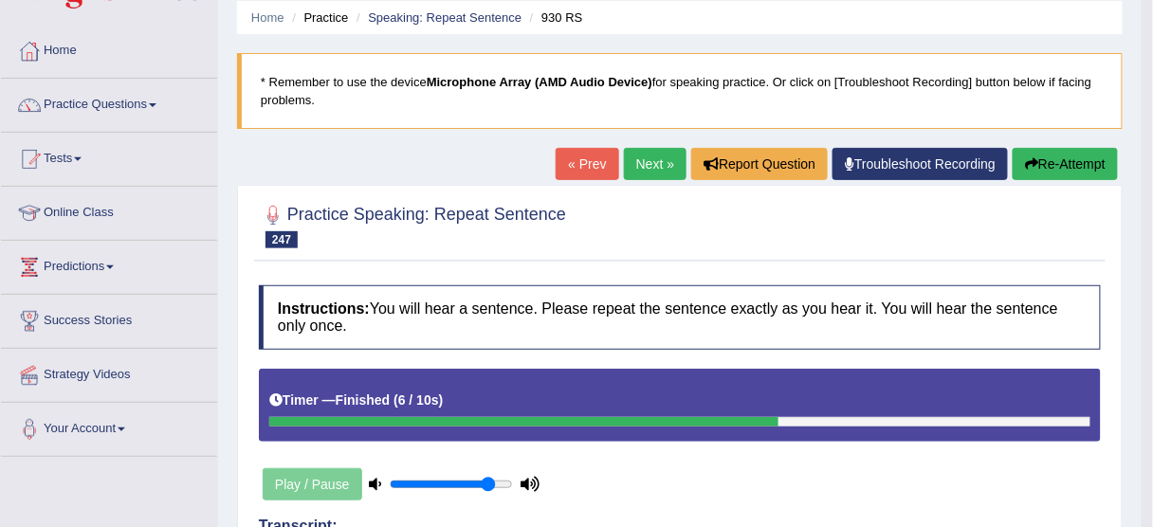
click at [1061, 166] on button "Re-Attempt" at bounding box center [1065, 164] width 105 height 32
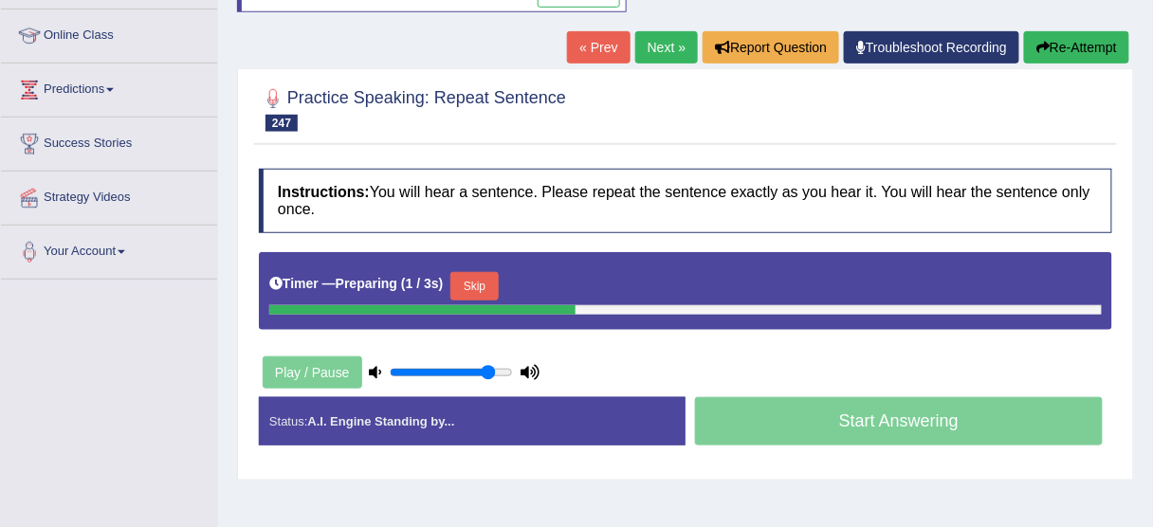
click at [486, 278] on button "Skip" at bounding box center [473, 286] width 47 height 28
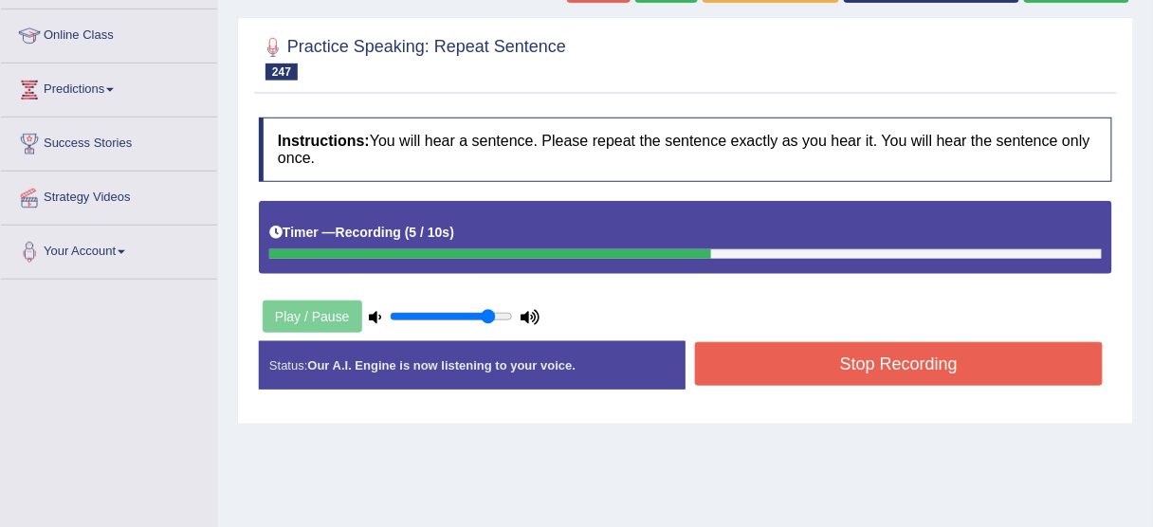
click at [794, 365] on button "Stop Recording" at bounding box center [899, 364] width 408 height 44
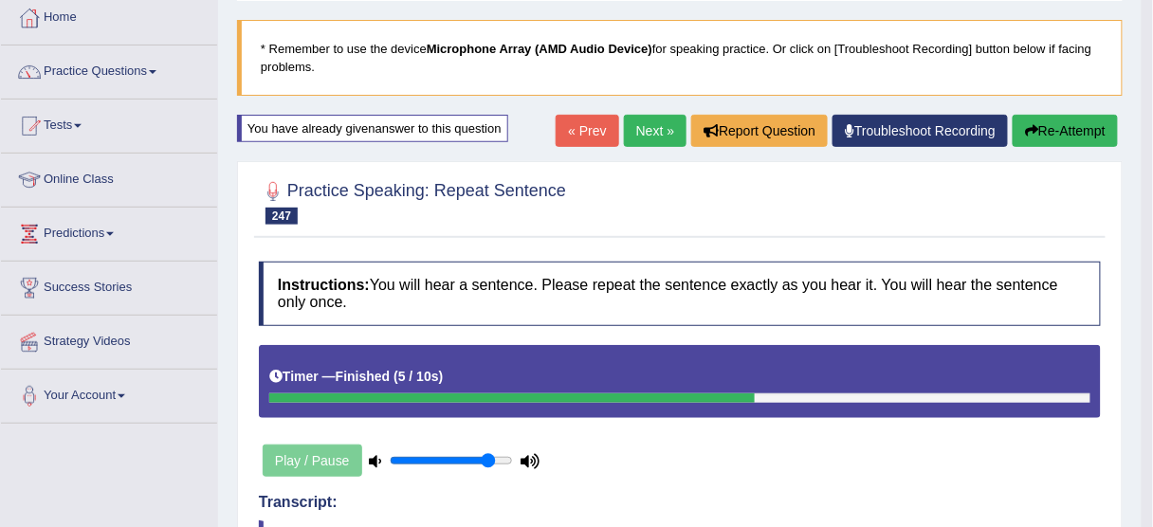
scroll to position [95, 0]
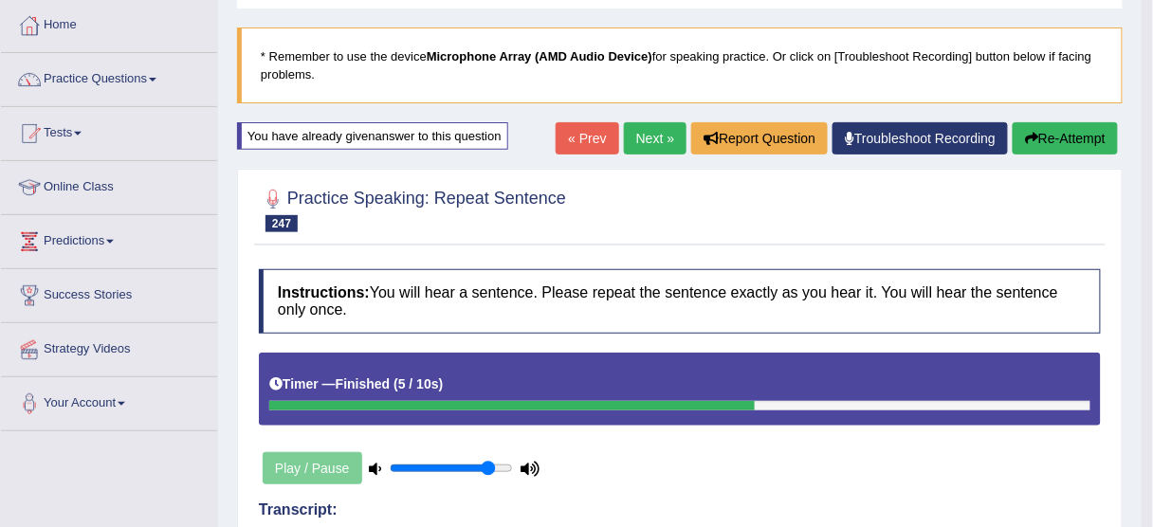
click at [651, 129] on link "Next »" at bounding box center [655, 138] width 63 height 32
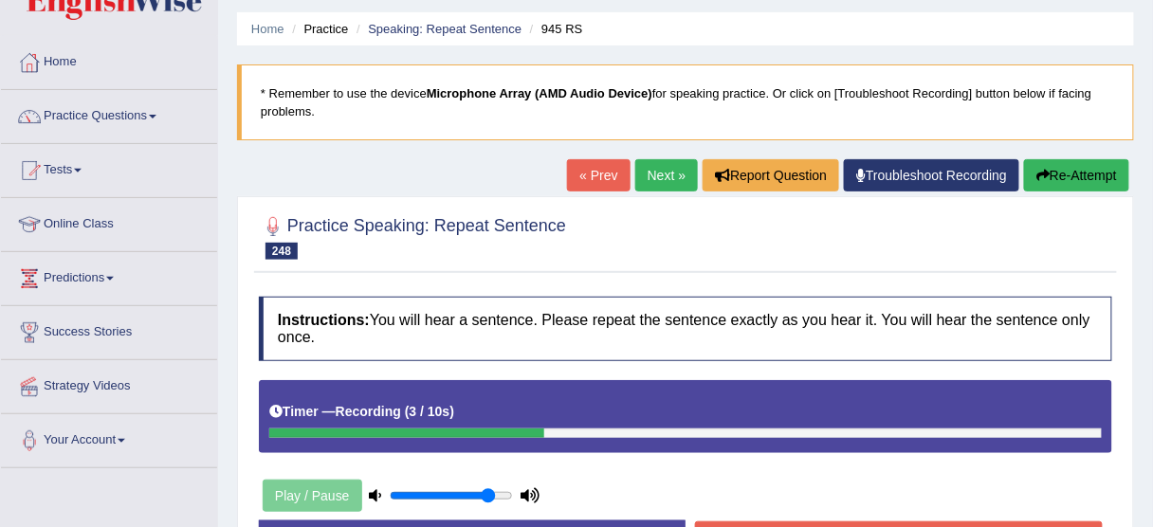
scroll to position [152, 0]
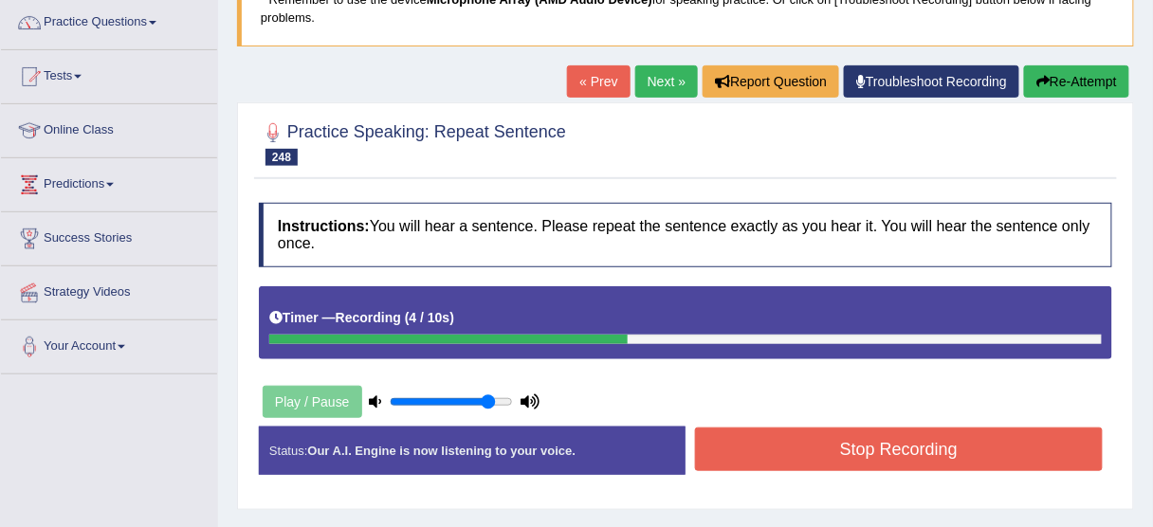
click at [873, 431] on button "Stop Recording" at bounding box center [899, 450] width 408 height 44
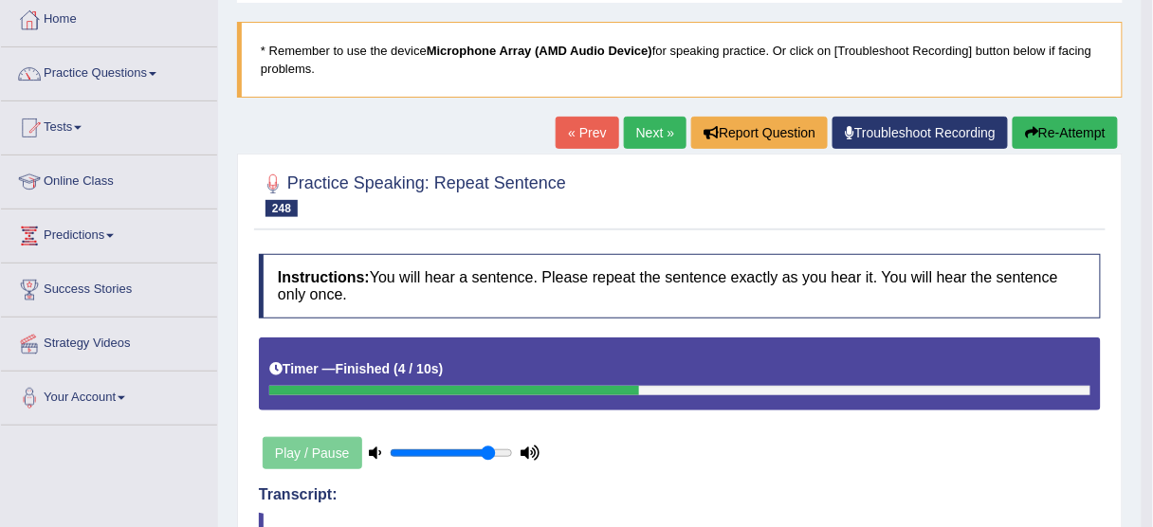
scroll to position [0, 0]
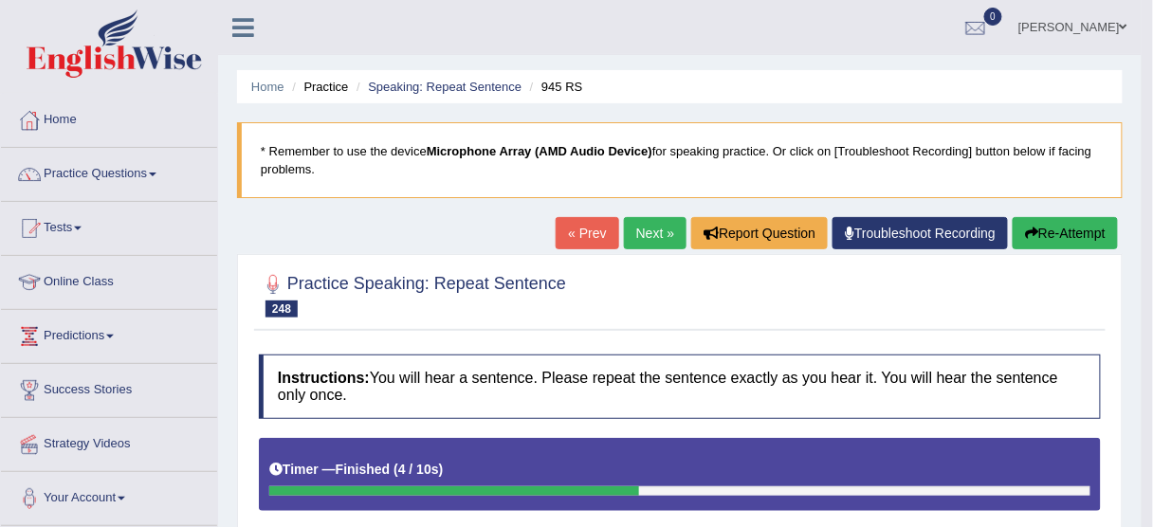
click at [1038, 226] on button "Re-Attempt" at bounding box center [1065, 233] width 105 height 32
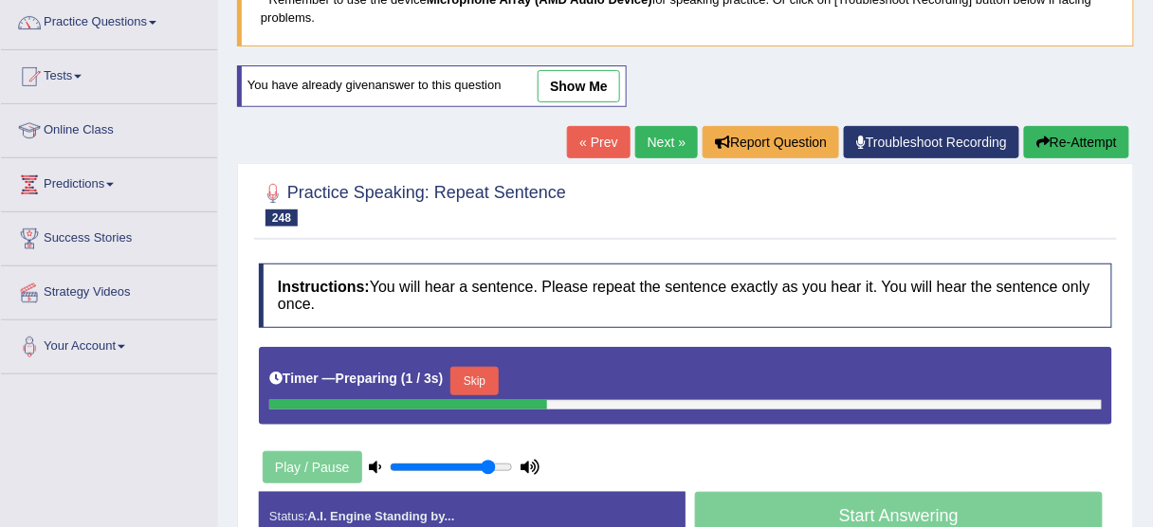
scroll to position [303, 0]
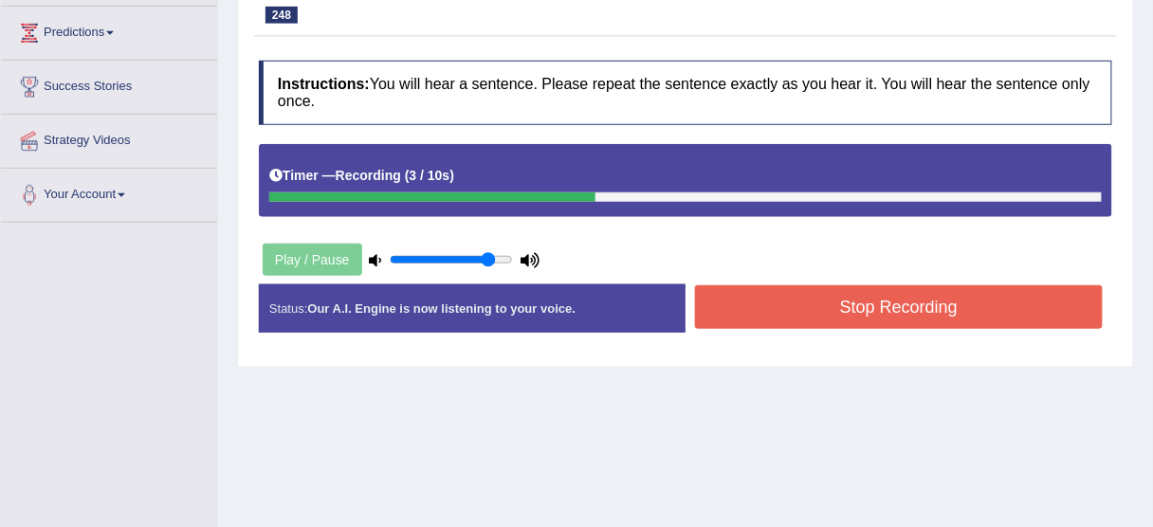
click at [991, 284] on div "Start Answering" at bounding box center [899, 284] width 427 height 1
click at [988, 285] on button "Stop Recording" at bounding box center [899, 307] width 408 height 44
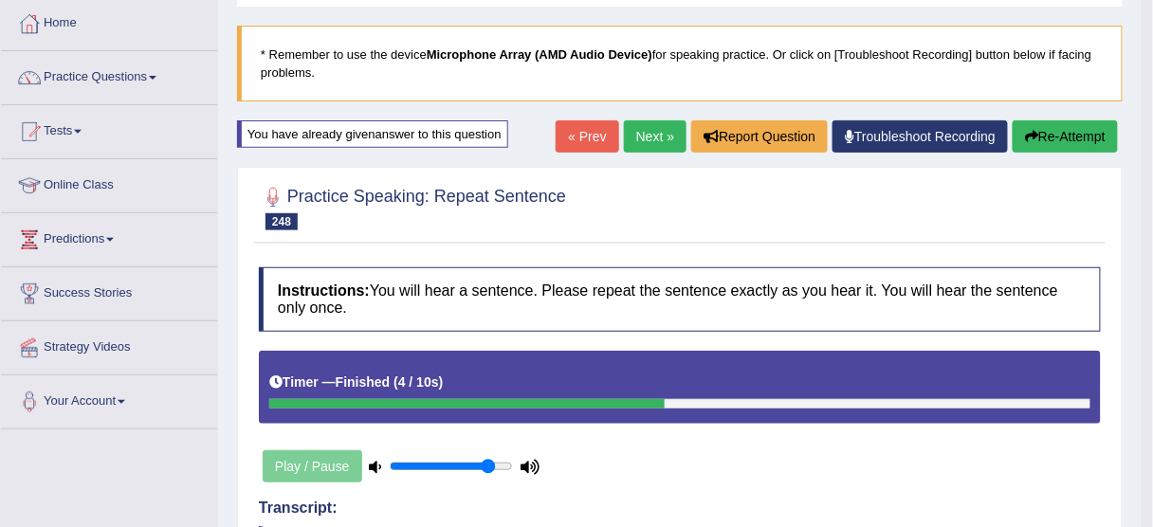
scroll to position [0, 0]
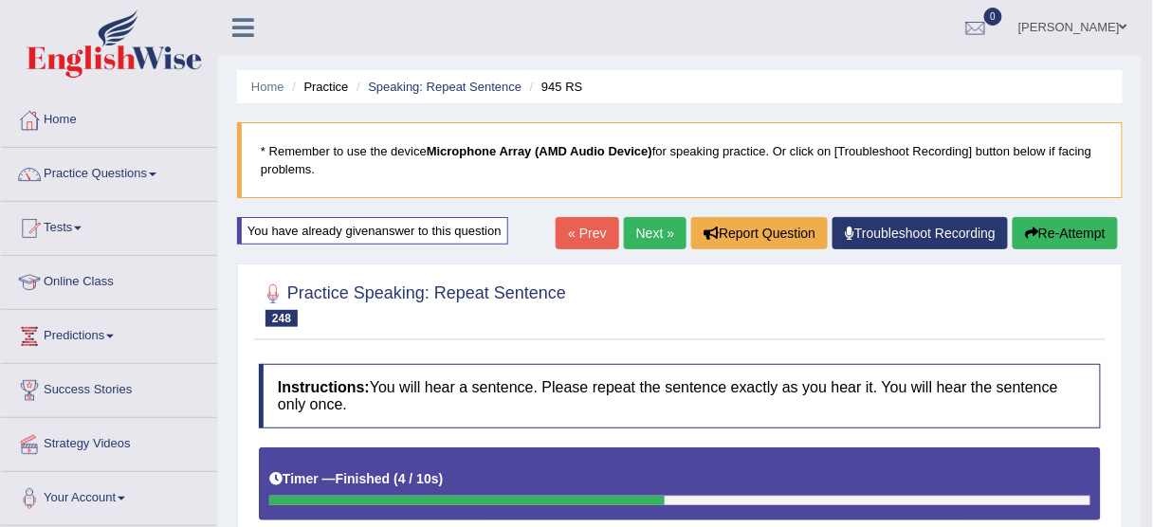
click at [637, 236] on link "Next »" at bounding box center [655, 233] width 63 height 32
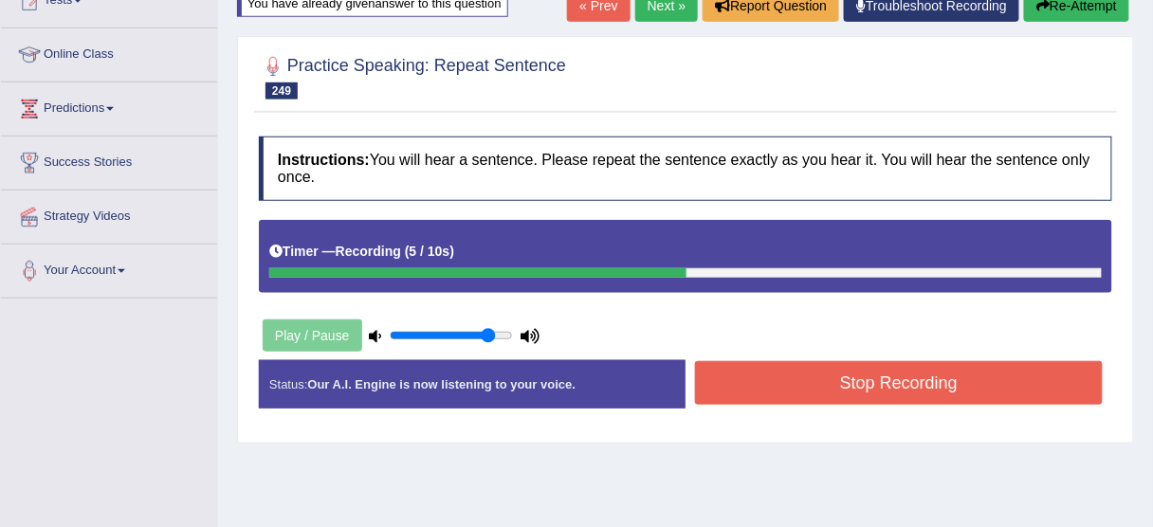
click at [791, 385] on button "Stop Recording" at bounding box center [899, 383] width 408 height 44
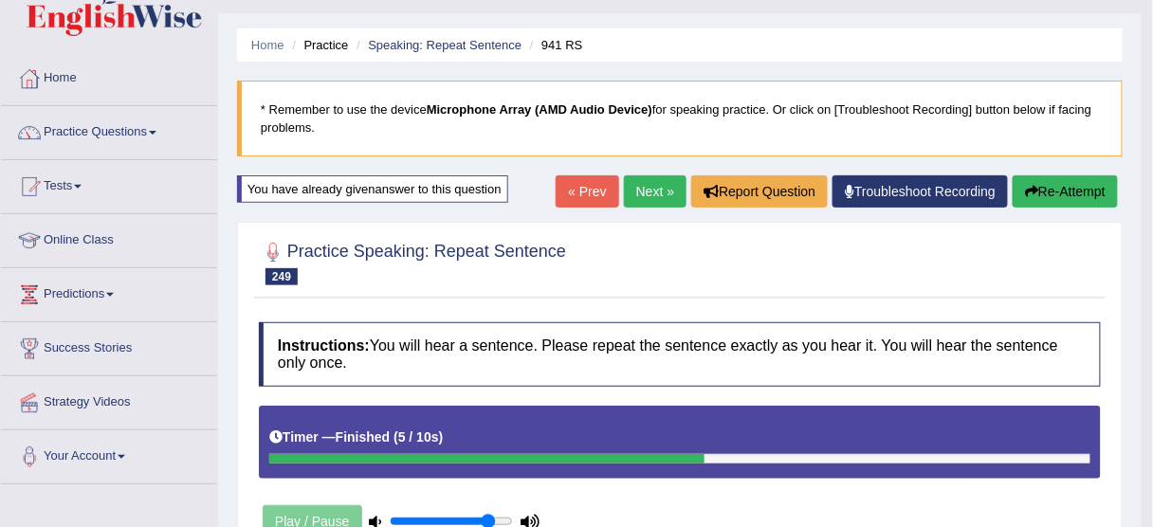
scroll to position [38, 0]
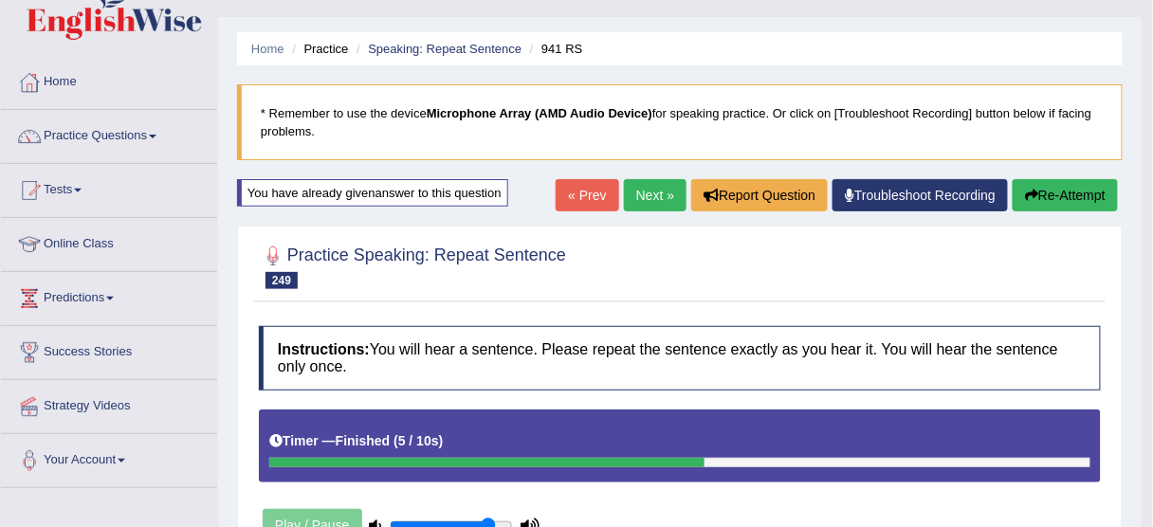
click at [1096, 186] on button "Re-Attempt" at bounding box center [1065, 195] width 105 height 32
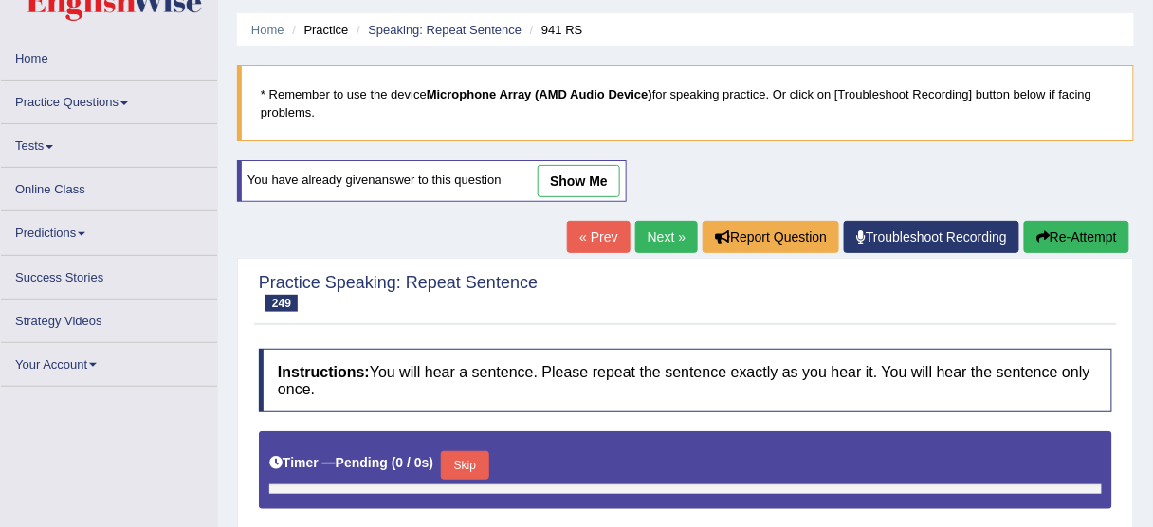
scroll to position [104, 0]
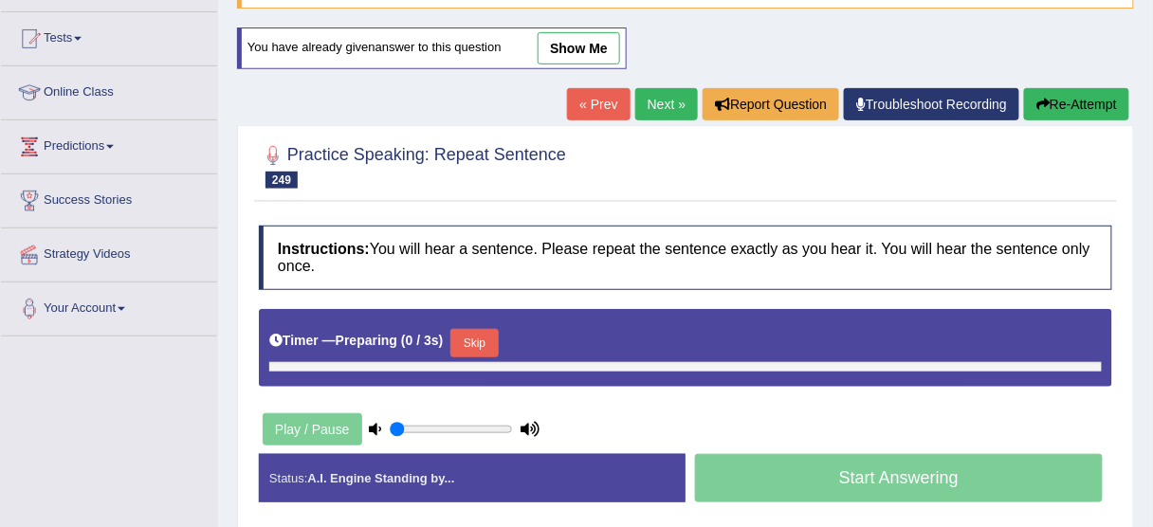
type input "0.85"
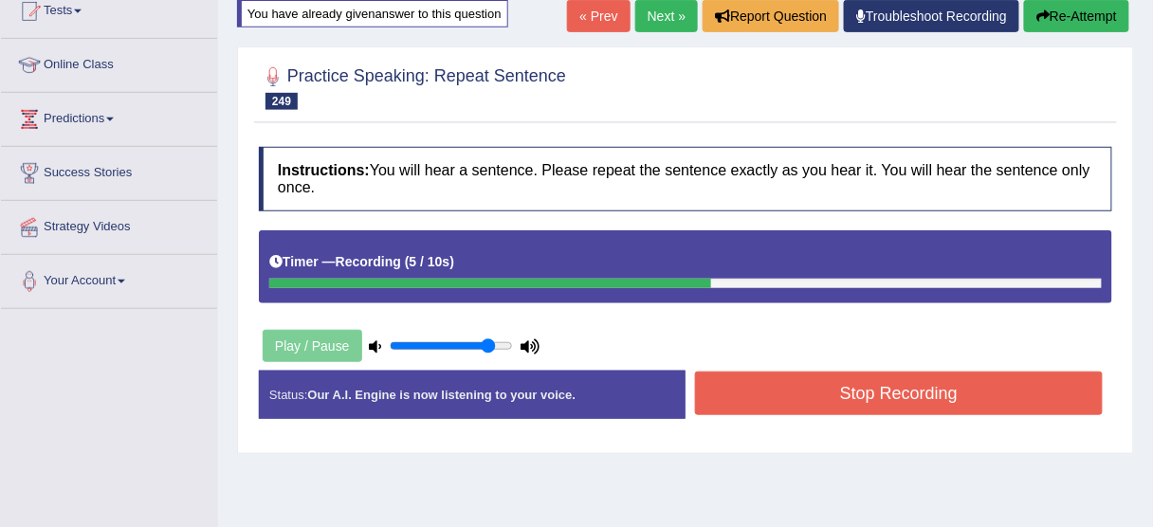
click at [812, 398] on button "Stop Recording" at bounding box center [899, 394] width 408 height 44
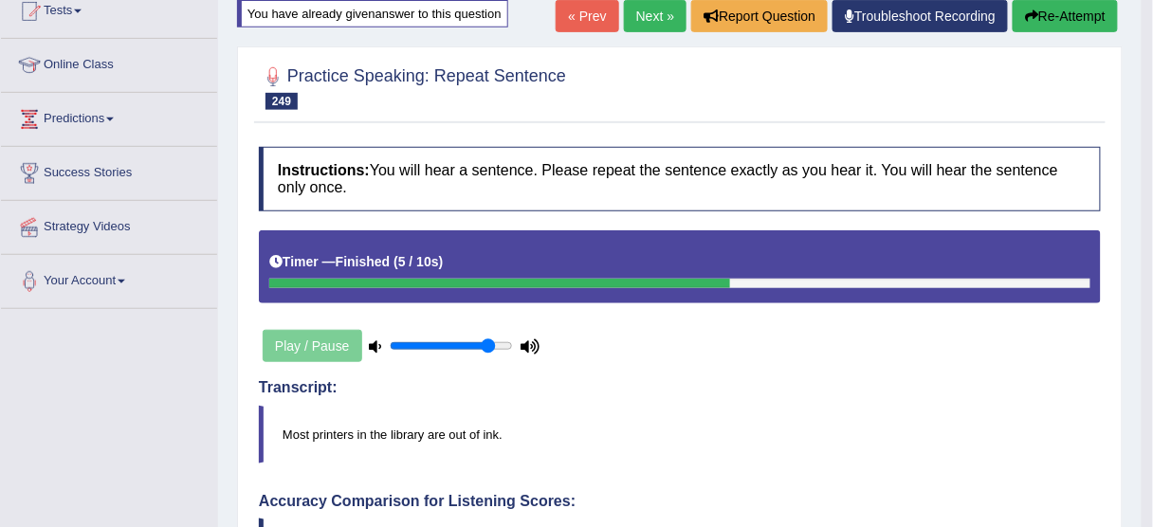
click at [660, 9] on link "Next »" at bounding box center [655, 16] width 63 height 32
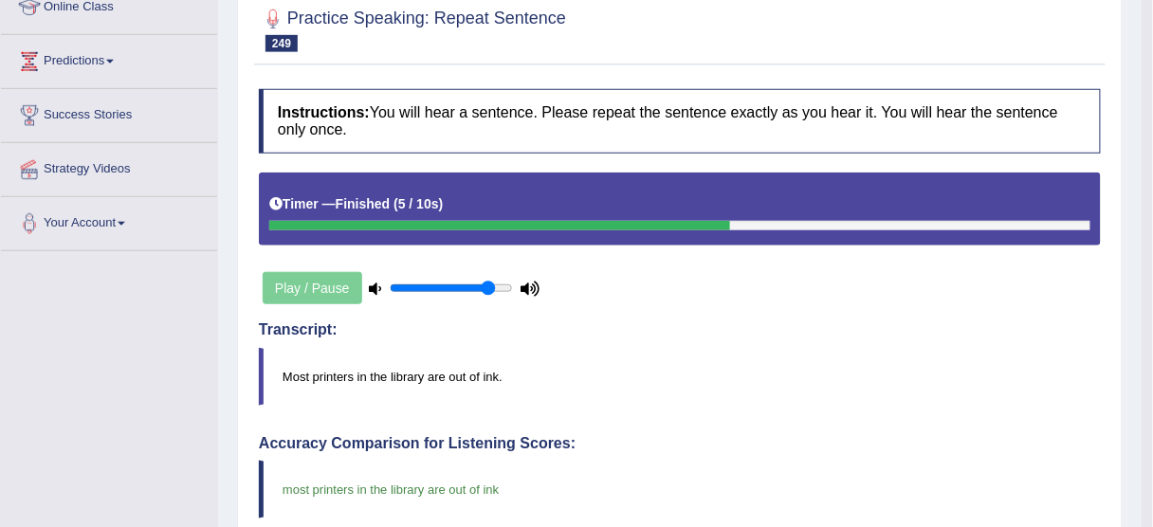
scroll to position [445, 0]
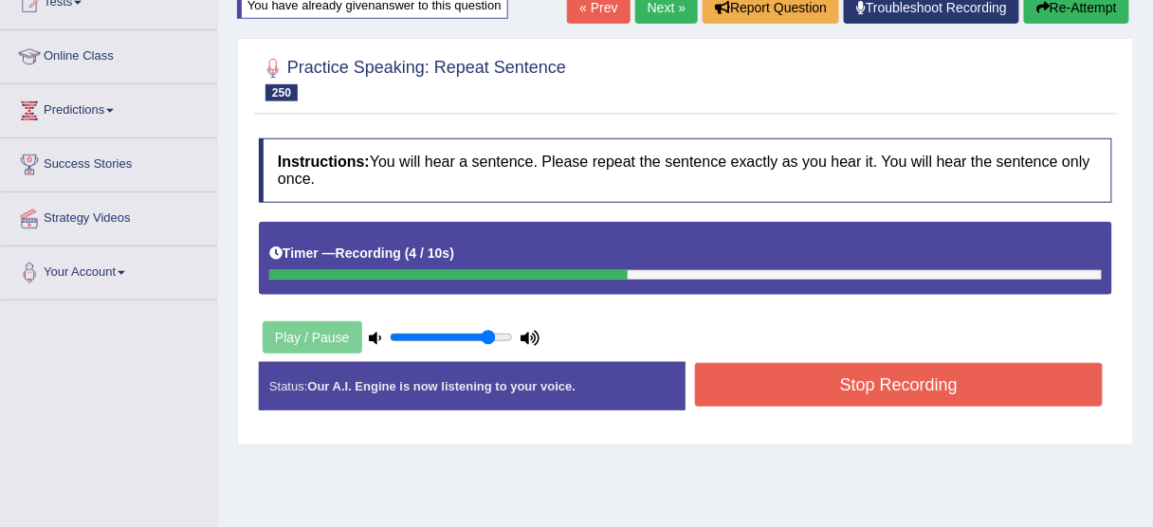
scroll to position [228, 0]
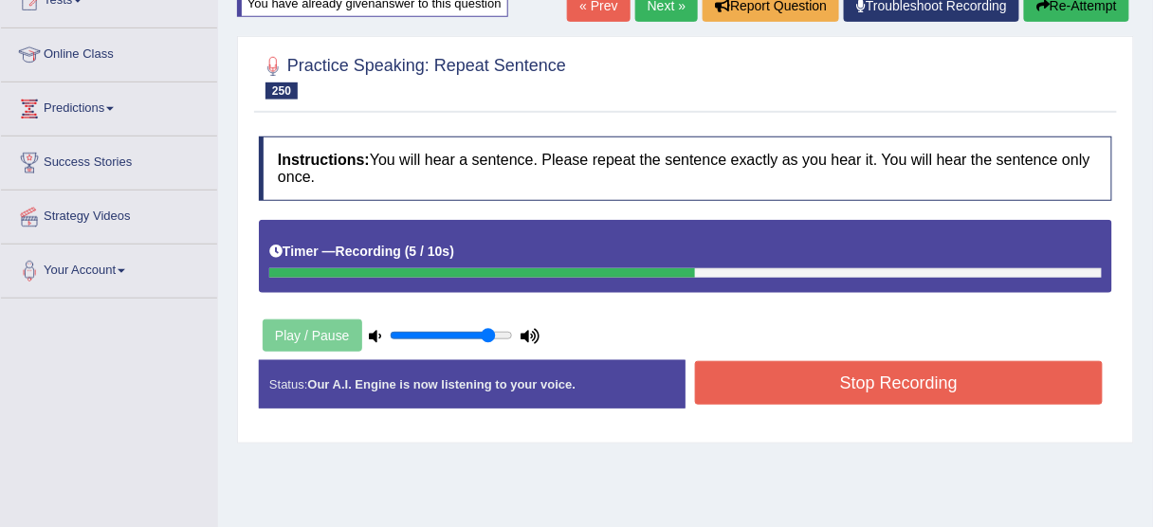
click at [818, 367] on button "Stop Recording" at bounding box center [899, 383] width 408 height 44
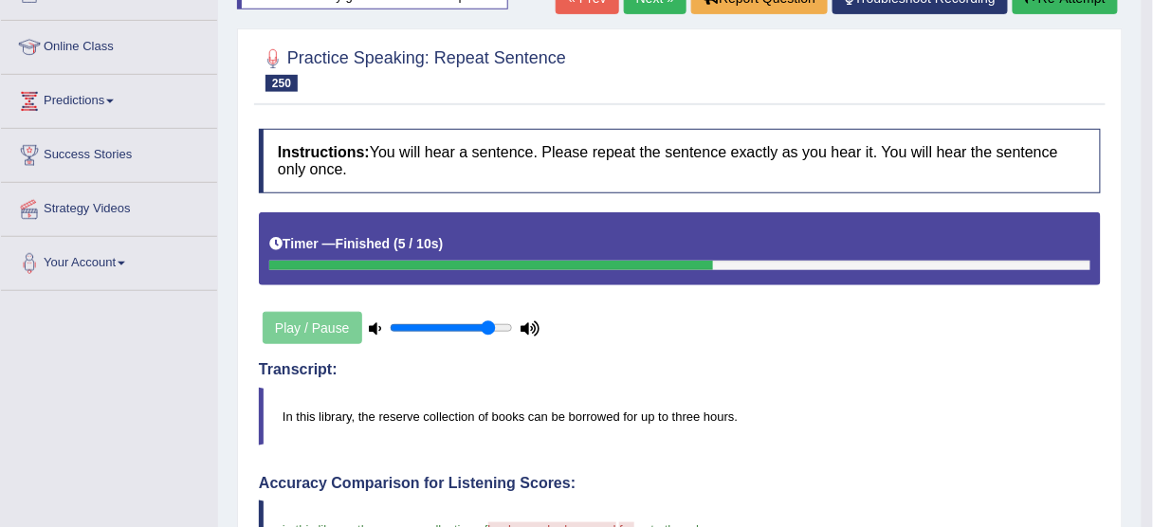
scroll to position [76, 0]
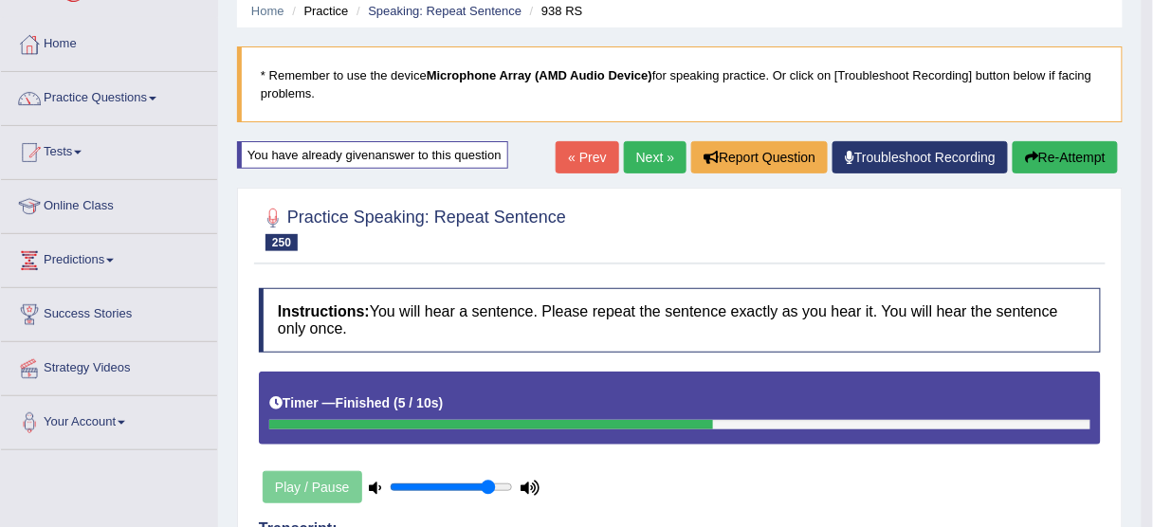
click at [652, 151] on link "Next »" at bounding box center [655, 157] width 63 height 32
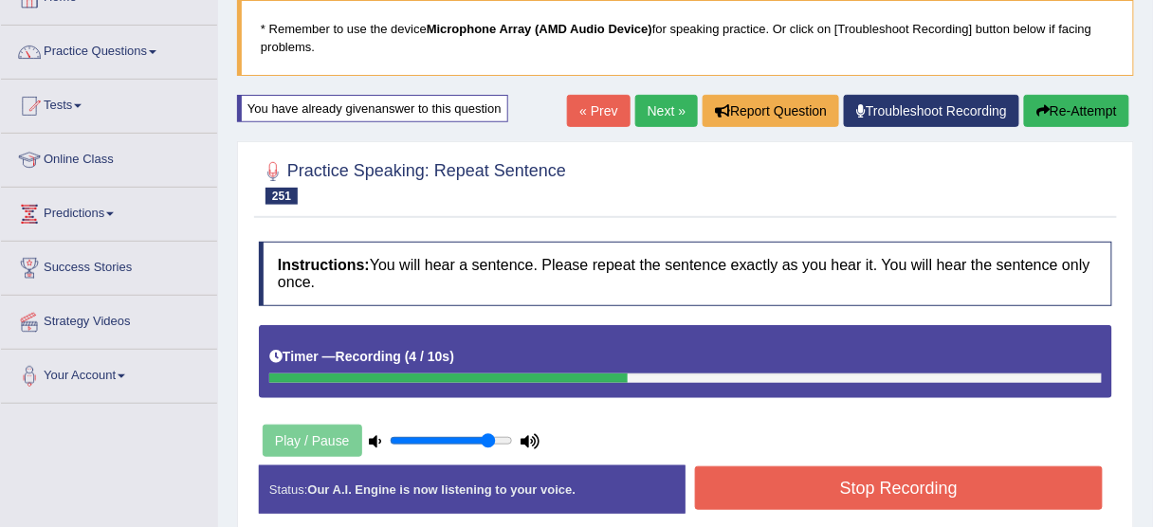
scroll to position [303, 0]
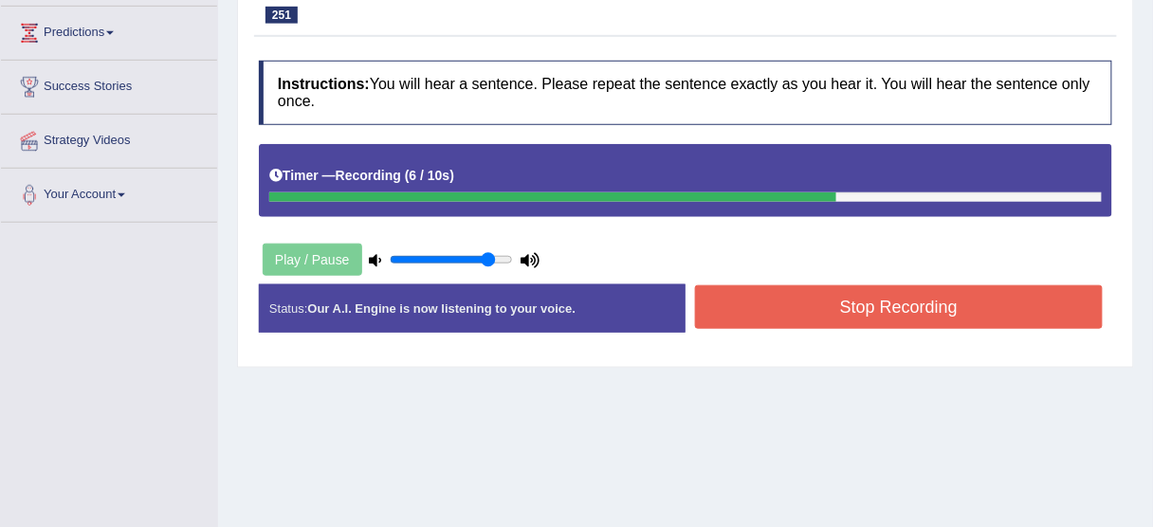
click at [816, 308] on button "Stop Recording" at bounding box center [899, 307] width 408 height 44
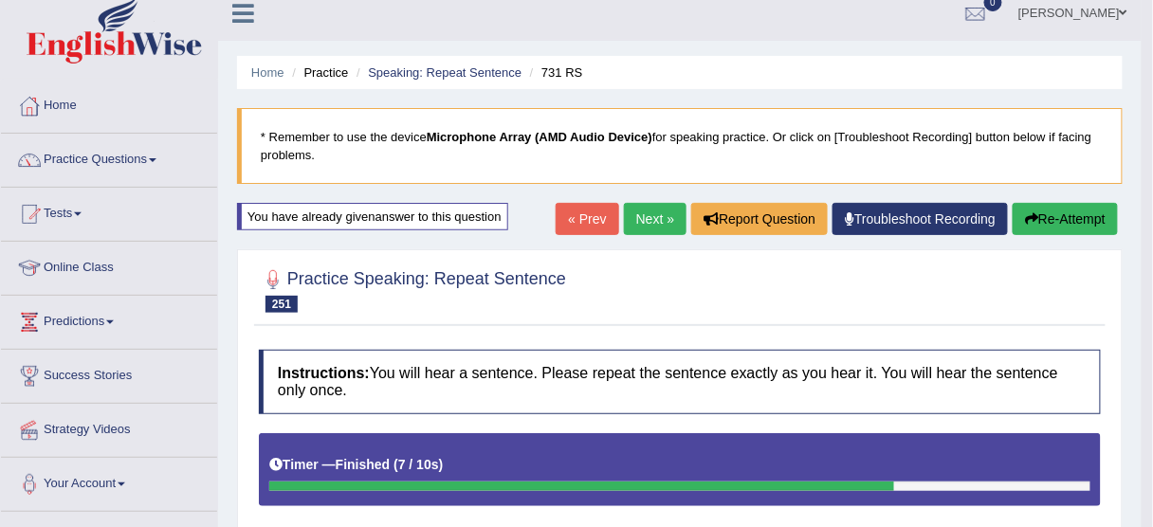
scroll to position [0, 0]
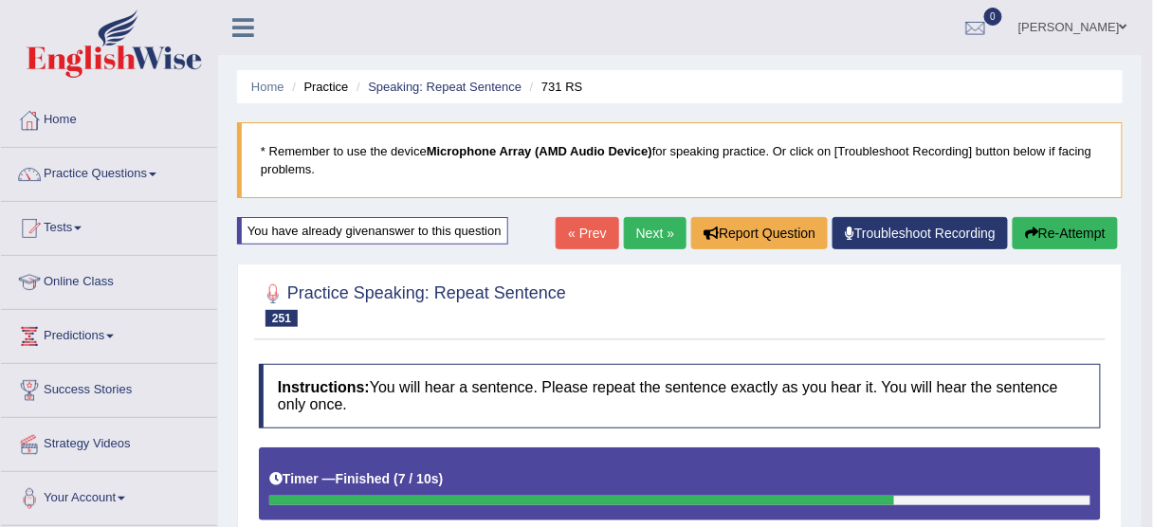
click at [656, 235] on link "Next »" at bounding box center [655, 233] width 63 height 32
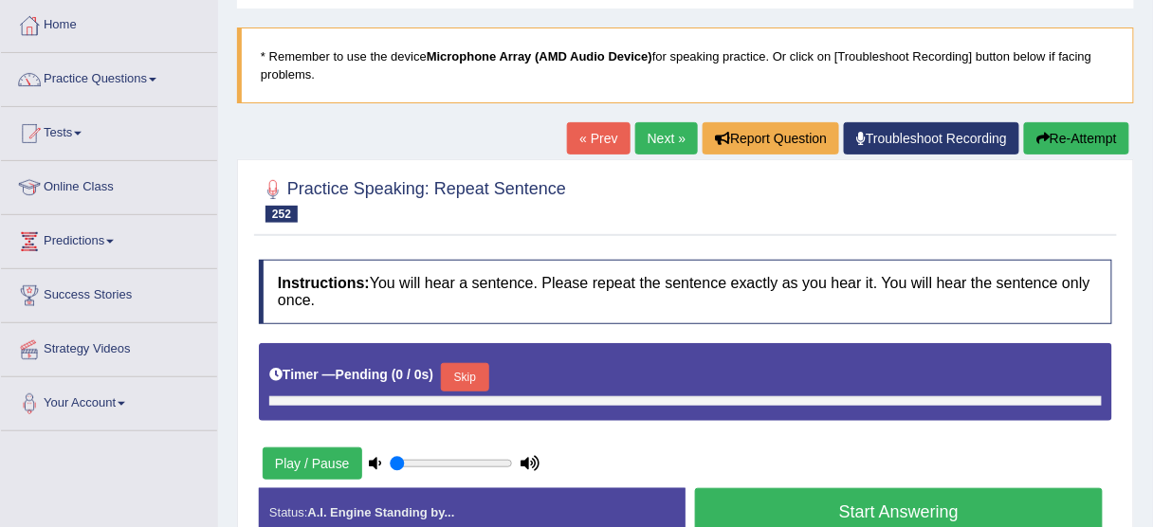
scroll to position [303, 0]
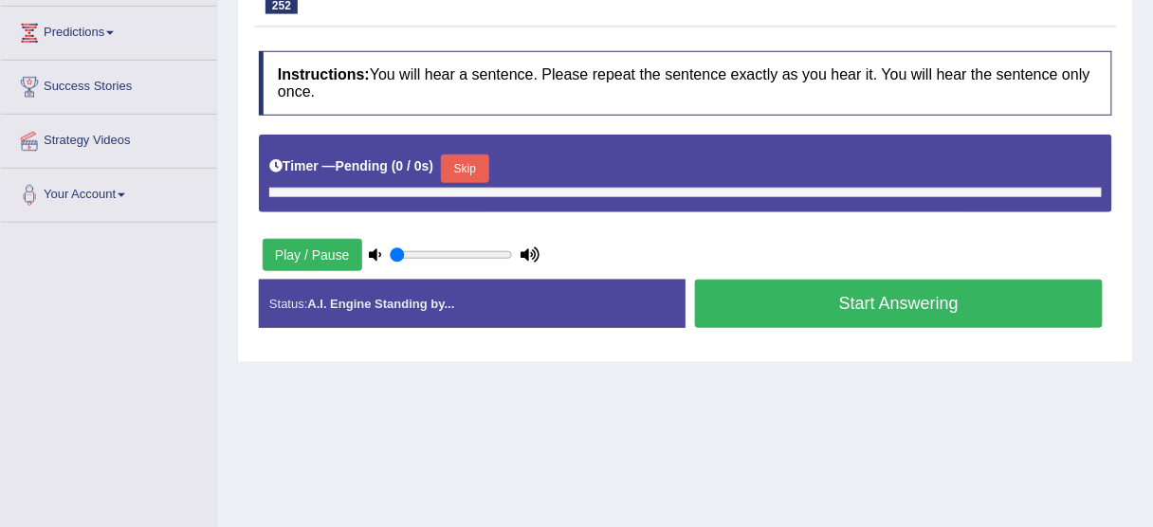
type input "0.85"
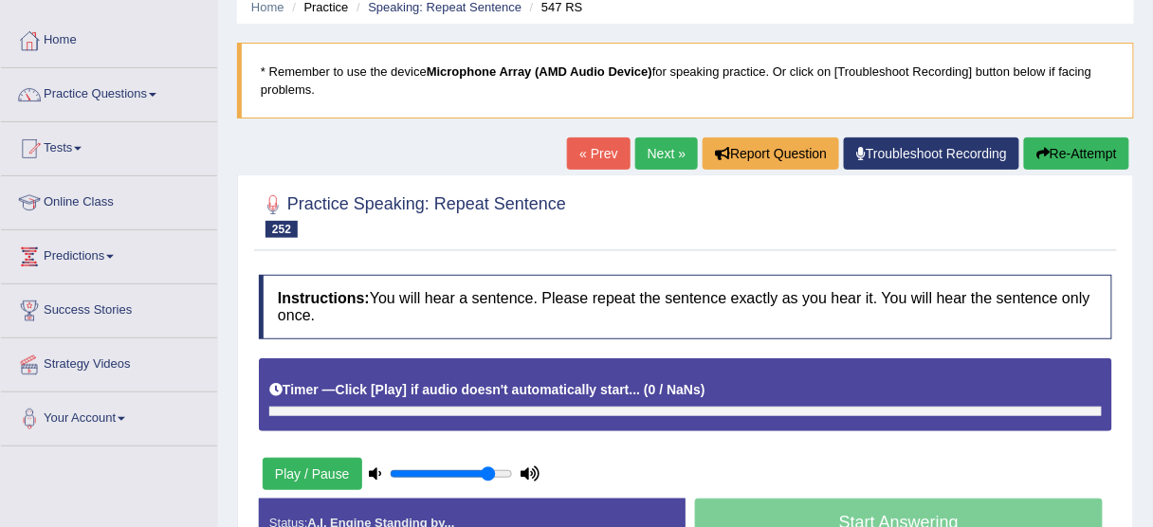
scroll to position [76, 0]
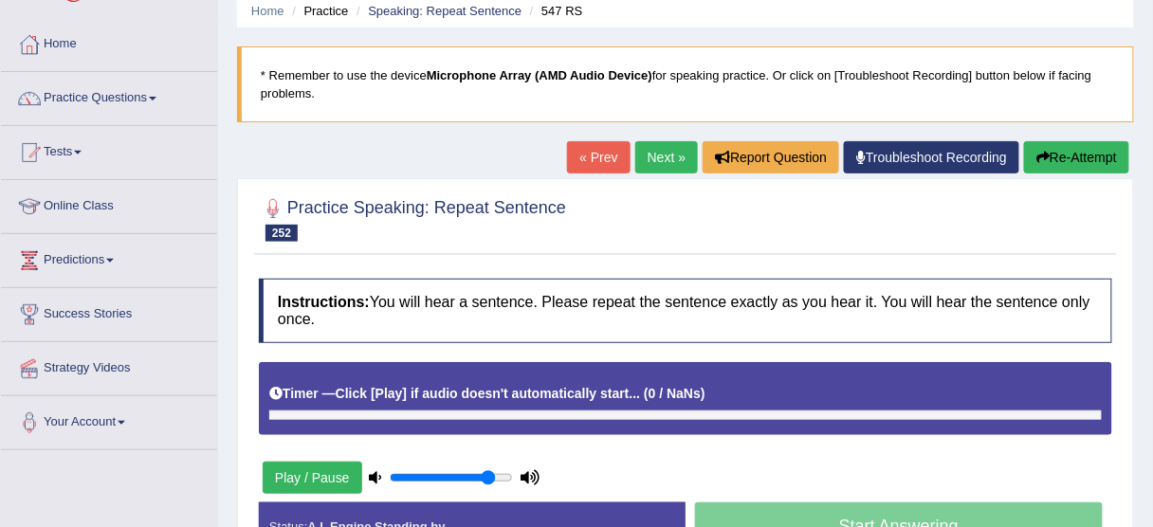
click at [596, 151] on link "« Prev" at bounding box center [598, 157] width 63 height 32
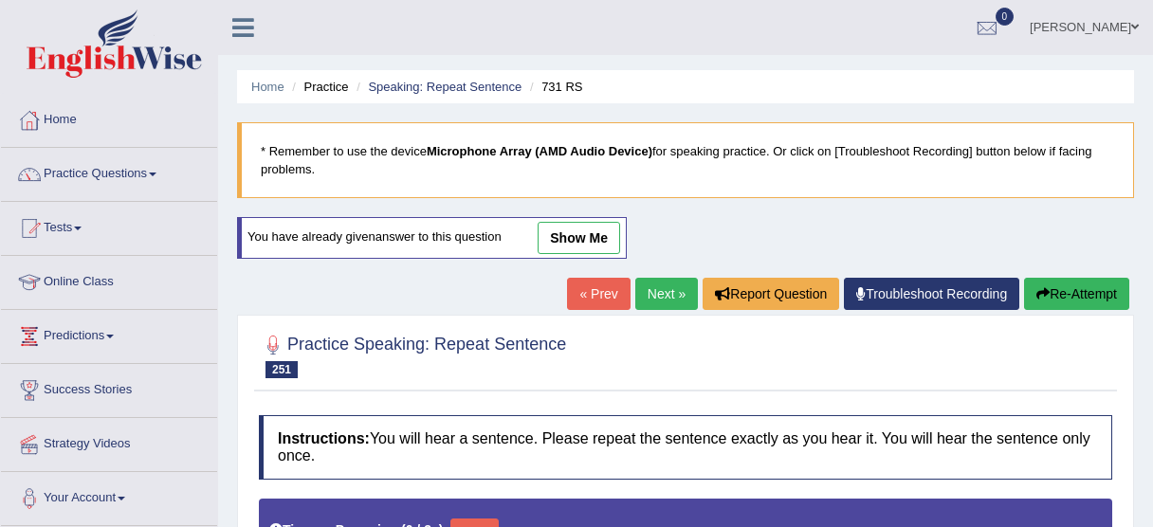
click at [588, 222] on link "show me" at bounding box center [579, 238] width 83 height 32
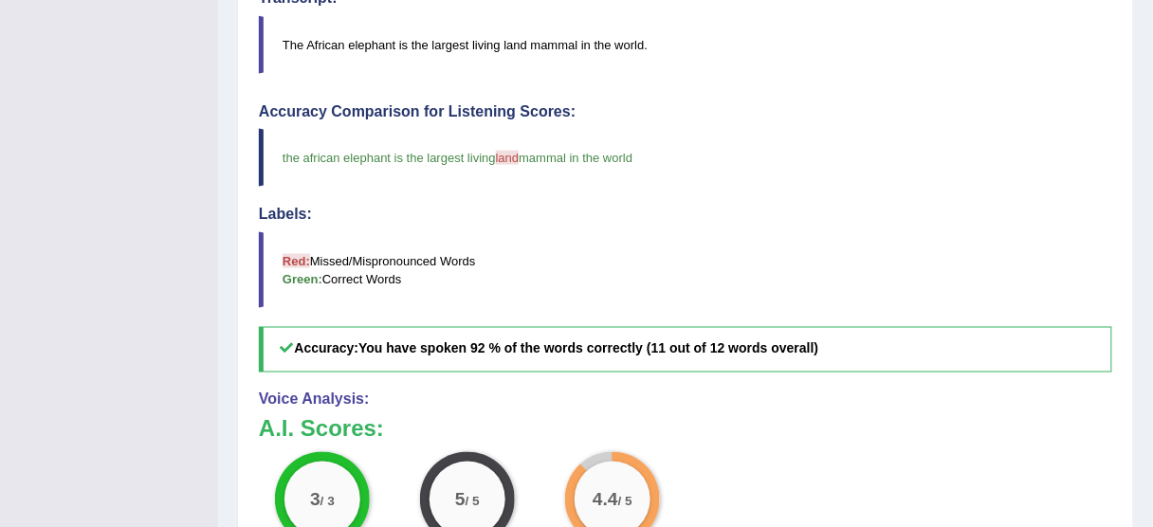
scroll to position [152, 0]
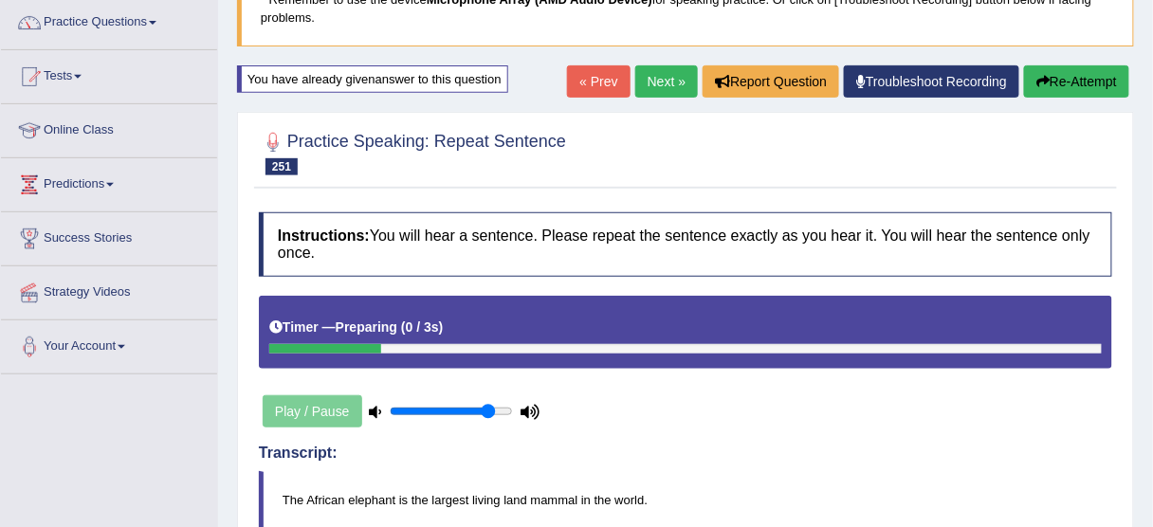
click at [674, 83] on link "Next »" at bounding box center [666, 81] width 63 height 32
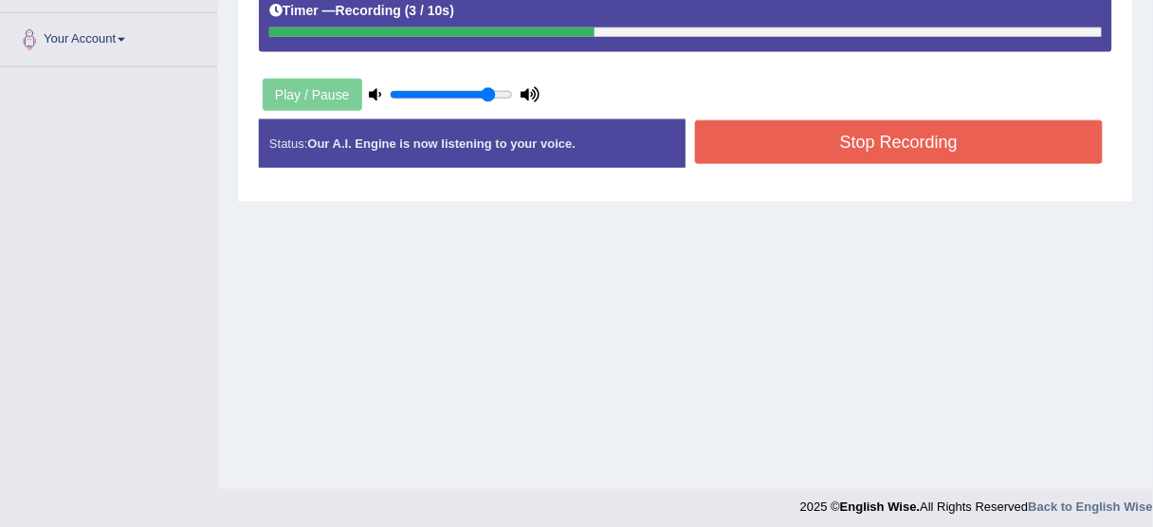
scroll to position [468, 0]
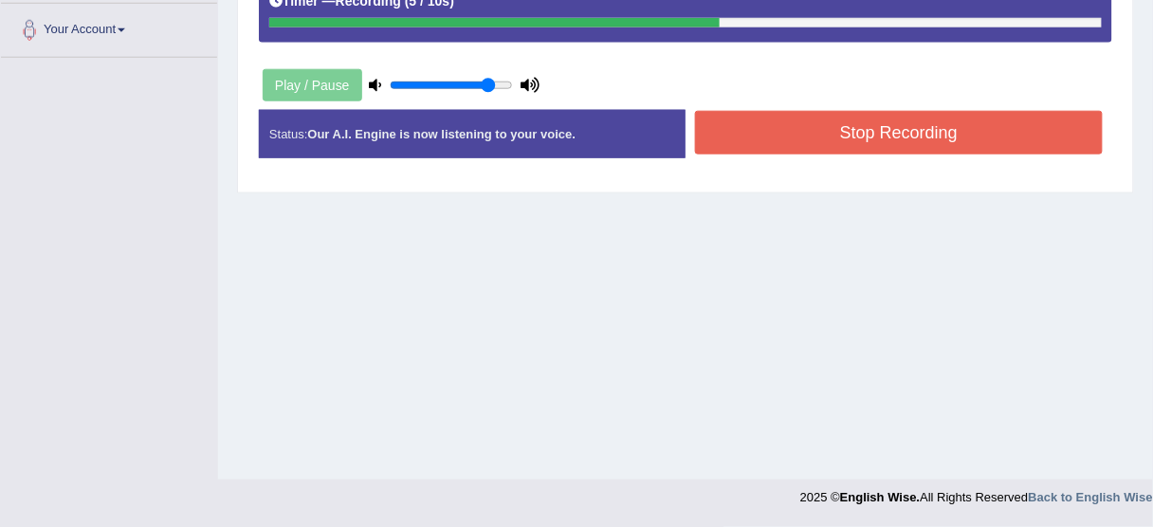
click at [839, 135] on button "Stop Recording" at bounding box center [899, 133] width 408 height 44
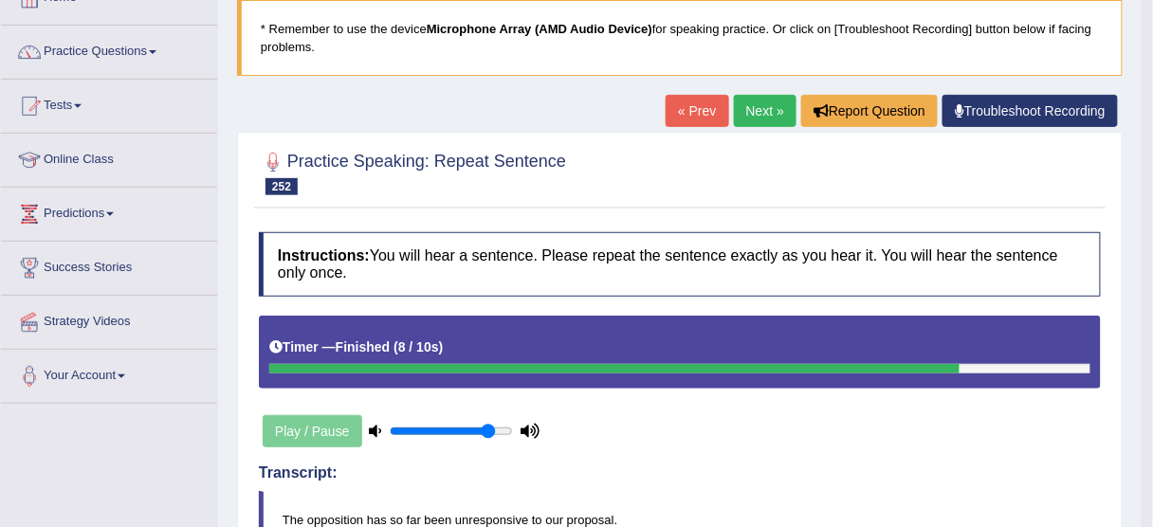
scroll to position [90, 0]
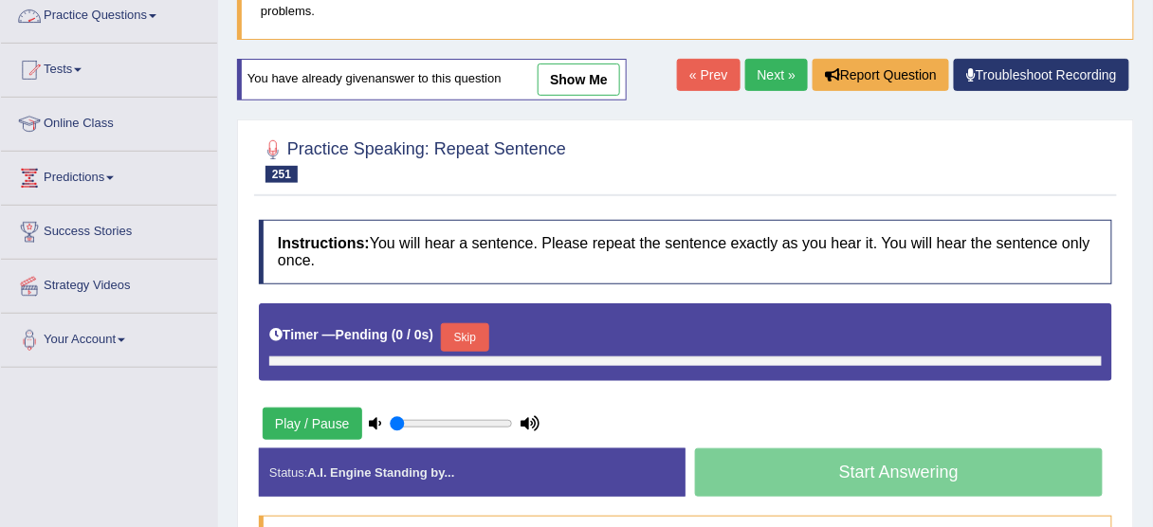
type input "0.85"
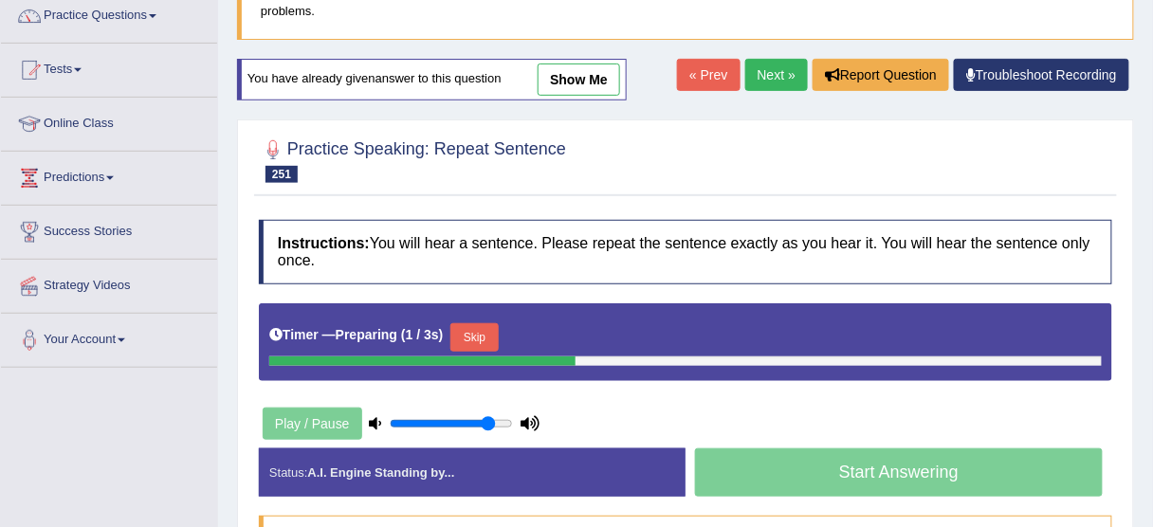
click at [772, 69] on link "Next »" at bounding box center [776, 75] width 63 height 32
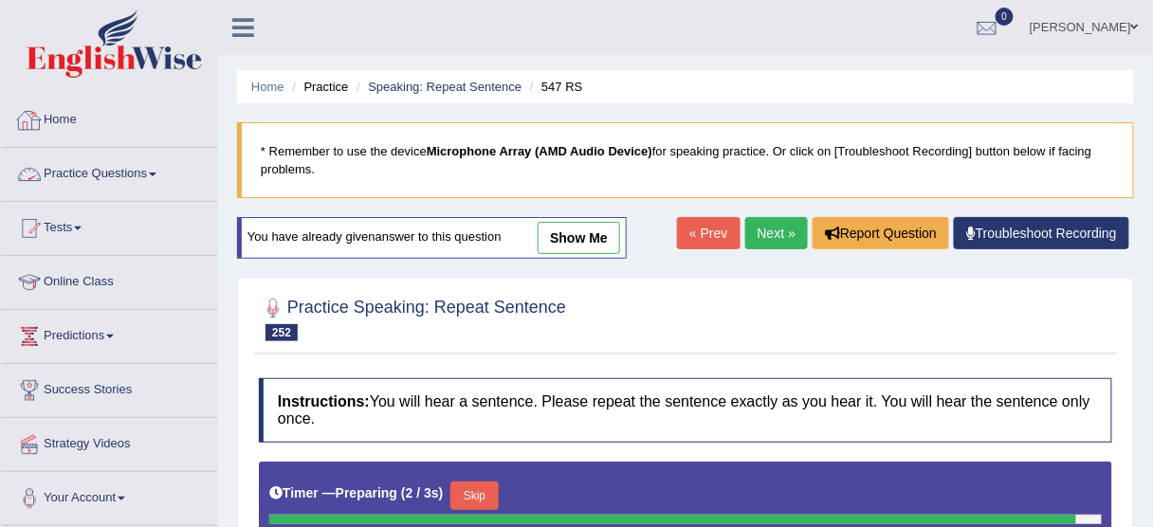
click at [116, 166] on link "Practice Questions" at bounding box center [109, 171] width 216 height 47
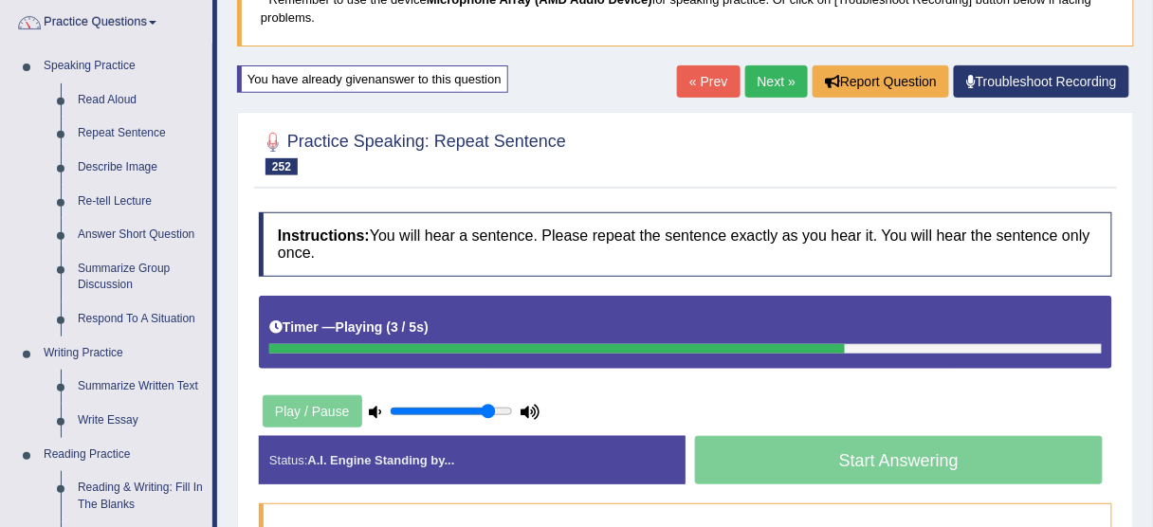
scroll to position [152, 0]
click at [83, 129] on link "Repeat Sentence" at bounding box center [140, 134] width 143 height 34
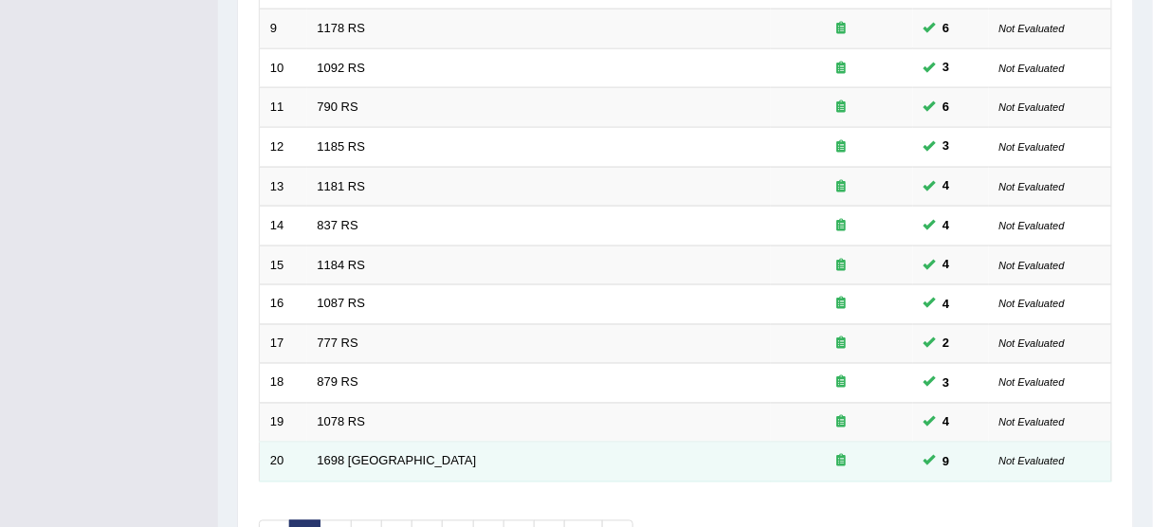
scroll to position [720, 0]
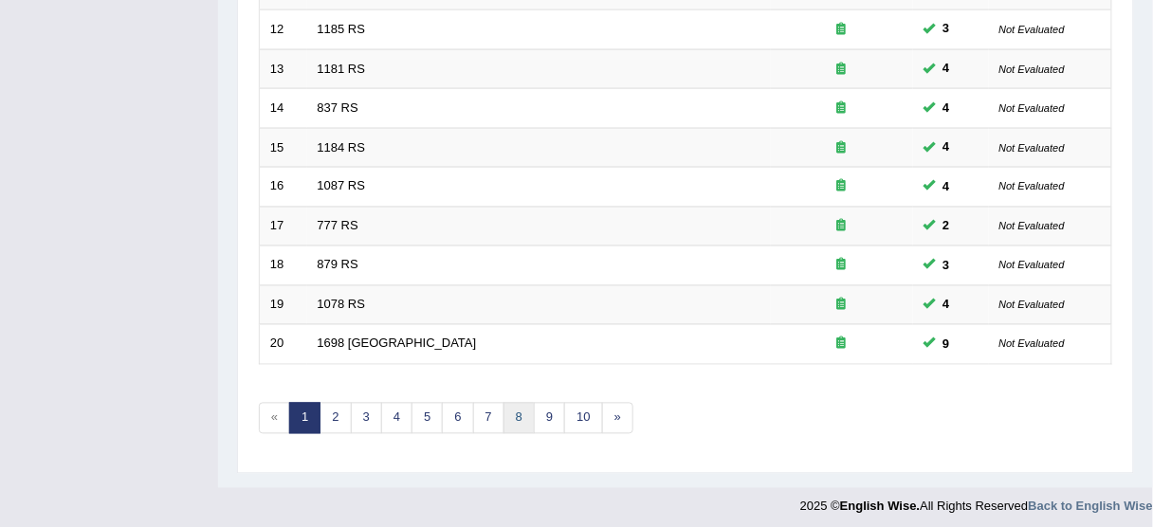
click at [510, 411] on link "8" at bounding box center [519, 418] width 31 height 31
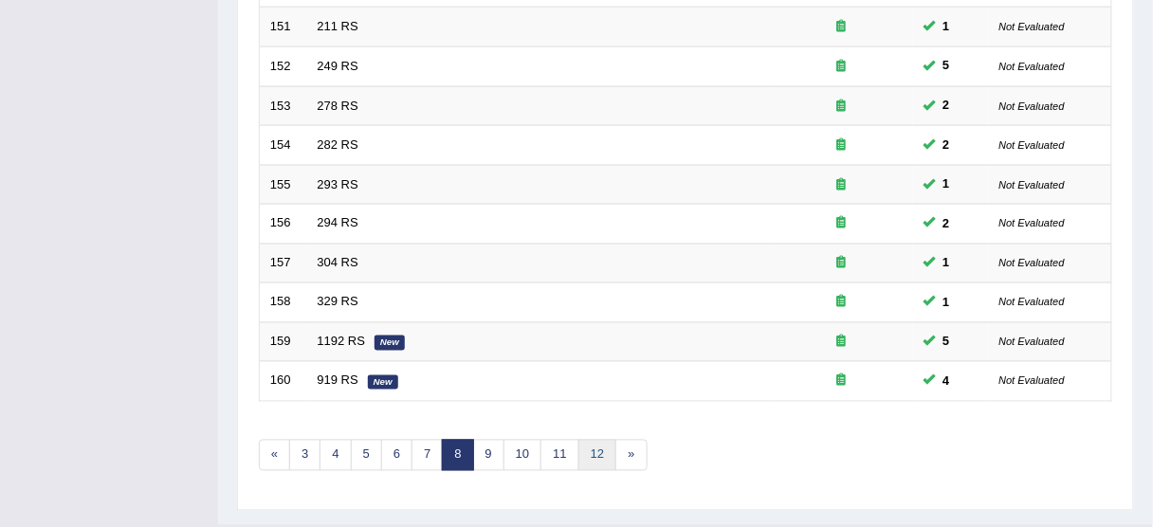
click at [594, 452] on link "12" at bounding box center [597, 455] width 38 height 31
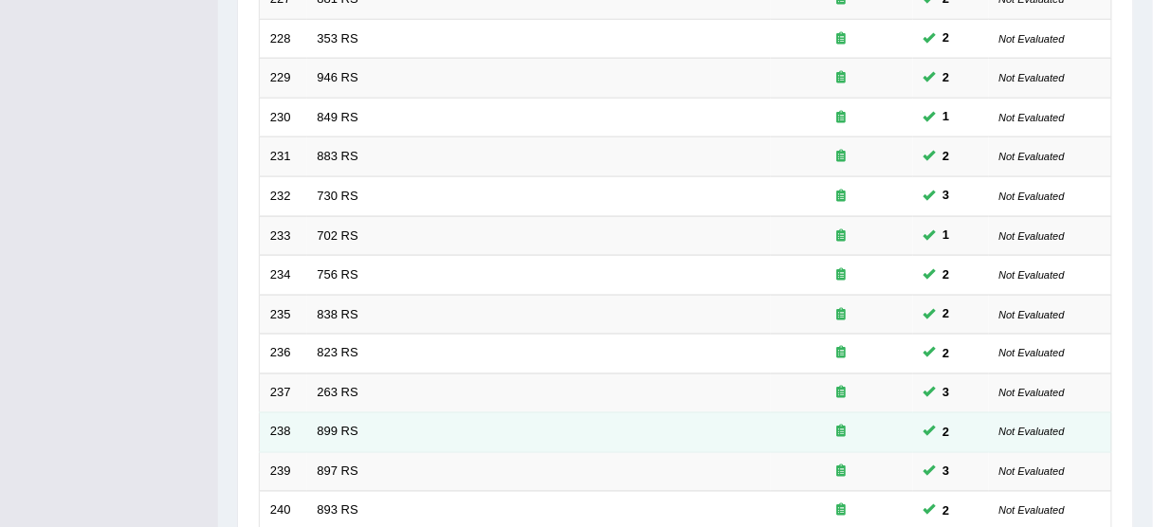
scroll to position [720, 0]
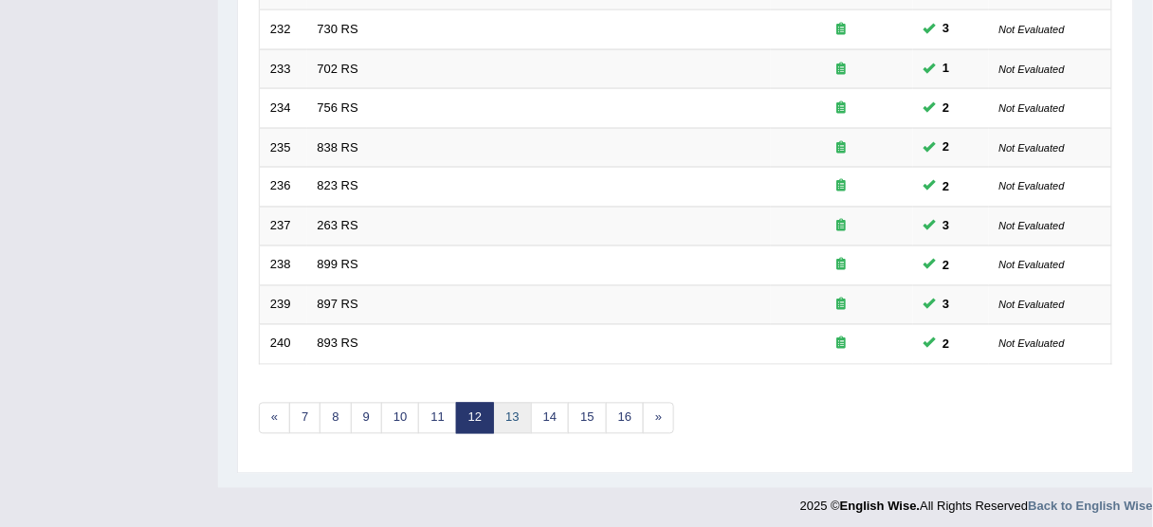
click at [502, 412] on link "13" at bounding box center [512, 418] width 38 height 31
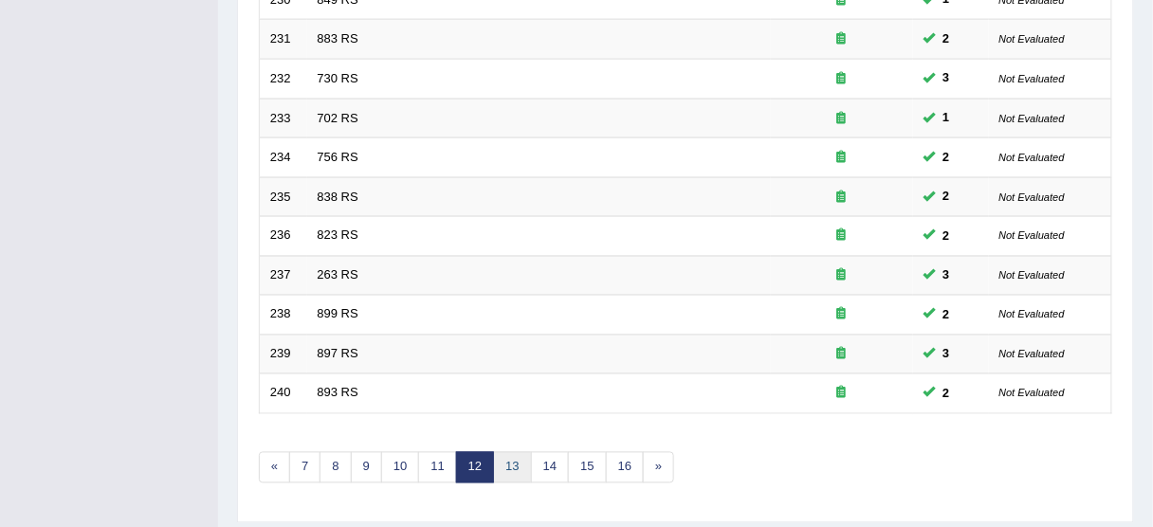
scroll to position [644, 0]
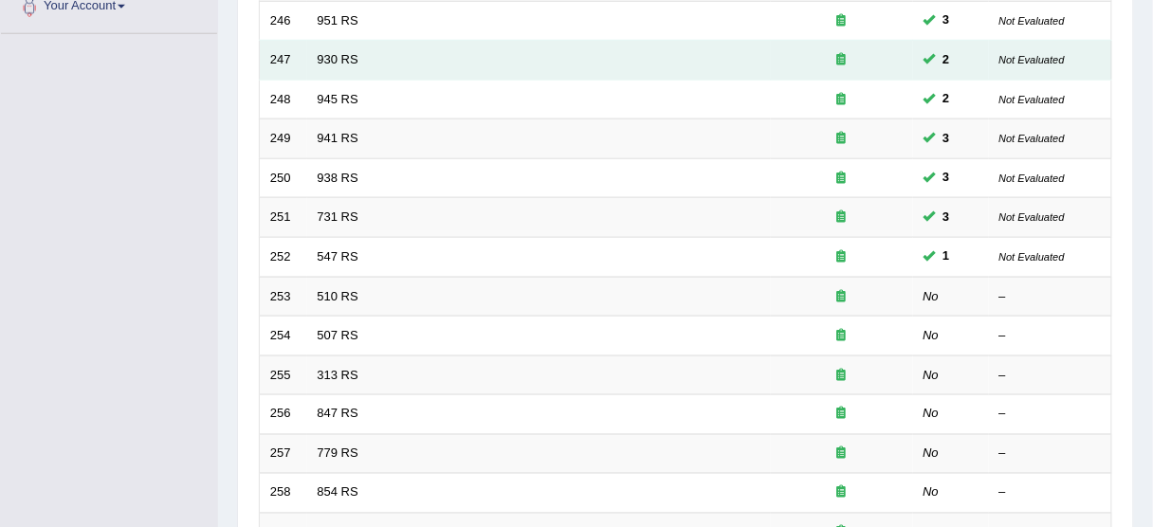
scroll to position [720, 0]
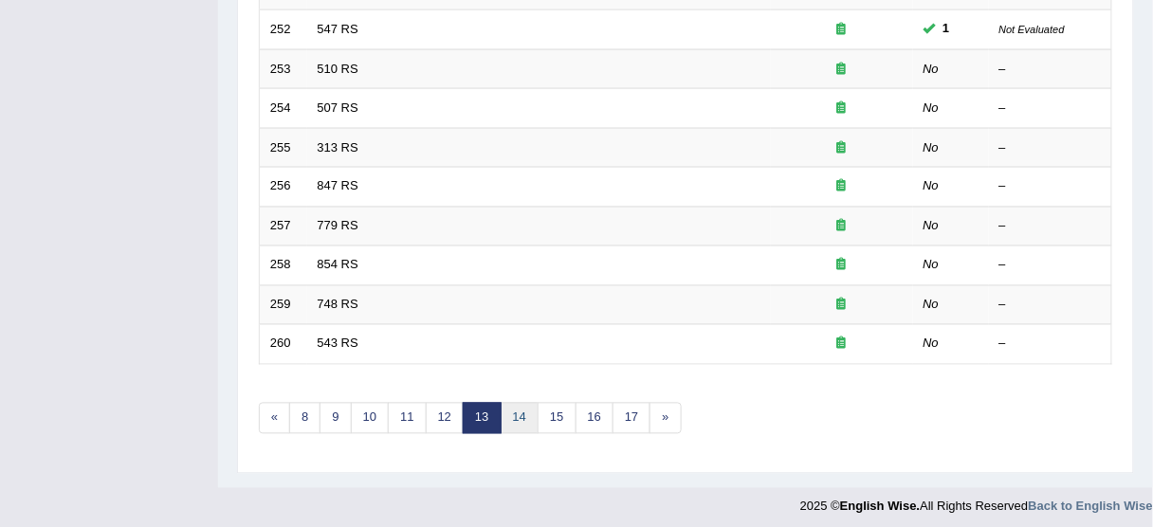
click at [507, 413] on link "14" at bounding box center [520, 418] width 38 height 31
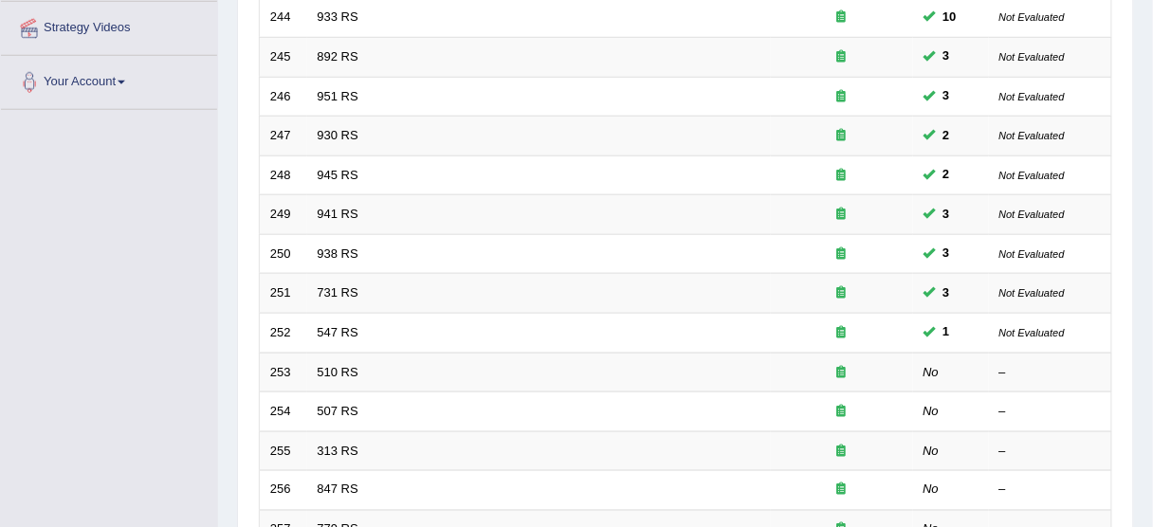
scroll to position [362, 0]
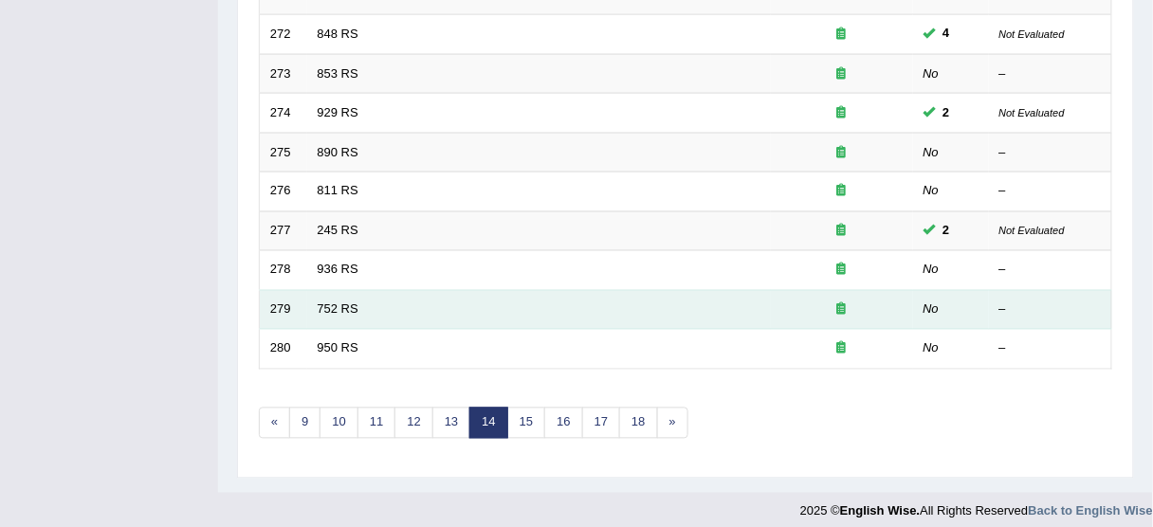
scroll to position [720, 0]
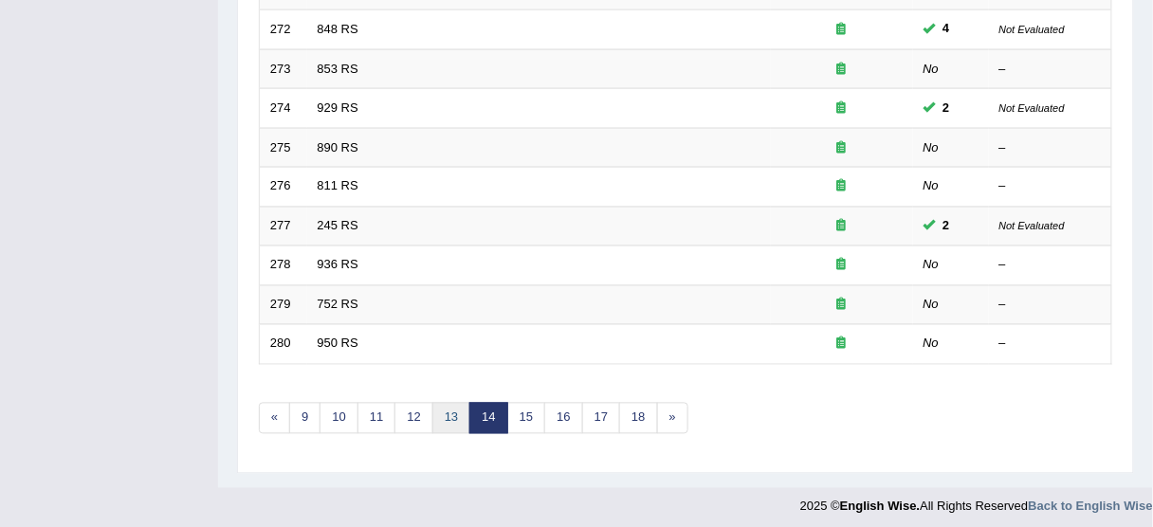
click at [447, 415] on link "13" at bounding box center [451, 418] width 38 height 31
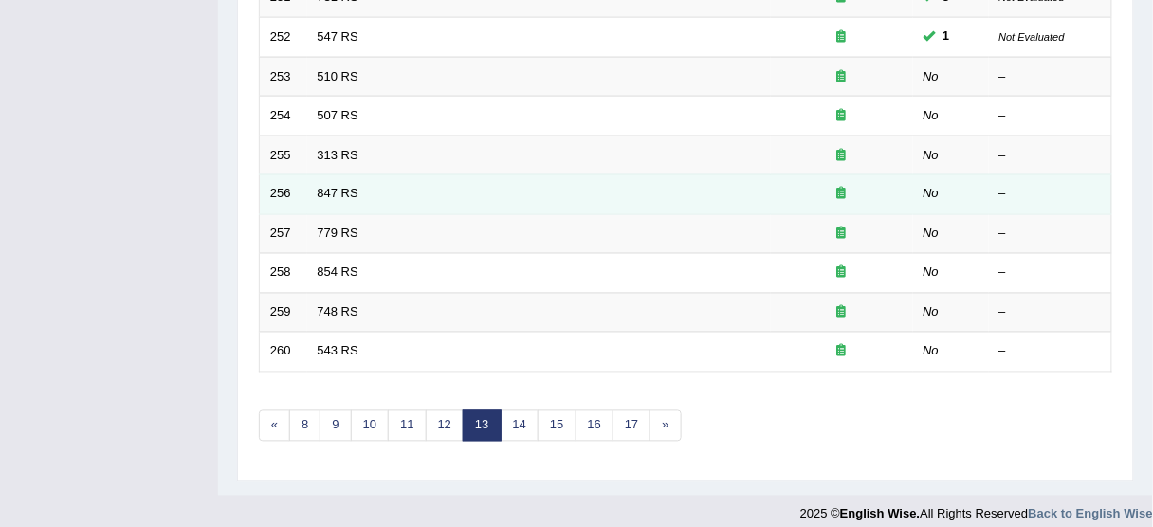
scroll to position [720, 0]
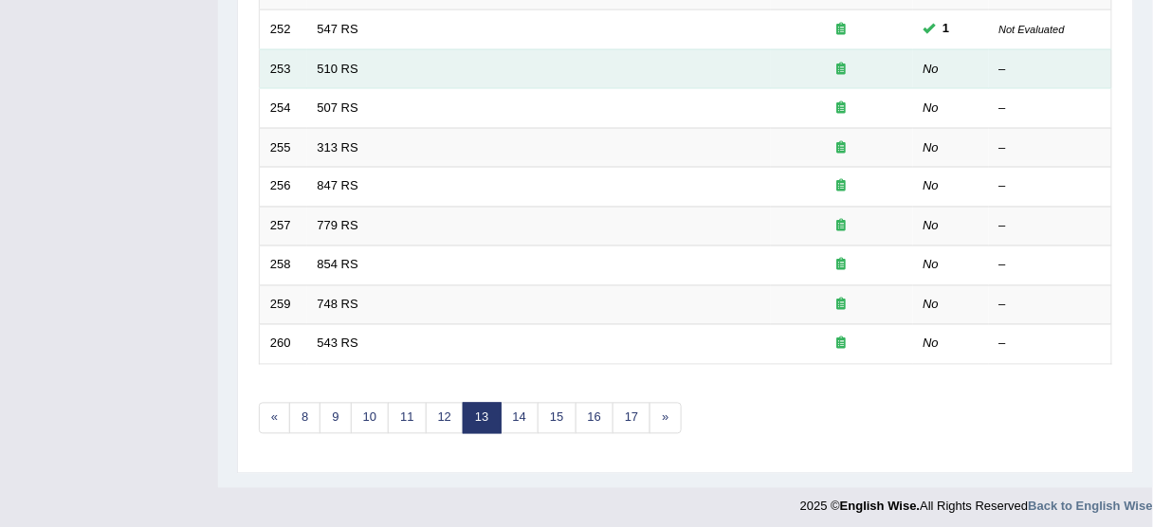
click at [315, 67] on td "510 RS" at bounding box center [539, 69] width 464 height 40
click at [357, 62] on link "510 RS" at bounding box center [338, 69] width 41 height 14
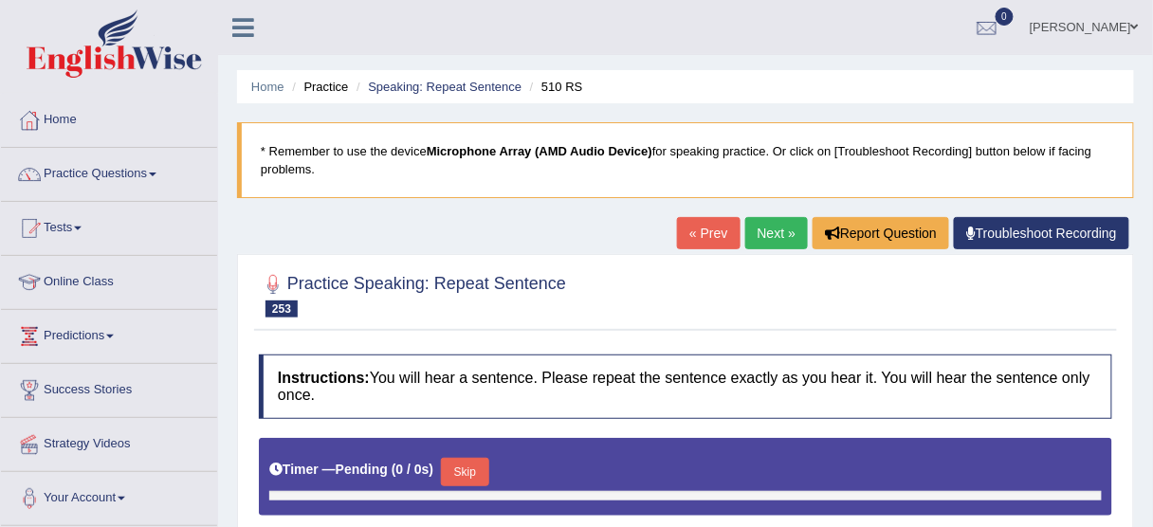
type input "0.85"
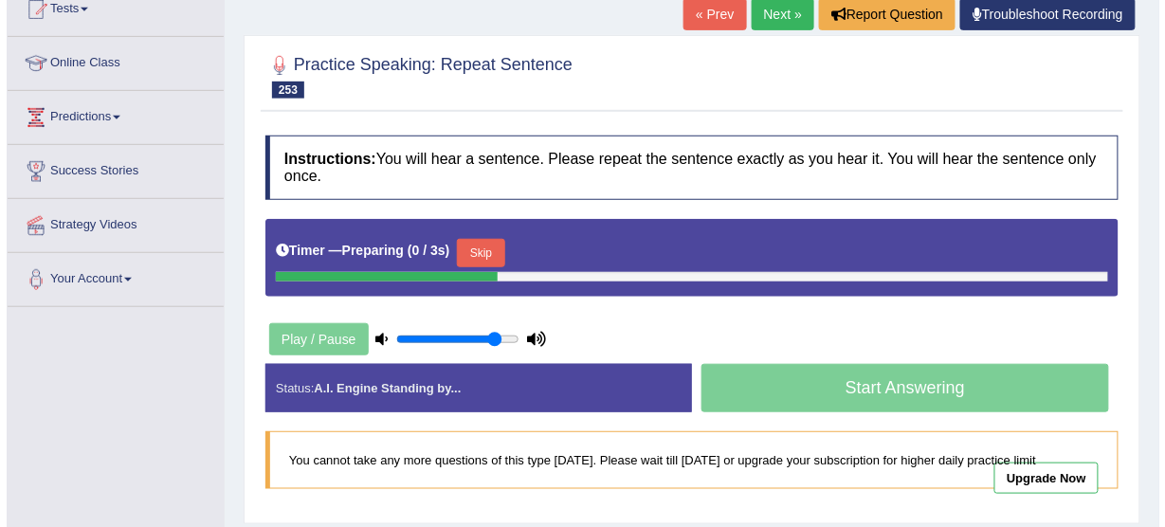
scroll to position [228, 0]
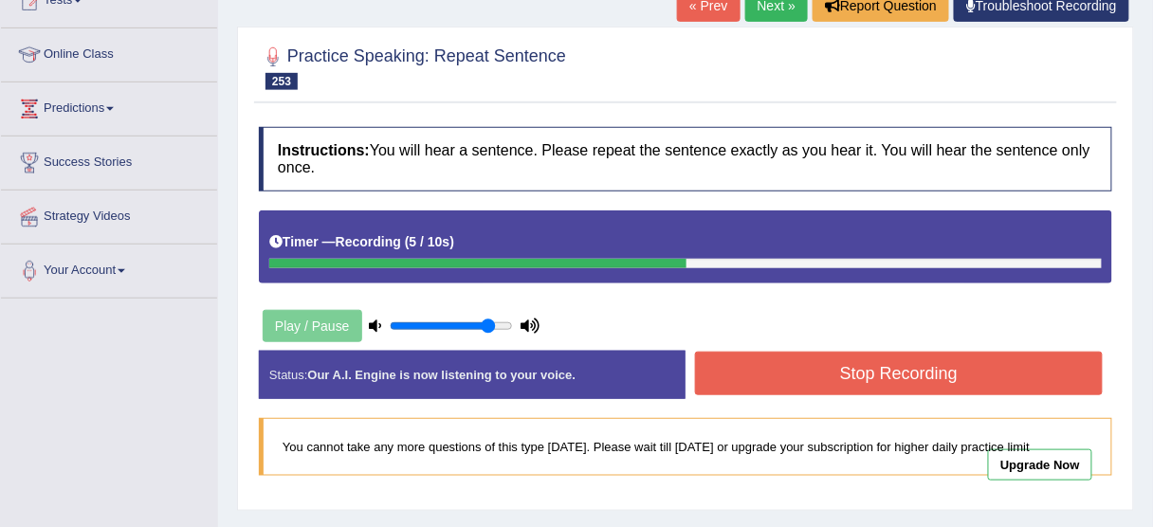
click at [799, 365] on button "Stop Recording" at bounding box center [899, 374] width 408 height 44
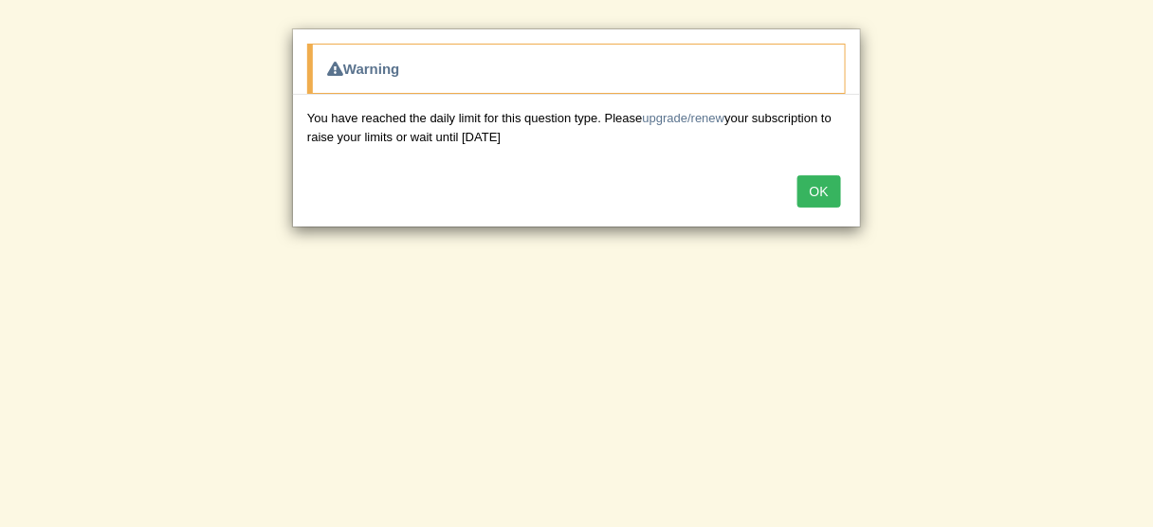
scroll to position [468, 0]
click at [820, 185] on button "OK" at bounding box center [820, 191] width 44 height 32
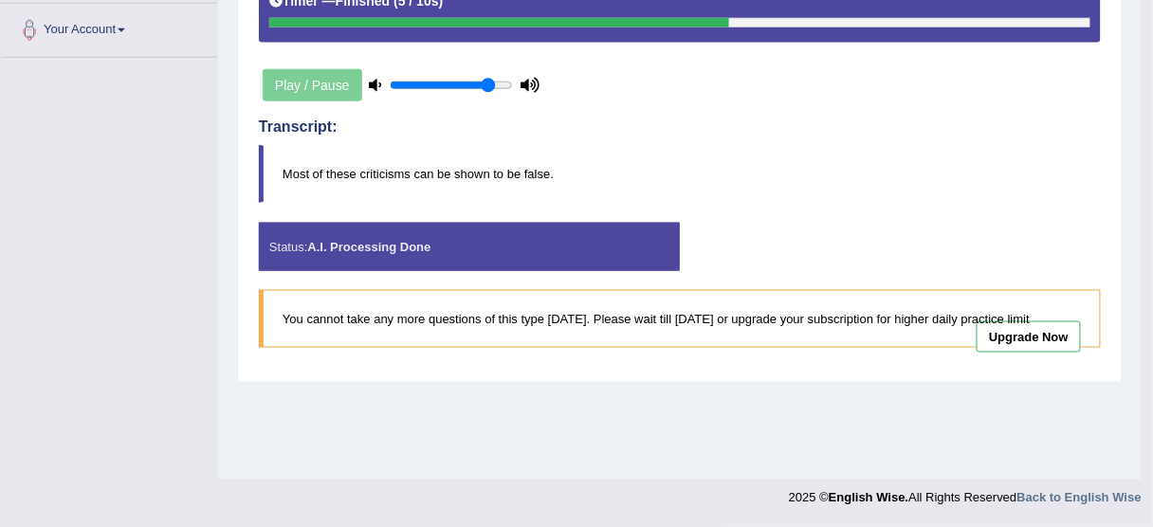
click at [1039, 333] on link "Upgrade Now" at bounding box center [1029, 336] width 104 height 31
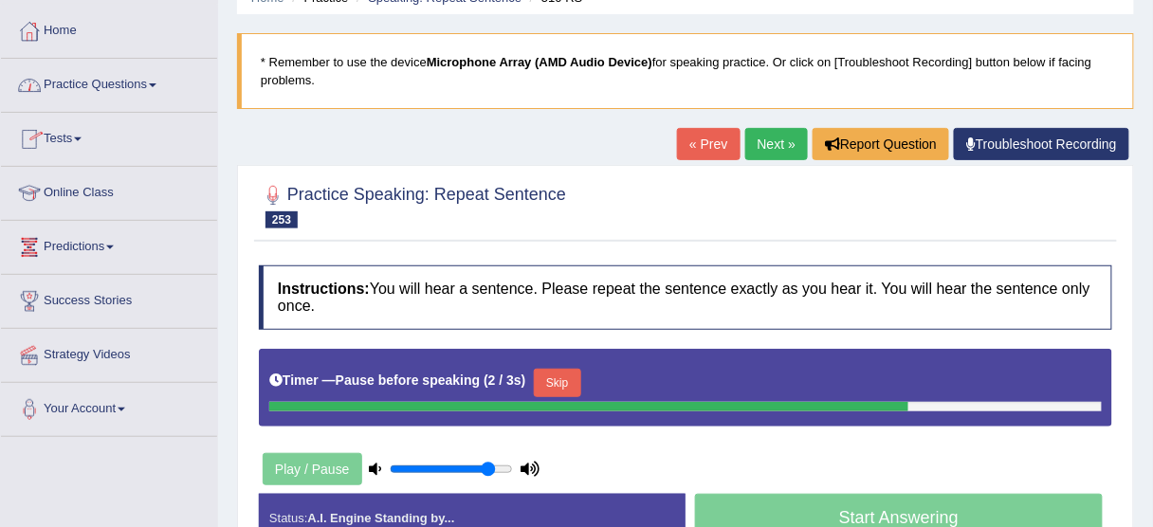
scroll to position [89, 0]
click at [70, 85] on link "Practice Questions" at bounding box center [109, 82] width 216 height 47
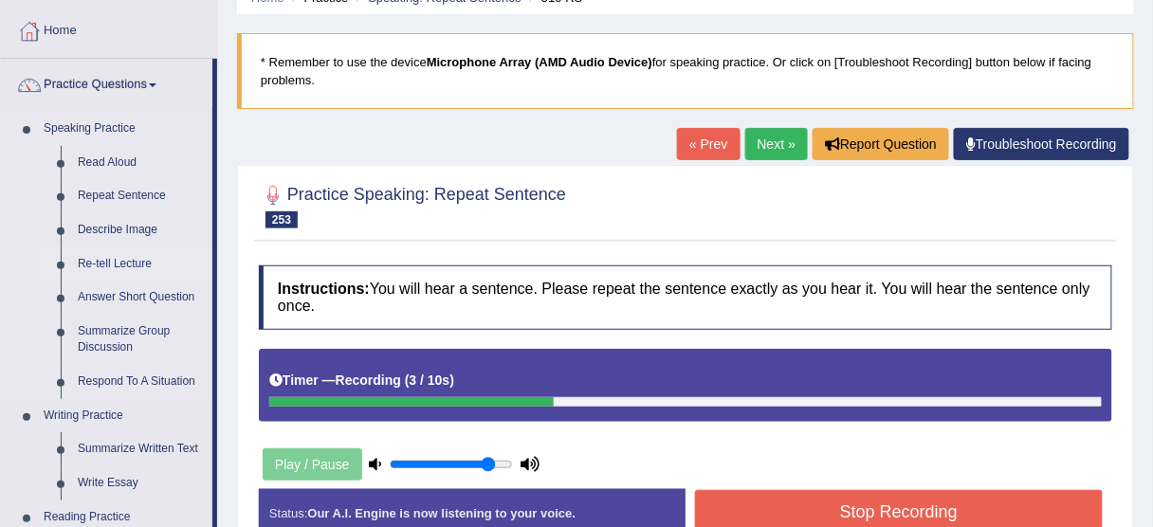
click at [110, 262] on link "Re-tell Lecture" at bounding box center [140, 265] width 143 height 34
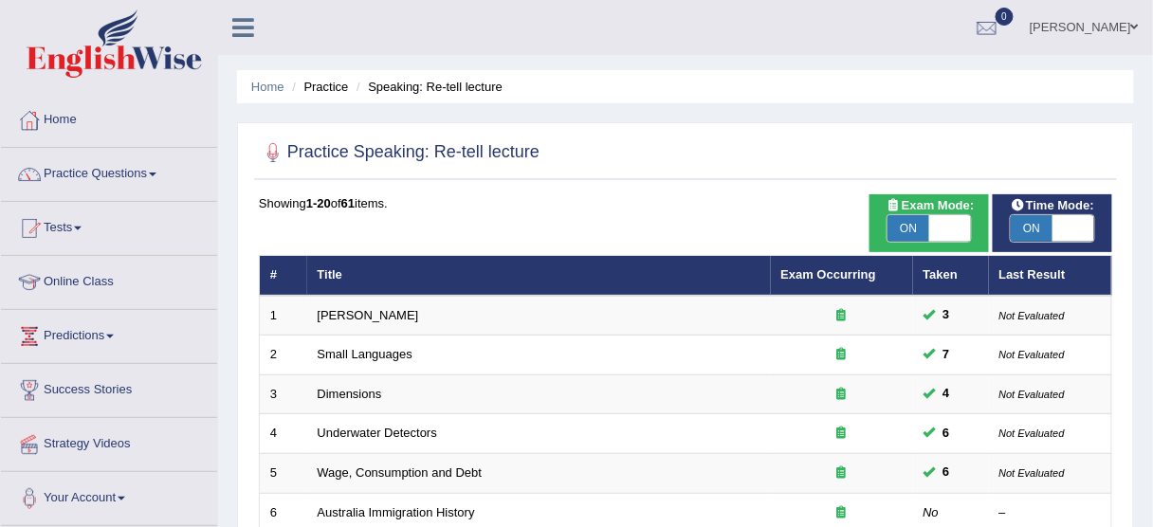
click at [965, 222] on span at bounding box center [950, 228] width 42 height 27
checkbox input "false"
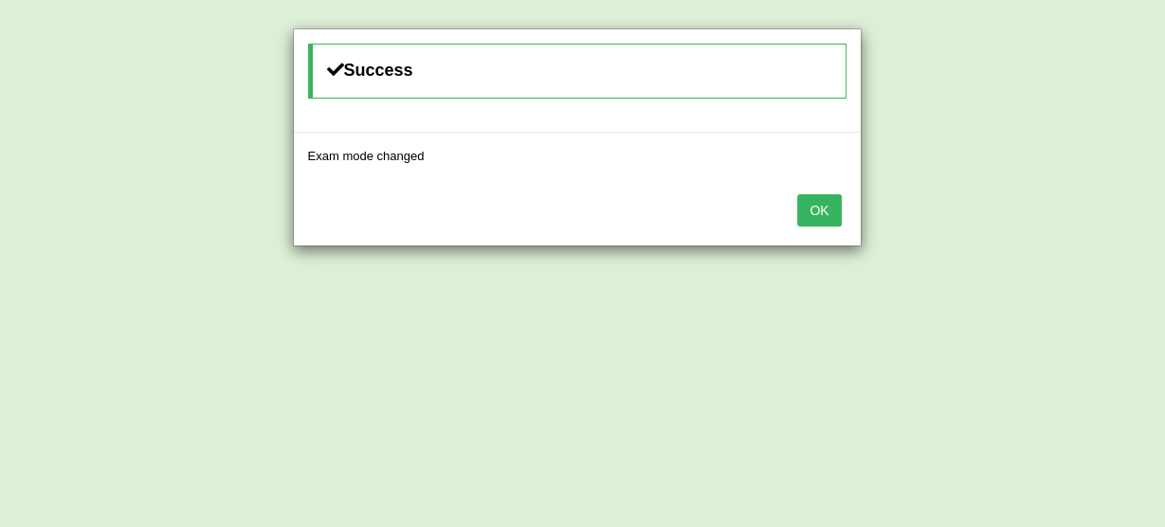
click at [814, 210] on button "OK" at bounding box center [820, 210] width 44 height 32
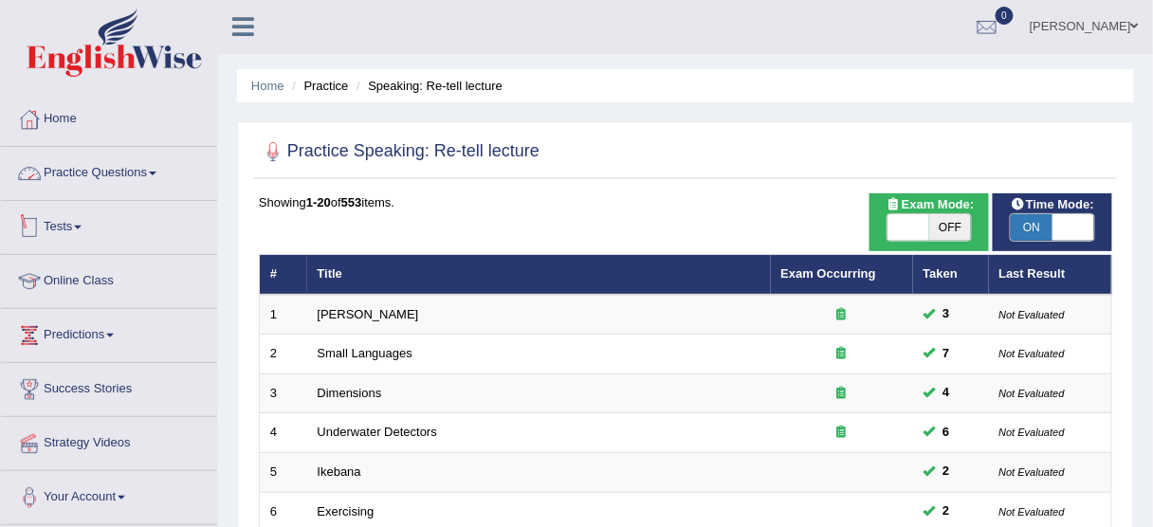
drag, startPoint x: 96, startPoint y: 168, endPoint x: 98, endPoint y: 178, distance: 10.6
click at [97, 170] on link "Practice Questions" at bounding box center [109, 170] width 216 height 47
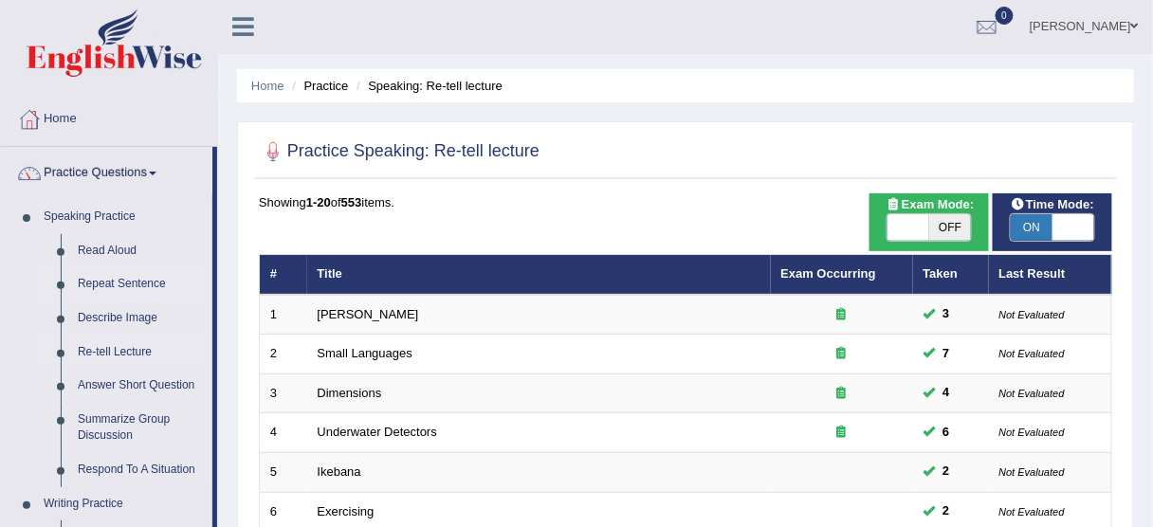
click at [114, 286] on link "Repeat Sentence" at bounding box center [140, 284] width 143 height 34
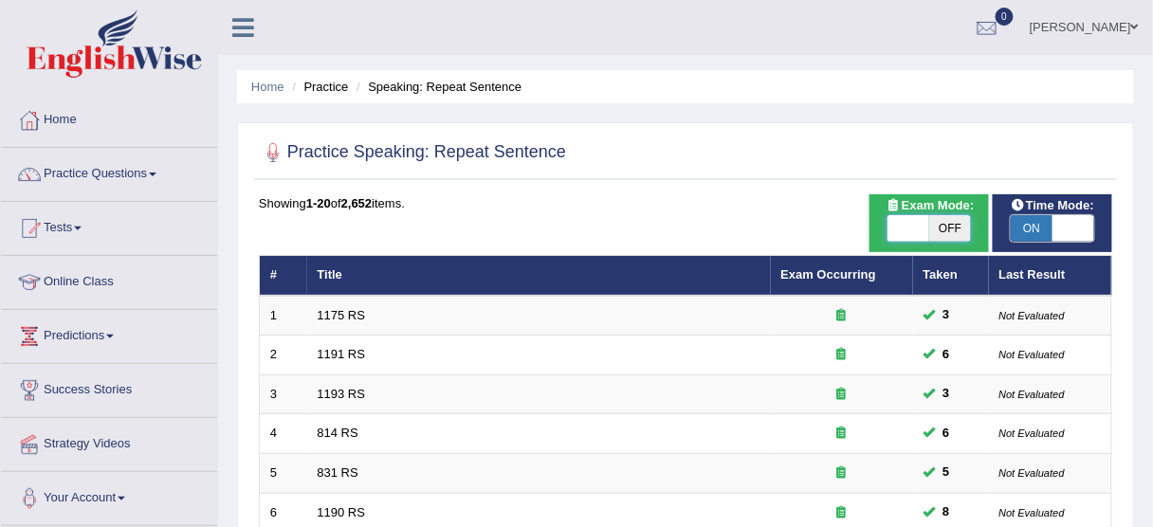
click at [896, 224] on span at bounding box center [909, 228] width 42 height 27
click at [941, 224] on span at bounding box center [950, 228] width 42 height 27
checkbox input "false"
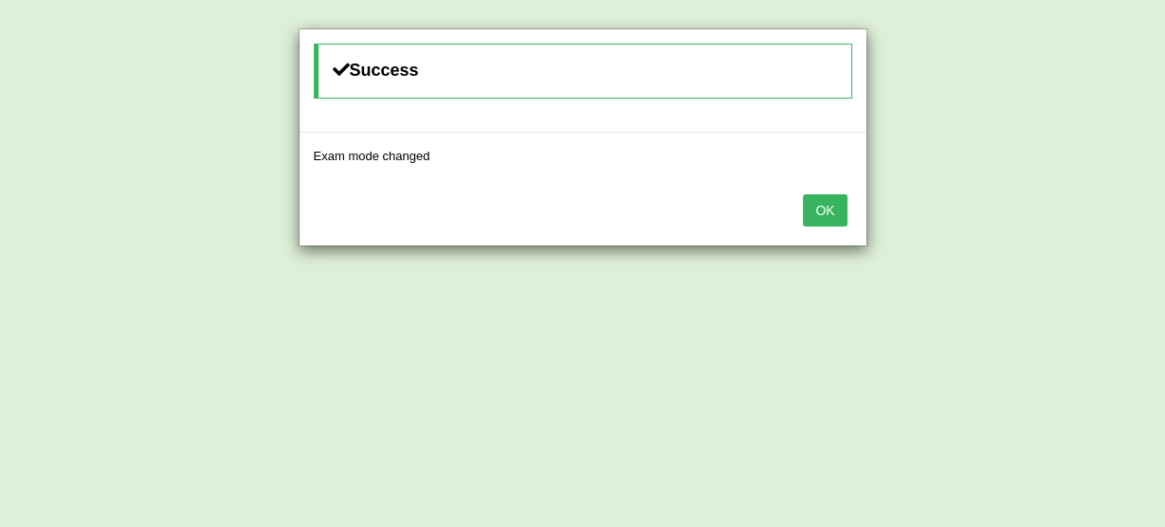
click at [811, 205] on button "OK" at bounding box center [825, 210] width 44 height 32
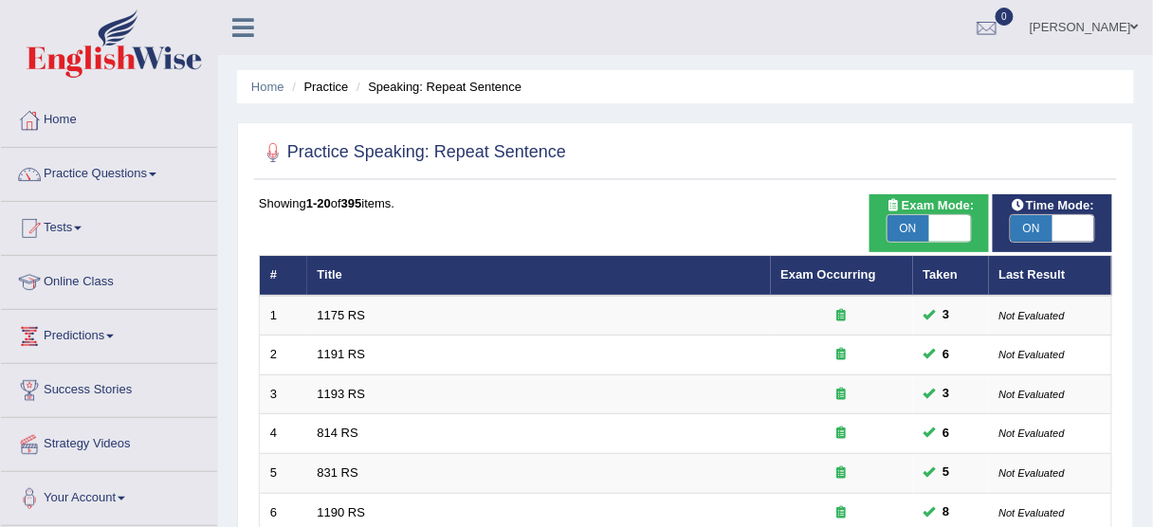
click at [952, 225] on span at bounding box center [950, 228] width 42 height 27
checkbox input "false"
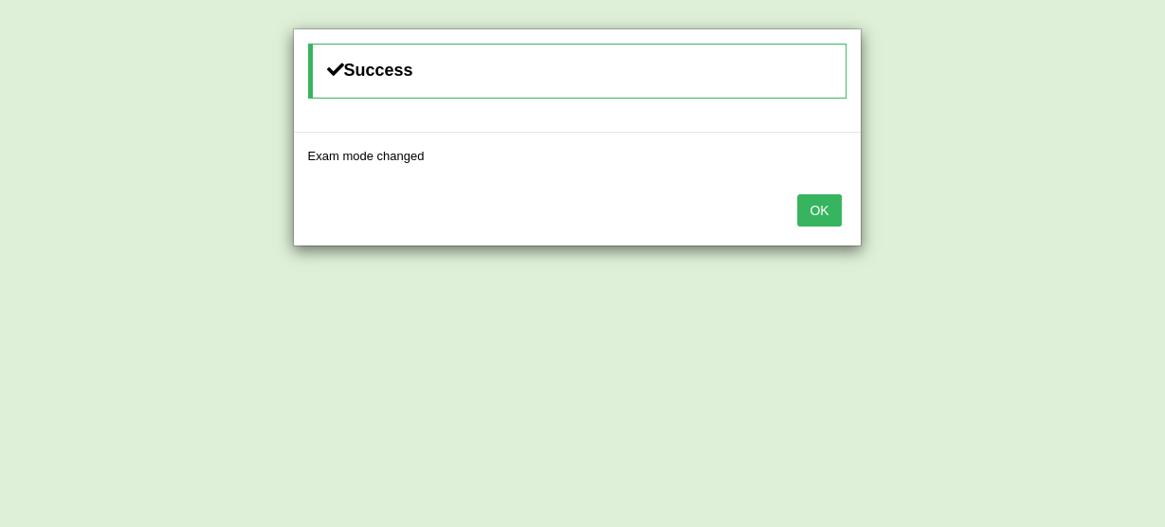
click at [819, 214] on button "OK" at bounding box center [820, 210] width 44 height 32
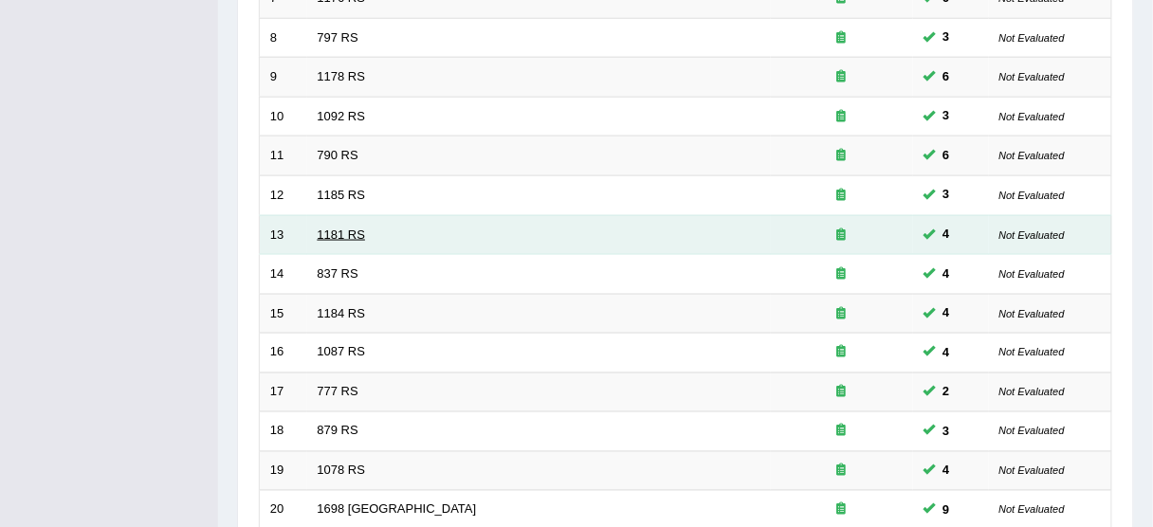
scroll to position [720, 0]
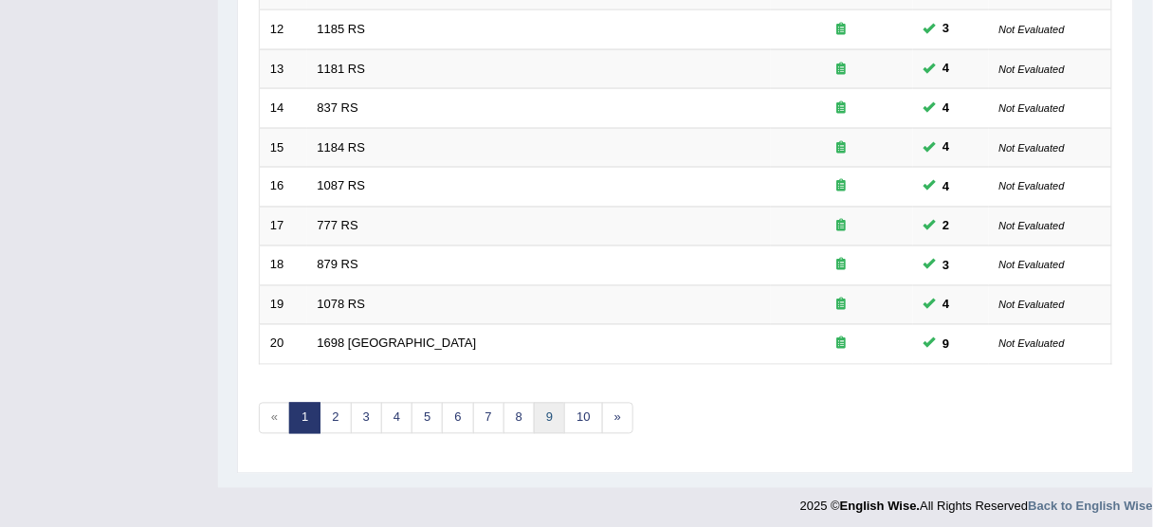
click at [548, 406] on link "9" at bounding box center [549, 418] width 31 height 31
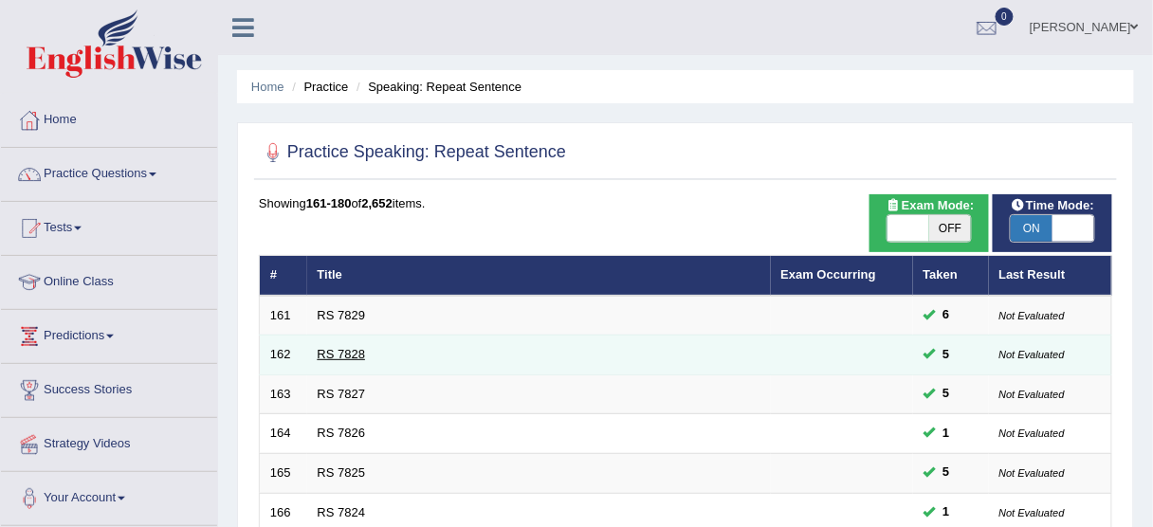
click at [350, 352] on link "RS 7828" at bounding box center [342, 354] width 48 height 14
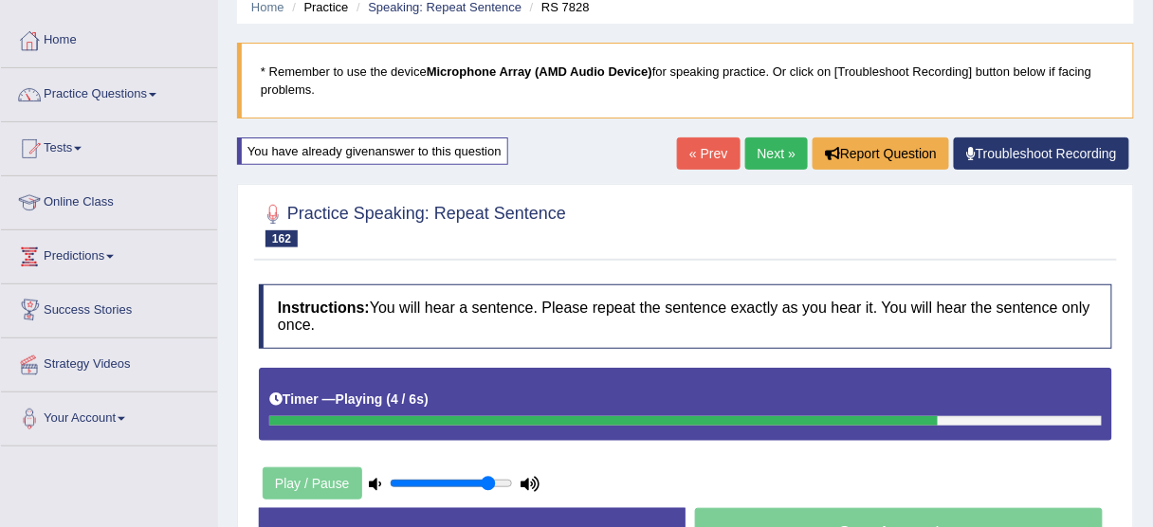
scroll to position [76, 0]
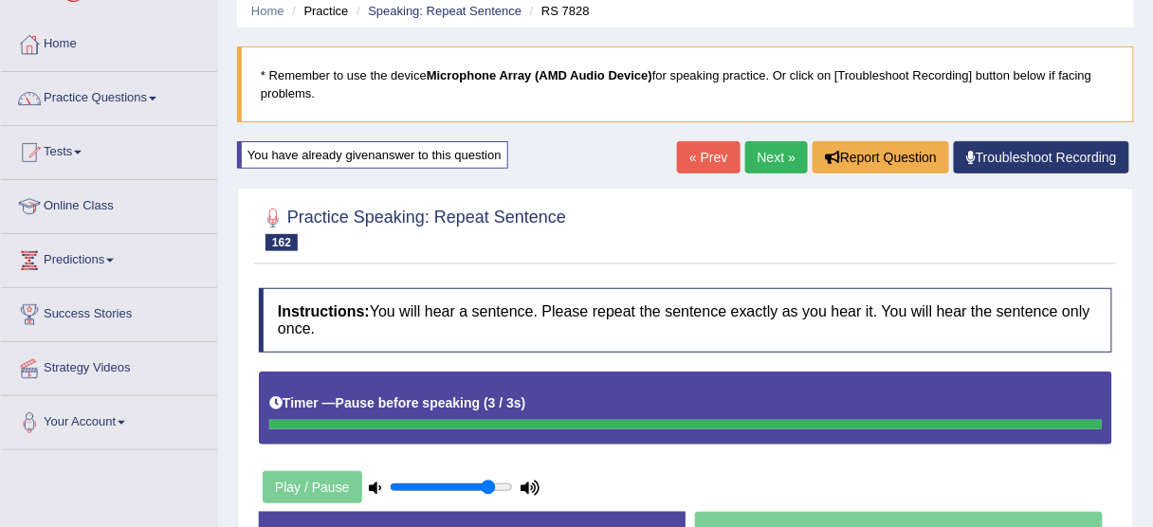
click at [704, 144] on link "« Prev" at bounding box center [708, 157] width 63 height 32
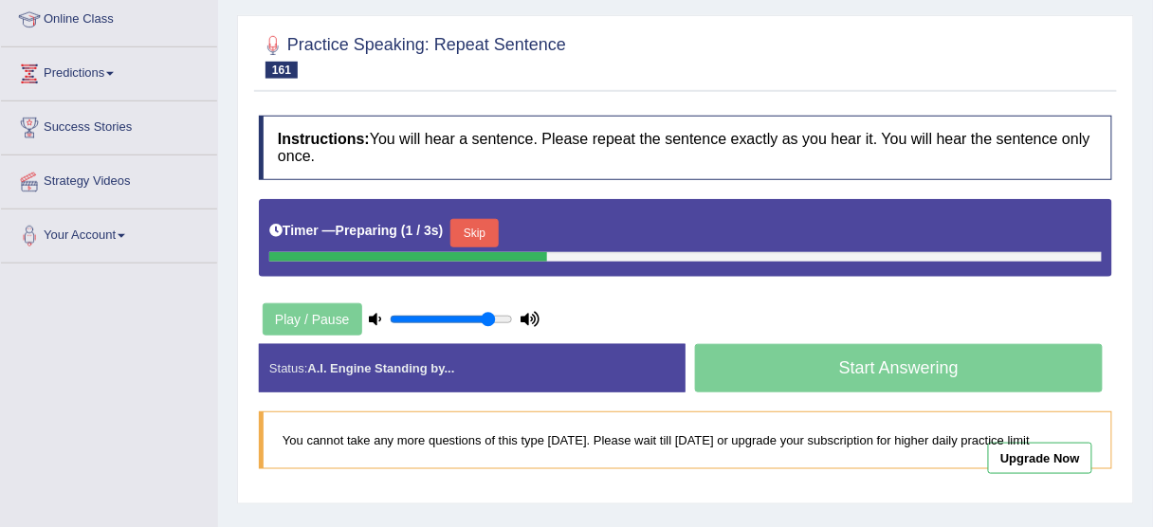
scroll to position [303, 0]
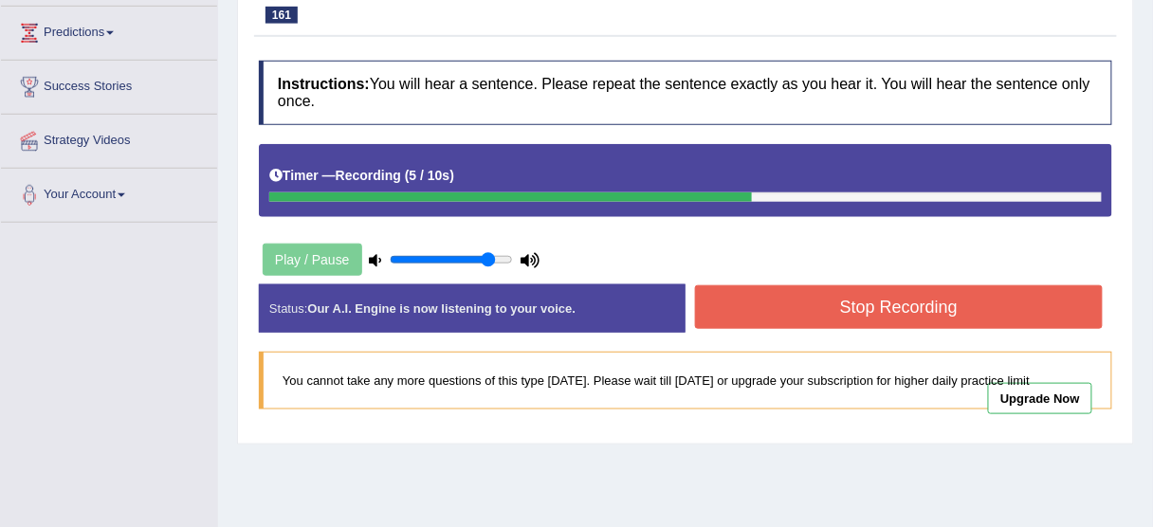
click at [887, 303] on button "Stop Recording" at bounding box center [899, 307] width 408 height 44
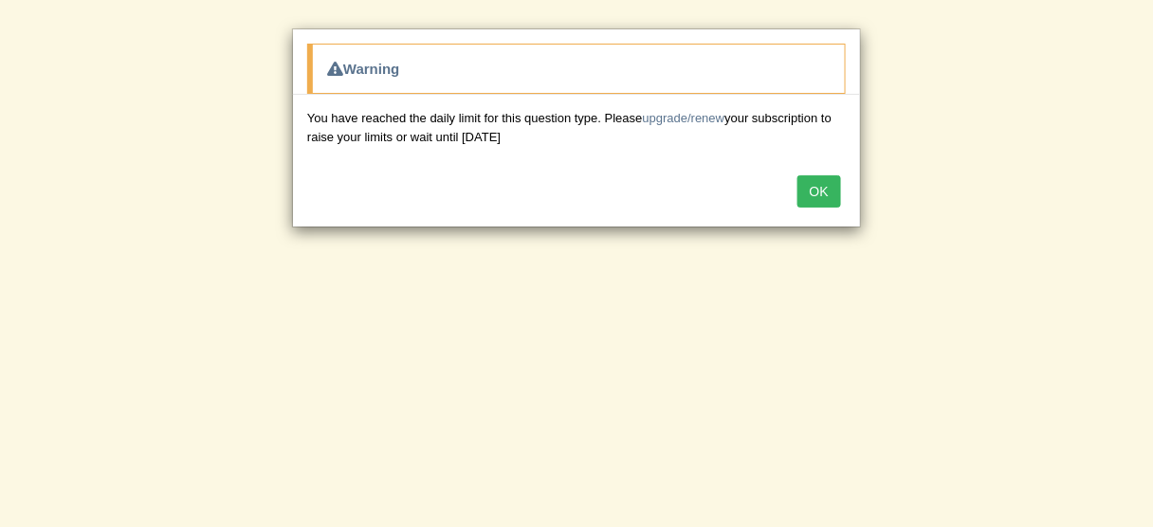
click at [831, 193] on button "OK" at bounding box center [820, 191] width 44 height 32
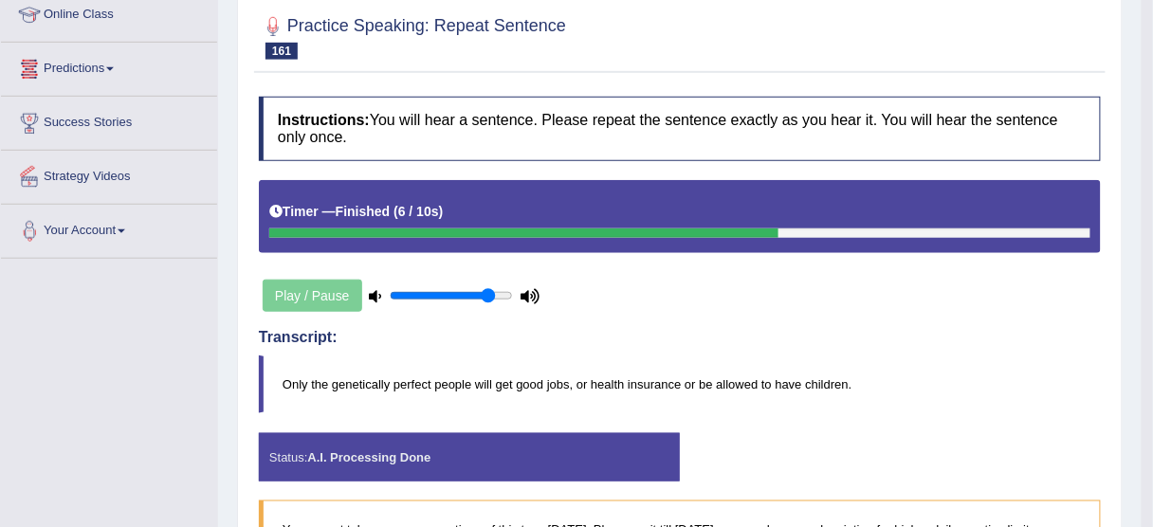
scroll to position [241, 0]
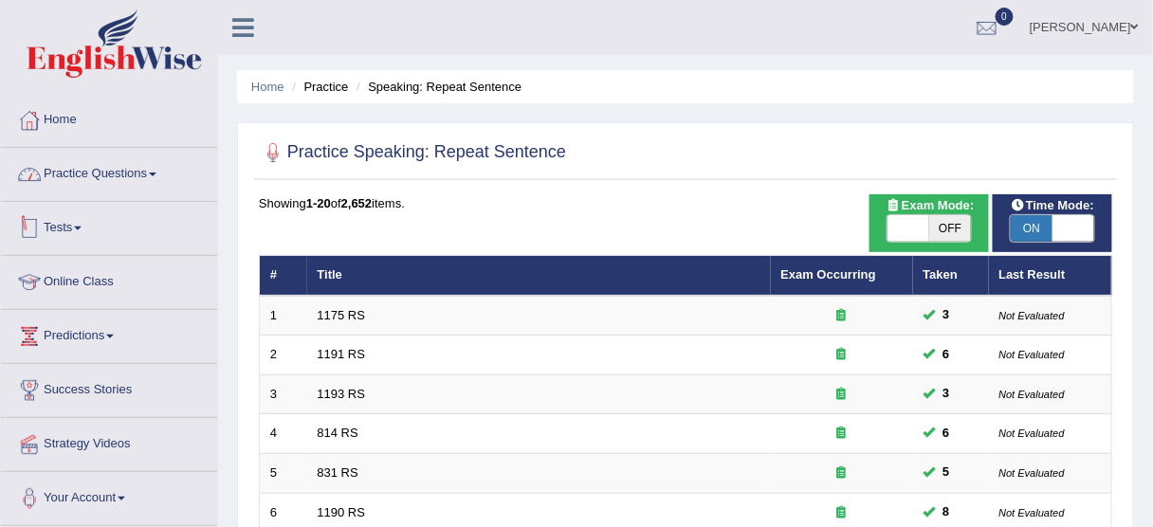
click at [103, 160] on link "Practice Questions" at bounding box center [109, 171] width 216 height 47
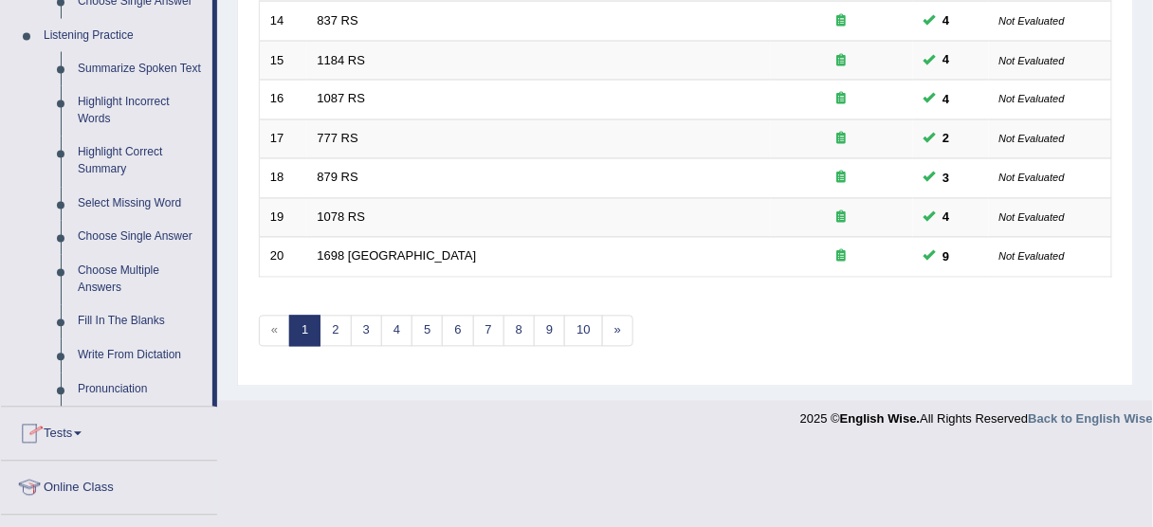
scroll to position [966, 0]
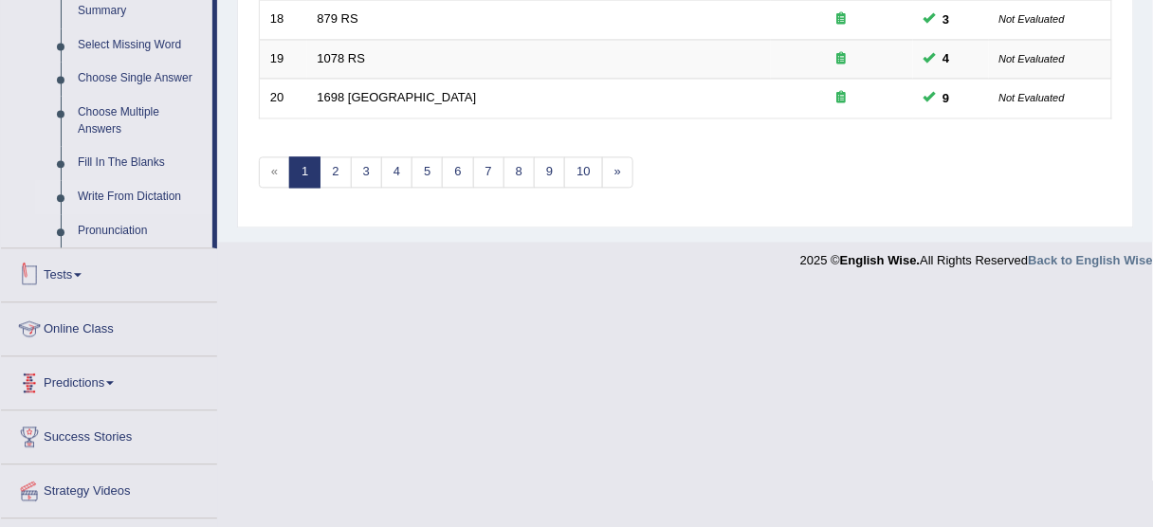
click at [122, 186] on link "Write From Dictation" at bounding box center [140, 197] width 143 height 34
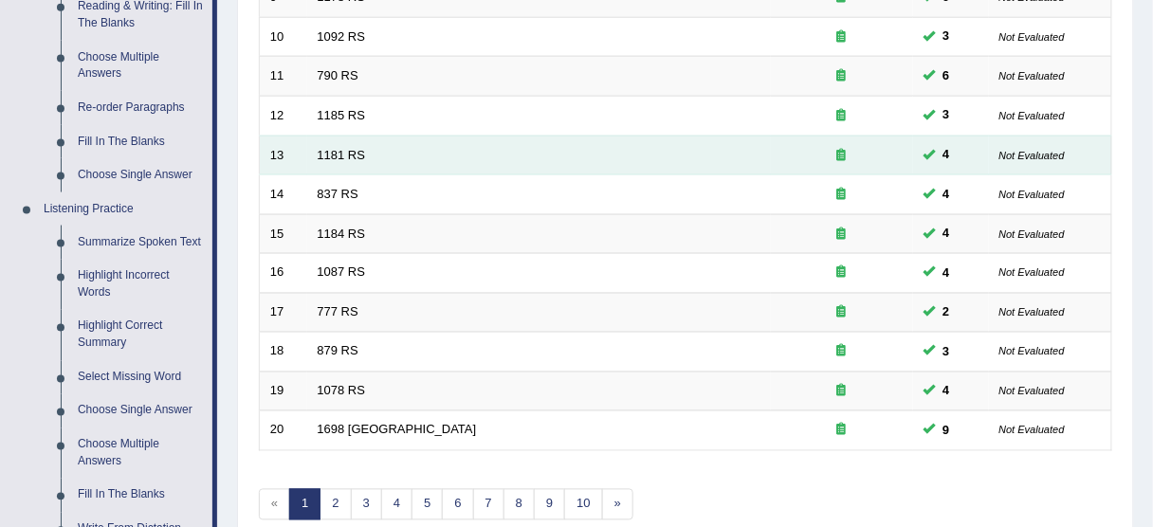
scroll to position [630, 0]
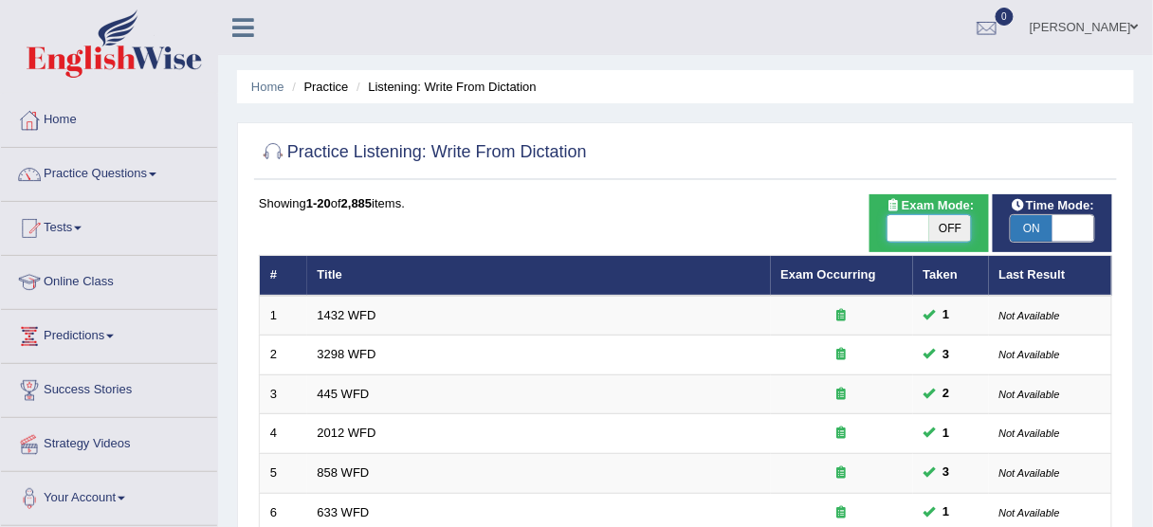
click at [889, 223] on span at bounding box center [909, 228] width 42 height 27
checkbox input "true"
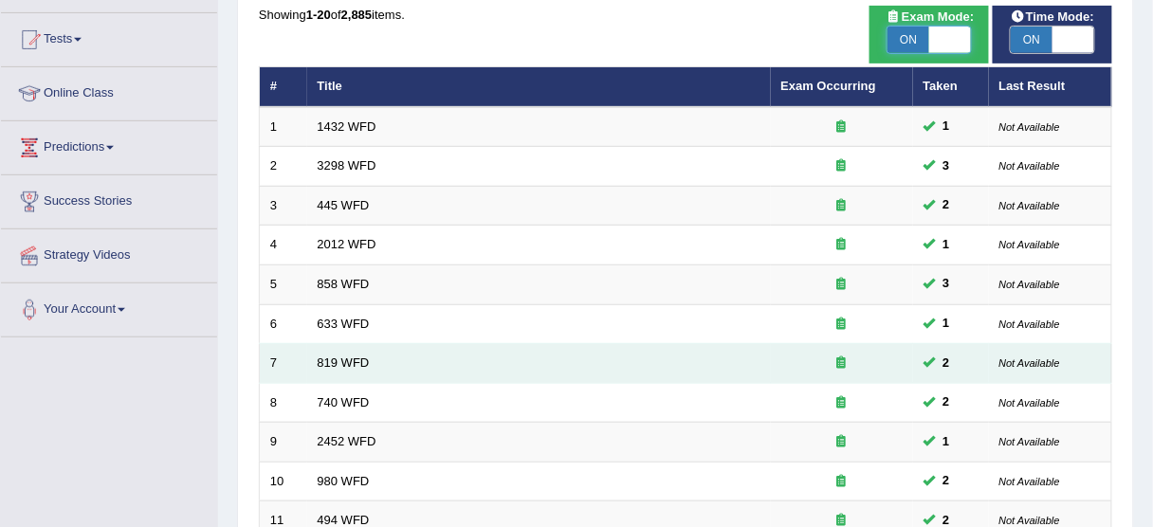
scroll to position [37, 0]
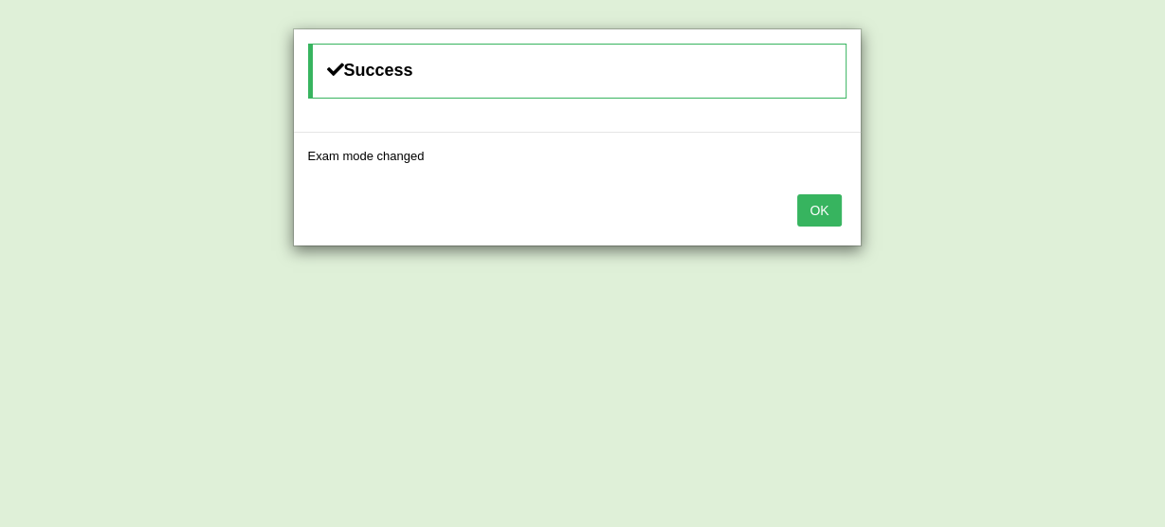
click at [832, 211] on button "OK" at bounding box center [820, 210] width 44 height 32
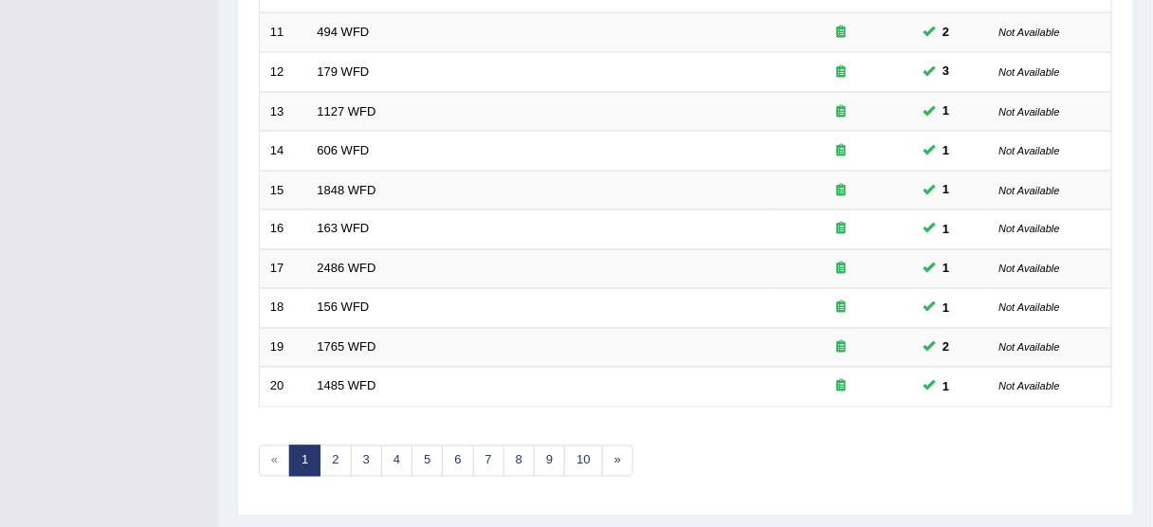
scroll to position [720, 0]
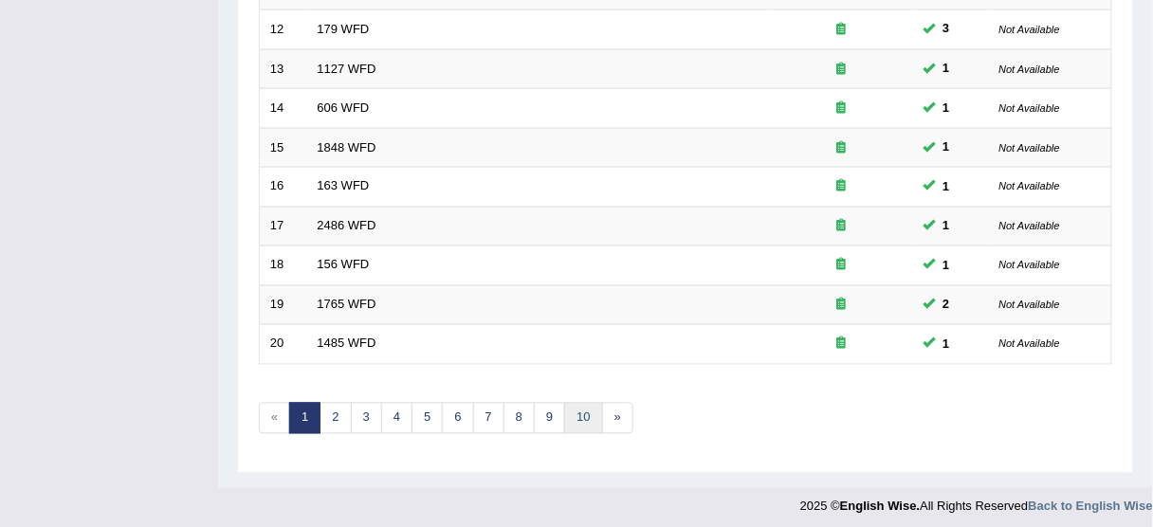
click at [583, 411] on link "10" at bounding box center [583, 418] width 38 height 31
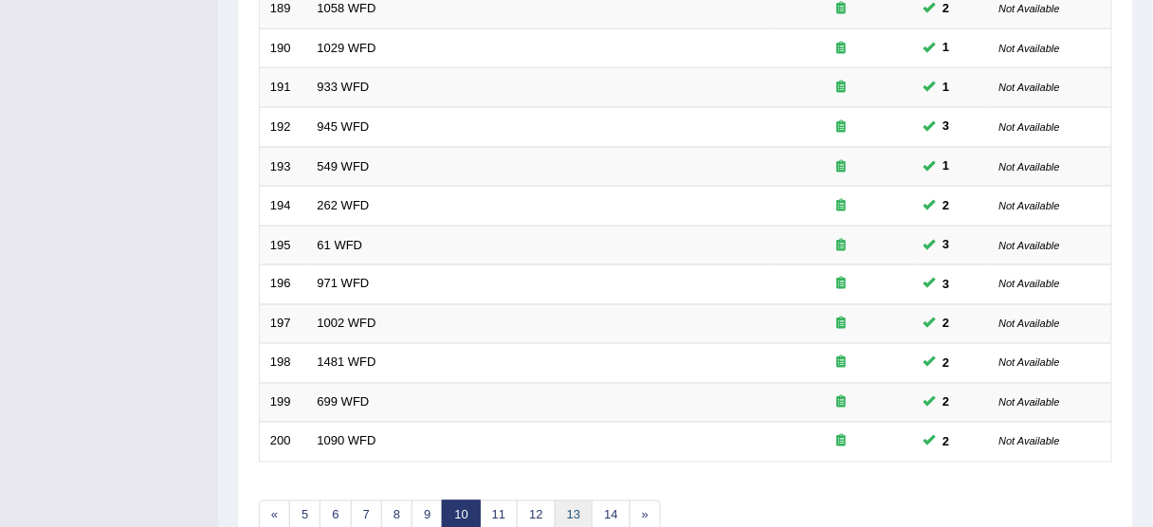
scroll to position [720, 0]
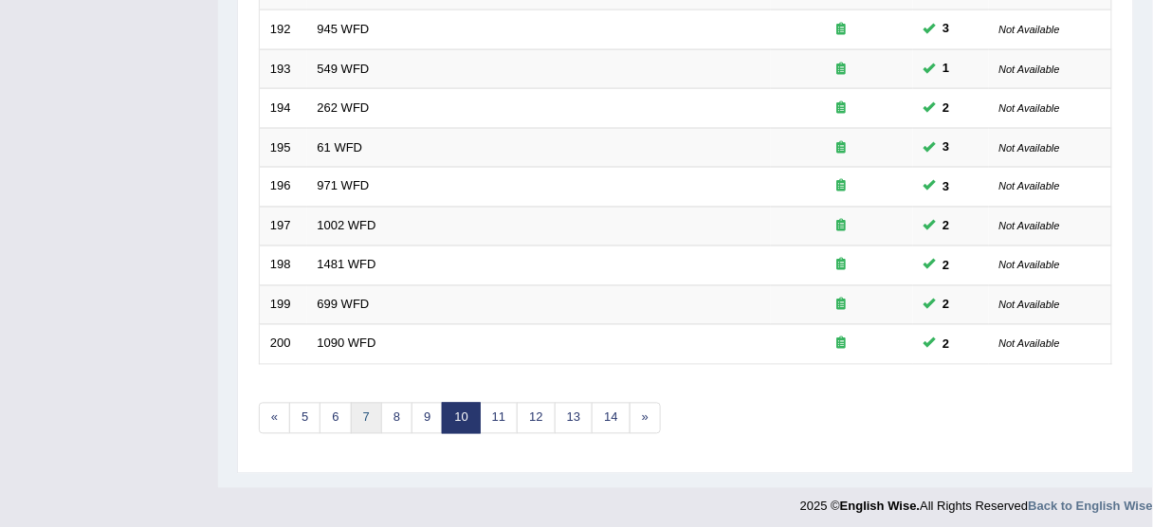
click at [376, 417] on link "7" at bounding box center [366, 418] width 31 height 31
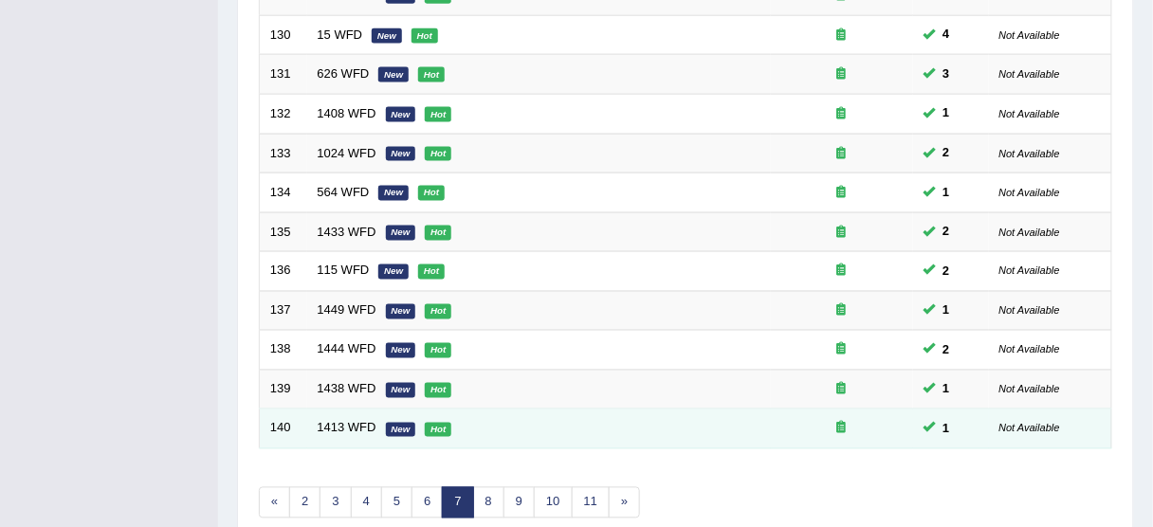
scroll to position [720, 0]
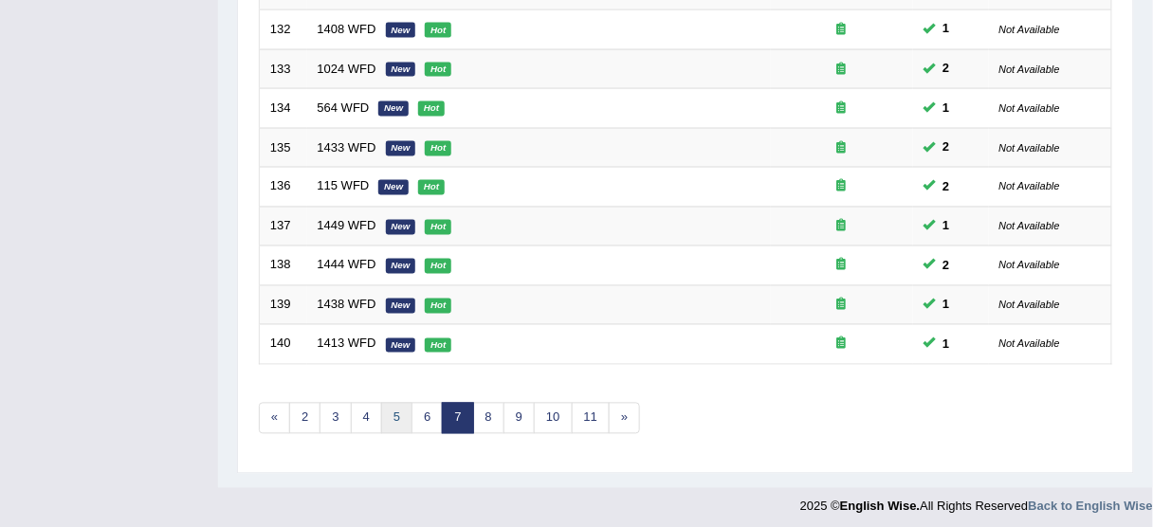
click at [395, 417] on link "5" at bounding box center [396, 418] width 31 height 31
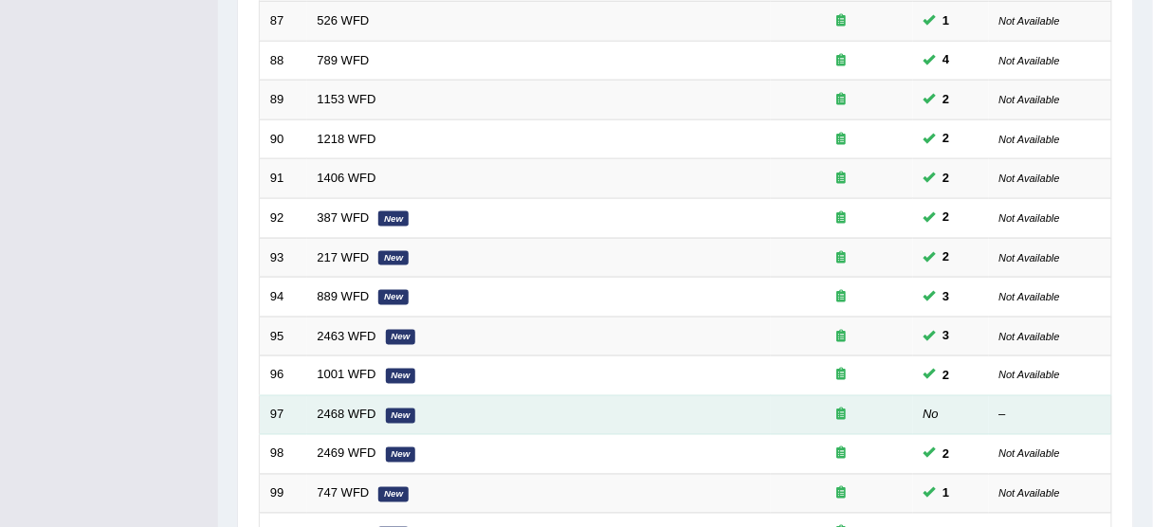
scroll to position [720, 0]
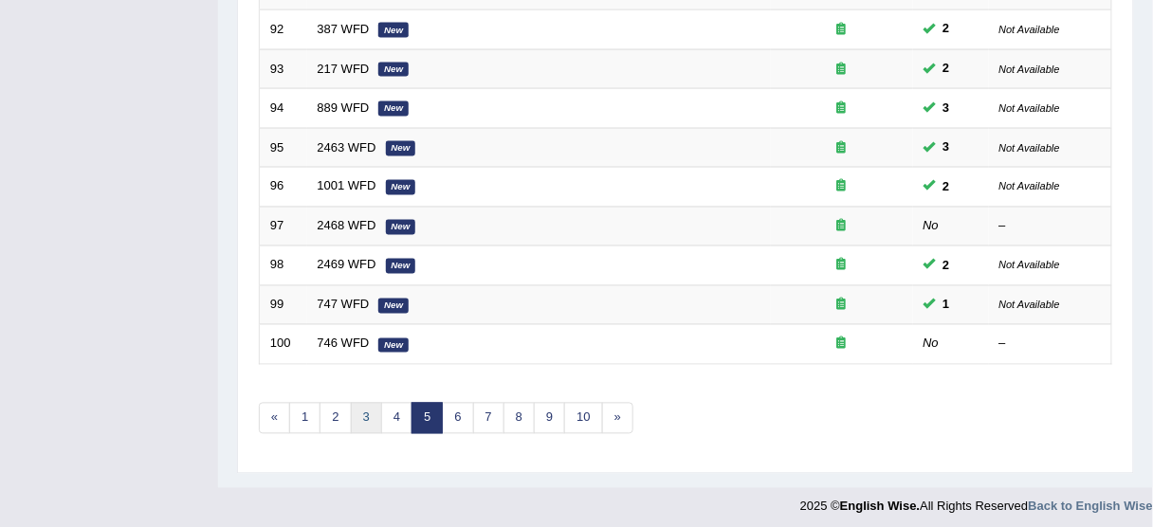
click at [376, 408] on link "3" at bounding box center [366, 418] width 31 height 31
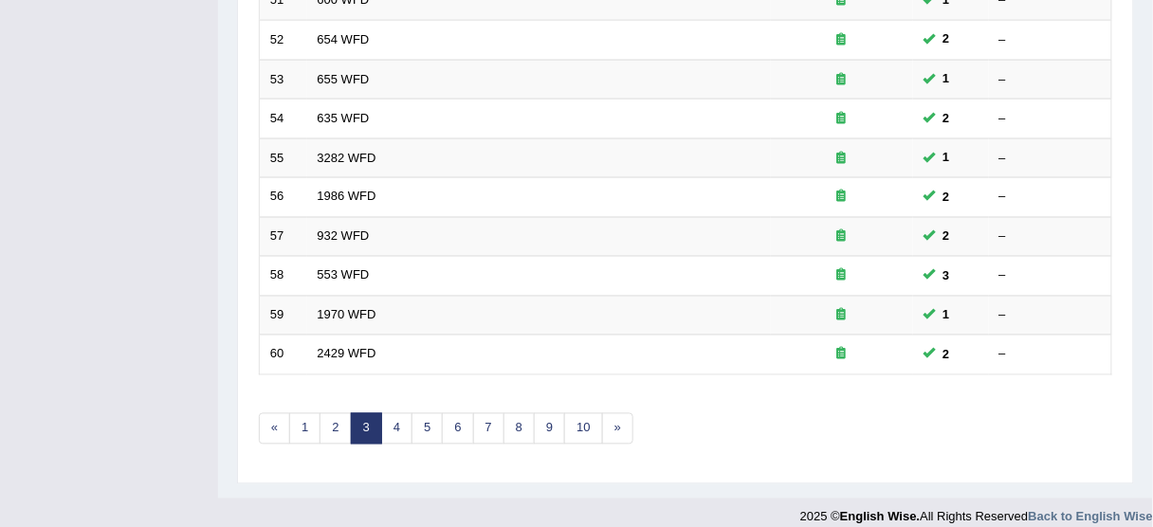
scroll to position [720, 0]
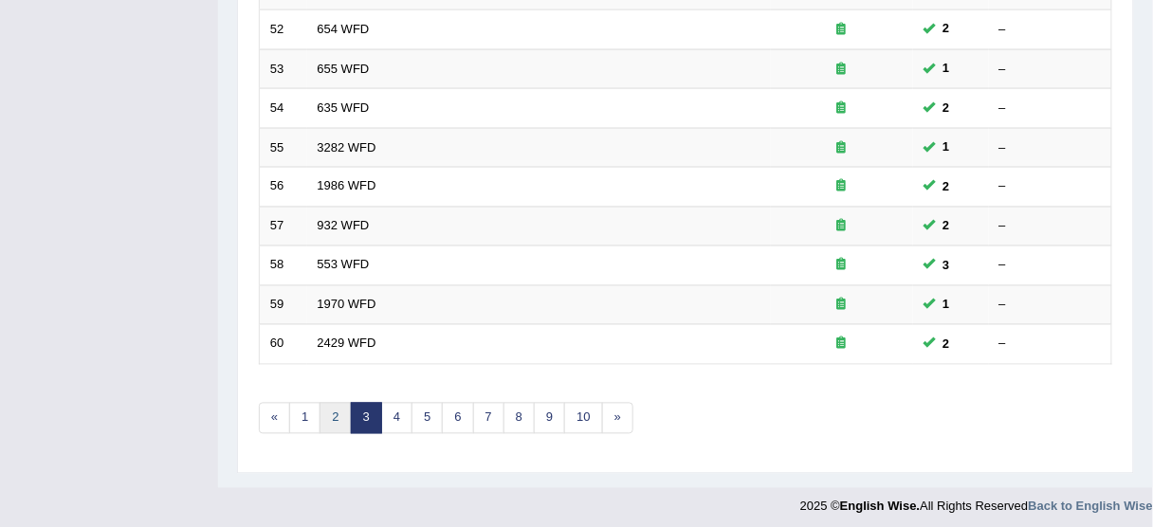
click at [338, 406] on link "2" at bounding box center [335, 418] width 31 height 31
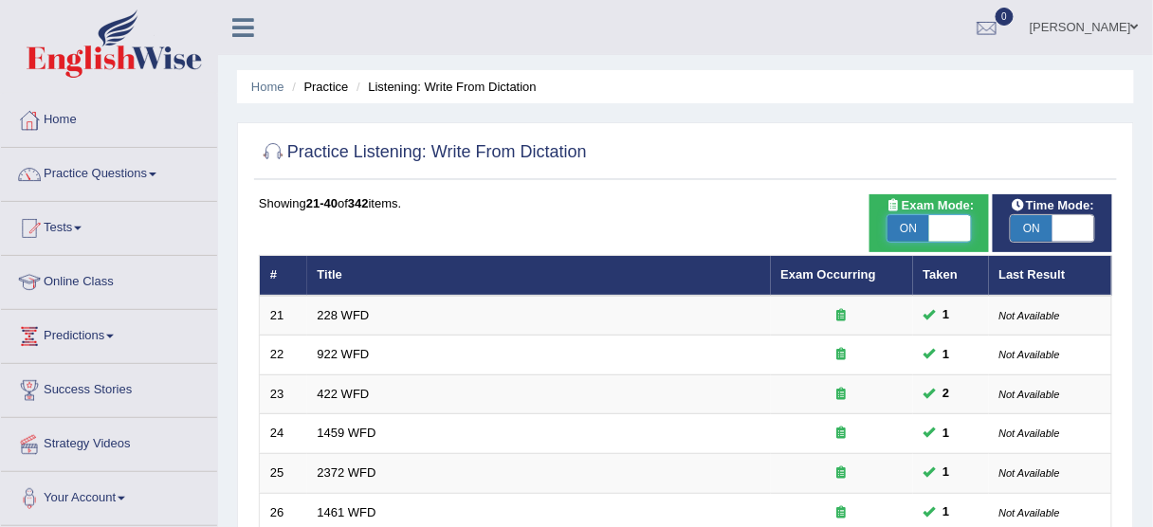
click at [952, 230] on span at bounding box center [950, 228] width 42 height 27
checkbox input "false"
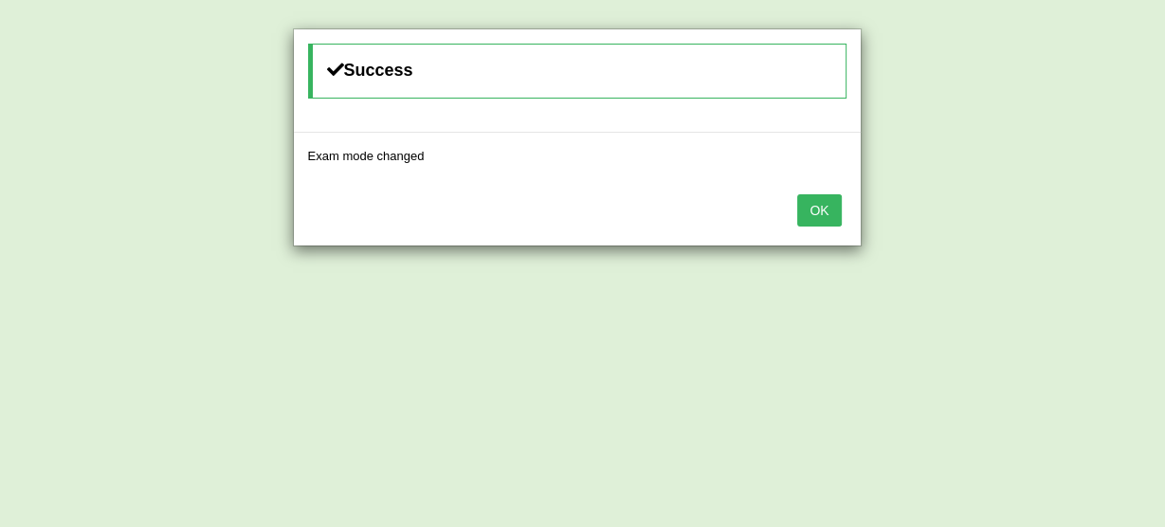
click at [819, 209] on button "OK" at bounding box center [820, 210] width 44 height 32
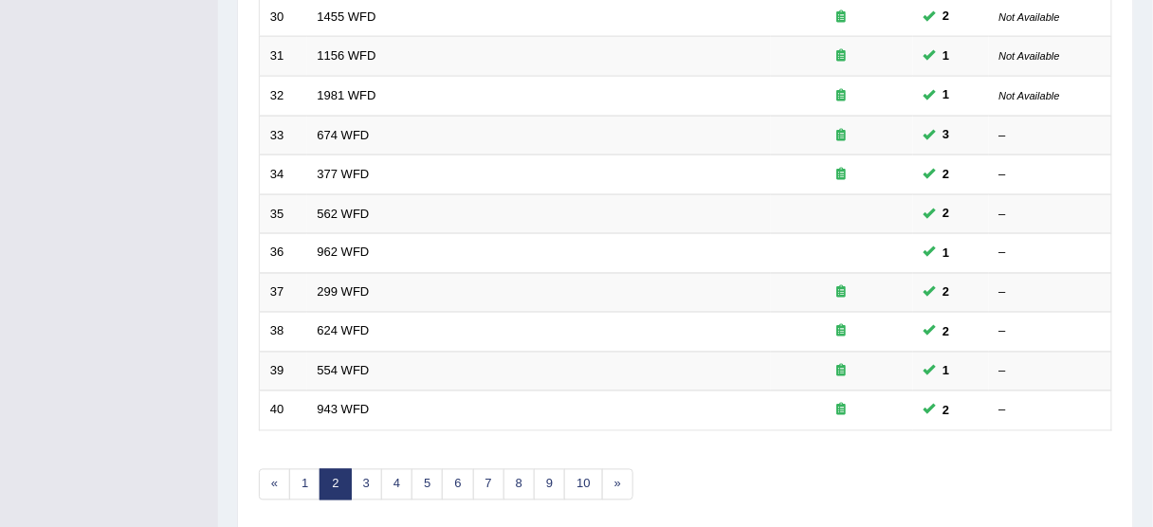
scroll to position [720, 0]
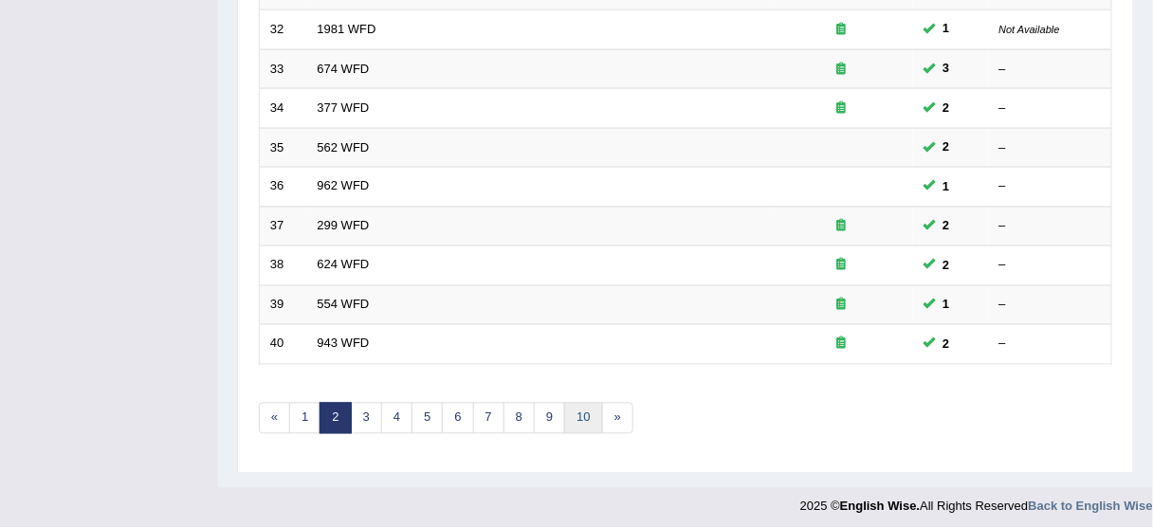
click at [564, 421] on link "10" at bounding box center [583, 418] width 38 height 31
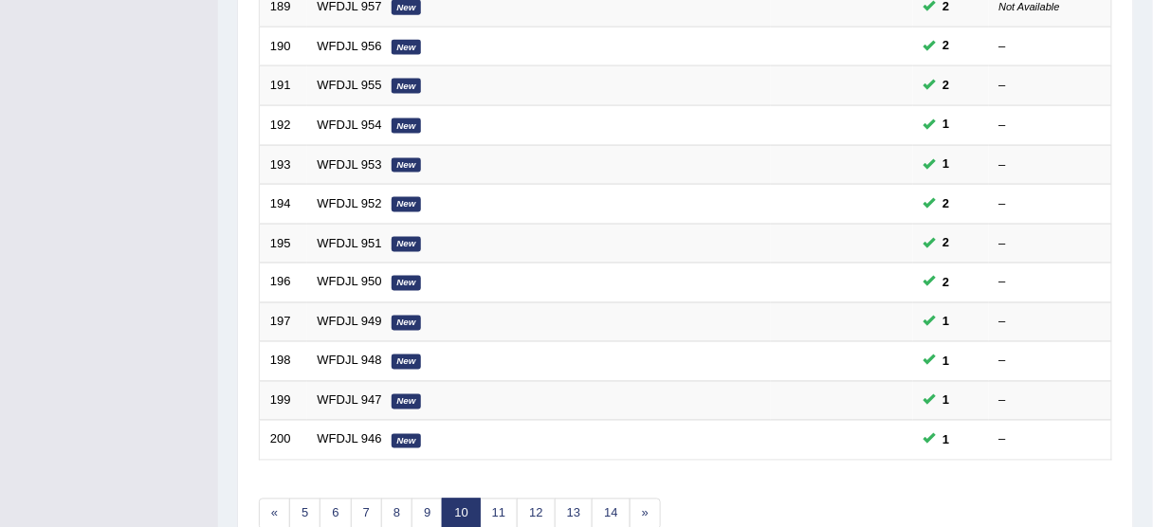
scroll to position [720, 0]
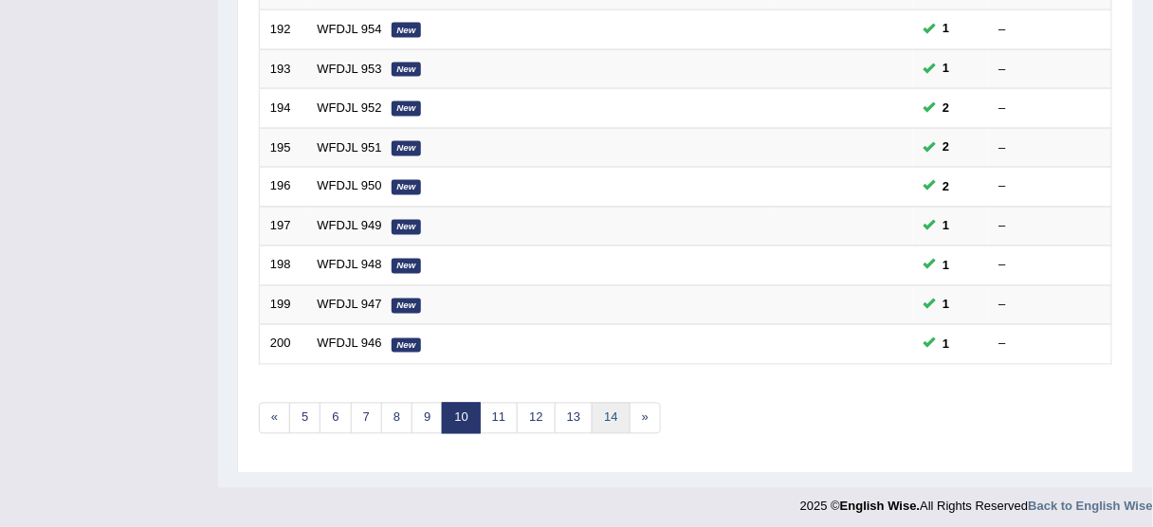
click at [607, 411] on link "14" at bounding box center [611, 418] width 38 height 31
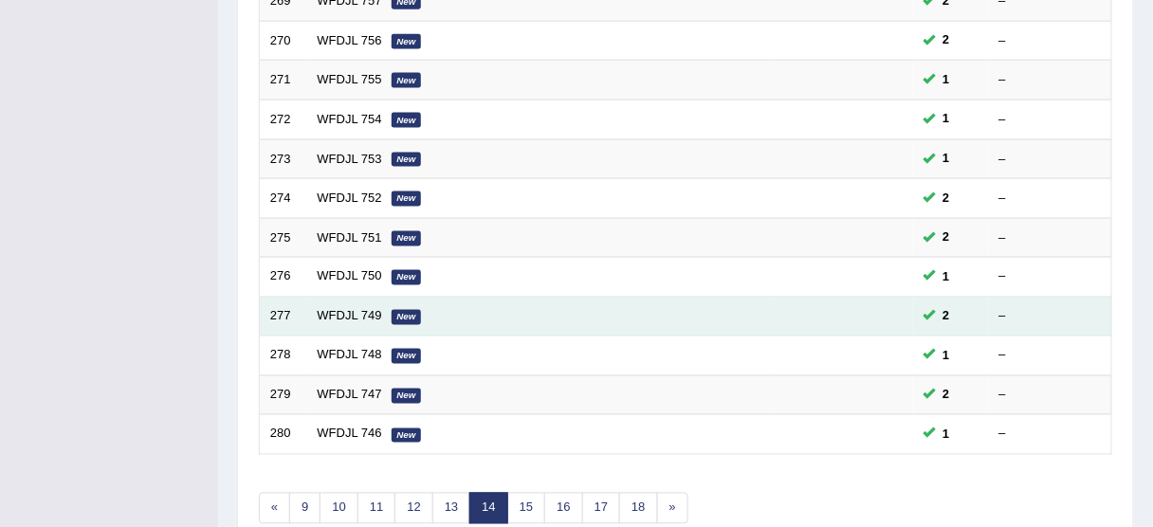
scroll to position [720, 0]
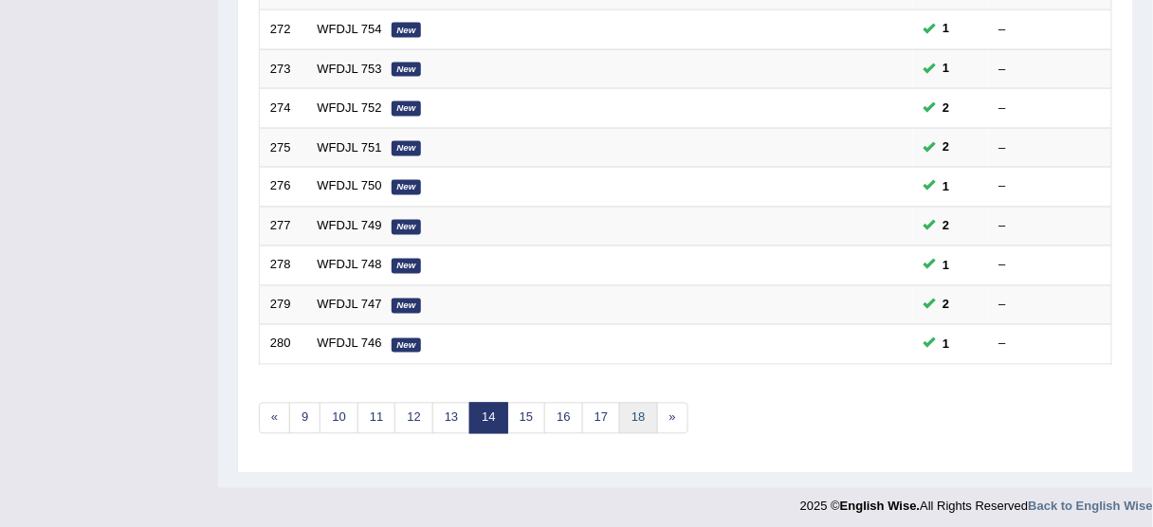
click at [633, 406] on link "18" at bounding box center [638, 418] width 38 height 31
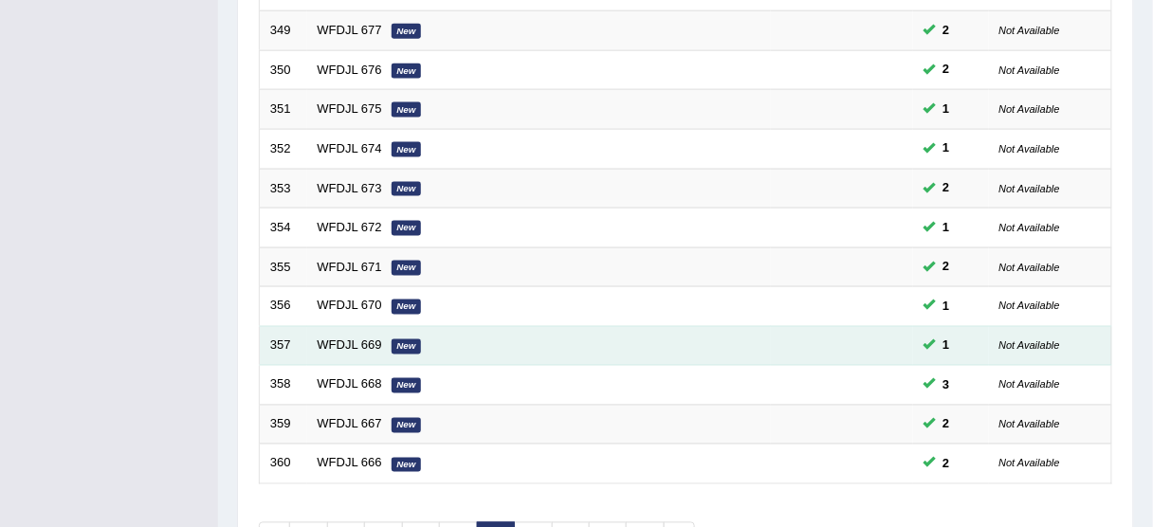
scroll to position [720, 0]
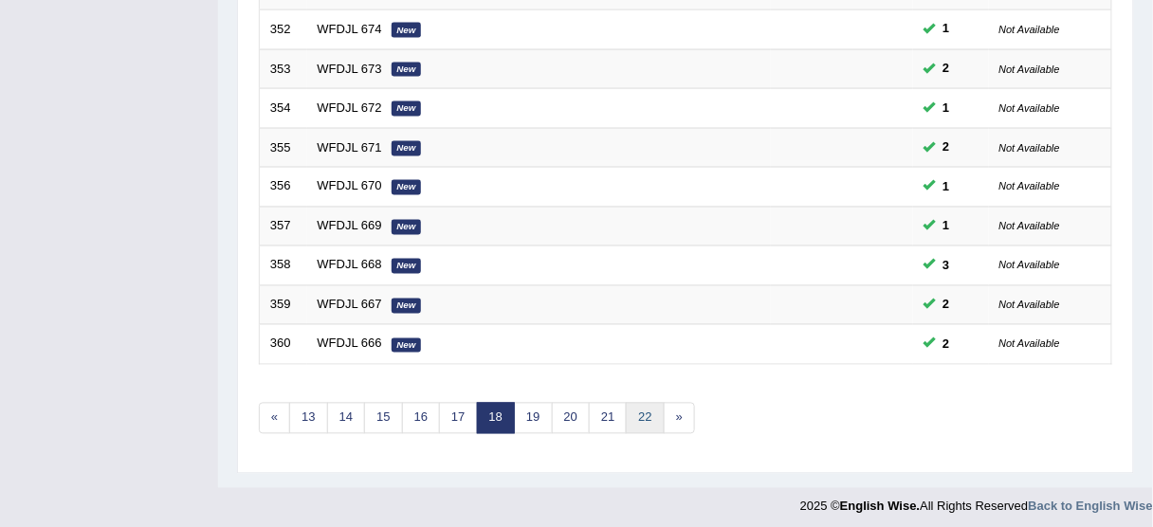
click at [633, 411] on link "22" at bounding box center [645, 418] width 38 height 31
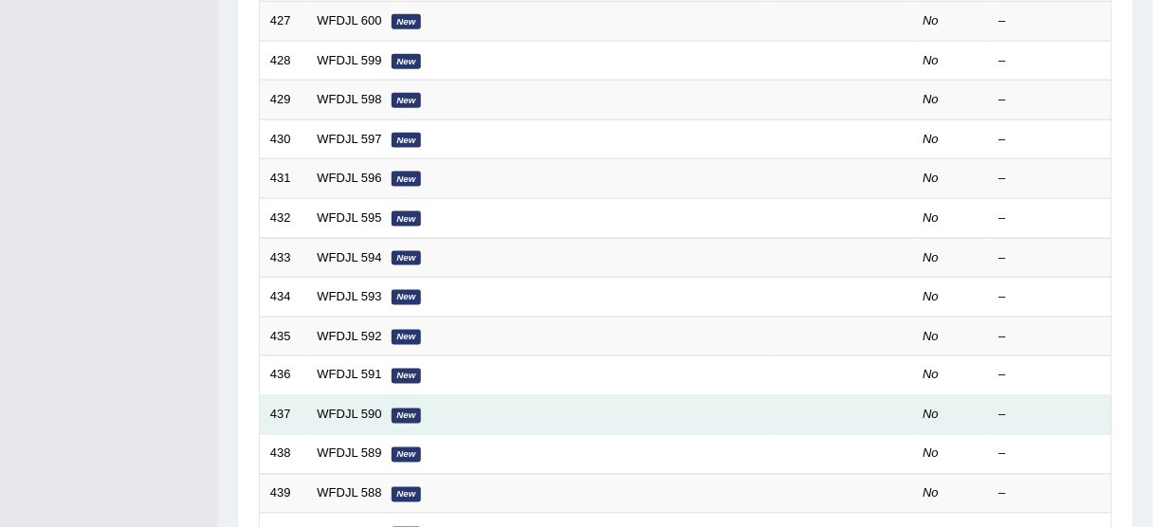
scroll to position [720, 0]
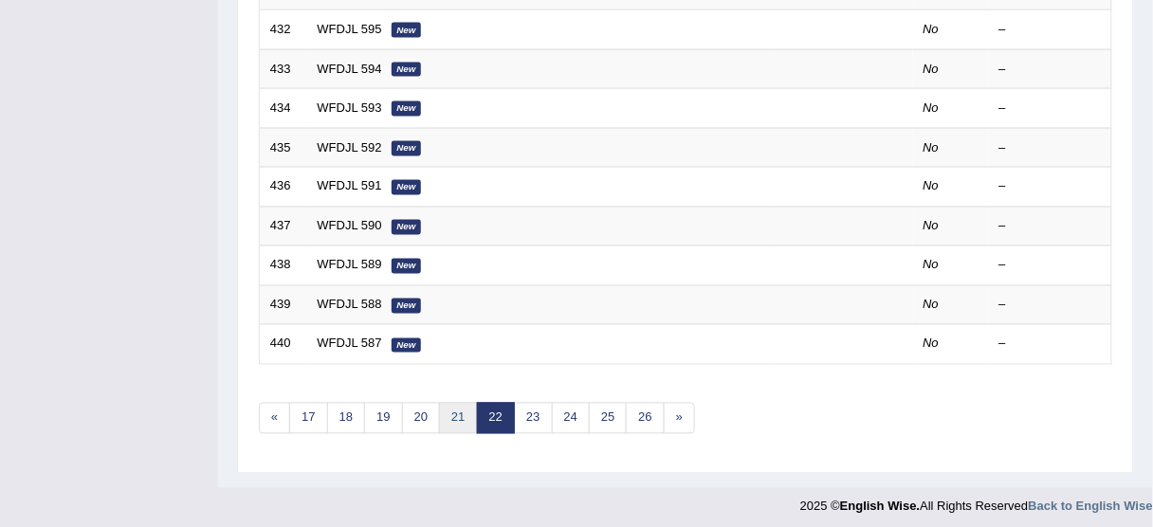
click at [466, 414] on link "21" at bounding box center [458, 418] width 38 height 31
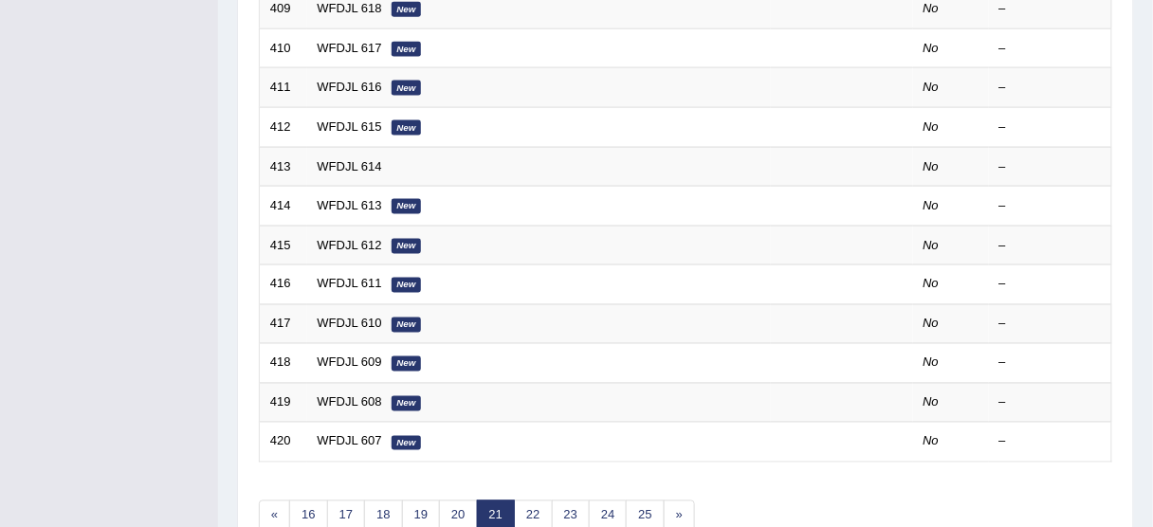
scroll to position [720, 0]
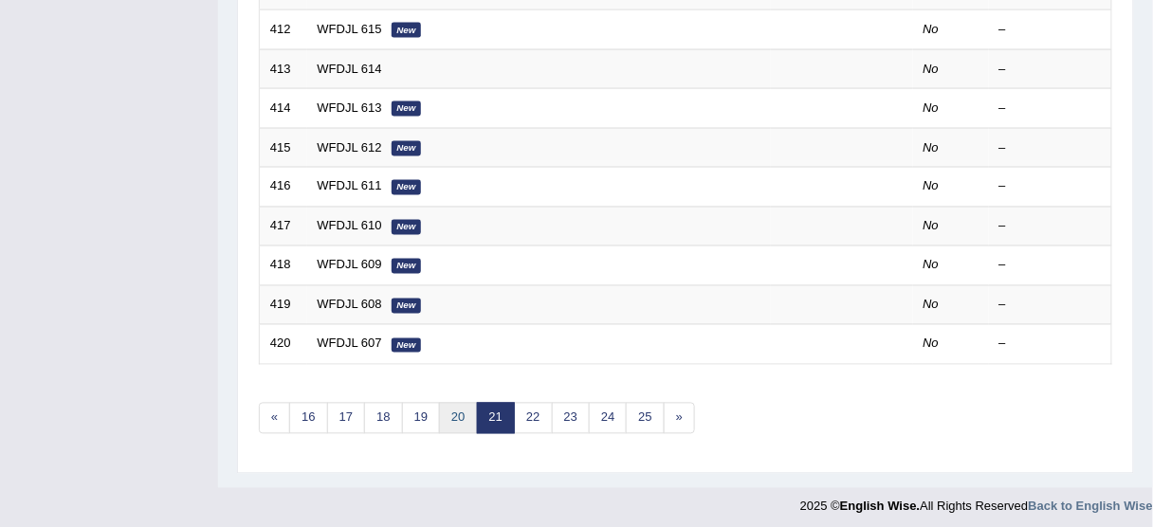
click at [460, 413] on link "20" at bounding box center [458, 418] width 38 height 31
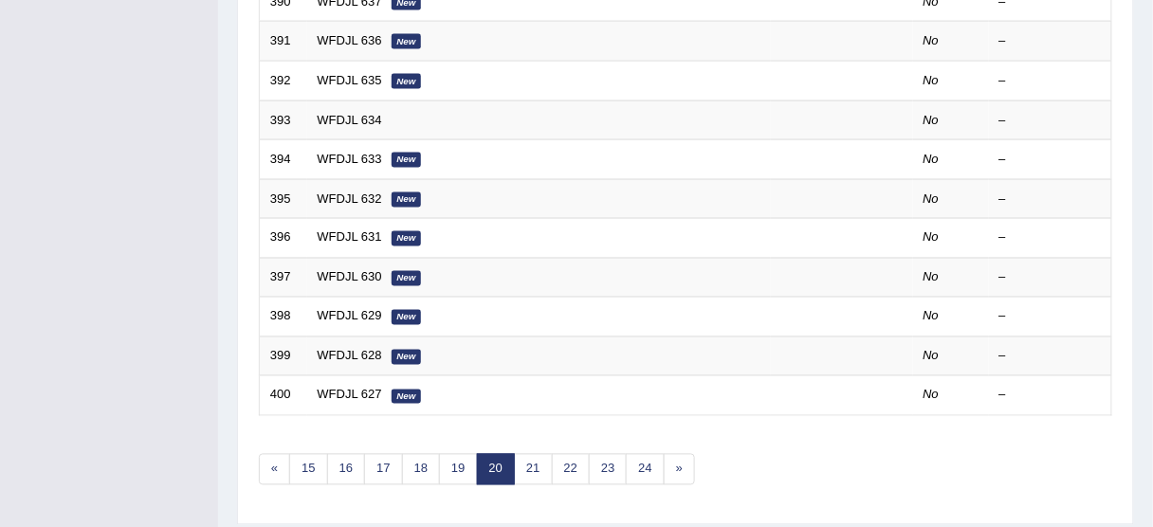
scroll to position [720, 0]
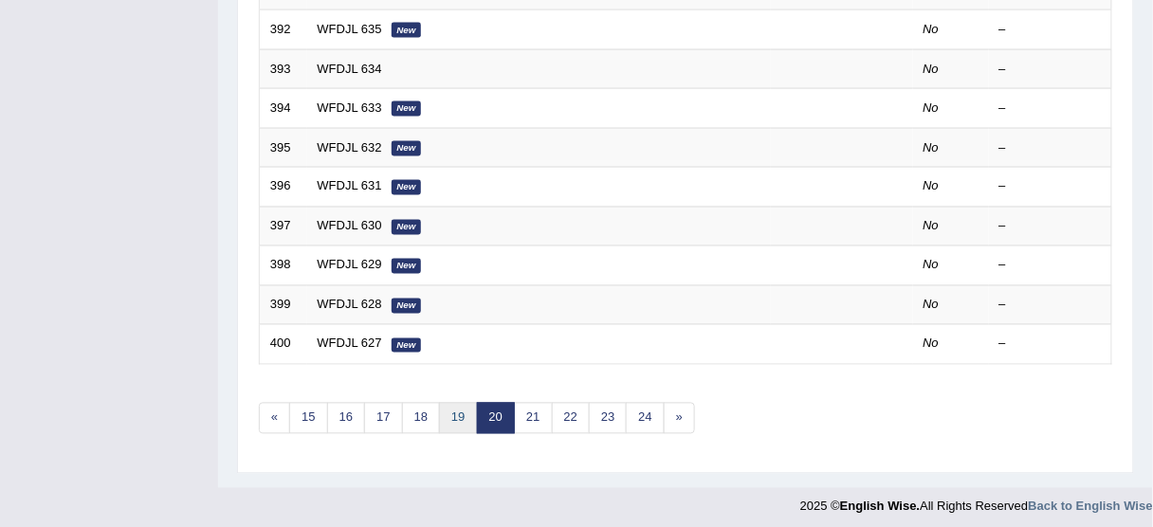
click at [455, 414] on link "19" at bounding box center [458, 418] width 38 height 31
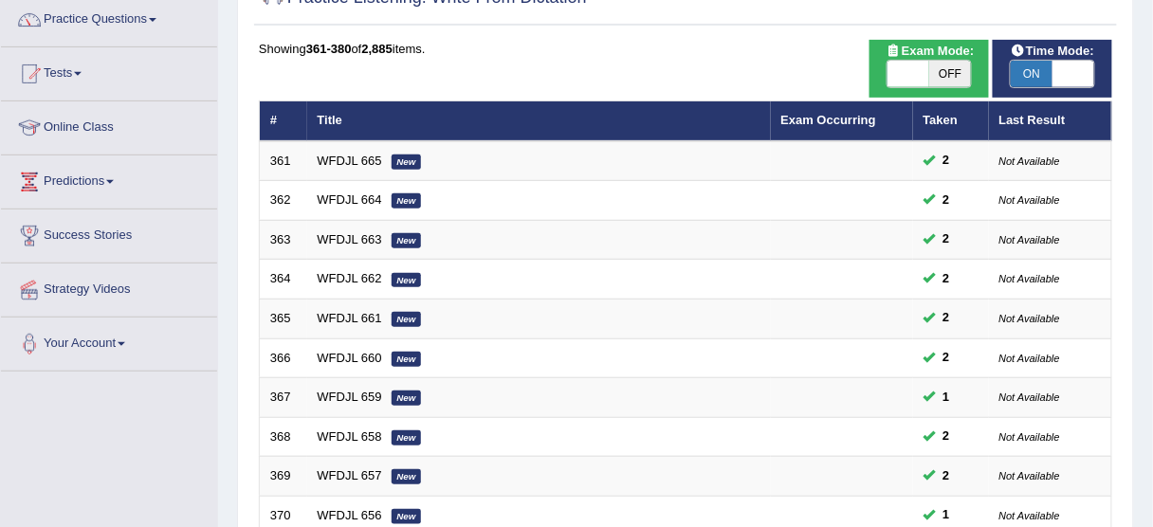
scroll to position [152, 0]
